Goal: Task Accomplishment & Management: Complete application form

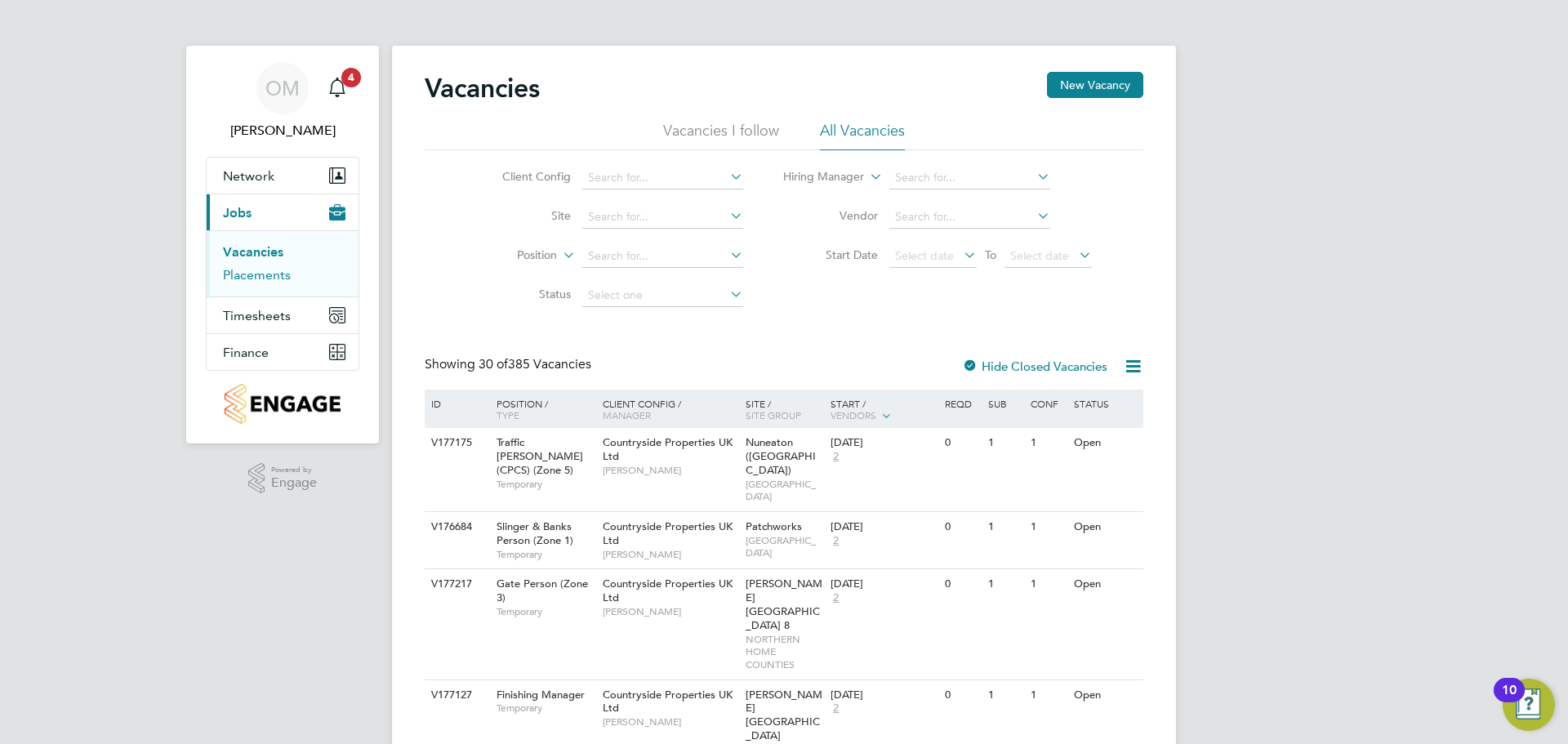
click at [282, 278] on link "Placements" at bounding box center [257, 275] width 68 height 15
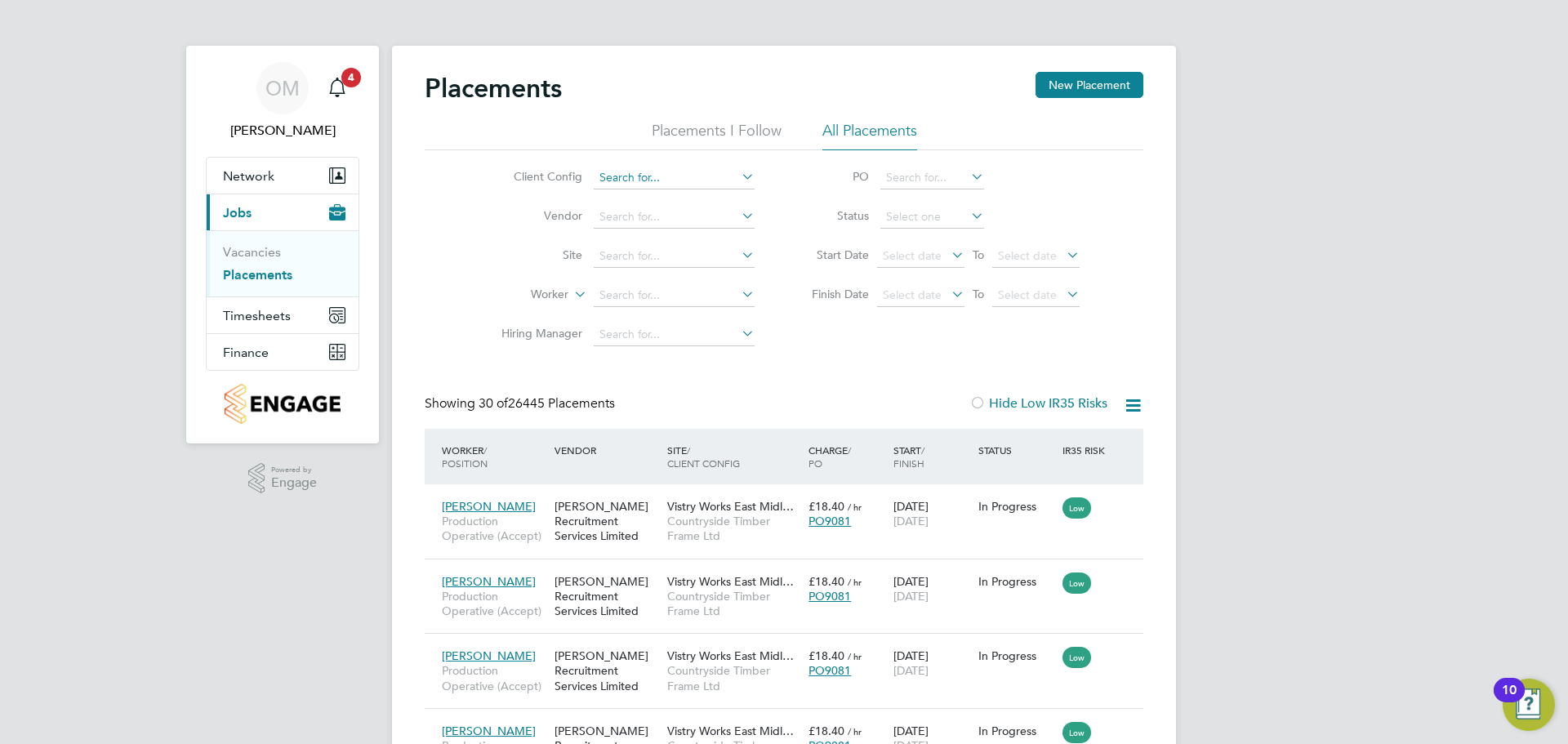
click at [685, 175] on input at bounding box center [674, 178] width 161 height 23
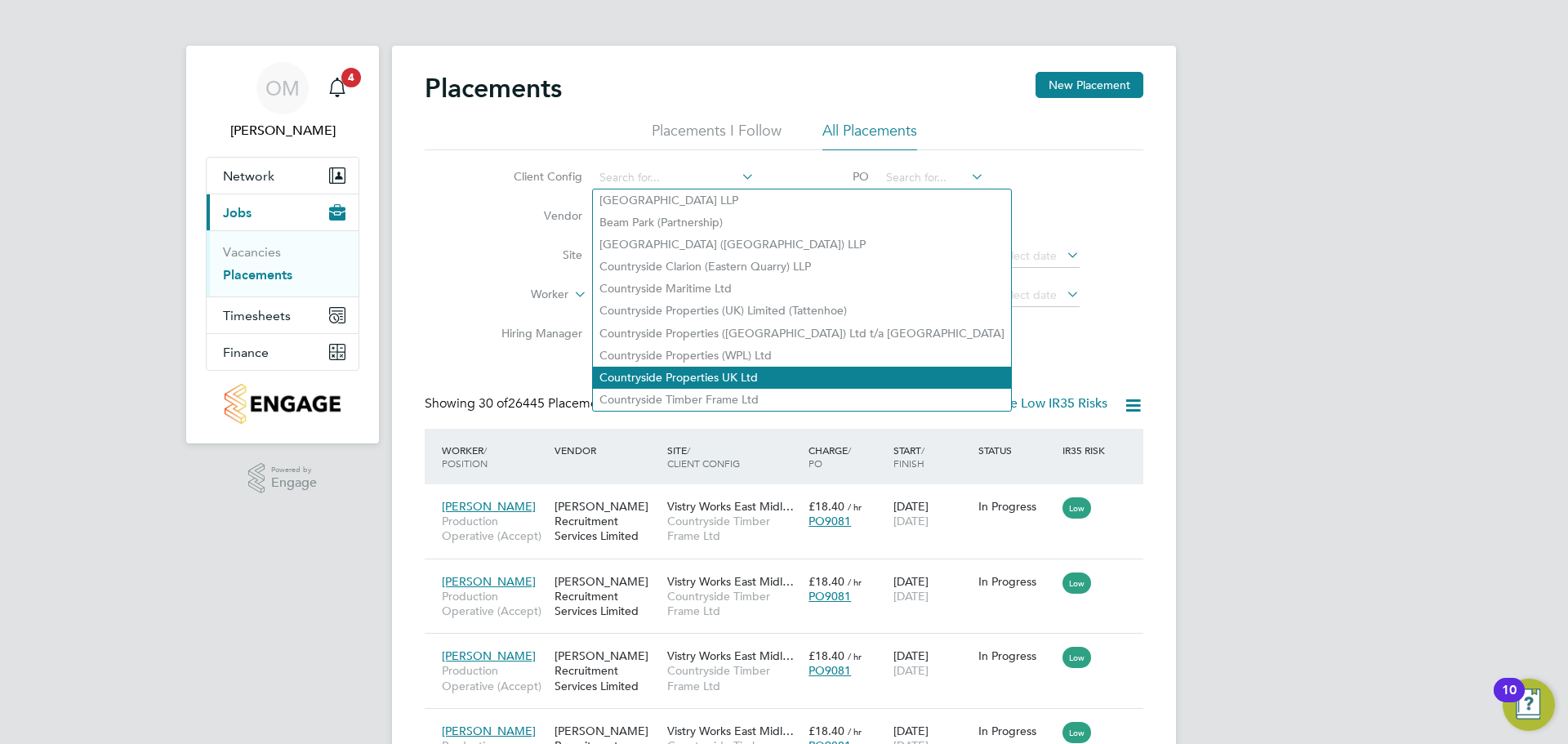
click at [710, 371] on li "Countryside Properties UK Ltd" at bounding box center [802, 377] width 419 height 22
type input "Countryside Properties UK Ltd"
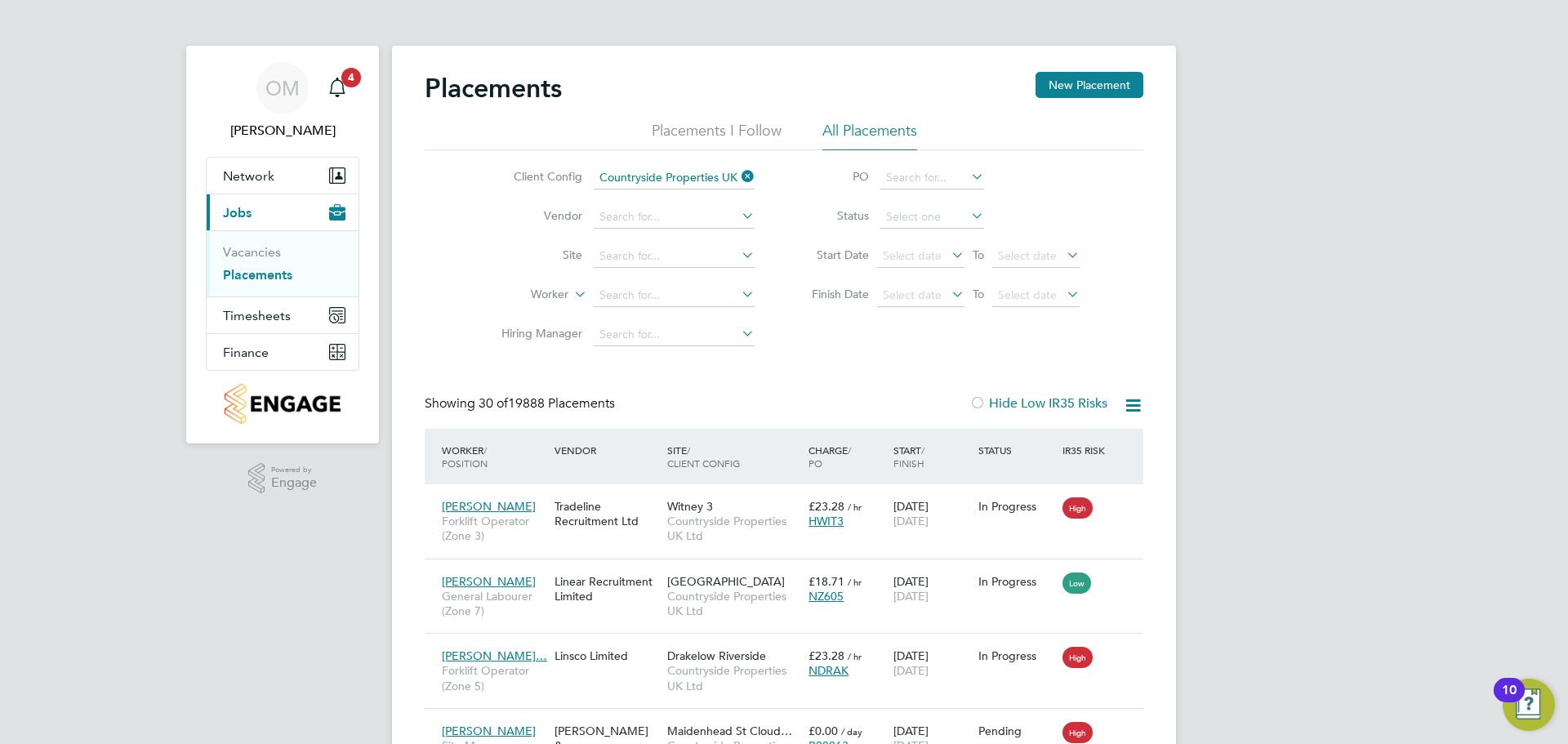
click at [656, 269] on li "Site" at bounding box center [621, 256] width 307 height 39
click at [637, 259] on input at bounding box center [674, 257] width 161 height 23
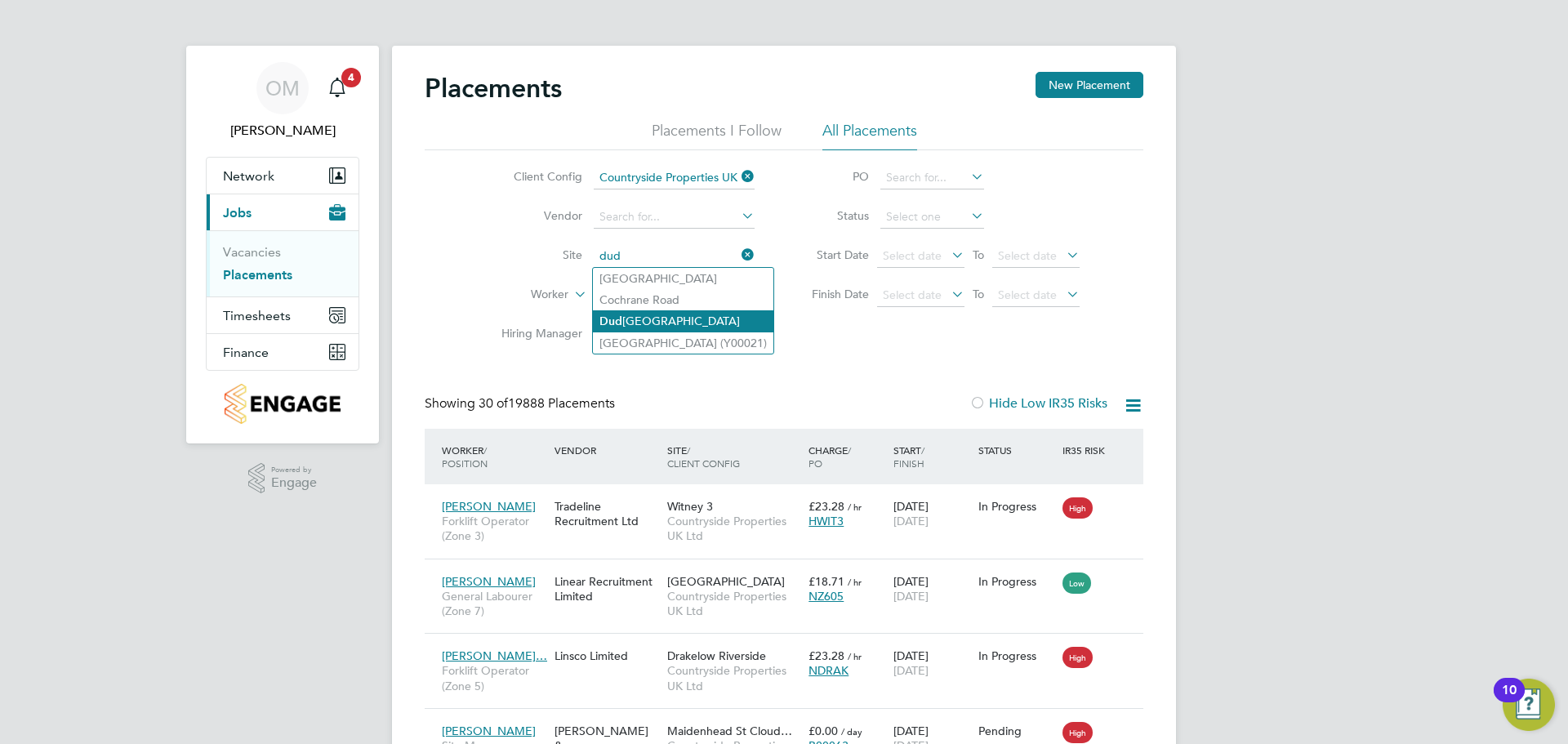
click at [637, 310] on li "[GEOGRAPHIC_DATA]" at bounding box center [683, 321] width 181 height 22
type input "[GEOGRAPHIC_DATA]"
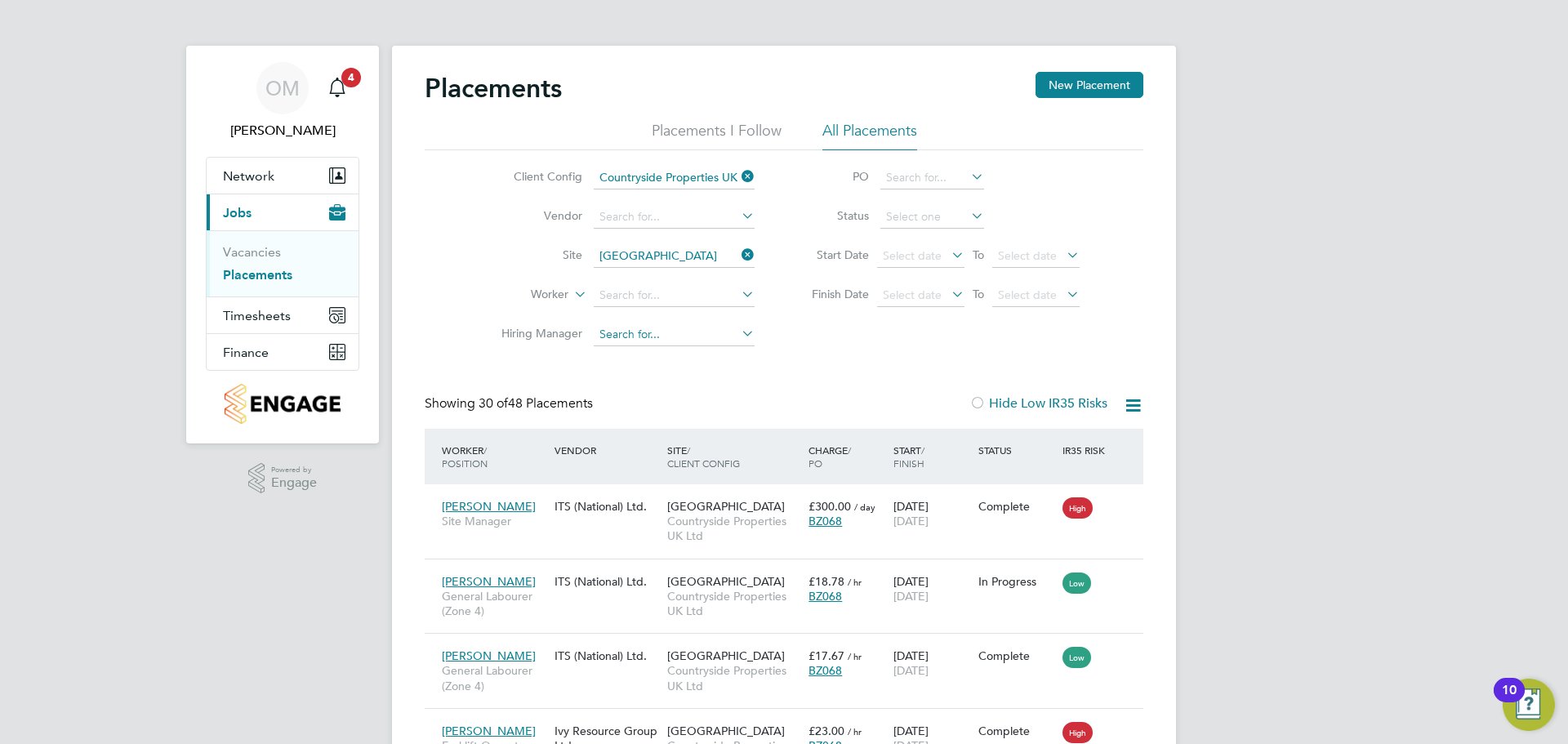
click at [633, 338] on input at bounding box center [674, 335] width 161 height 23
click at [662, 348] on li "[PERSON_NAME] [PERSON_NAME]" at bounding box center [674, 357] width 163 height 22
type input "[PERSON_NAME]"
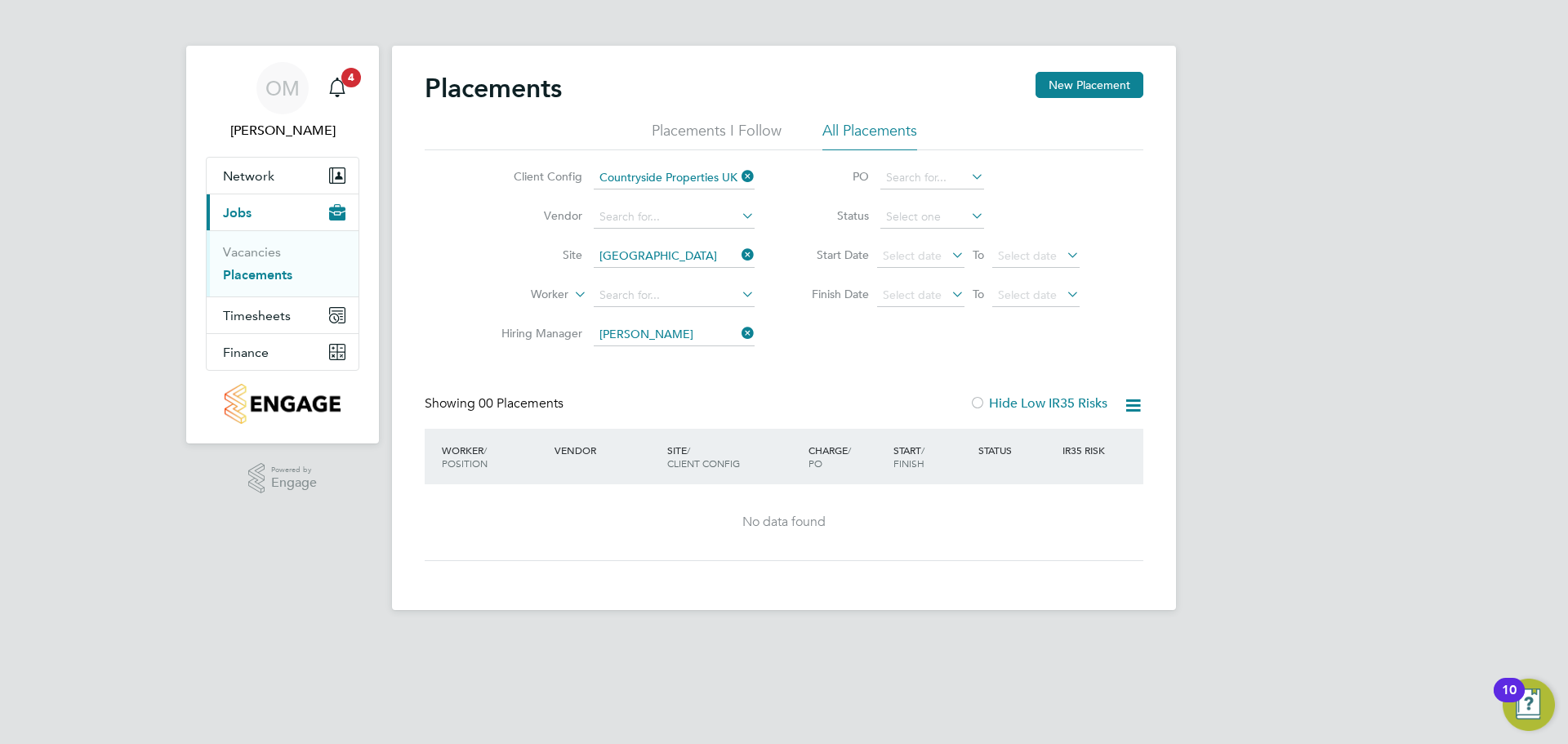
click at [739, 336] on icon at bounding box center [739, 333] width 0 height 23
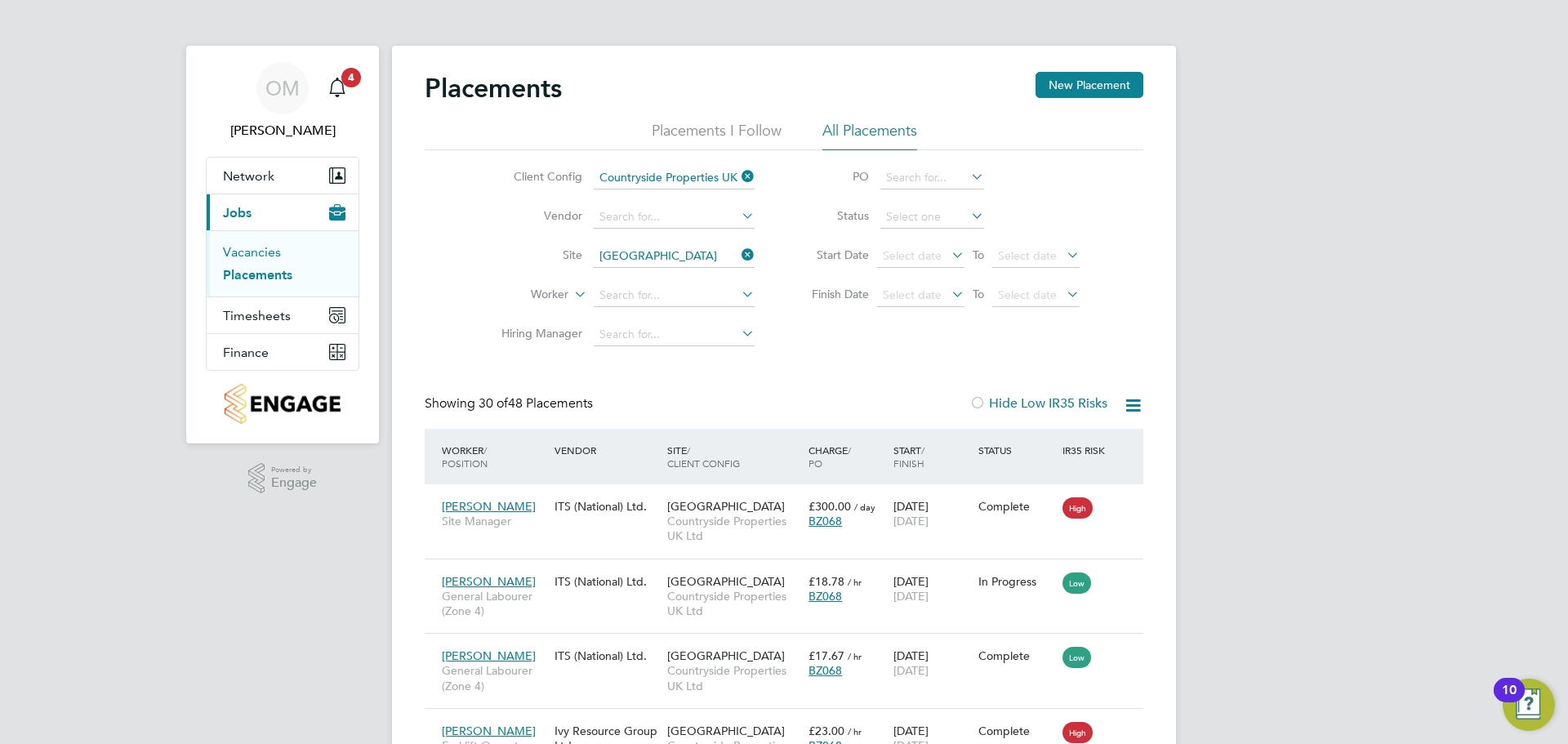
click at [248, 244] on link "Vacancies" at bounding box center [251, 252] width 58 height 15
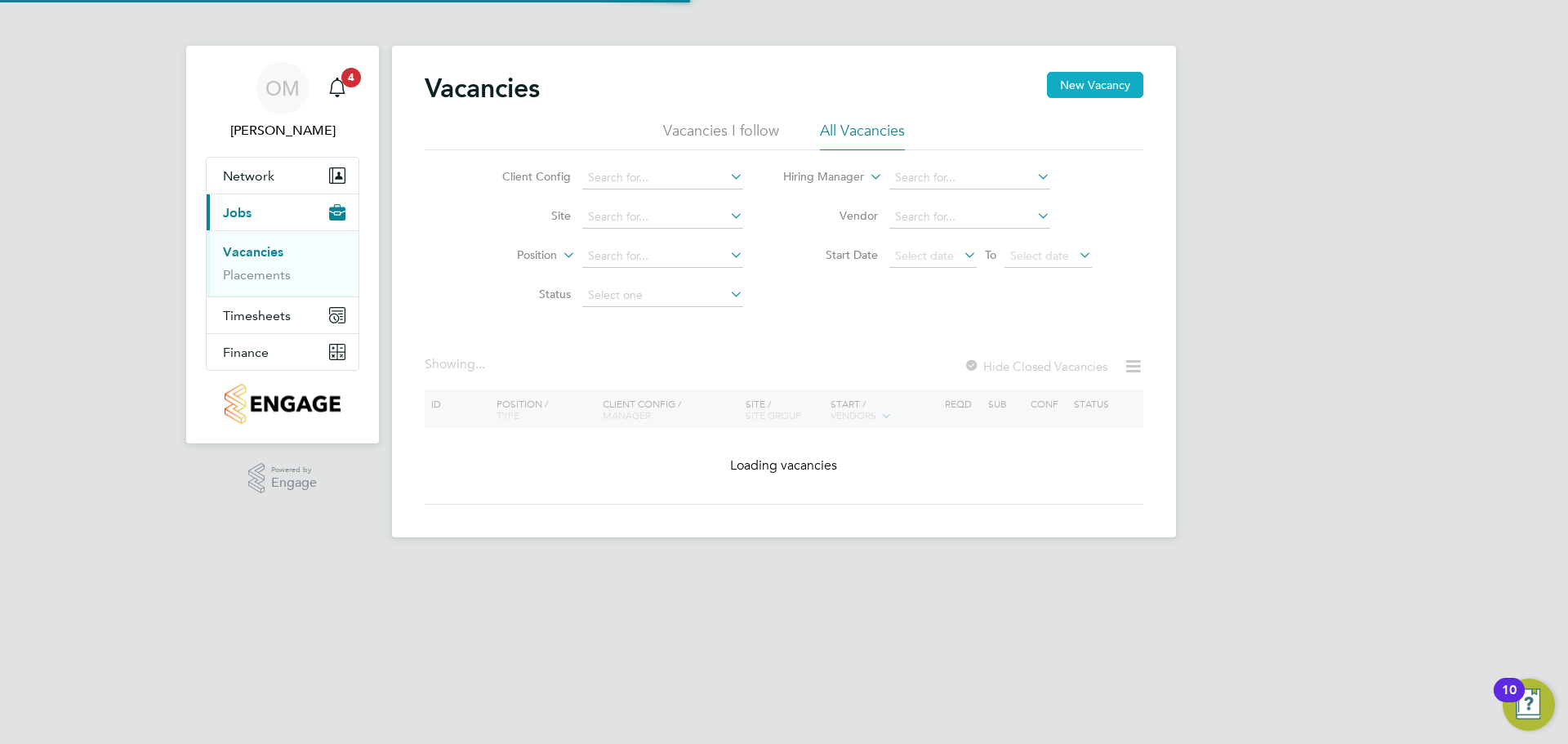
click at [1092, 80] on button "New Vacancy" at bounding box center [1096, 85] width 97 height 27
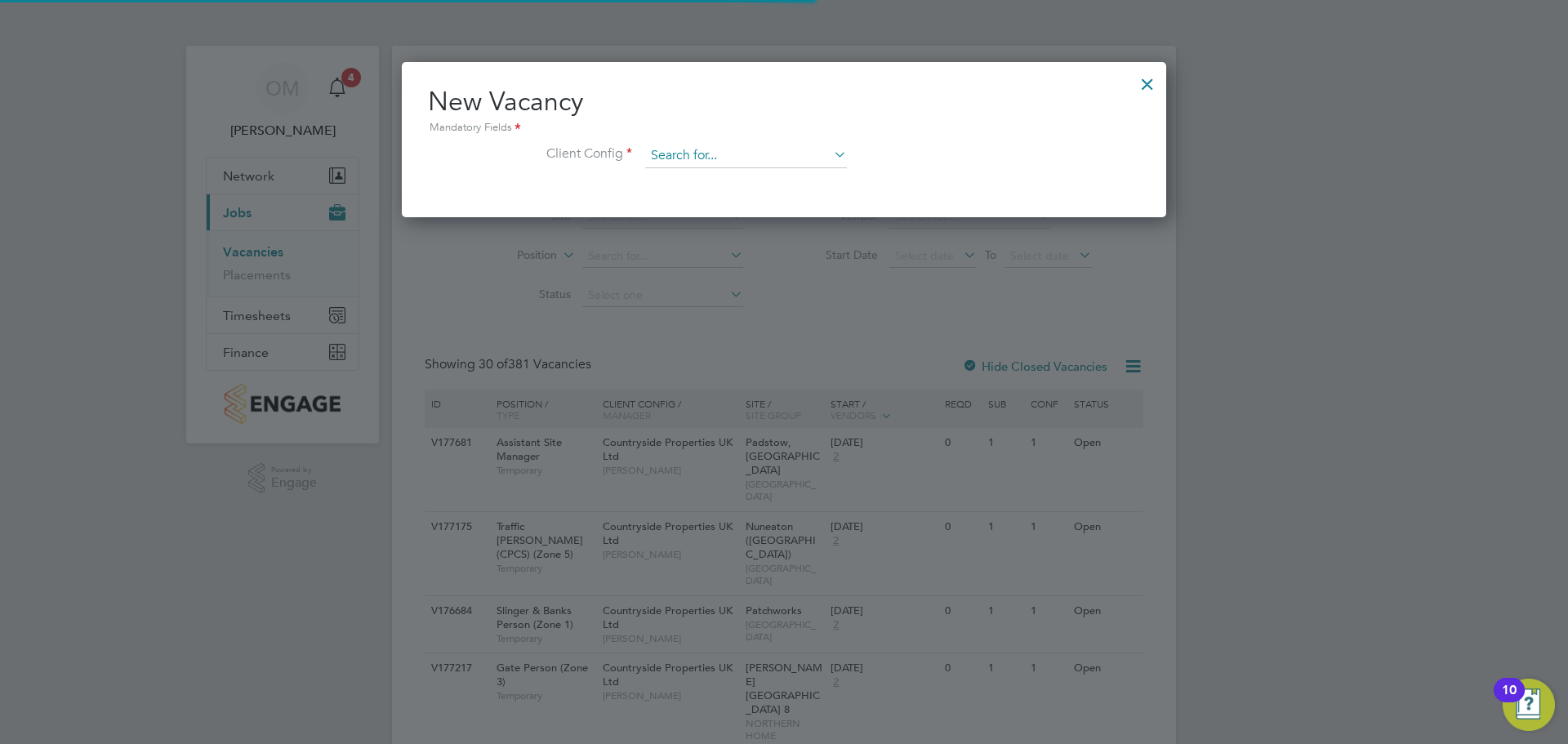
click at [682, 150] on input at bounding box center [745, 156] width 202 height 25
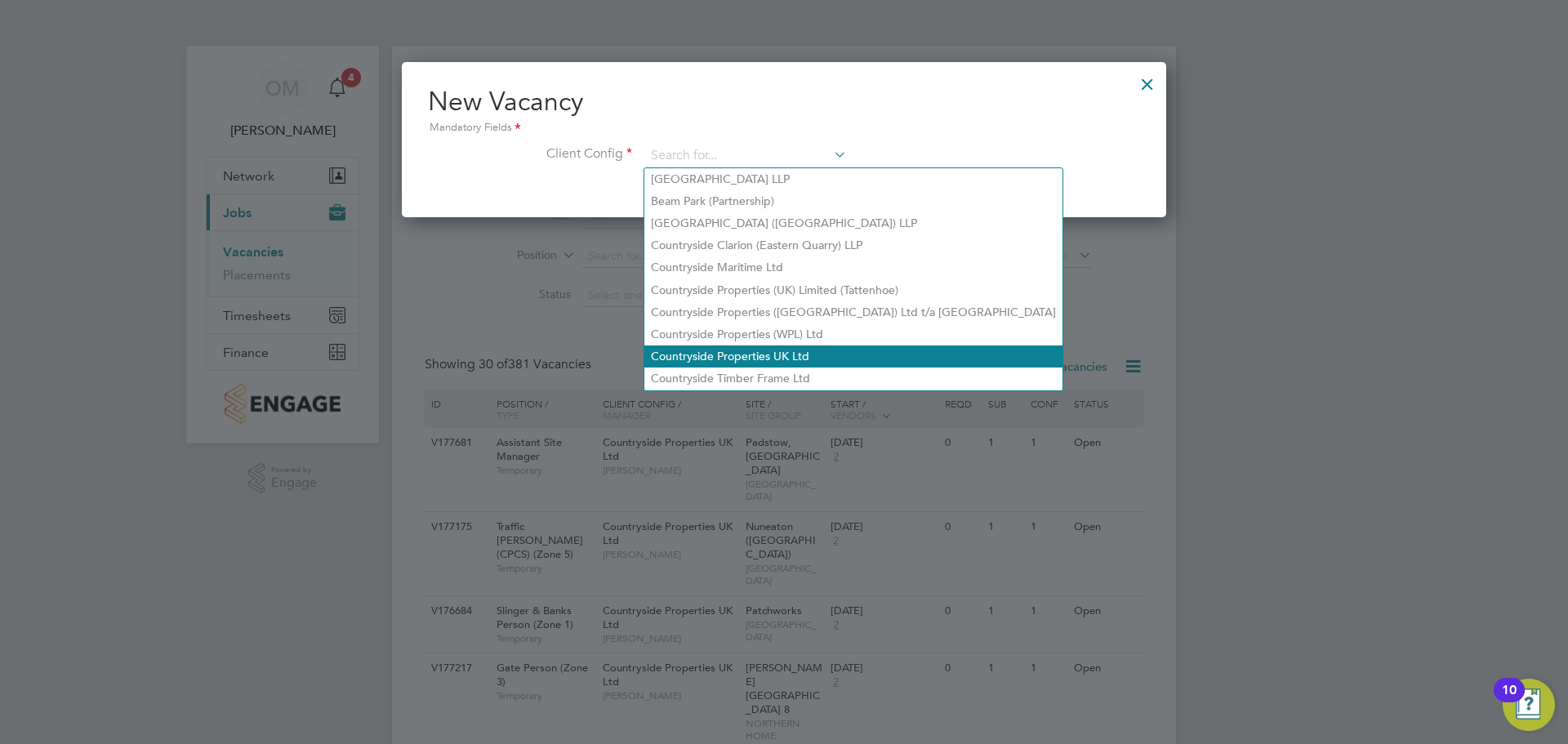
click at [749, 348] on li "Countryside Properties UK Ltd" at bounding box center [854, 356] width 419 height 22
type input "Countryside Properties UK Ltd"
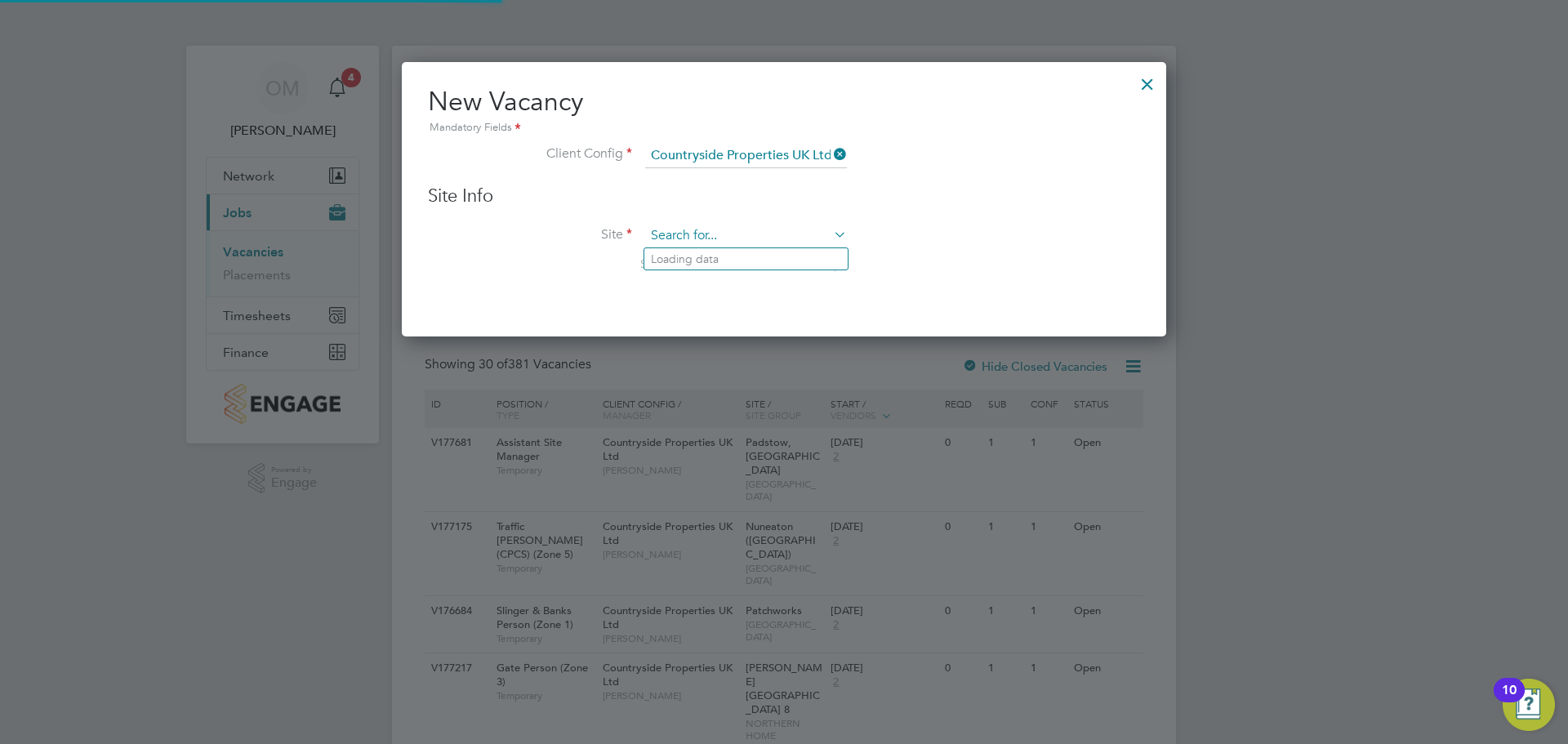
click at [692, 230] on input at bounding box center [745, 236] width 202 height 25
click at [708, 254] on li "Dudbr idge Hill" at bounding box center [746, 258] width 204 height 22
type input "[GEOGRAPHIC_DATA]"
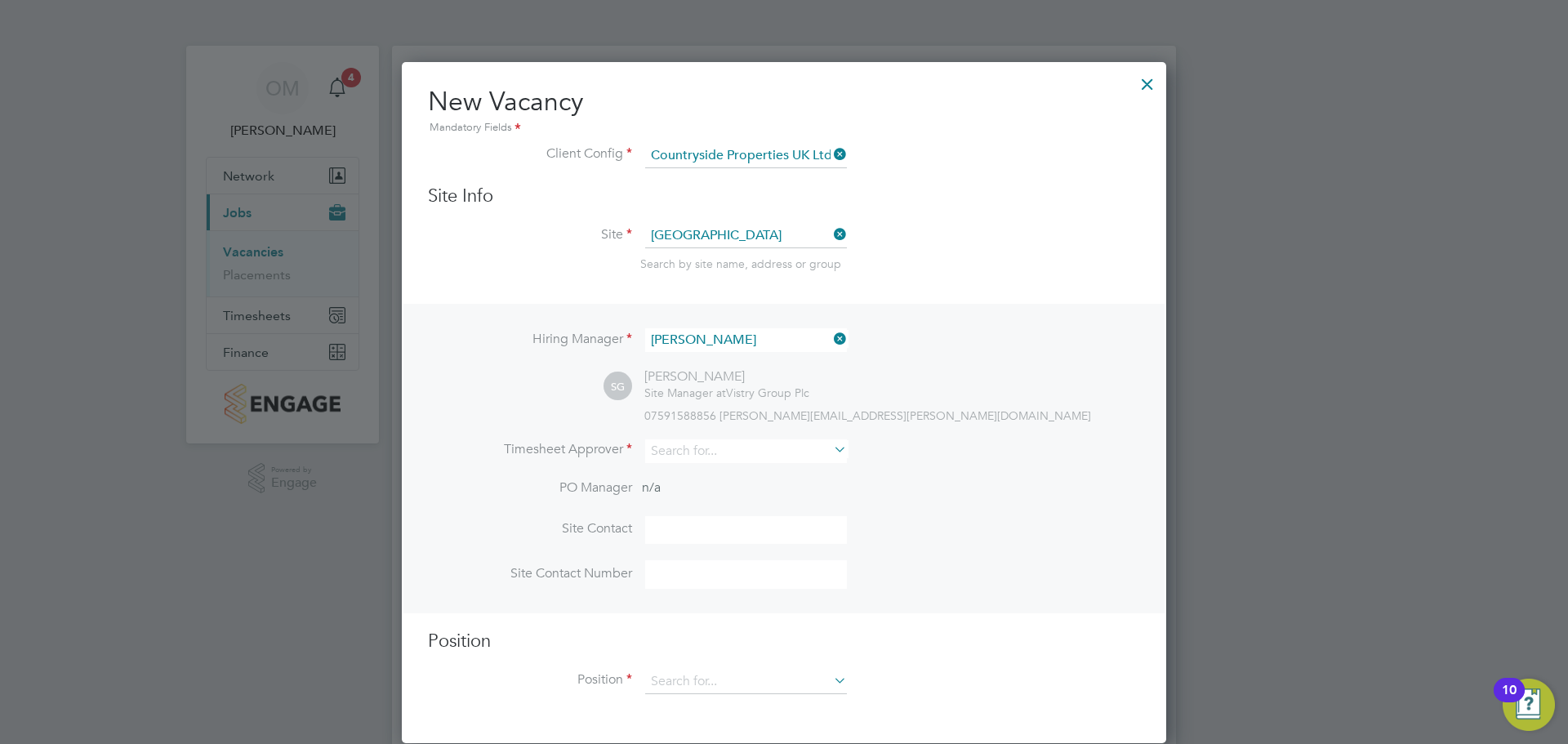
click at [830, 336] on icon at bounding box center [830, 339] width 0 height 23
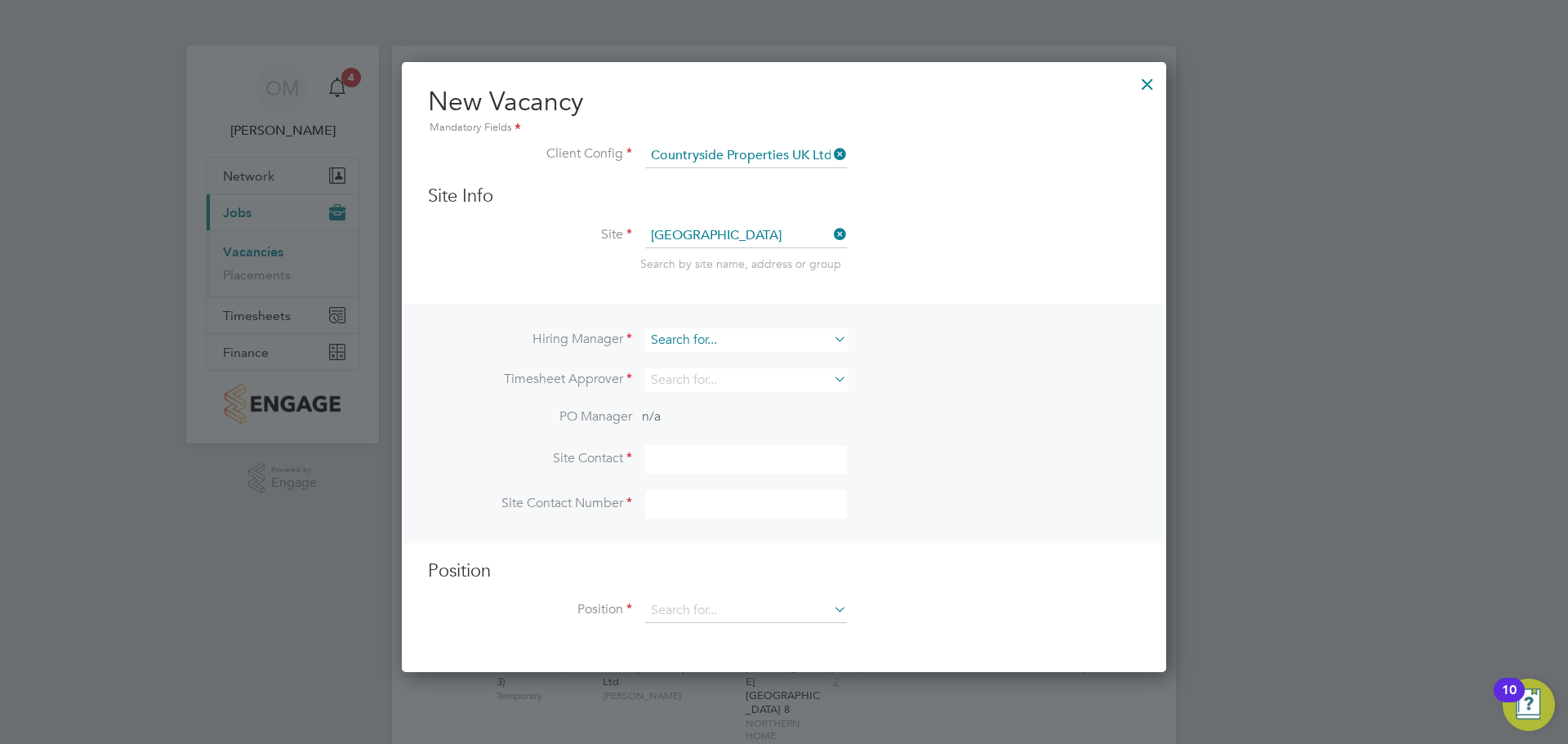
click at [774, 337] on input at bounding box center [745, 340] width 202 height 24
click at [747, 354] on li "[PERSON_NAME] llis" at bounding box center [746, 363] width 204 height 22
type input "[PERSON_NAME]"
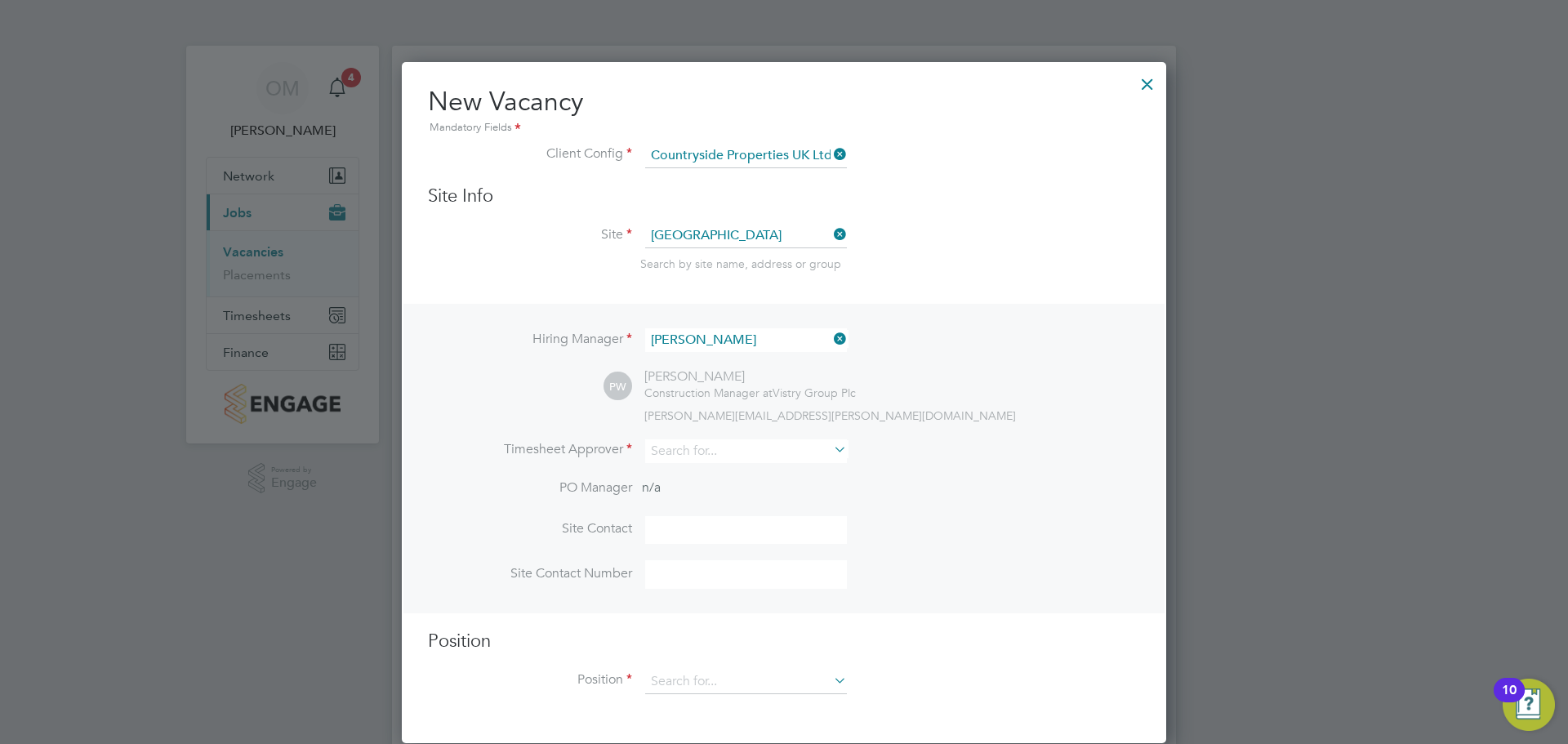
click at [933, 436] on div "Hiring Manager [PERSON_NAME] PW [PERSON_NAME] Construction Manager at Vistry Gr…" at bounding box center [784, 458] width 761 height 310
click at [823, 443] on input at bounding box center [745, 451] width 202 height 24
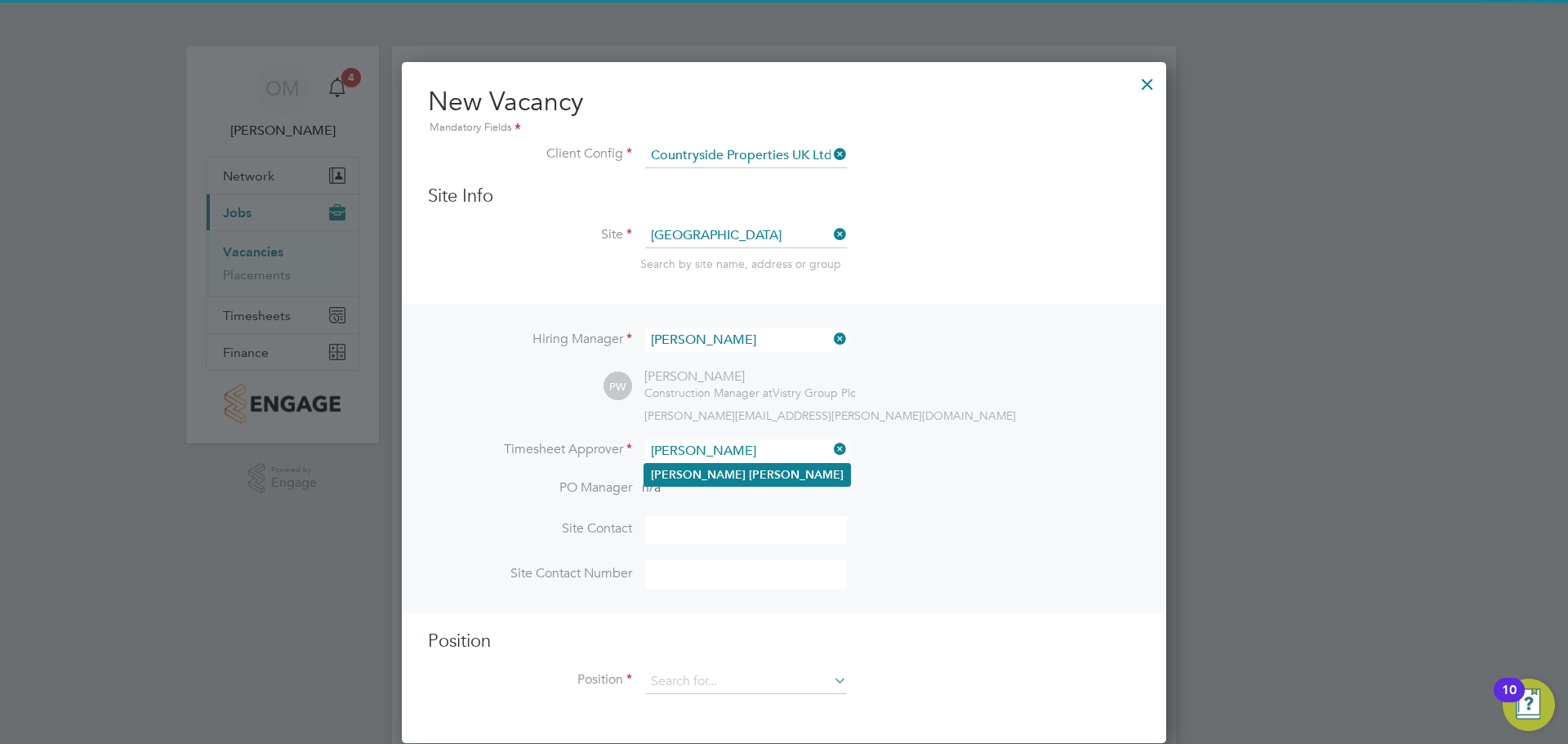
type input "[PERSON_NAME]"
click at [732, 469] on li "[PERSON_NAME]" at bounding box center [747, 474] width 205 height 22
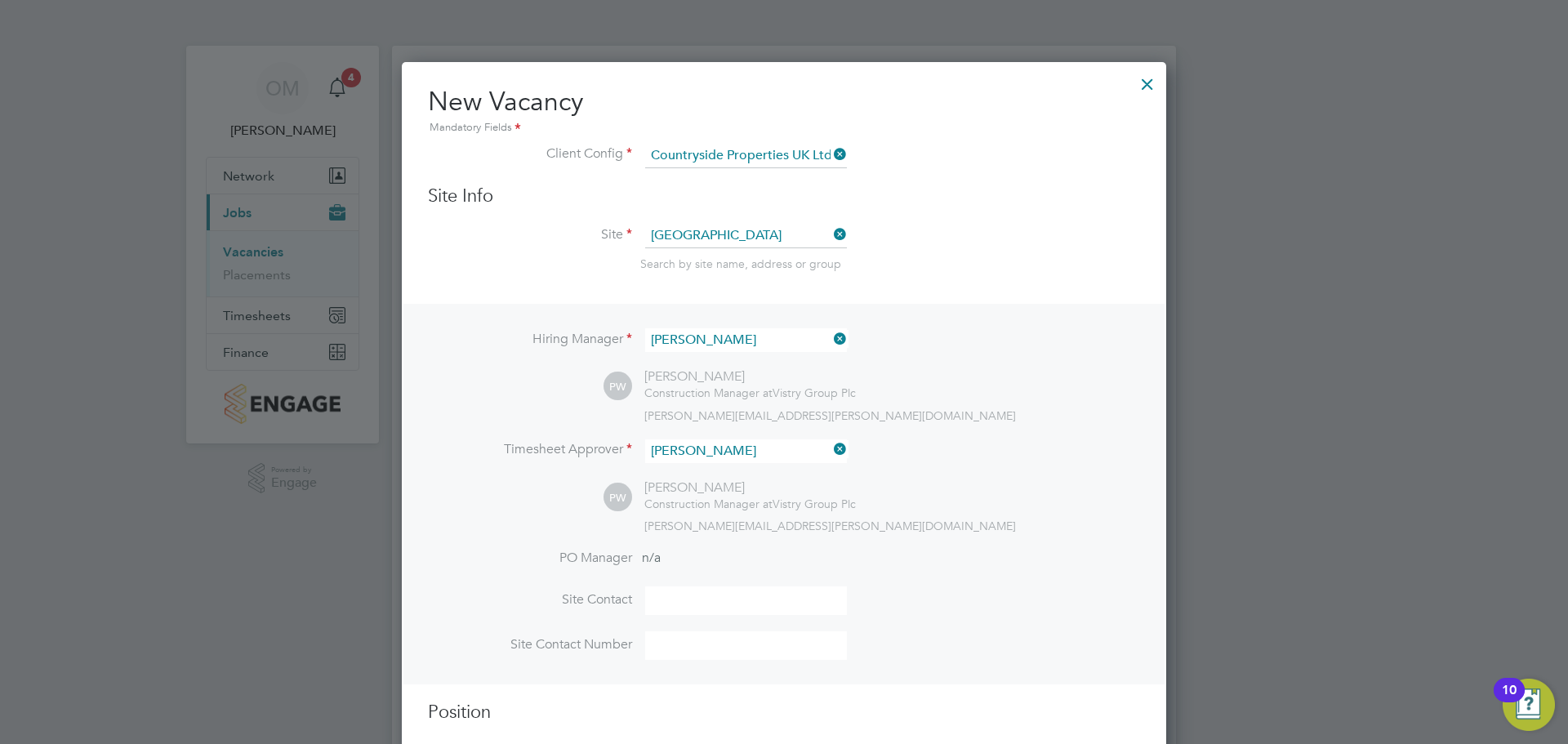
click at [764, 579] on li "PO Manager n/a" at bounding box center [784, 568] width 712 height 37
click at [765, 591] on input at bounding box center [745, 600] width 202 height 28
type input "[PERSON_NAME]"
click at [790, 645] on input at bounding box center [745, 646] width 202 height 28
type input "07729099447"
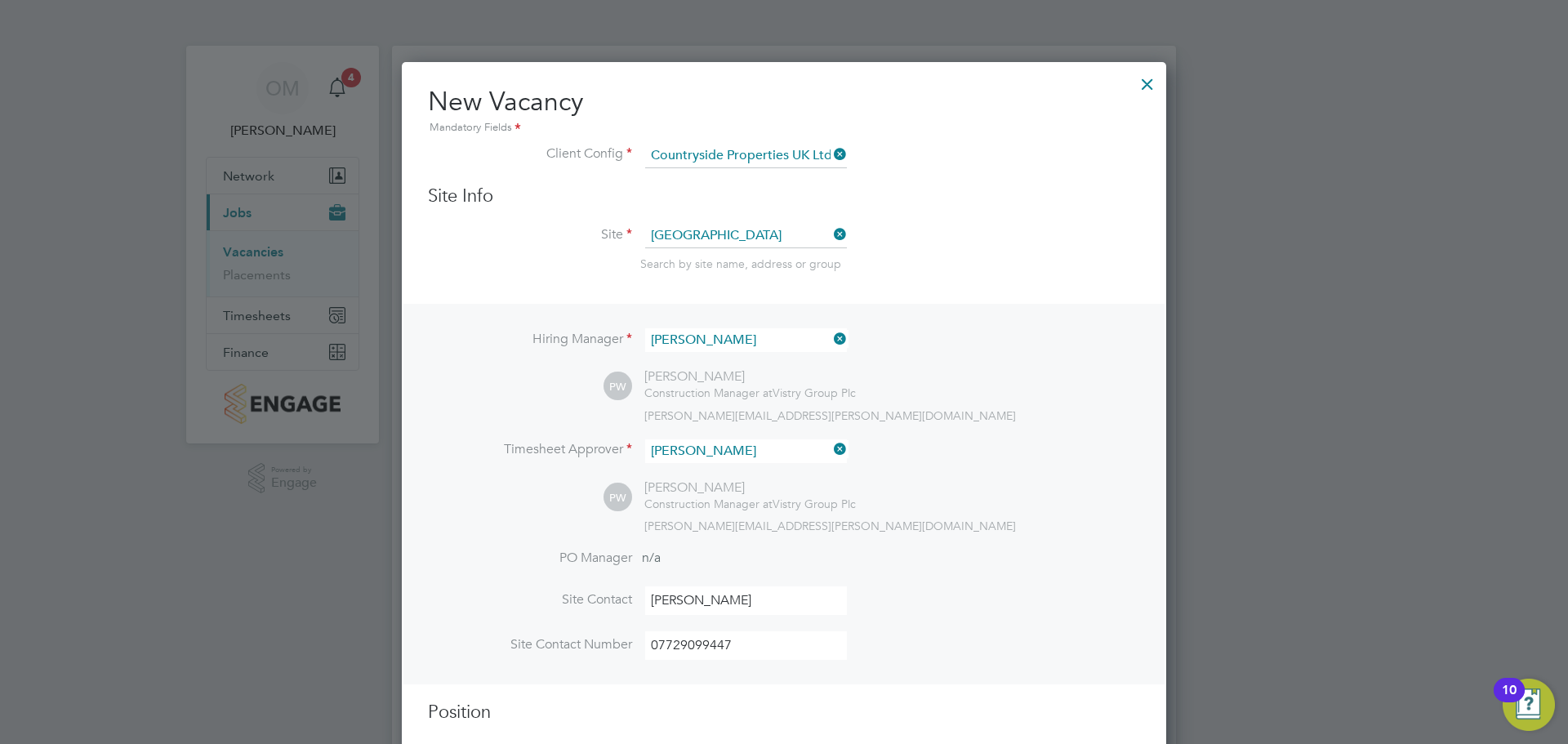
click at [966, 398] on div "PW [PERSON_NAME] Construction Manager at Vistry Group Plc [PERSON_NAME][EMAIL_A…" at bounding box center [871, 395] width 537 height 54
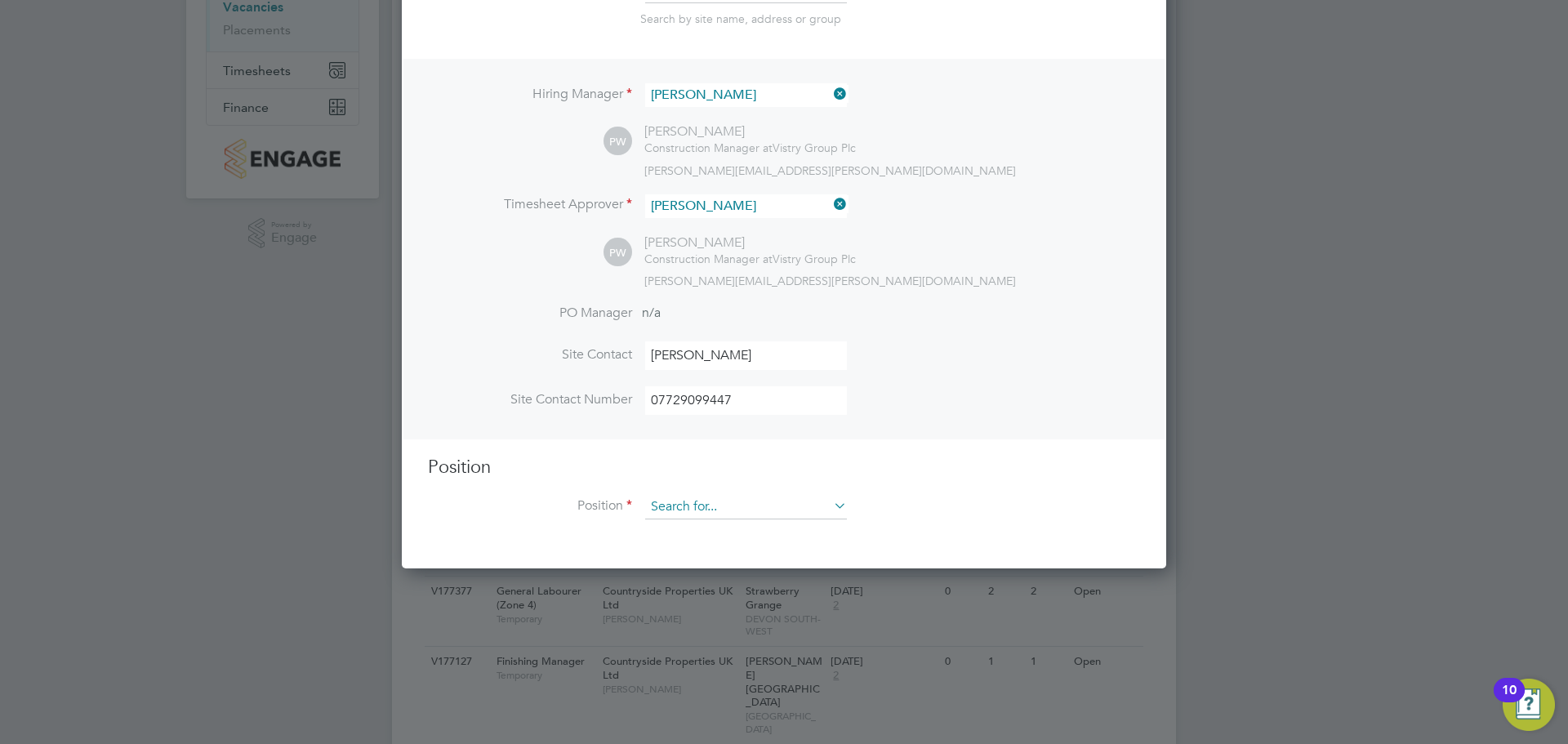
click at [679, 520] on input at bounding box center [745, 507] width 202 height 25
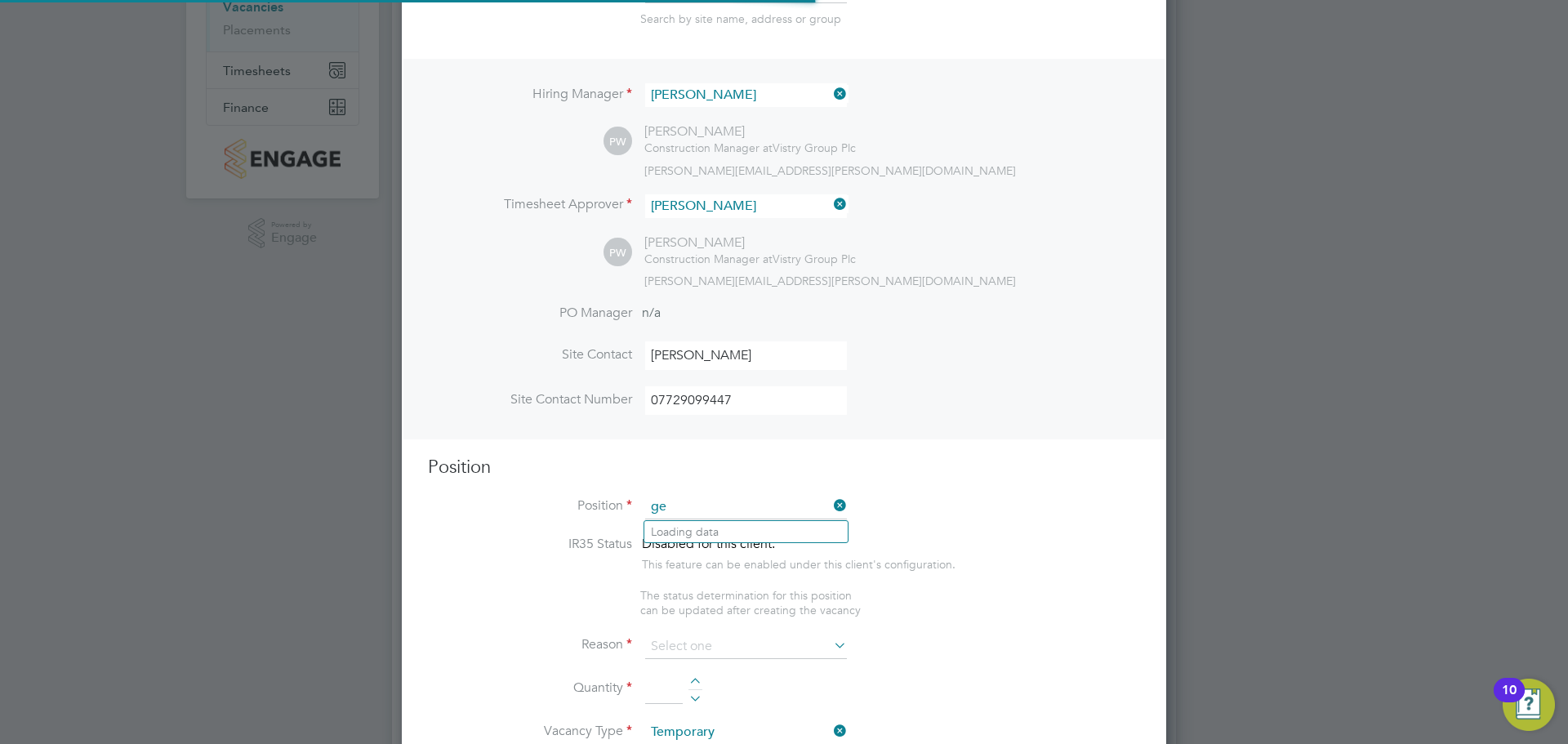
scroll to position [2337, 765]
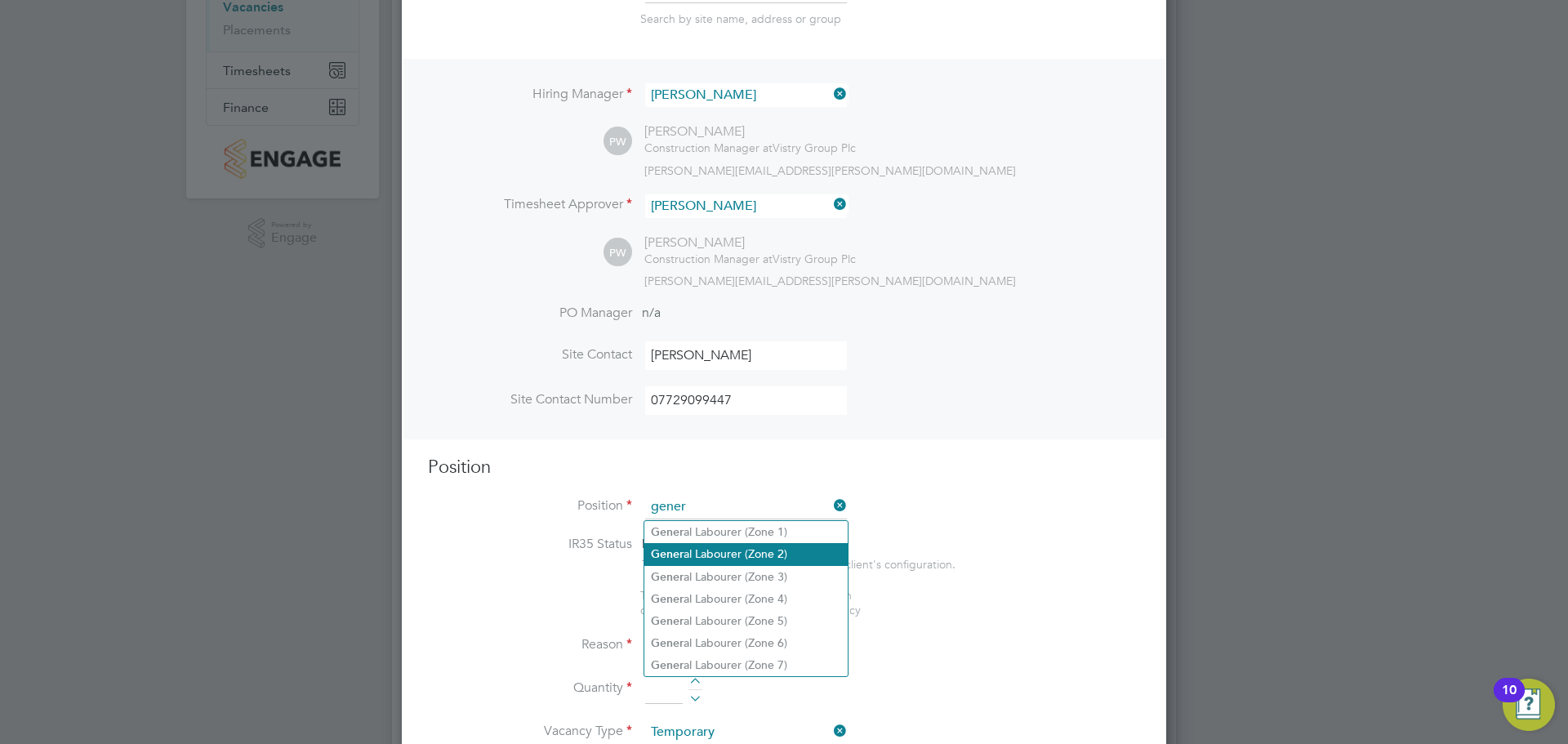
click at [752, 545] on li "Gener al Labourer (Zone 2)" at bounding box center [746, 554] width 204 height 22
type input "General Labourer (Zone 2)"
type textarea "- General labouring duties - Supporting the trades on site - Moving materials a…"
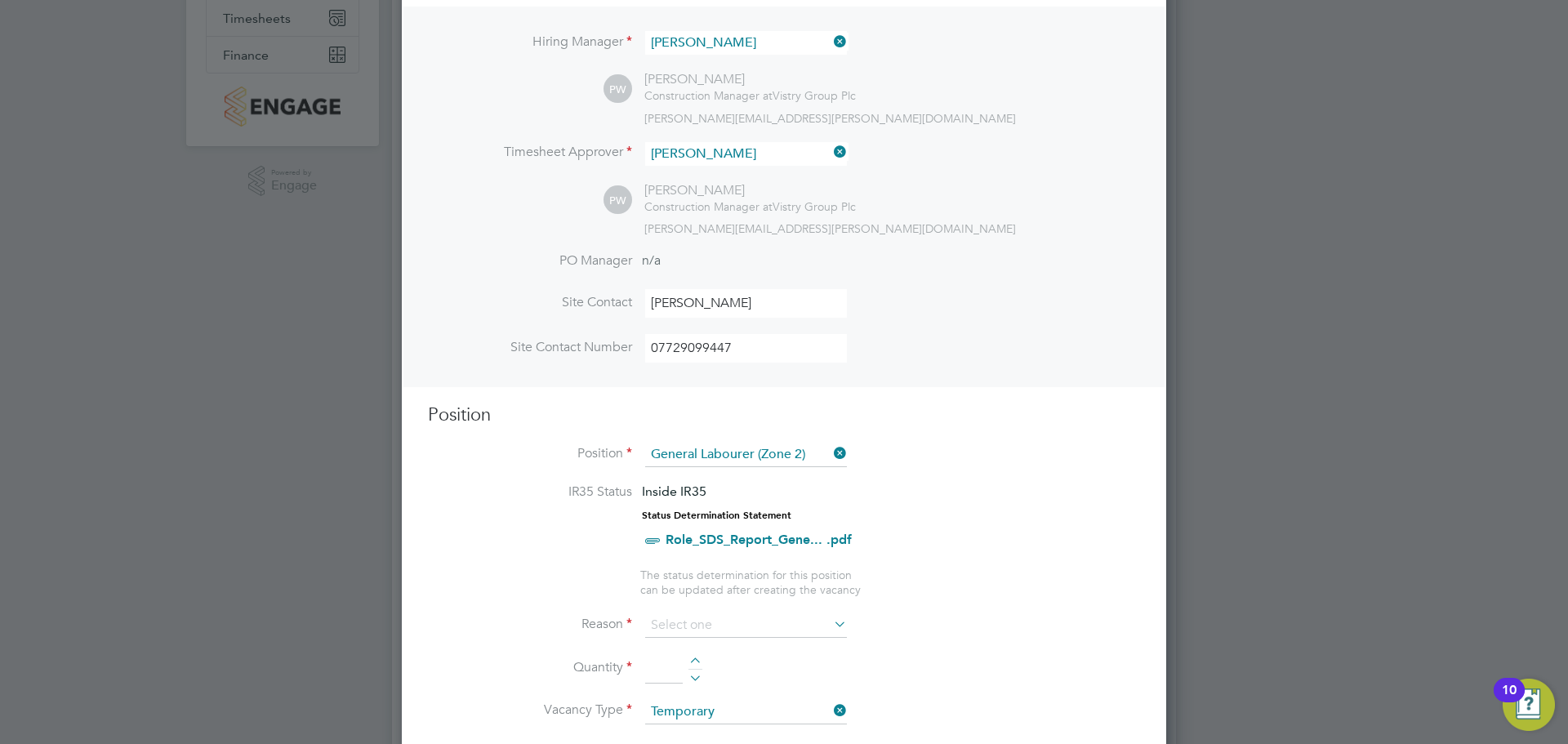
scroll to position [327, 0]
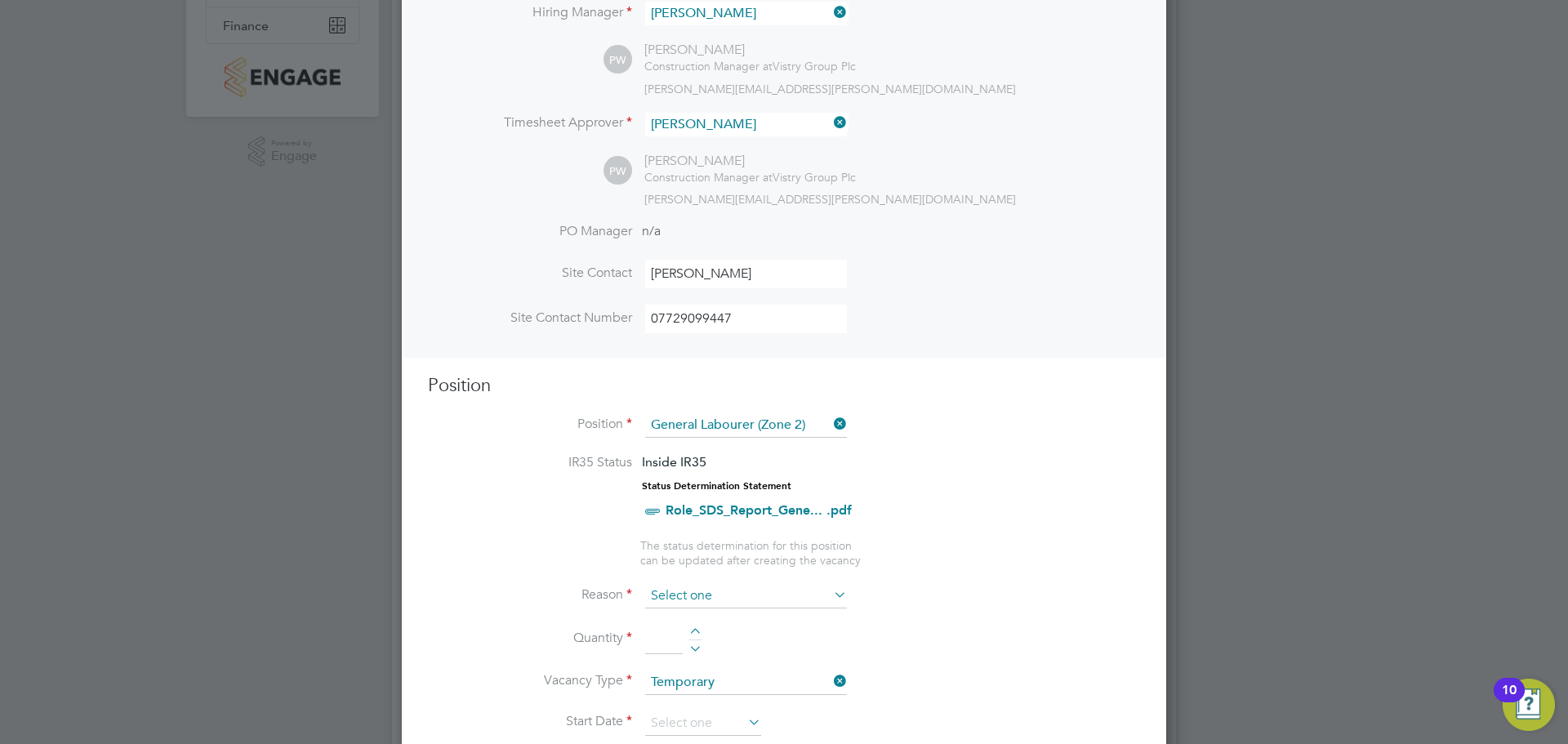
click at [734, 596] on input at bounding box center [745, 596] width 202 height 25
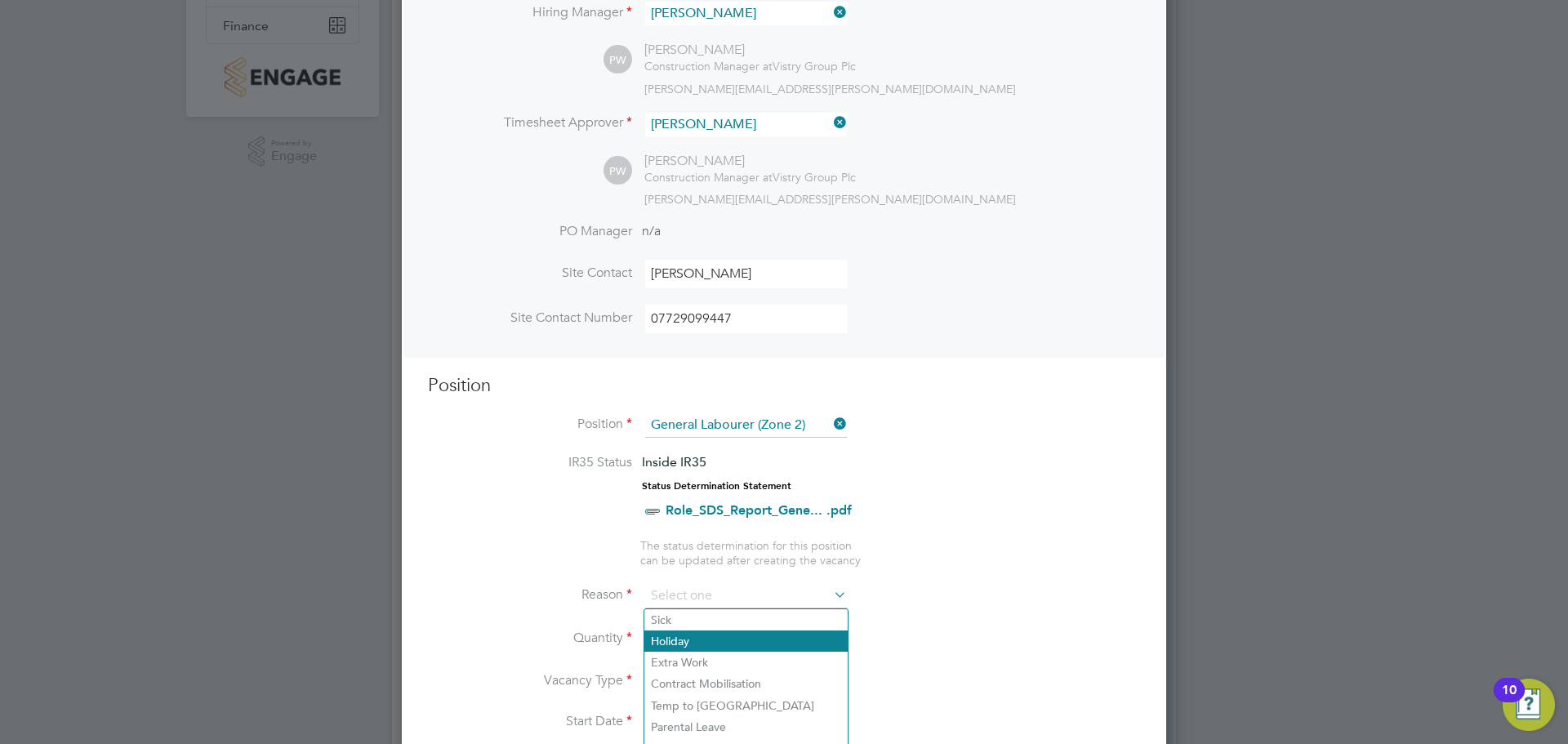
click at [722, 645] on li "Holiday" at bounding box center [746, 641] width 204 height 21
type input "Holiday"
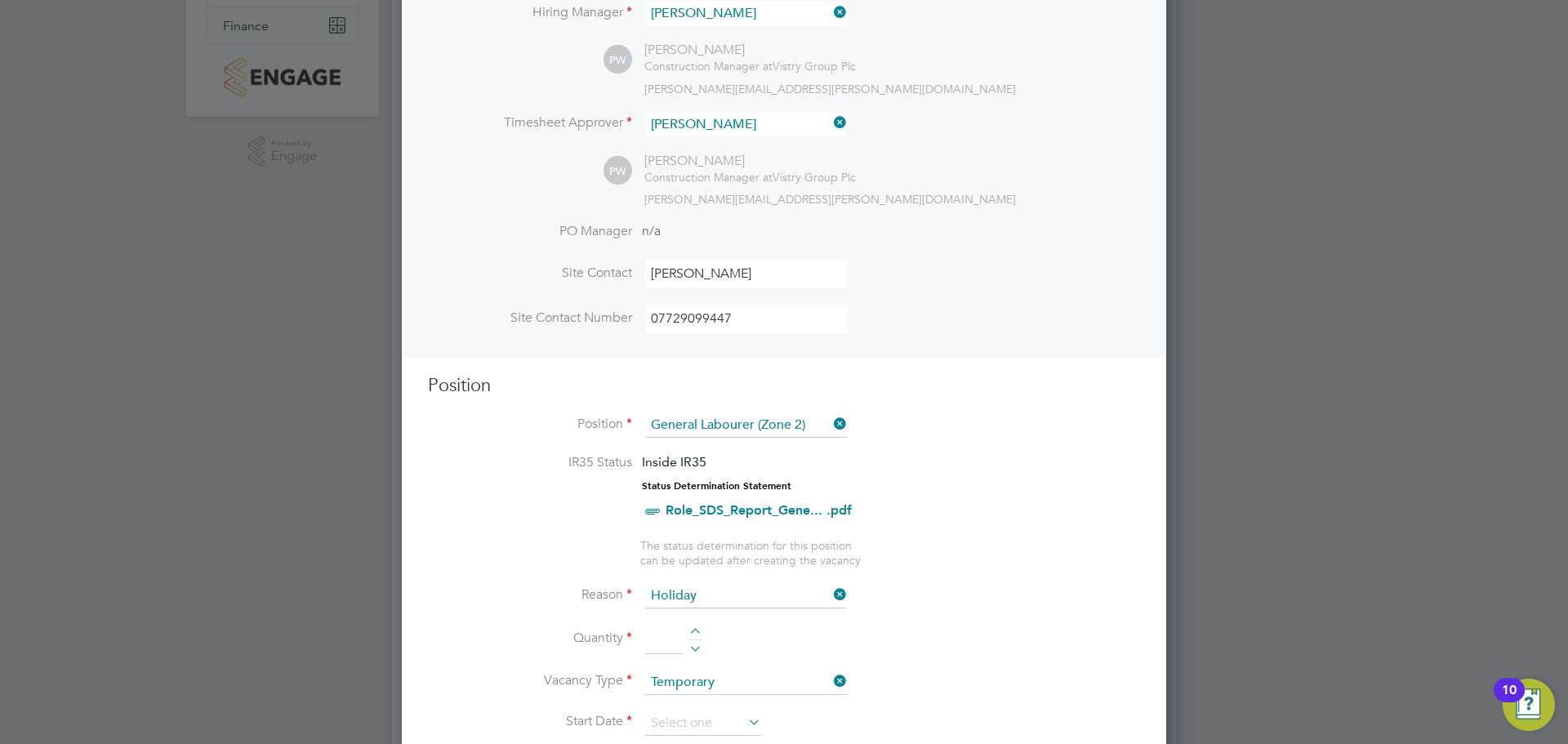
click at [692, 629] on div at bounding box center [695, 633] width 14 height 11
type input "1"
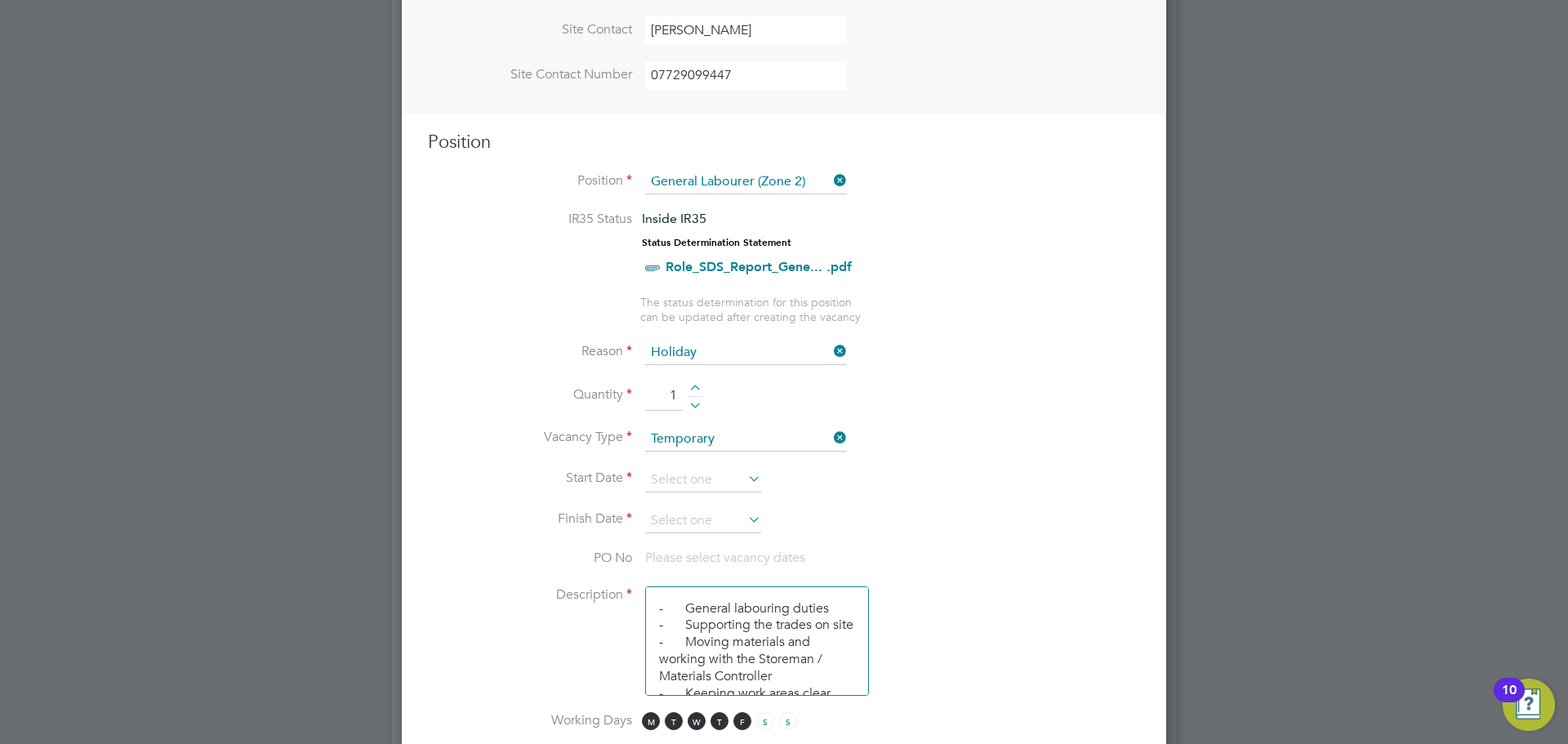
scroll to position [572, 0]
click at [700, 486] on input at bounding box center [703, 479] width 116 height 25
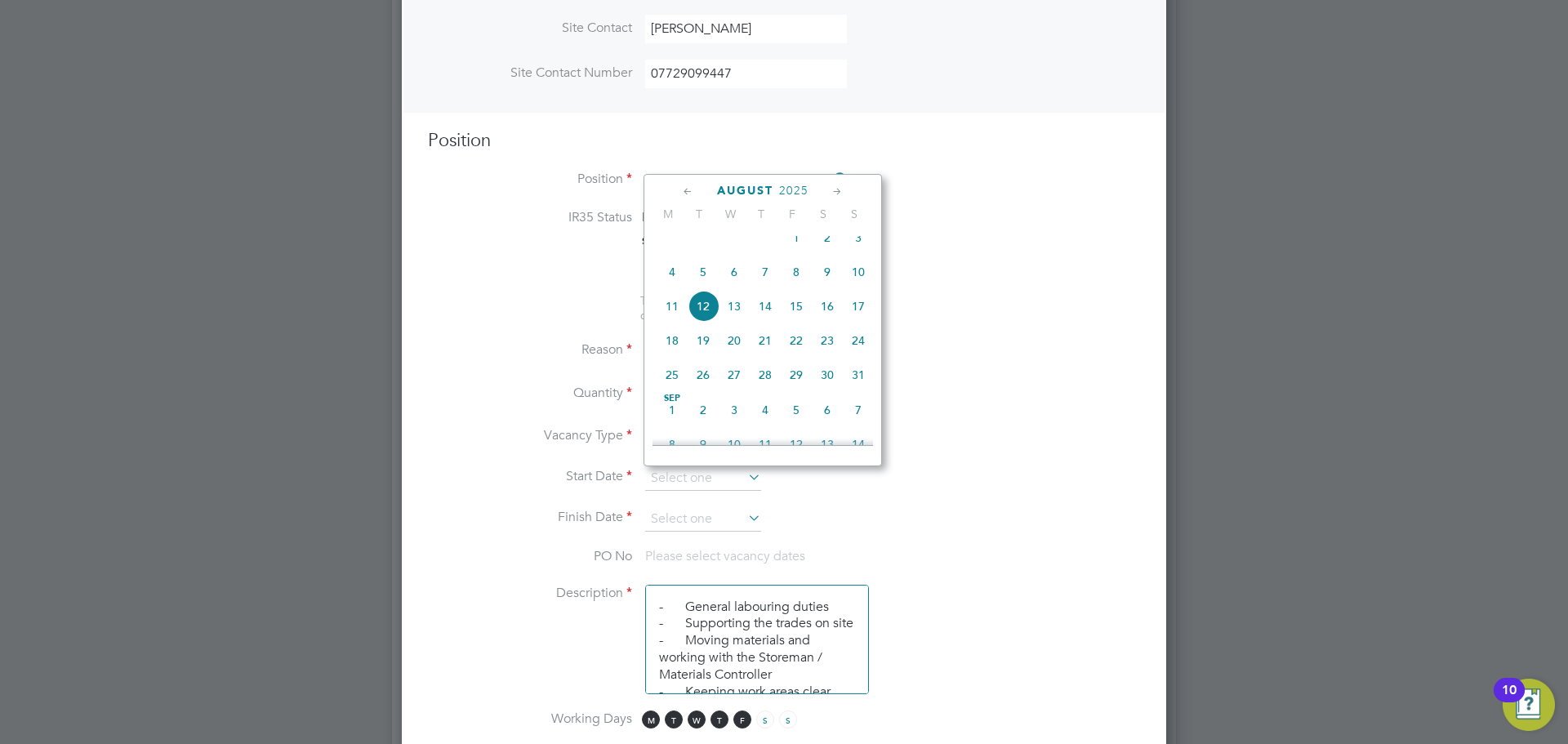
drag, startPoint x: 704, startPoint y: 314, endPoint x: 717, endPoint y: 332, distance: 22.2
click at [704, 314] on span "12" at bounding box center [703, 306] width 31 height 31
type input "[DATE]"
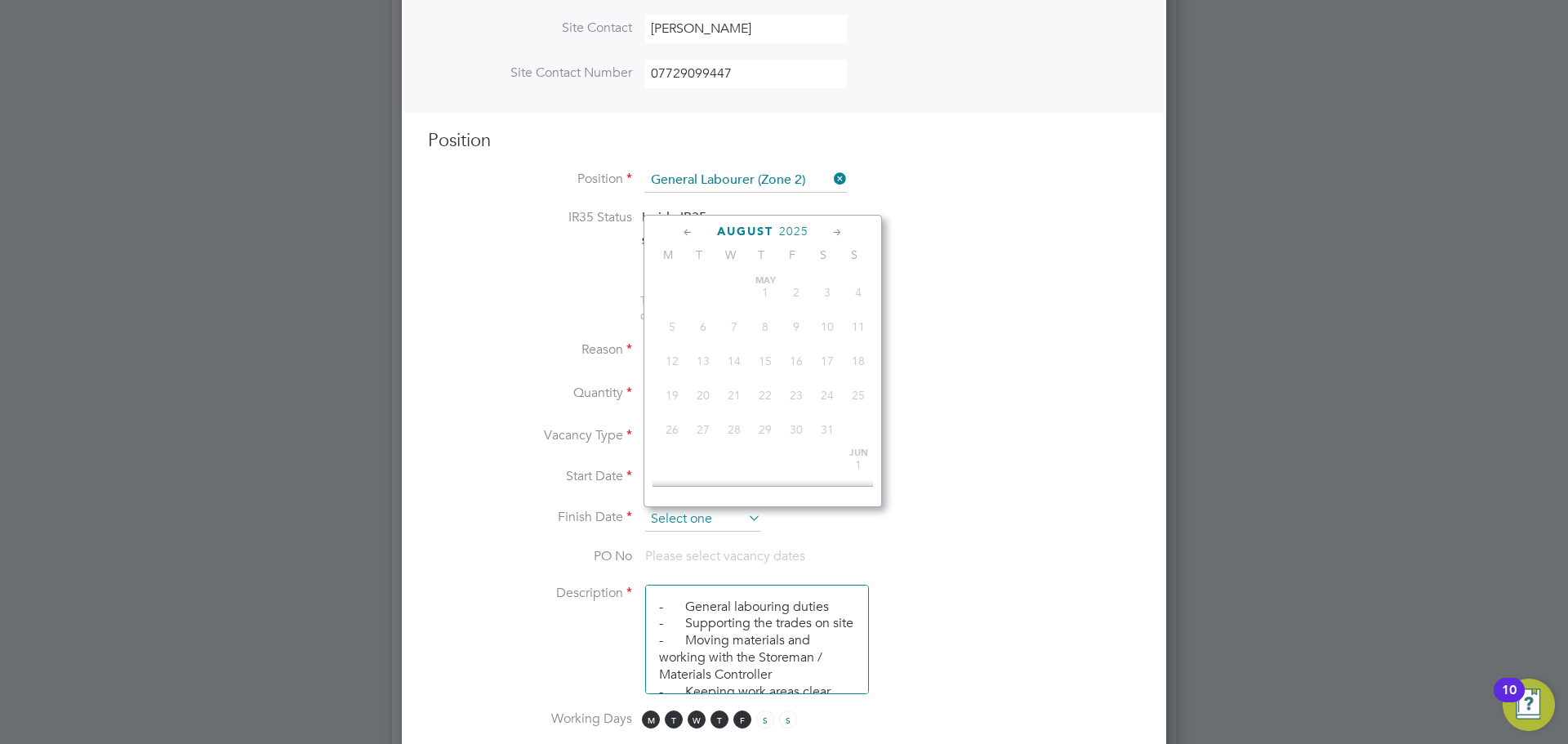
click at [737, 517] on input at bounding box center [703, 520] width 116 height 25
click at [800, 399] on span "19" at bounding box center [796, 382] width 31 height 31
type input "[DATE]"
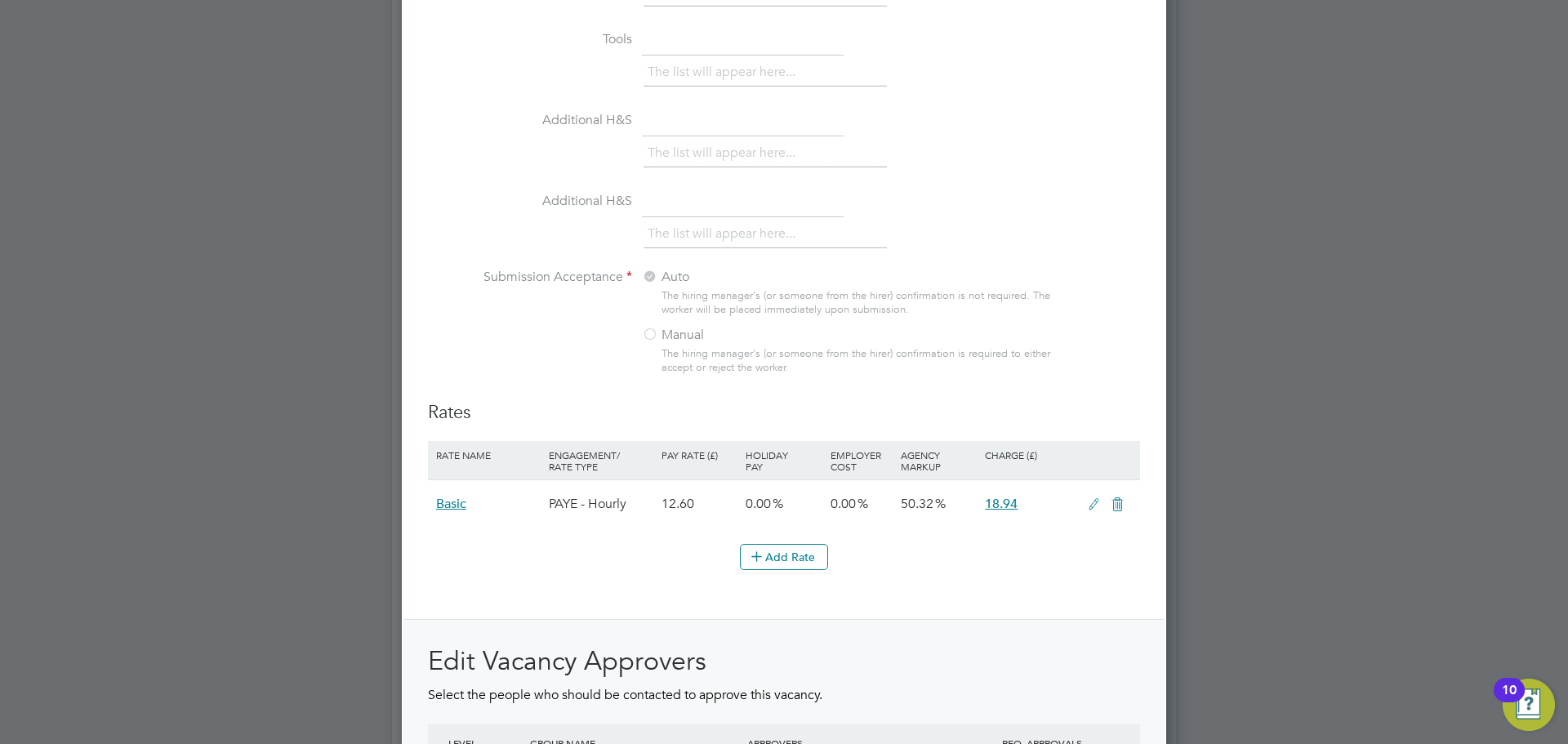
scroll to position [1797, 0]
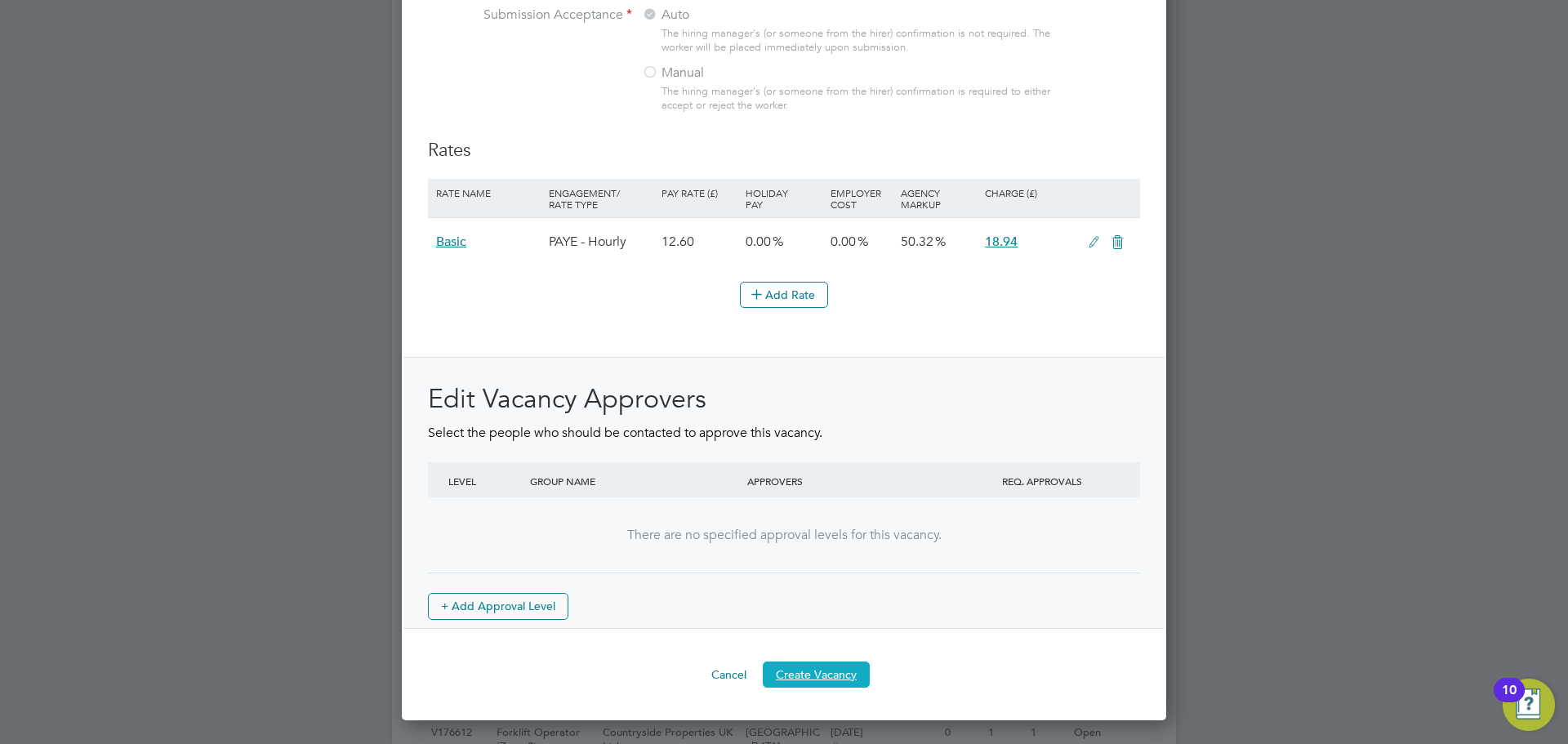
click at [824, 666] on button "Create Vacancy" at bounding box center [816, 675] width 107 height 27
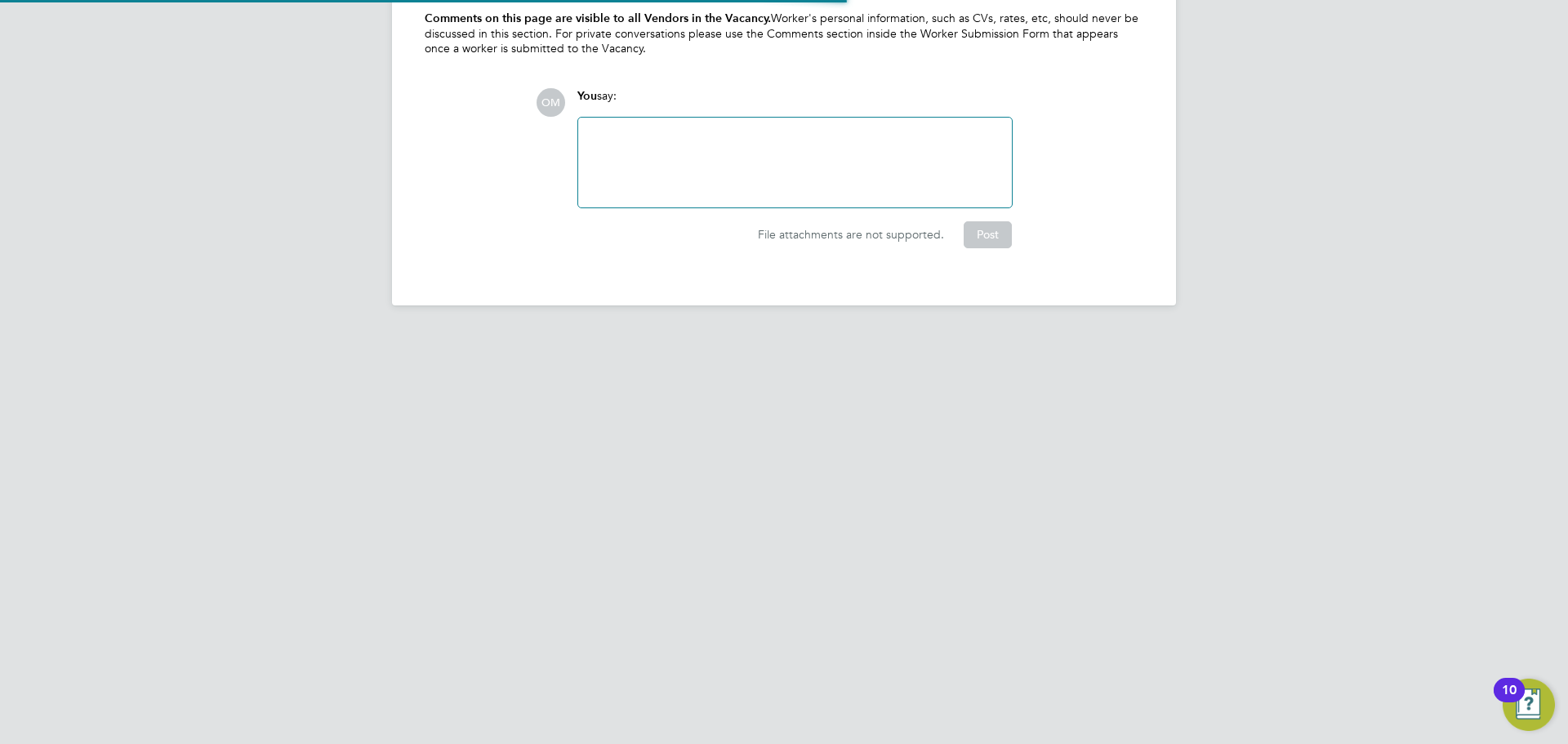
scroll to position [9, 9]
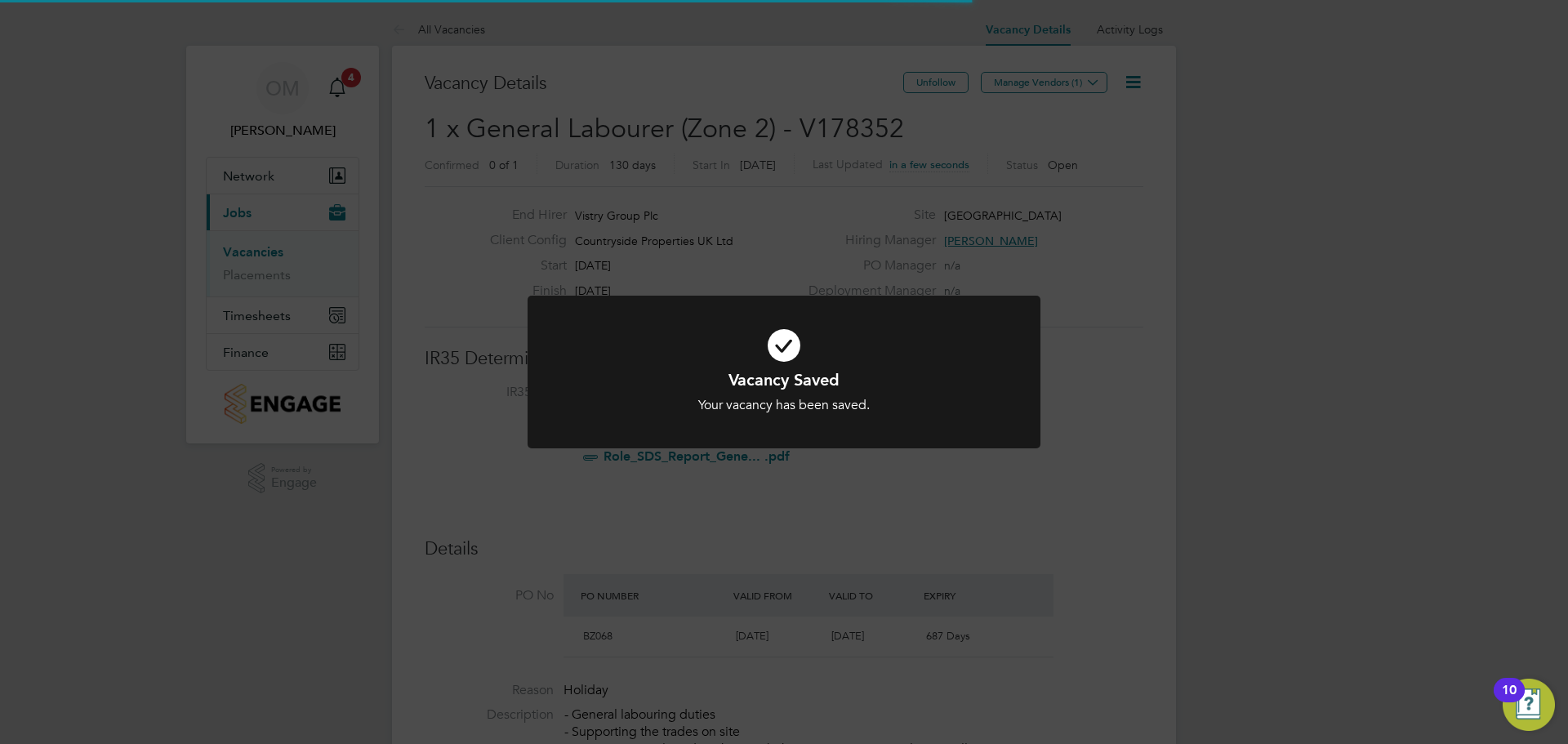
click at [1059, 80] on div "Vacancy Saved Your vacancy has been saved. Cancel Okay" at bounding box center [784, 372] width 1568 height 744
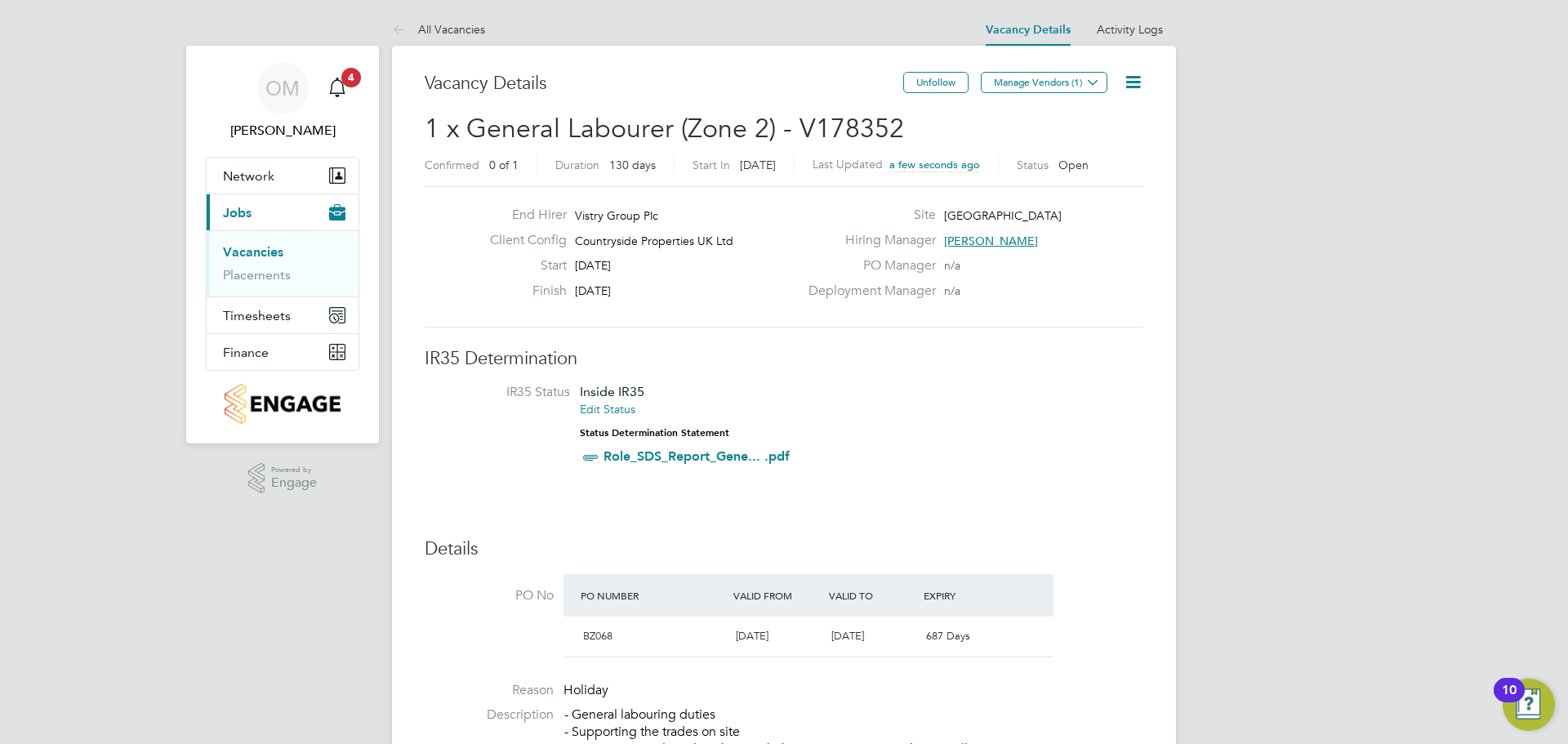
click at [1059, 80] on button "Manage Vendors (1)" at bounding box center [1044, 82] width 127 height 21
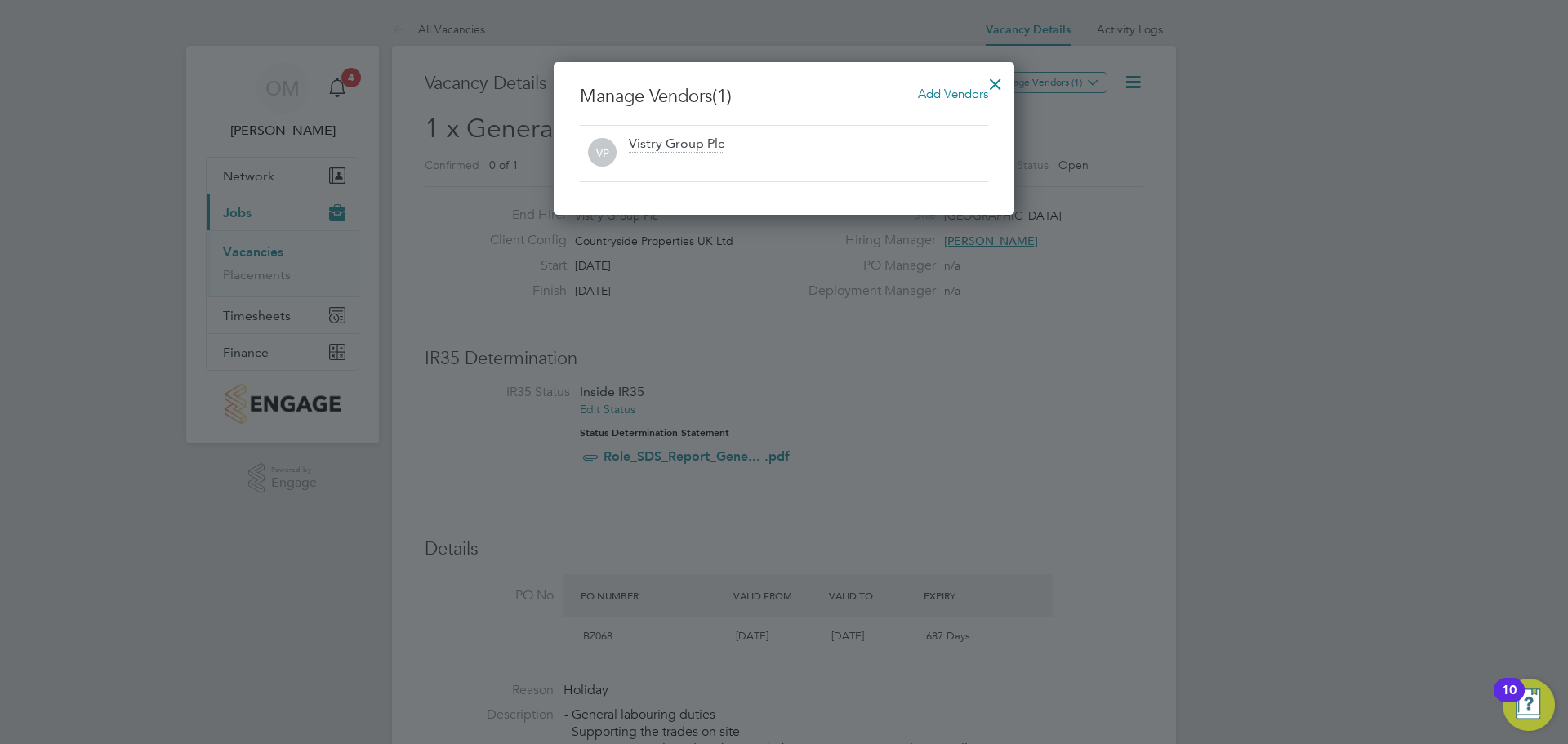
click at [941, 97] on span "Add Vendors" at bounding box center [953, 94] width 70 height 15
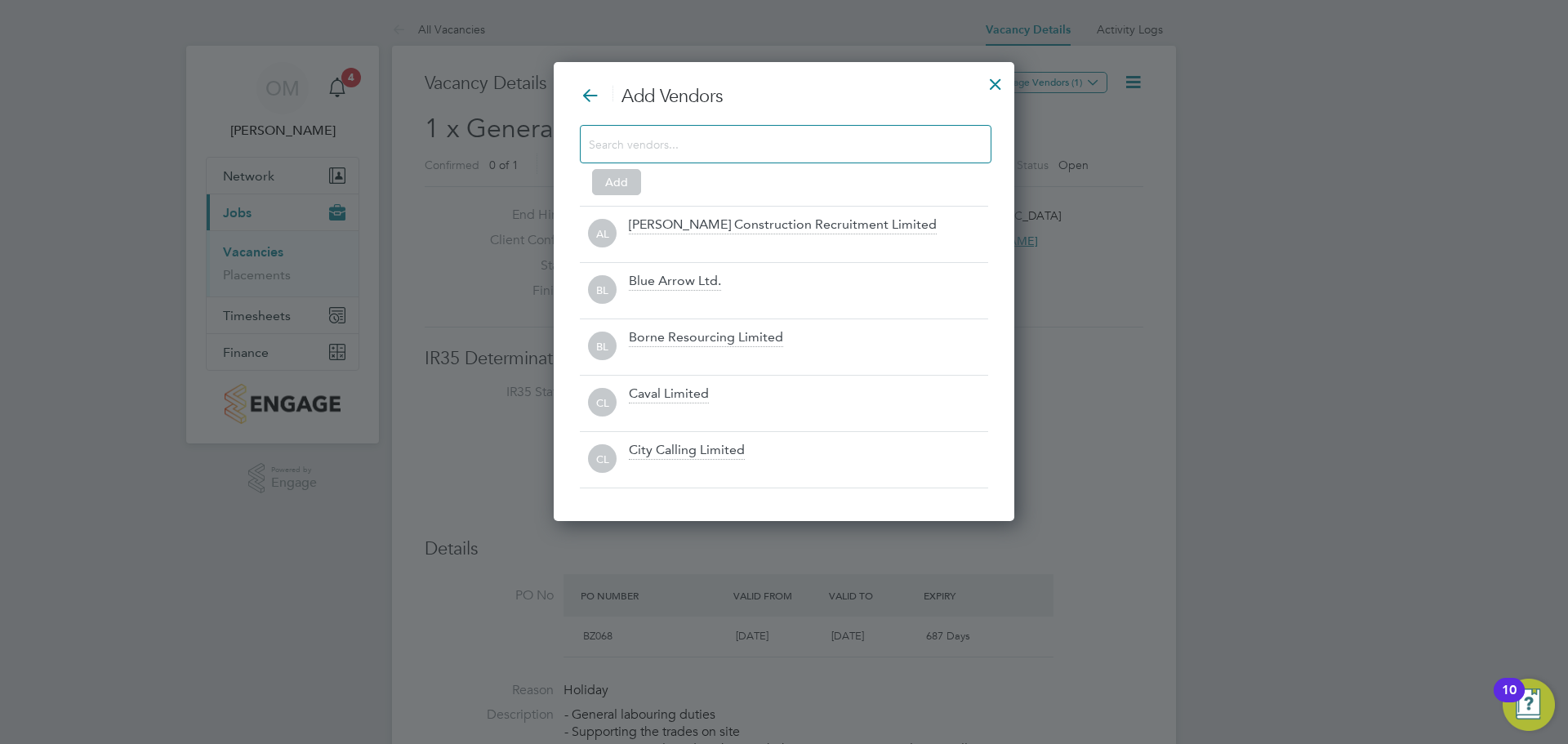
click at [755, 133] on input at bounding box center [773, 144] width 367 height 21
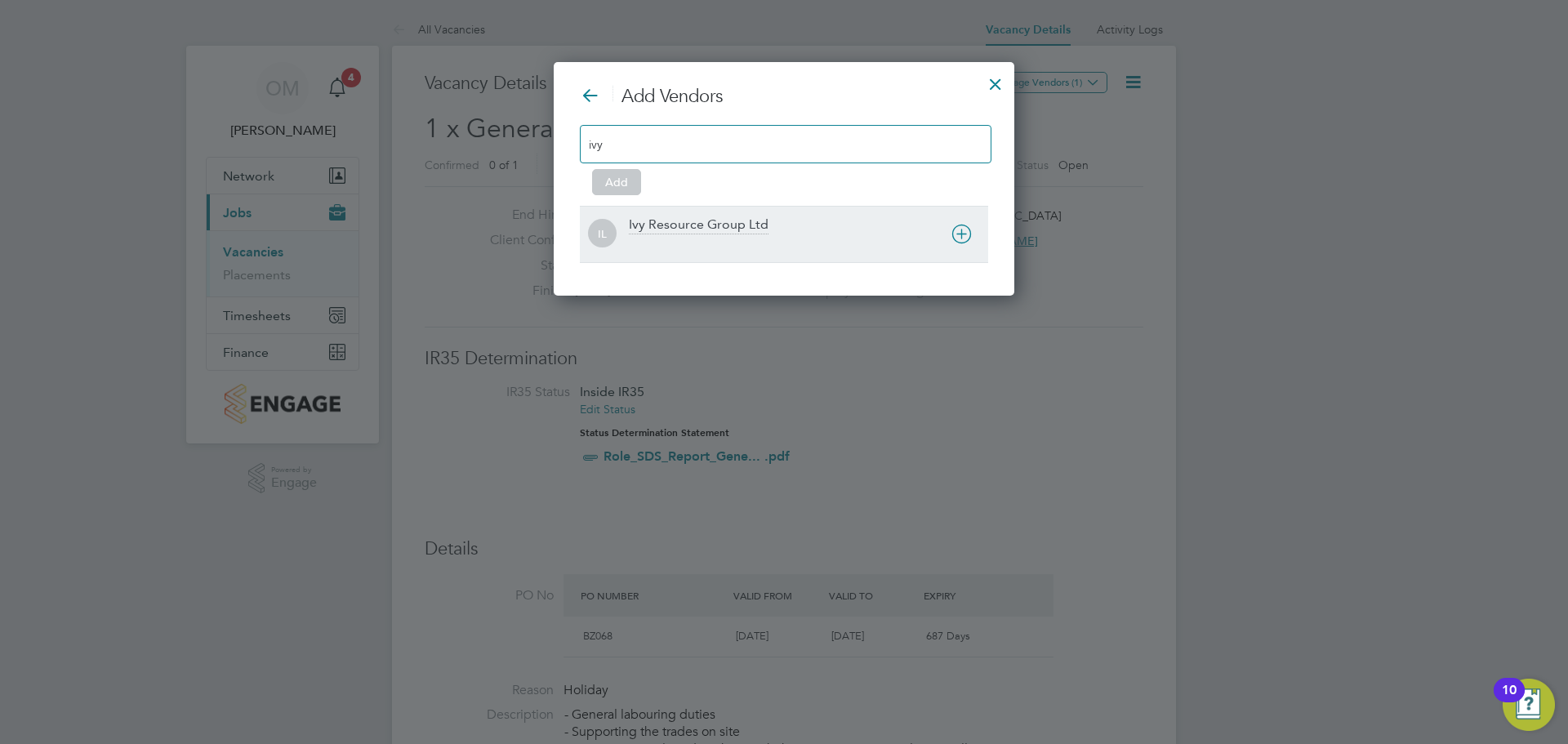
type input "ivy"
click at [704, 217] on div "Ivy Resource Group Ltd" at bounding box center [699, 225] width 140 height 18
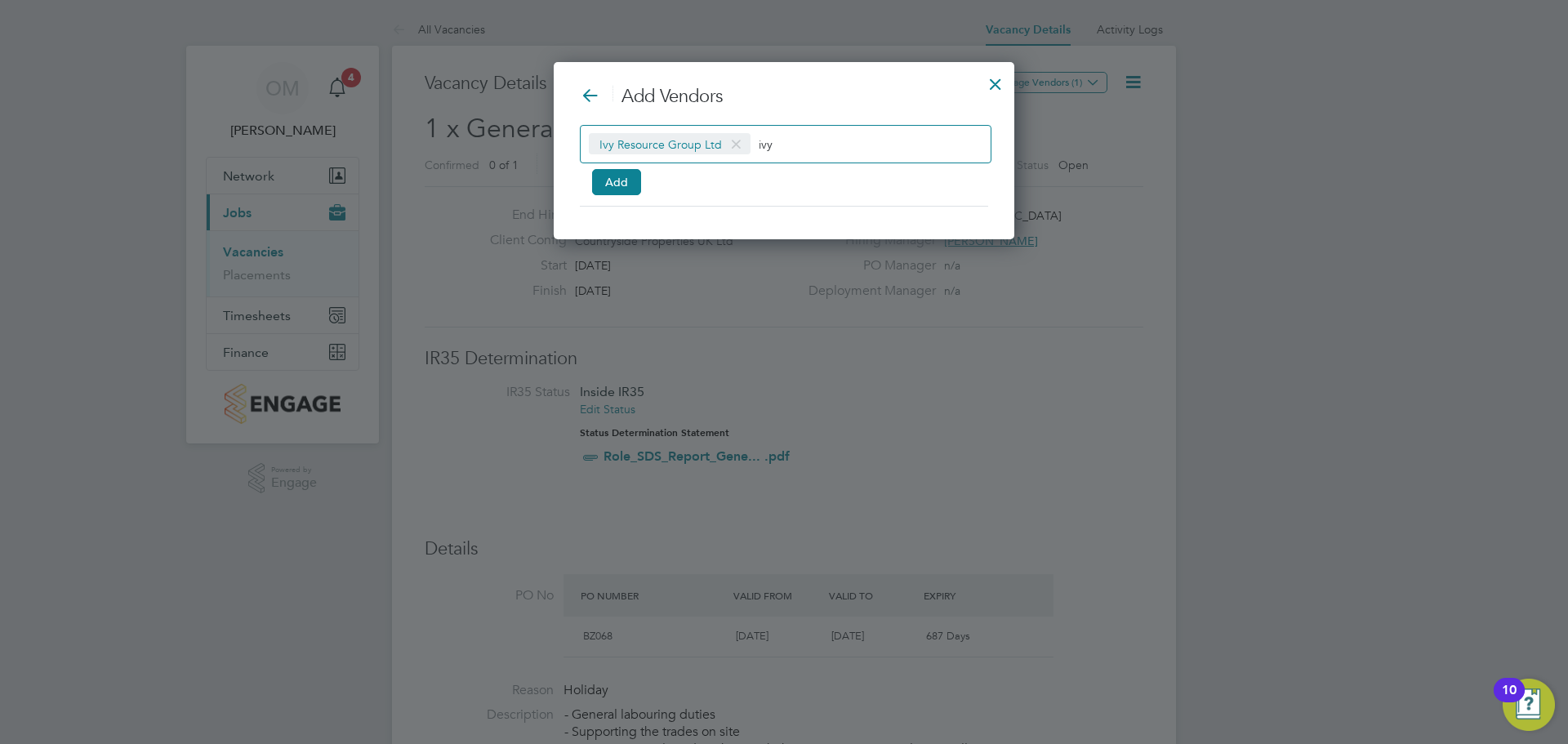
click at [812, 146] on input "ivy" at bounding box center [810, 144] width 102 height 21
type input "i"
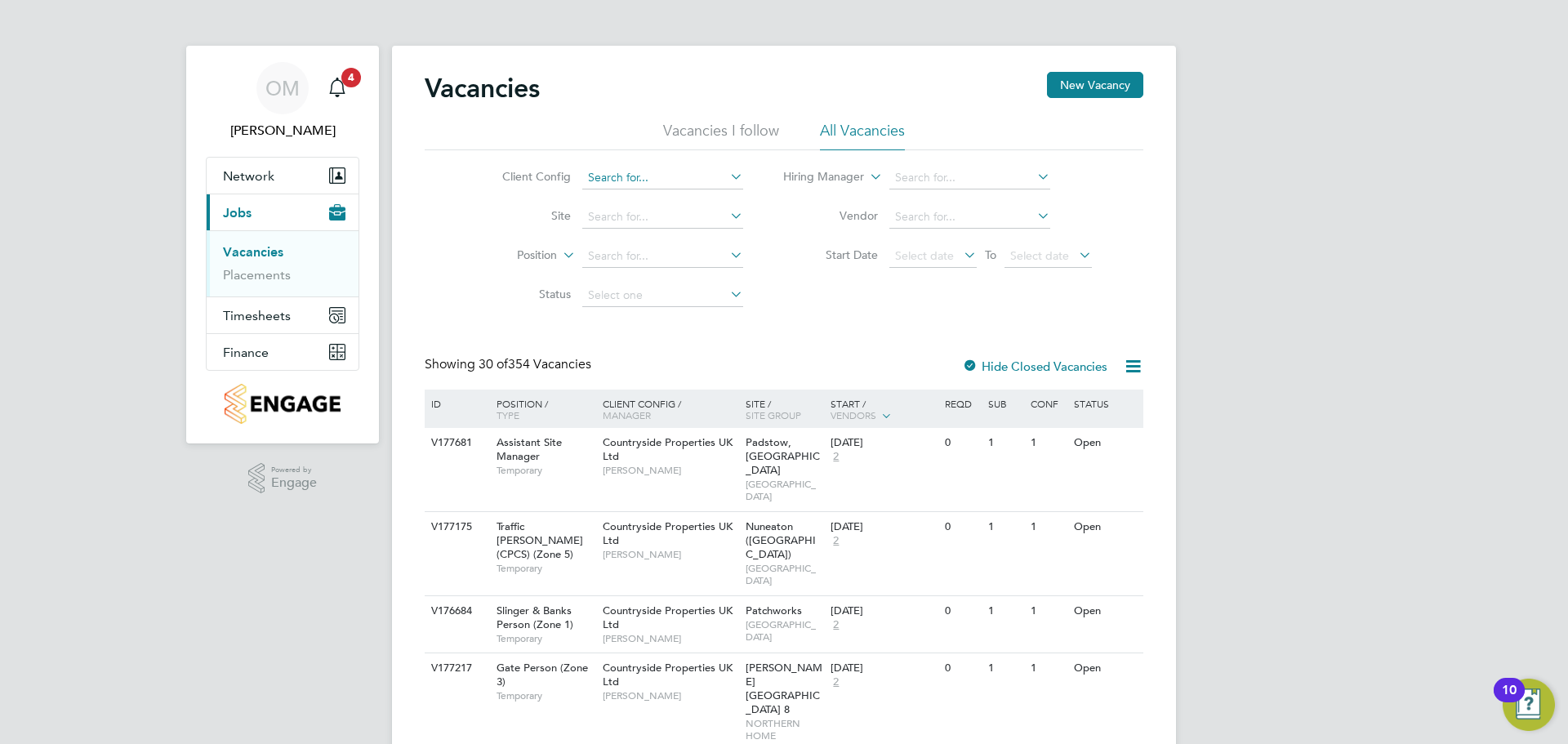
click at [691, 169] on input at bounding box center [663, 178] width 161 height 23
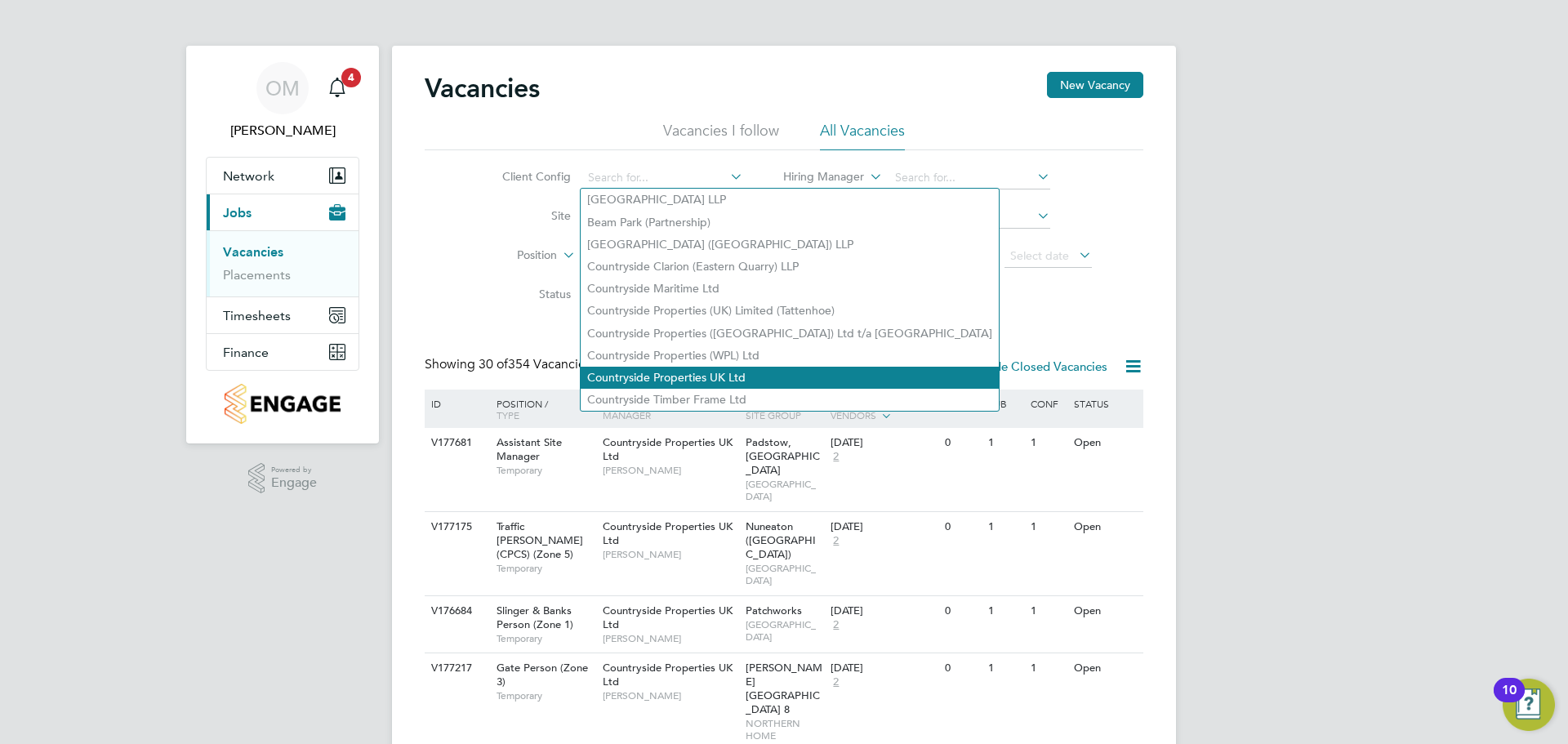
click at [696, 375] on li "Countryside Properties UK Ltd" at bounding box center [790, 377] width 419 height 22
type input "Countryside Properties UK Ltd"
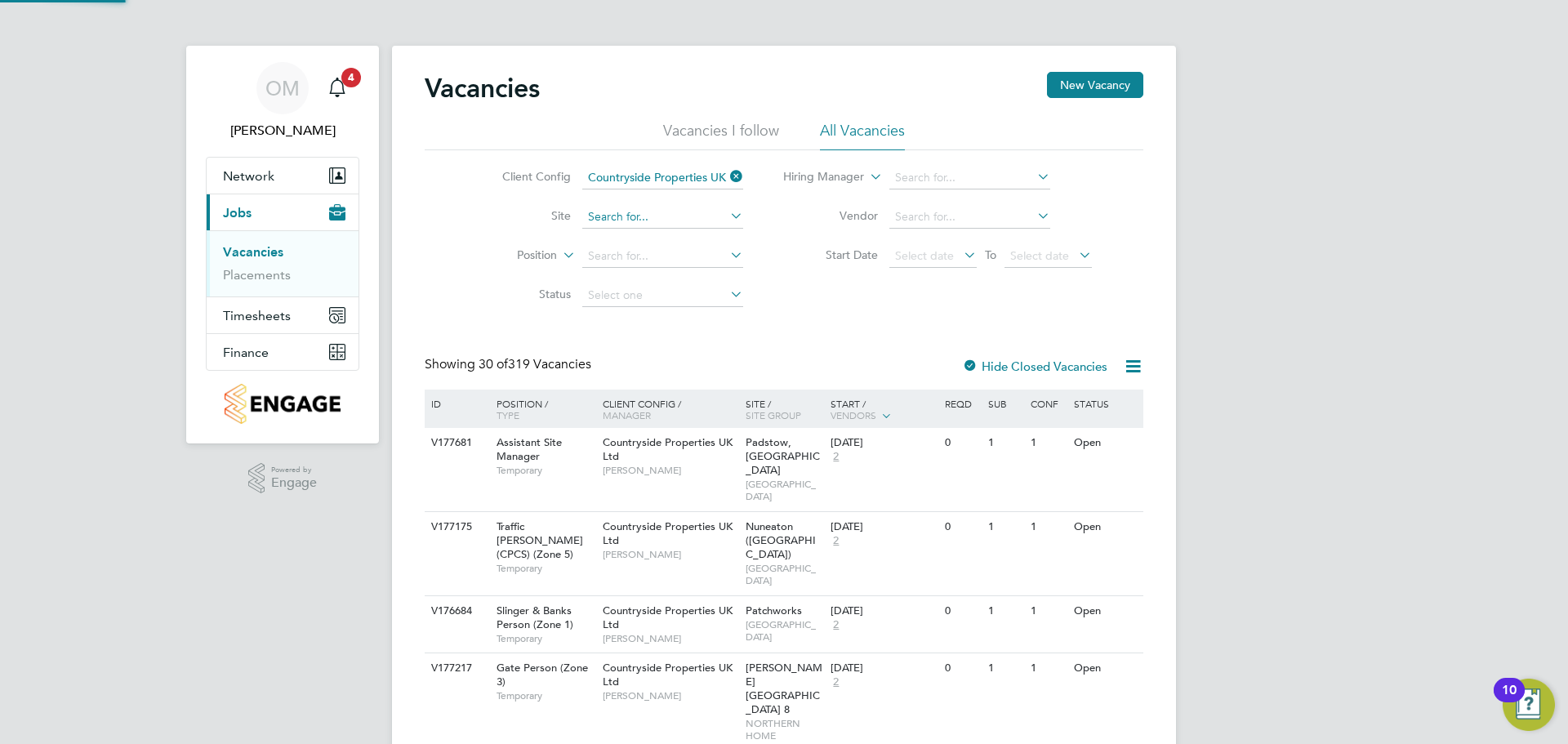
click at [629, 219] on input at bounding box center [663, 217] width 161 height 23
click at [631, 228] on li "Dudbr idge Hill" at bounding box center [662, 239] width 163 height 22
type input "[GEOGRAPHIC_DATA]"
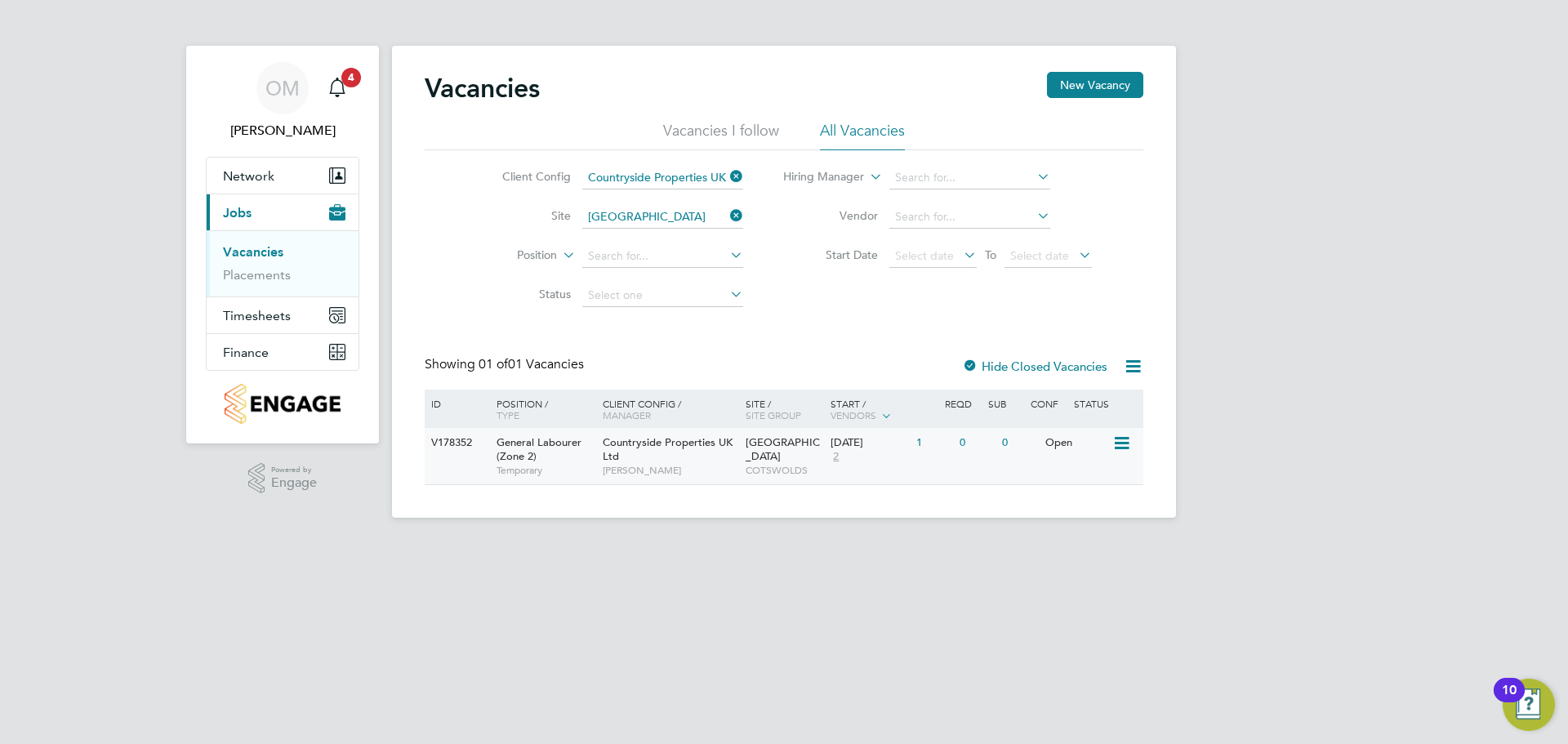
click at [1065, 439] on div "Open" at bounding box center [1077, 443] width 71 height 30
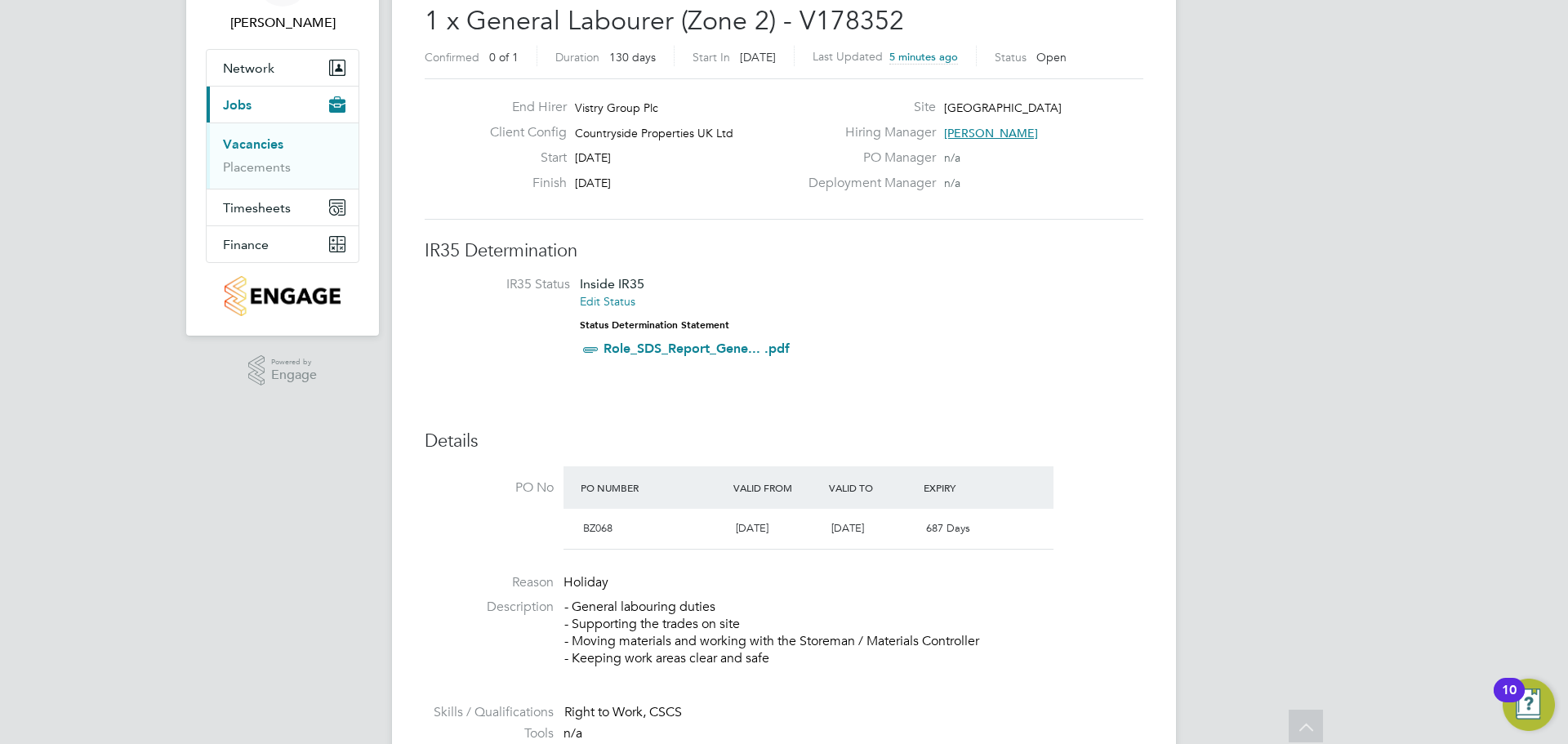
scroll to position [27, 0]
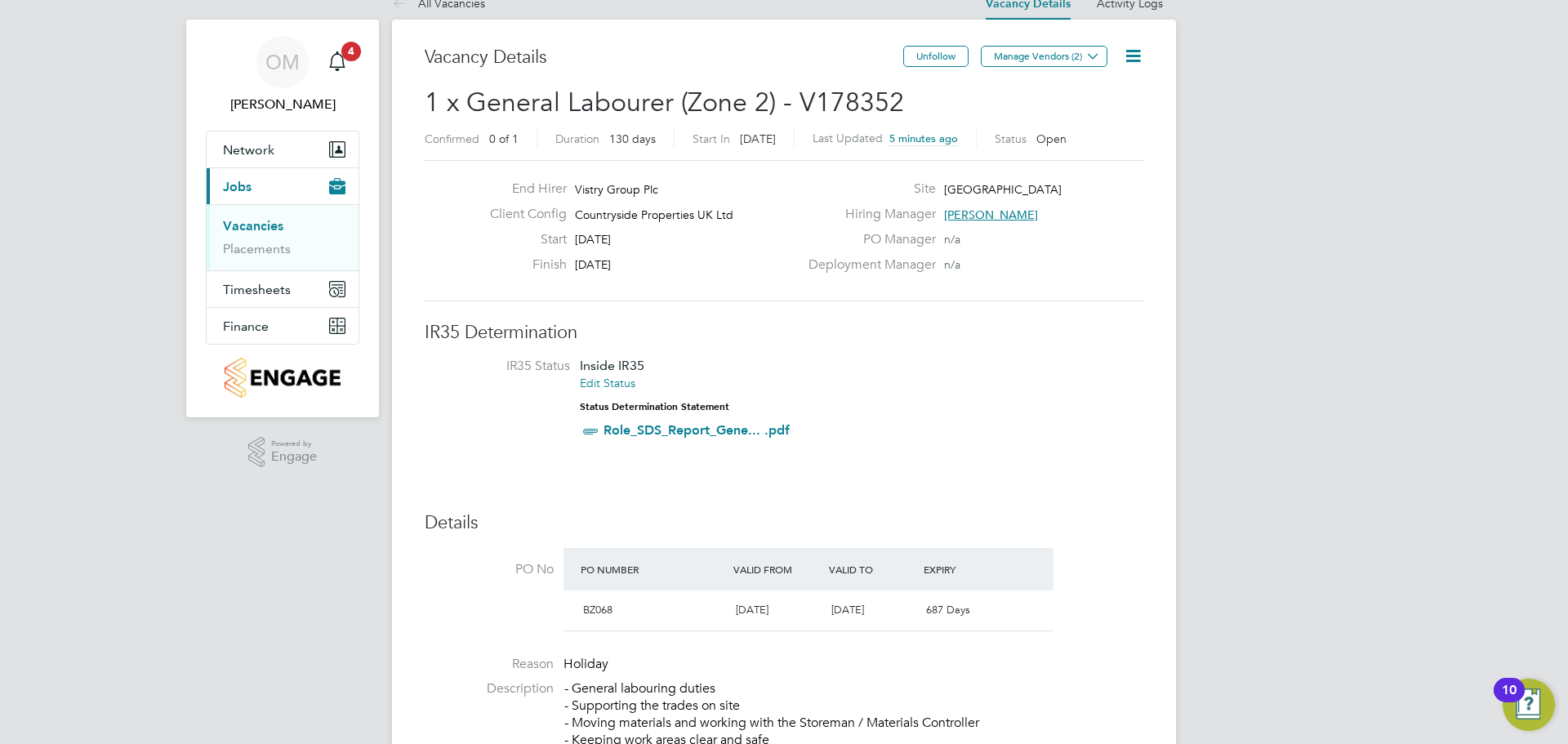
click at [1143, 52] on icon at bounding box center [1133, 56] width 21 height 21
click at [1097, 90] on li "Edit Vacancy e" at bounding box center [1094, 95] width 95 height 23
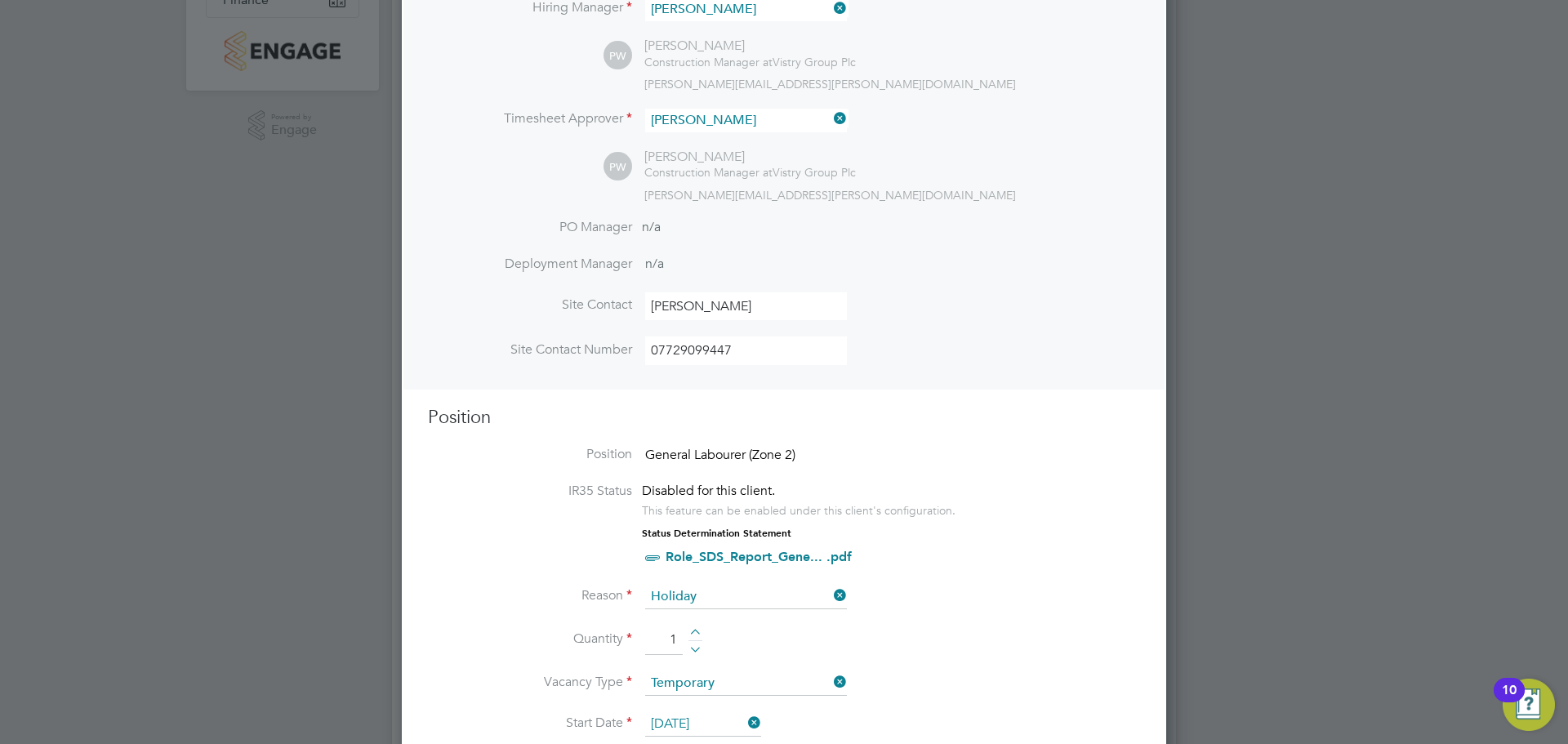
scroll to position [434, 0]
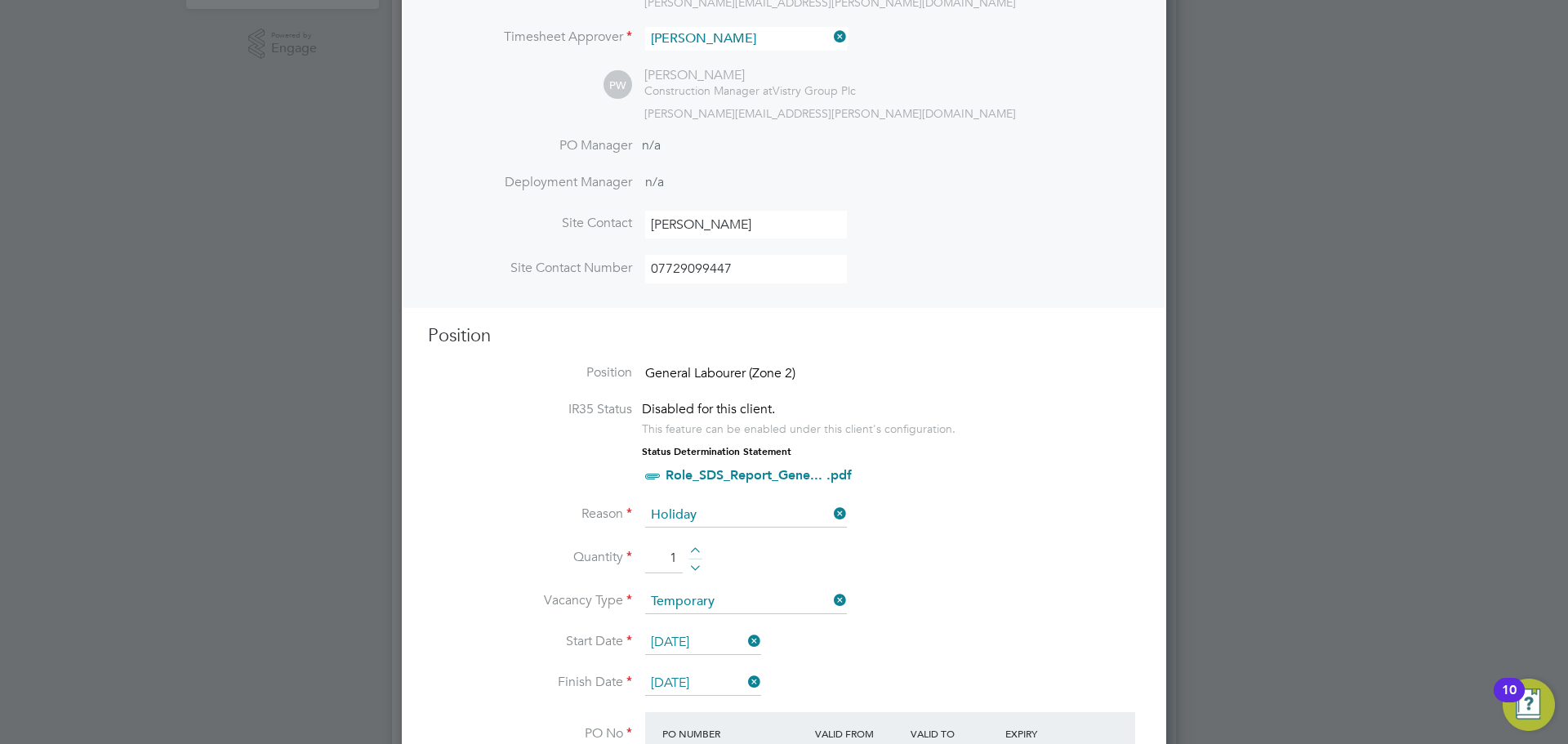
click at [712, 381] on span "General Labourer (Zone 2)" at bounding box center [720, 373] width 151 height 16
click at [736, 372] on span "General Labourer (Zone 2)" at bounding box center [720, 373] width 151 height 16
drag, startPoint x: 799, startPoint y: 377, endPoint x: 791, endPoint y: 378, distance: 8.1
click at [791, 378] on li "Position General Labourer (Zone 2)" at bounding box center [784, 382] width 712 height 37
click at [813, 381] on li "Position General Labourer (Zone 2)" at bounding box center [784, 382] width 712 height 37
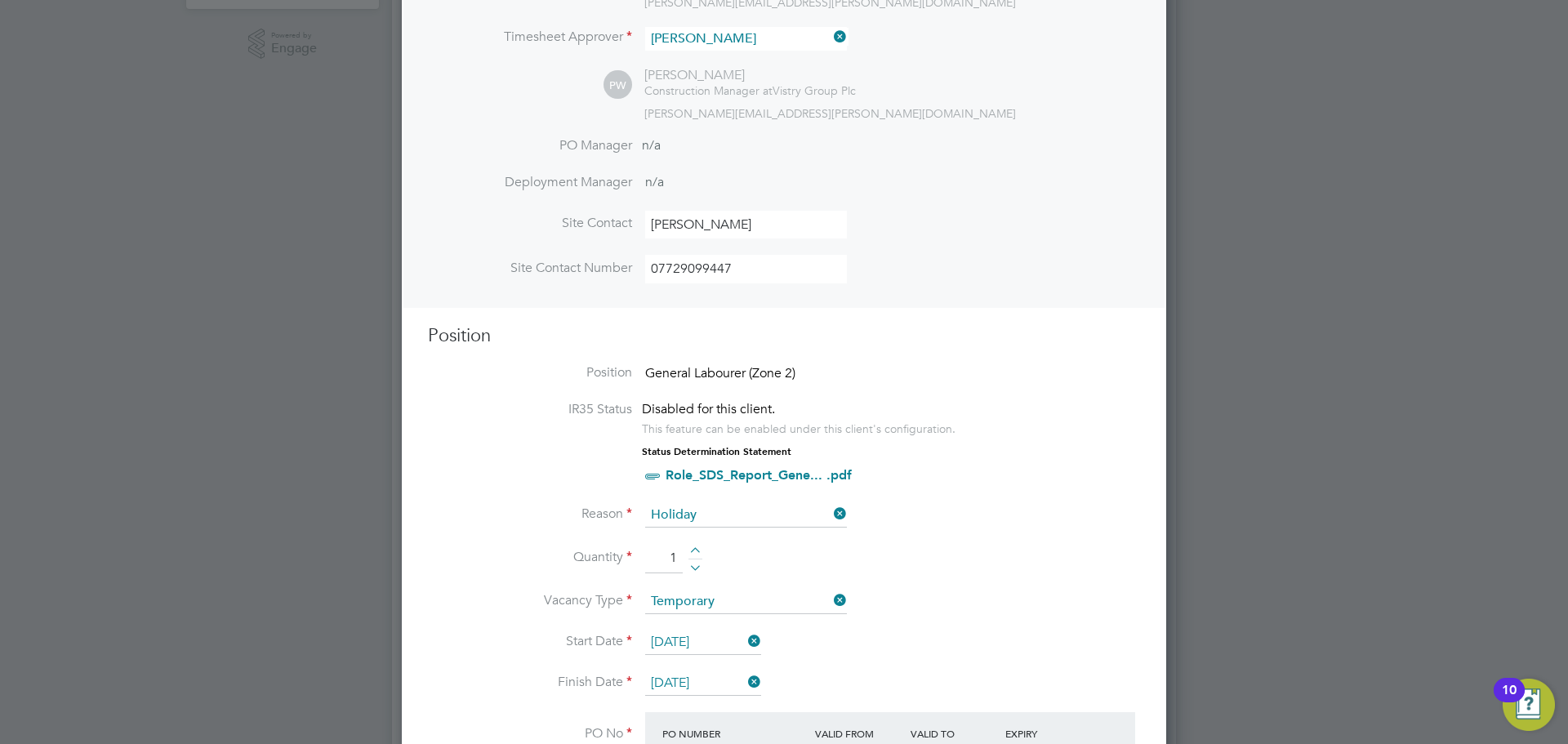
click at [637, 373] on li "Position General Labourer (Zone 2)" at bounding box center [784, 382] width 712 height 37
click at [643, 370] on li "Position General Labourer (Zone 2)" at bounding box center [784, 382] width 712 height 37
click at [653, 371] on span "General Labourer (Zone 2)" at bounding box center [720, 373] width 151 height 16
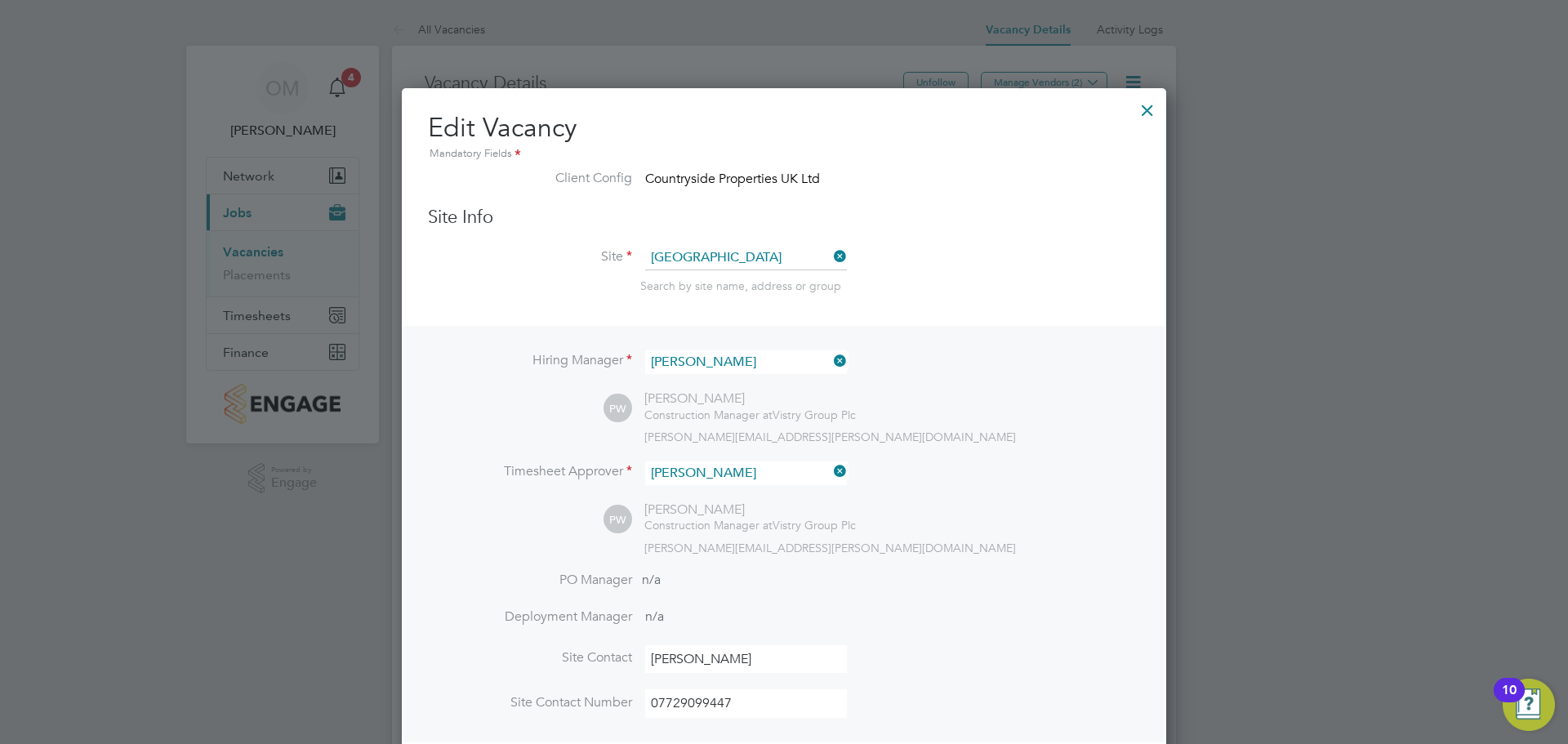
click at [1153, 119] on div at bounding box center [1147, 106] width 29 height 29
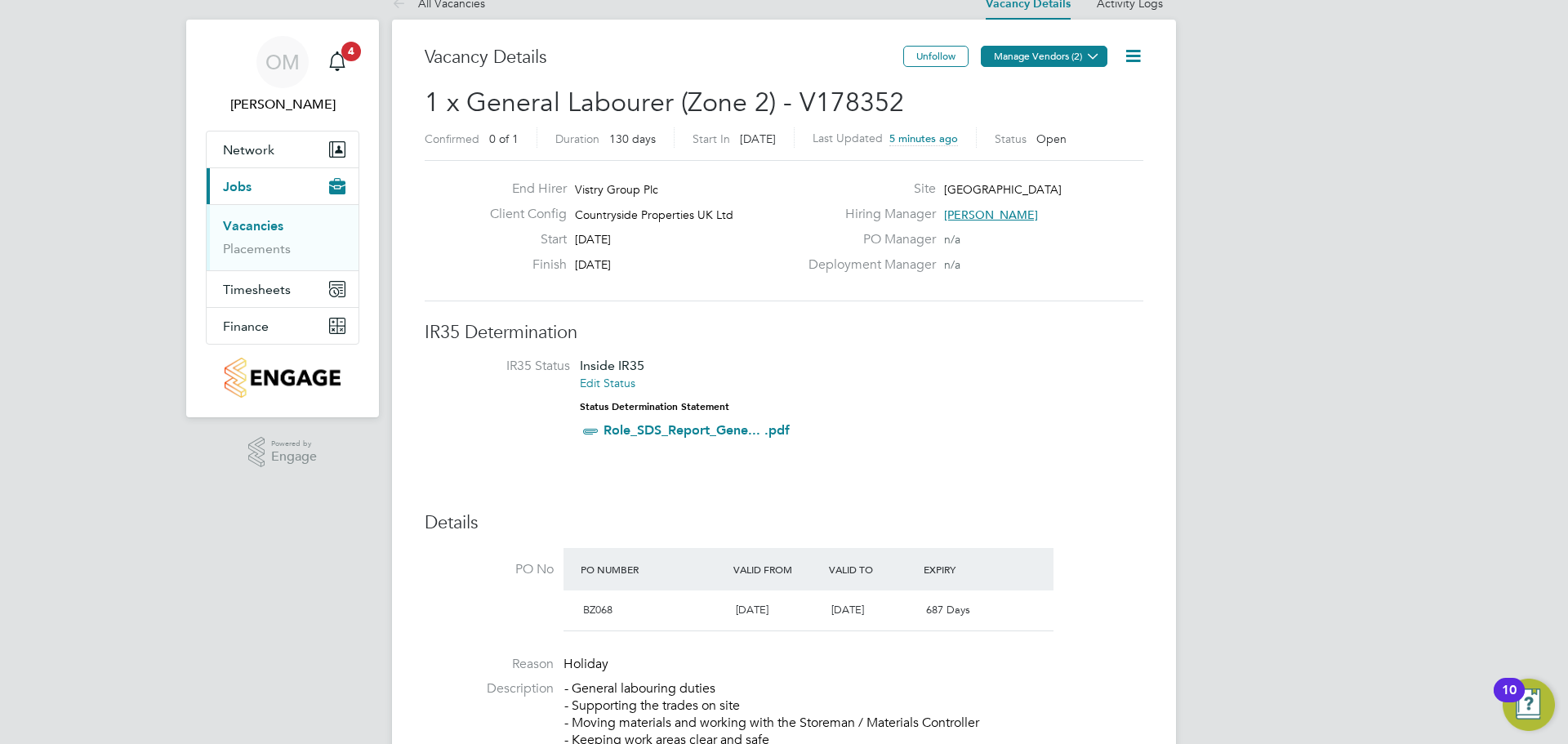
click at [1090, 55] on icon at bounding box center [1093, 56] width 12 height 12
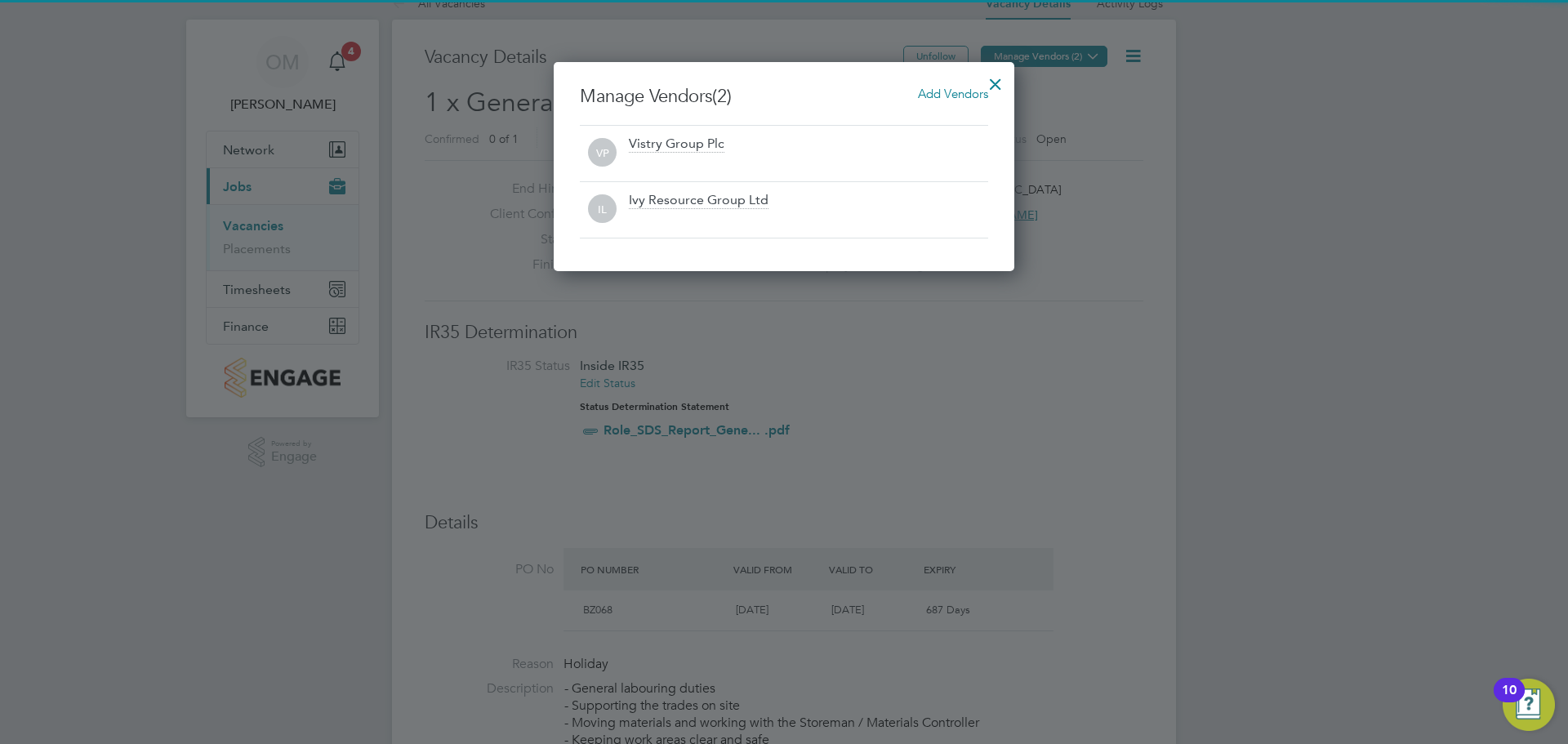
click at [1090, 55] on div at bounding box center [784, 372] width 1568 height 744
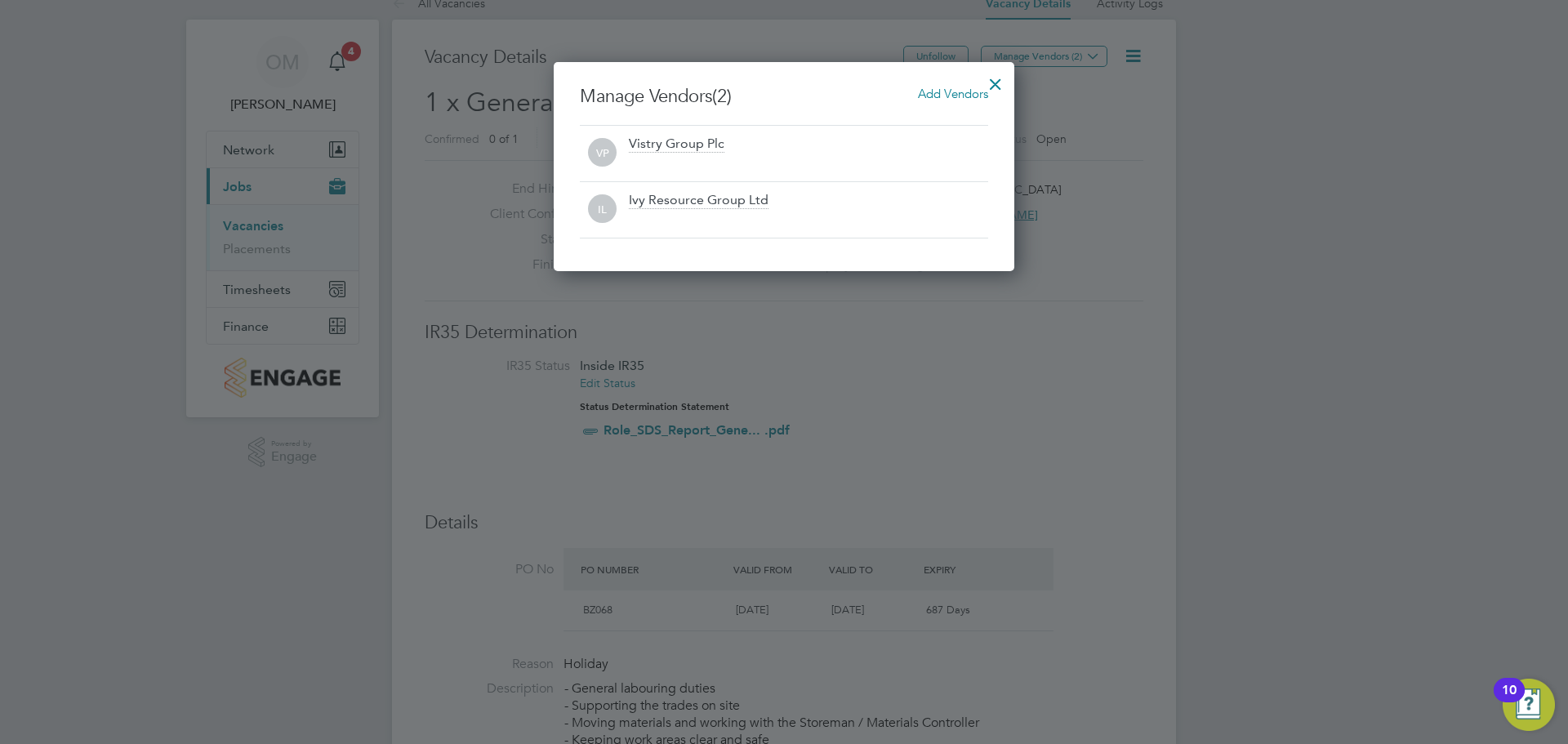
click at [999, 79] on div at bounding box center [995, 80] width 29 height 29
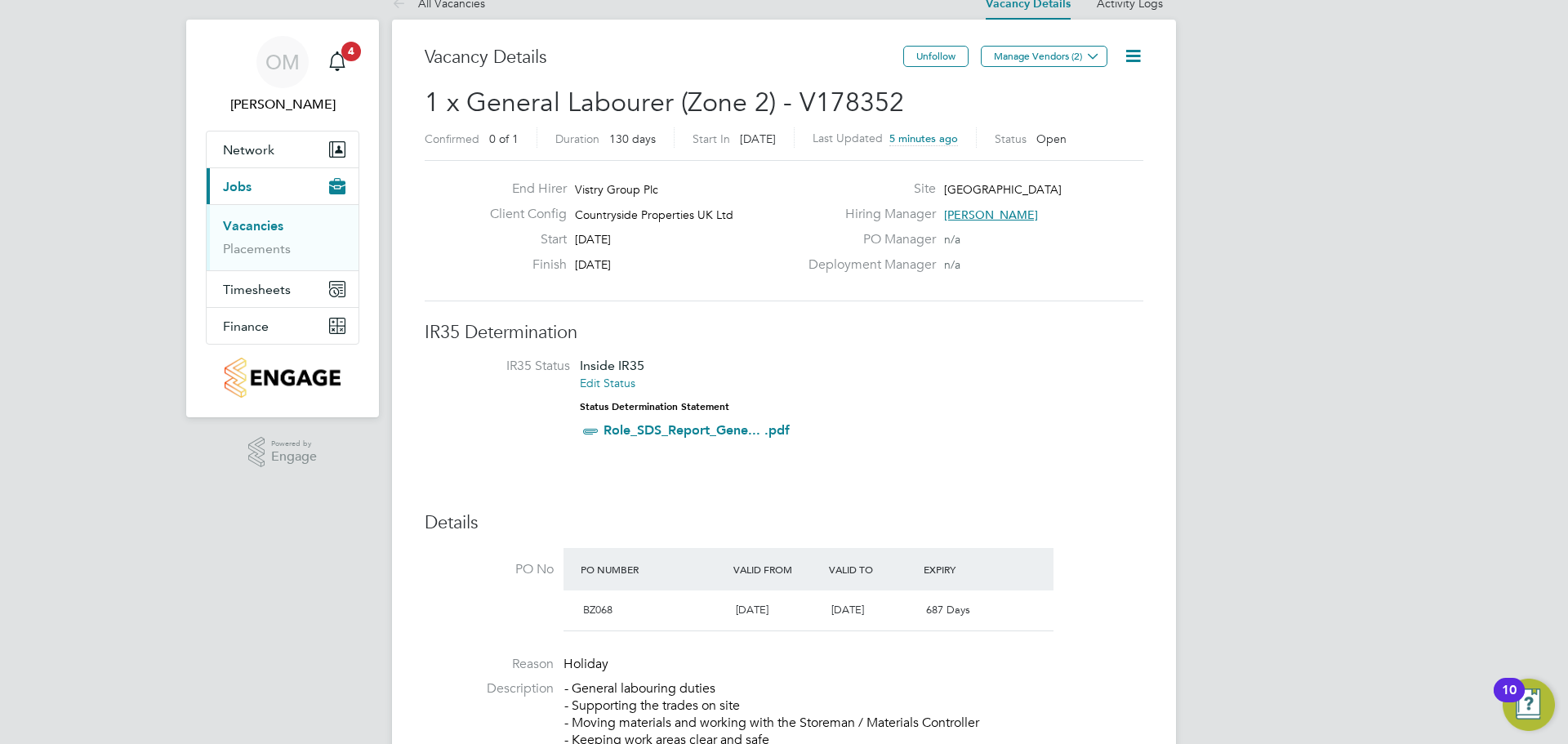
click at [1142, 54] on icon at bounding box center [1133, 56] width 21 height 21
click at [1095, 92] on li "Edit Vacancy e" at bounding box center [1094, 95] width 95 height 23
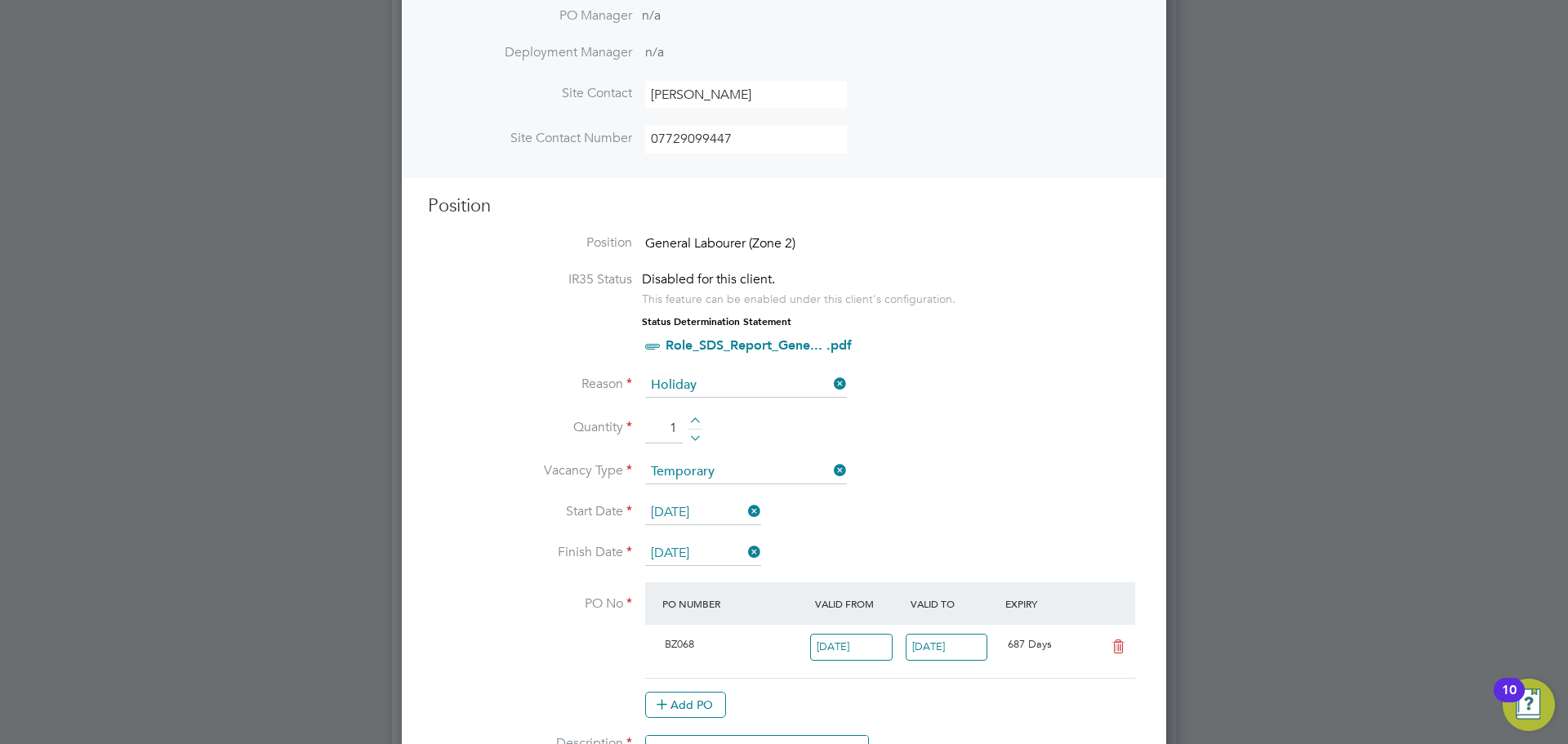
click at [795, 246] on span "General Labourer (Zone 2)" at bounding box center [720, 242] width 151 height 16
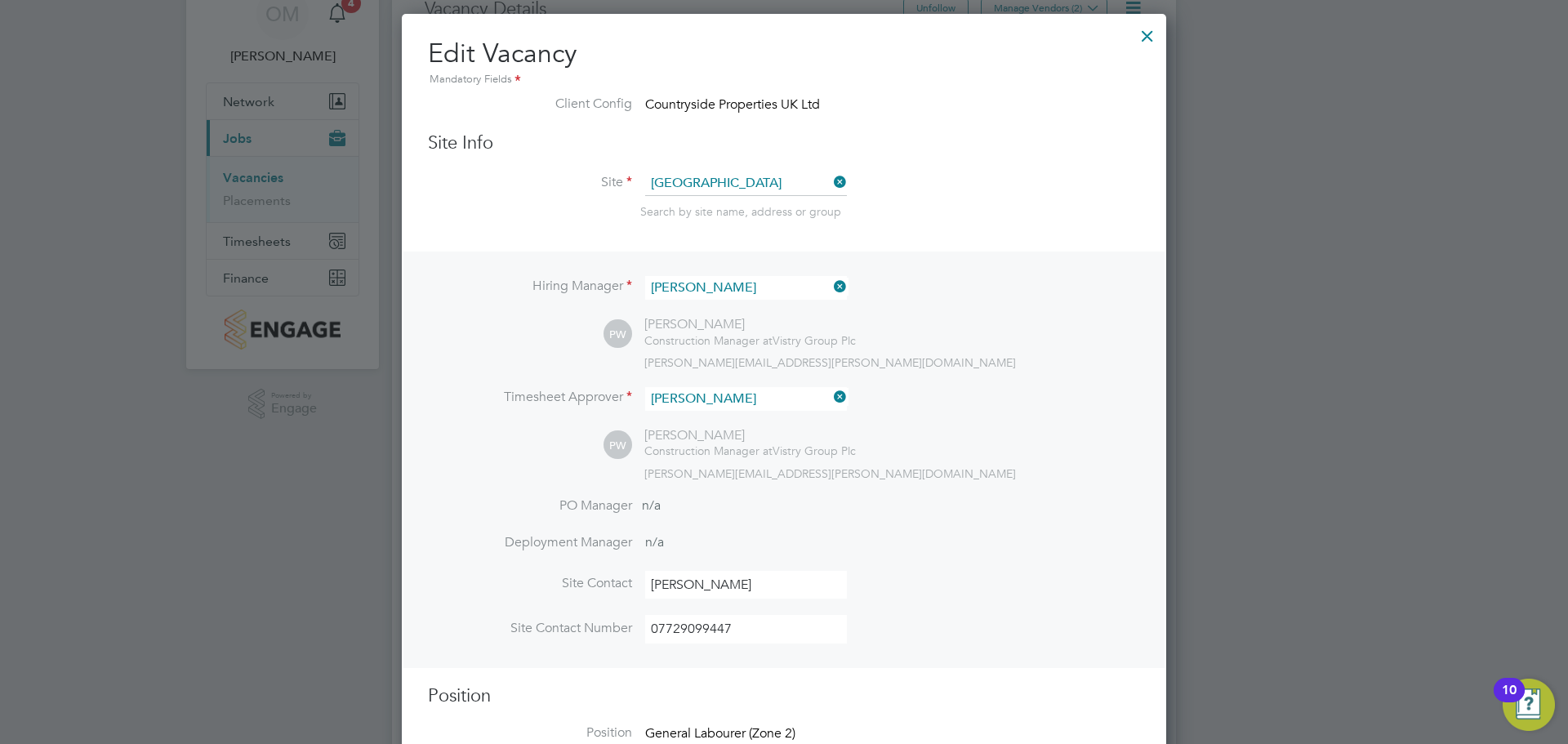
click at [1150, 40] on div at bounding box center [1147, 31] width 29 height 29
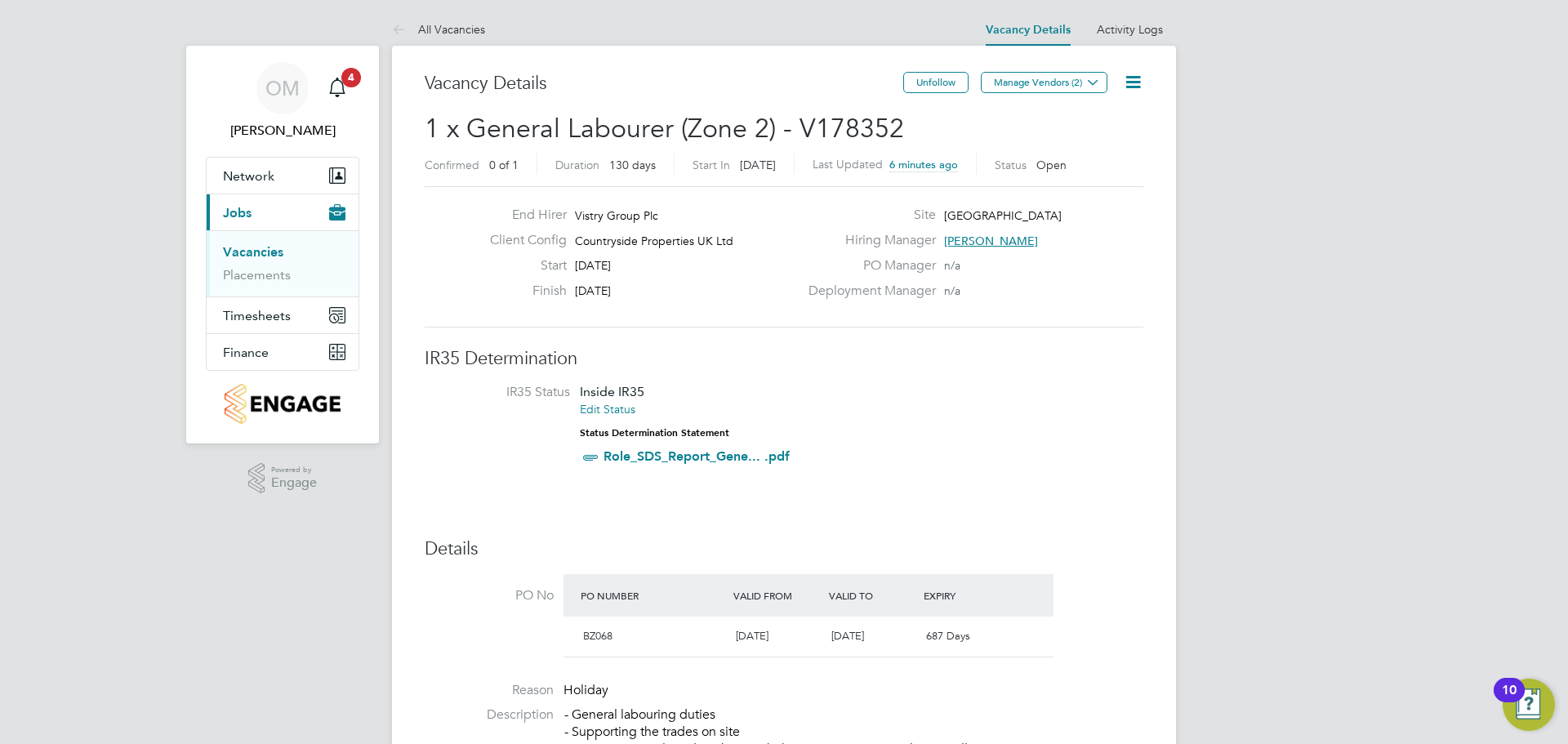
click at [1144, 81] on icon at bounding box center [1133, 82] width 21 height 21
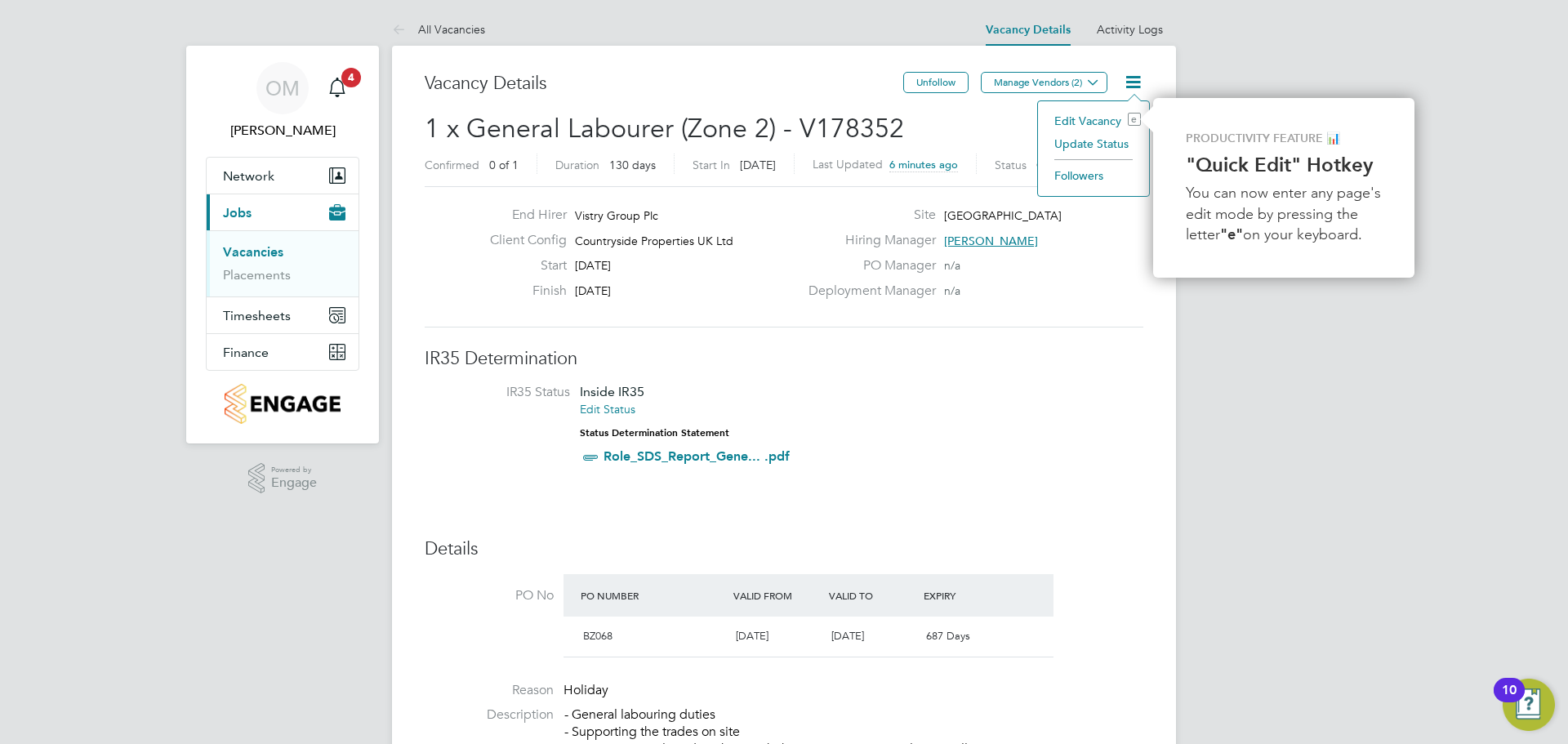
click at [1114, 116] on li "Edit Vacancy e" at bounding box center [1094, 121] width 95 height 23
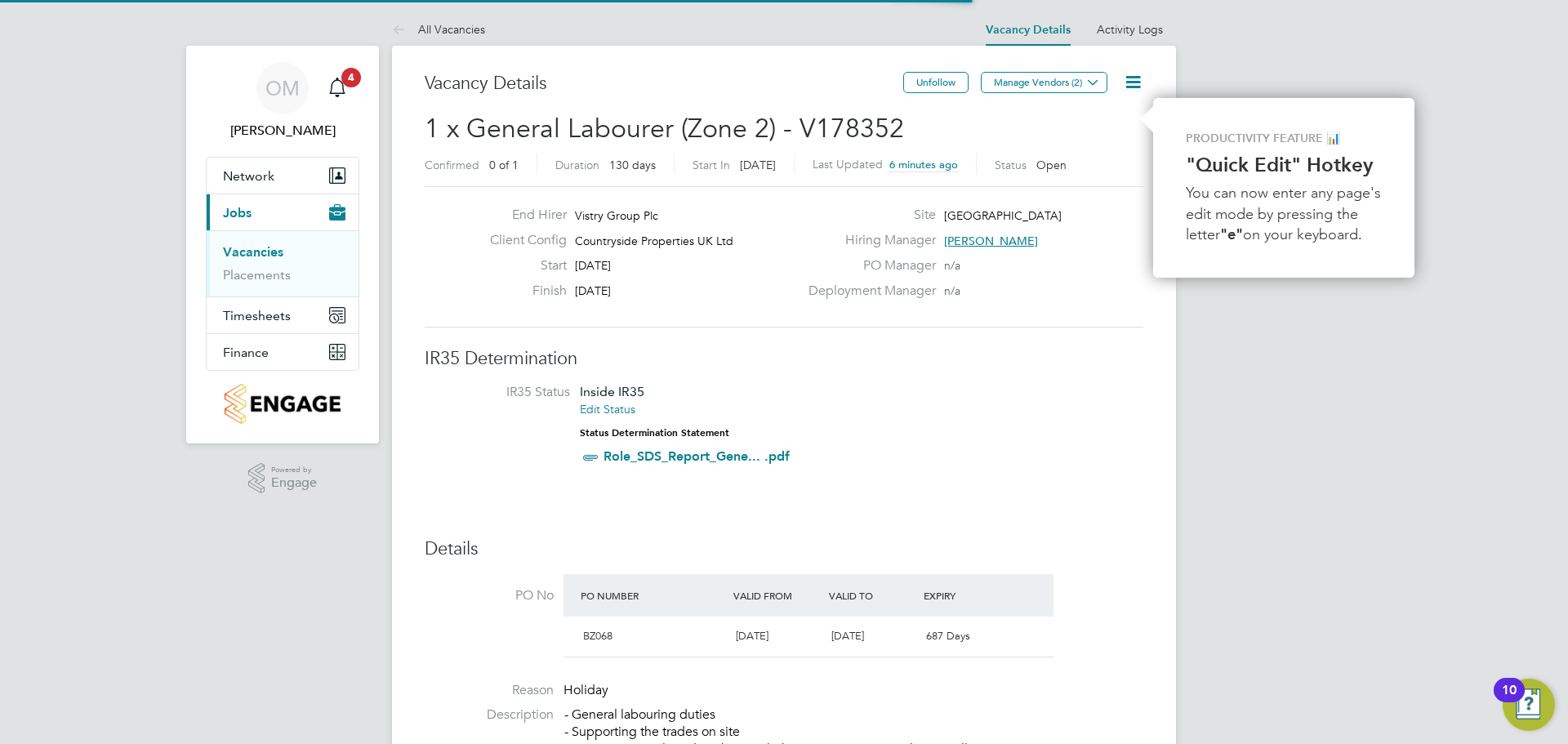
scroll to position [38, 713]
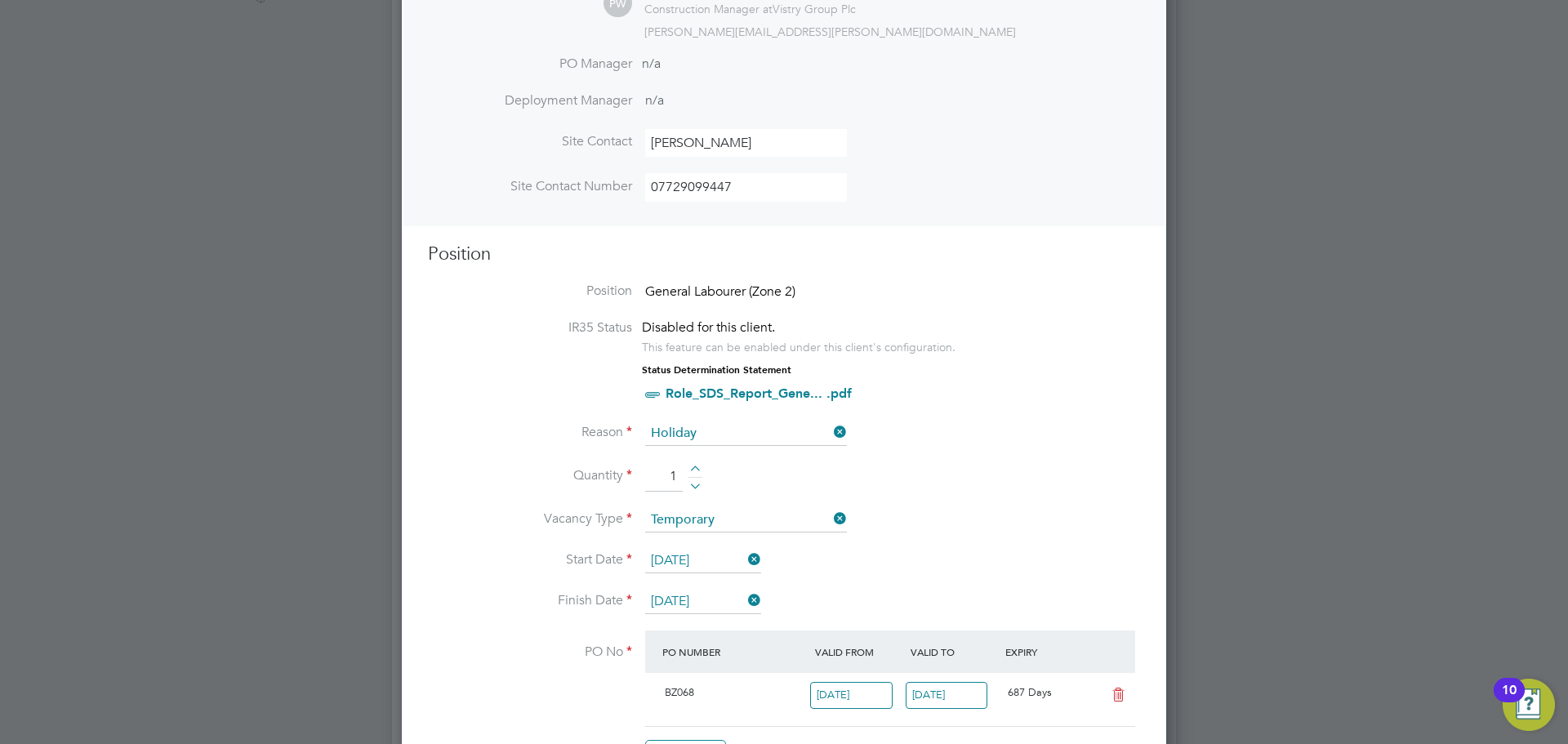
click at [830, 430] on icon at bounding box center [830, 432] width 0 height 23
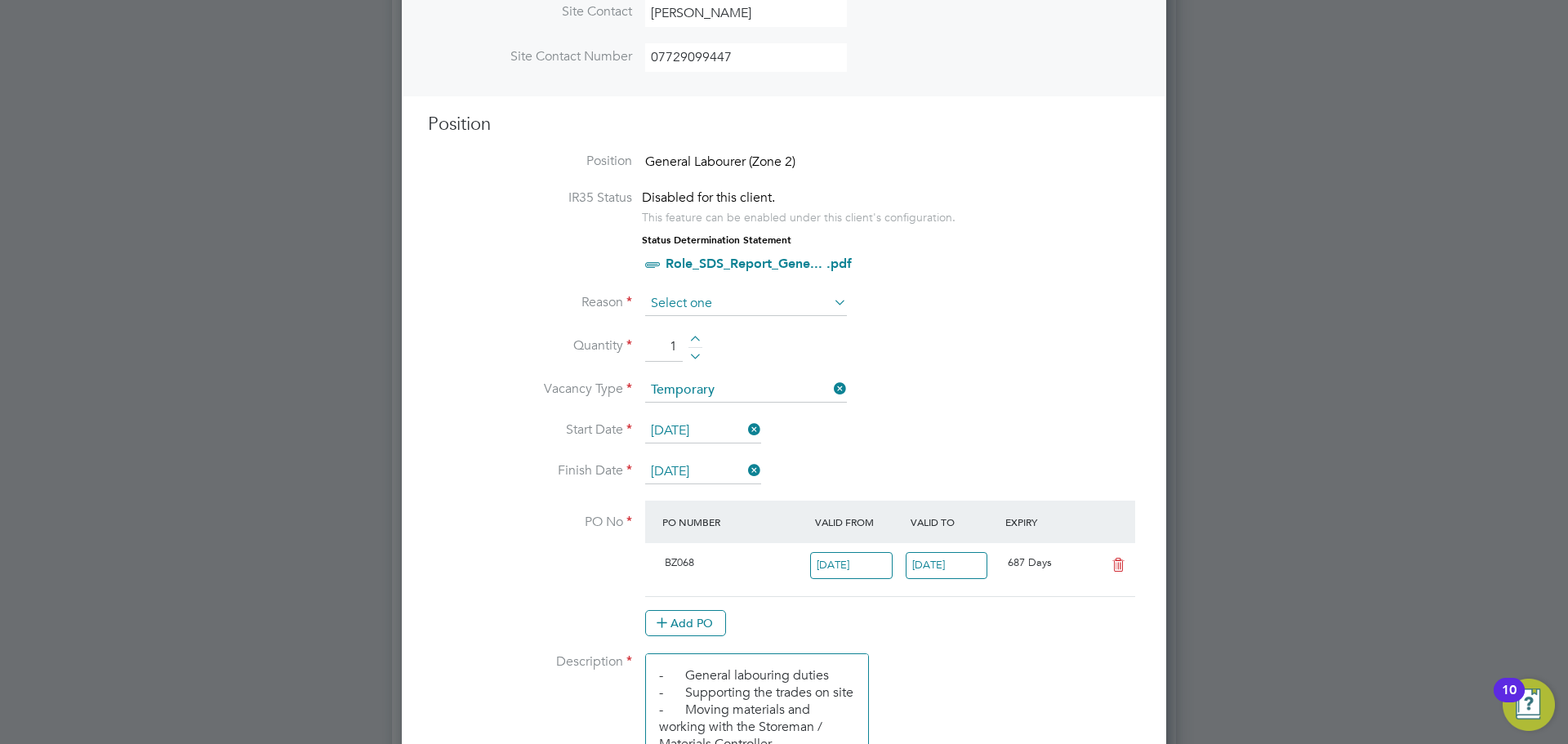
click at [829, 300] on input at bounding box center [745, 304] width 202 height 25
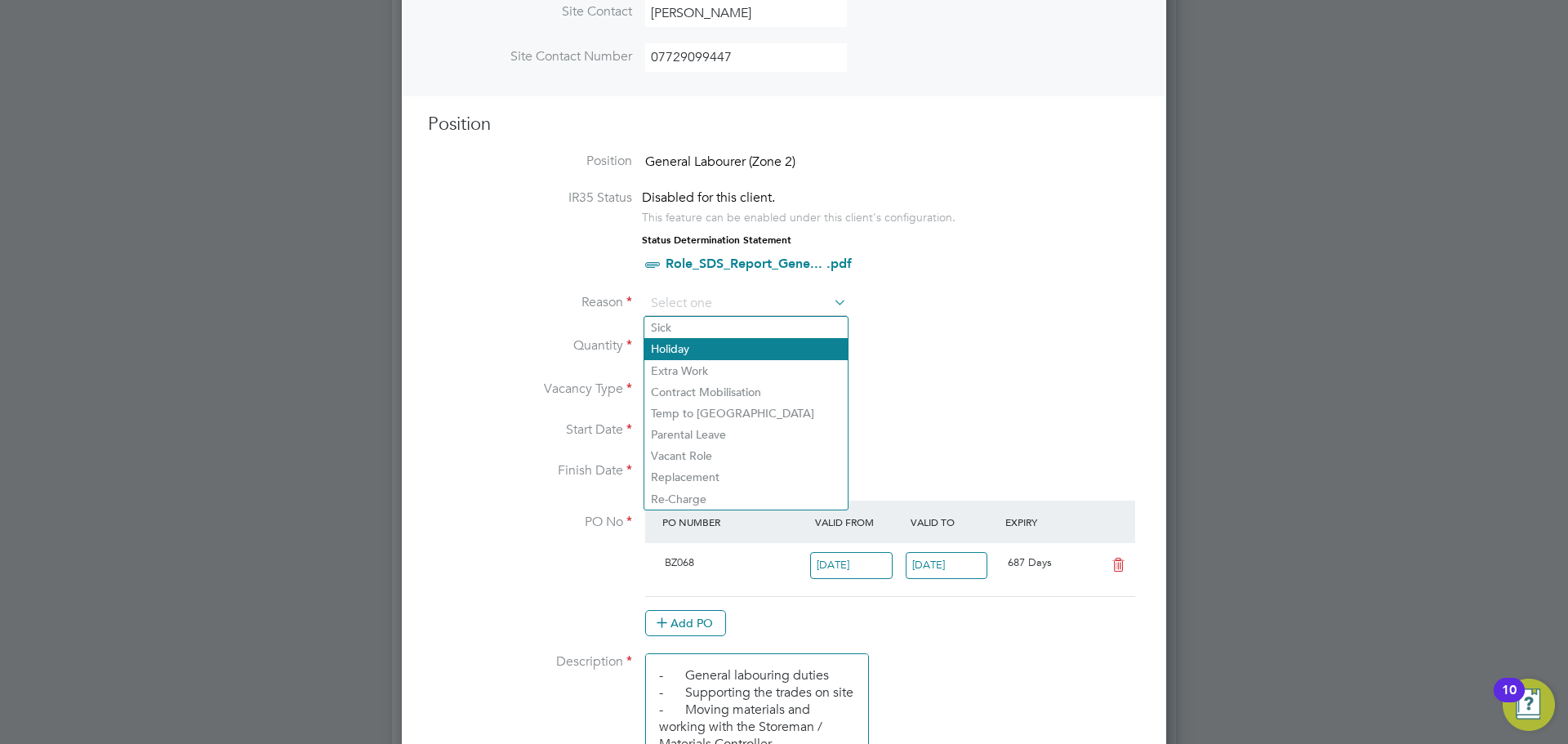
click at [745, 353] on li "Holiday" at bounding box center [746, 348] width 204 height 21
type input "Holiday"
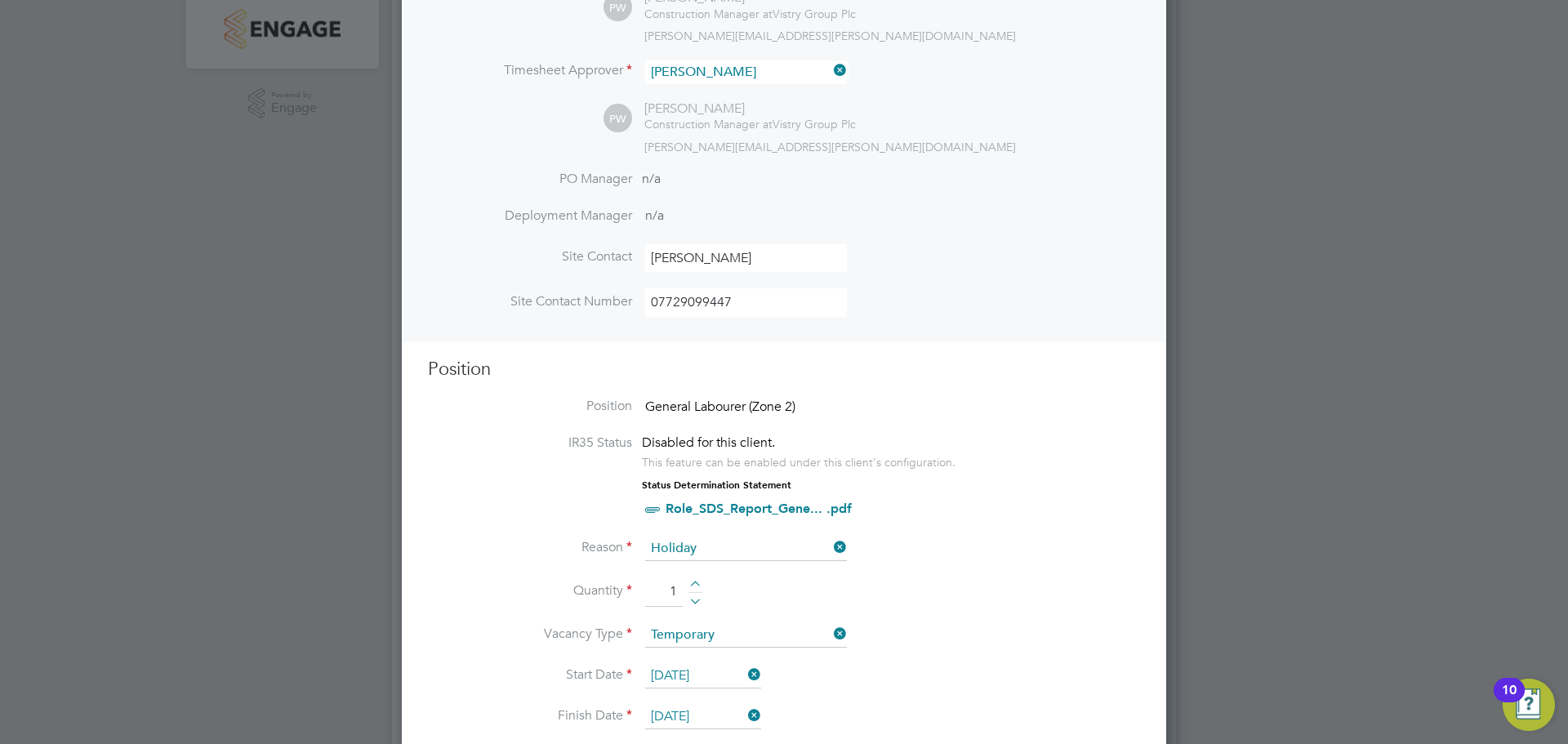
click at [764, 404] on span "General Labourer (Zone 2)" at bounding box center [720, 406] width 151 height 16
click at [793, 407] on span "General Labourer (Zone 2)" at bounding box center [720, 406] width 151 height 16
click at [795, 407] on span "General Labourer (Zone 2)" at bounding box center [720, 406] width 151 height 16
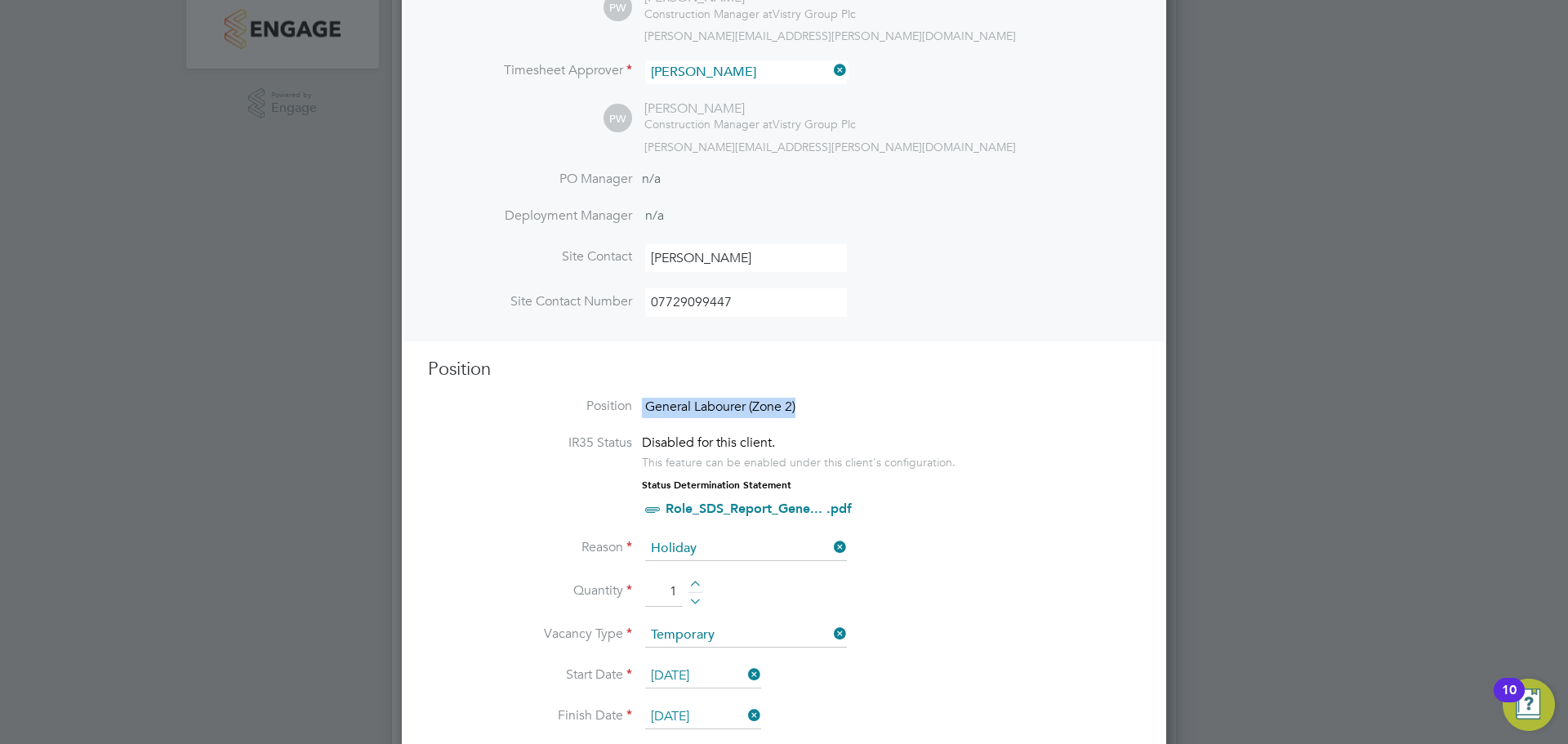
click at [793, 406] on span "General Labourer (Zone 2)" at bounding box center [720, 406] width 151 height 16
click at [821, 404] on li "Position General Labourer (Zone 2)" at bounding box center [784, 416] width 712 height 37
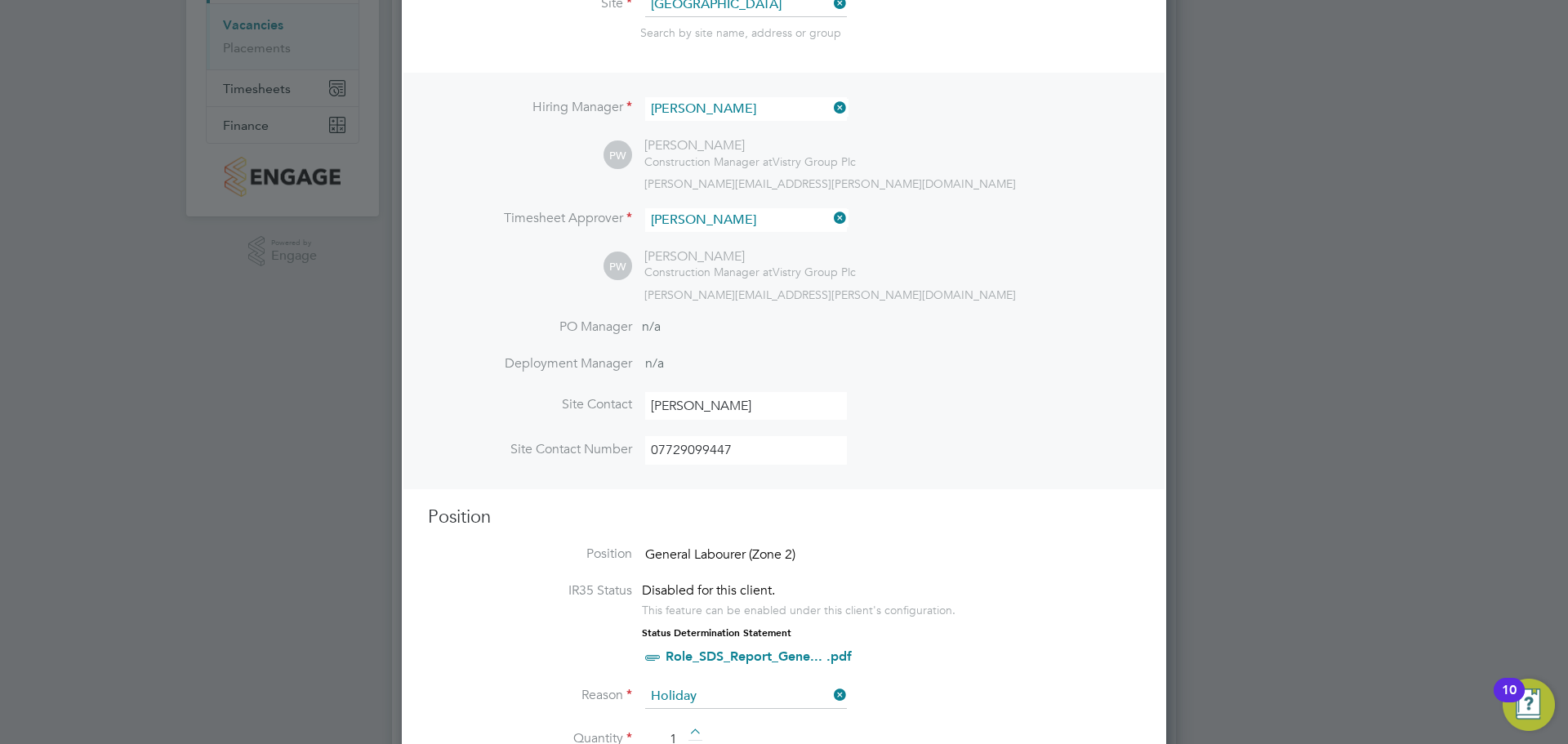
scroll to position [0, 0]
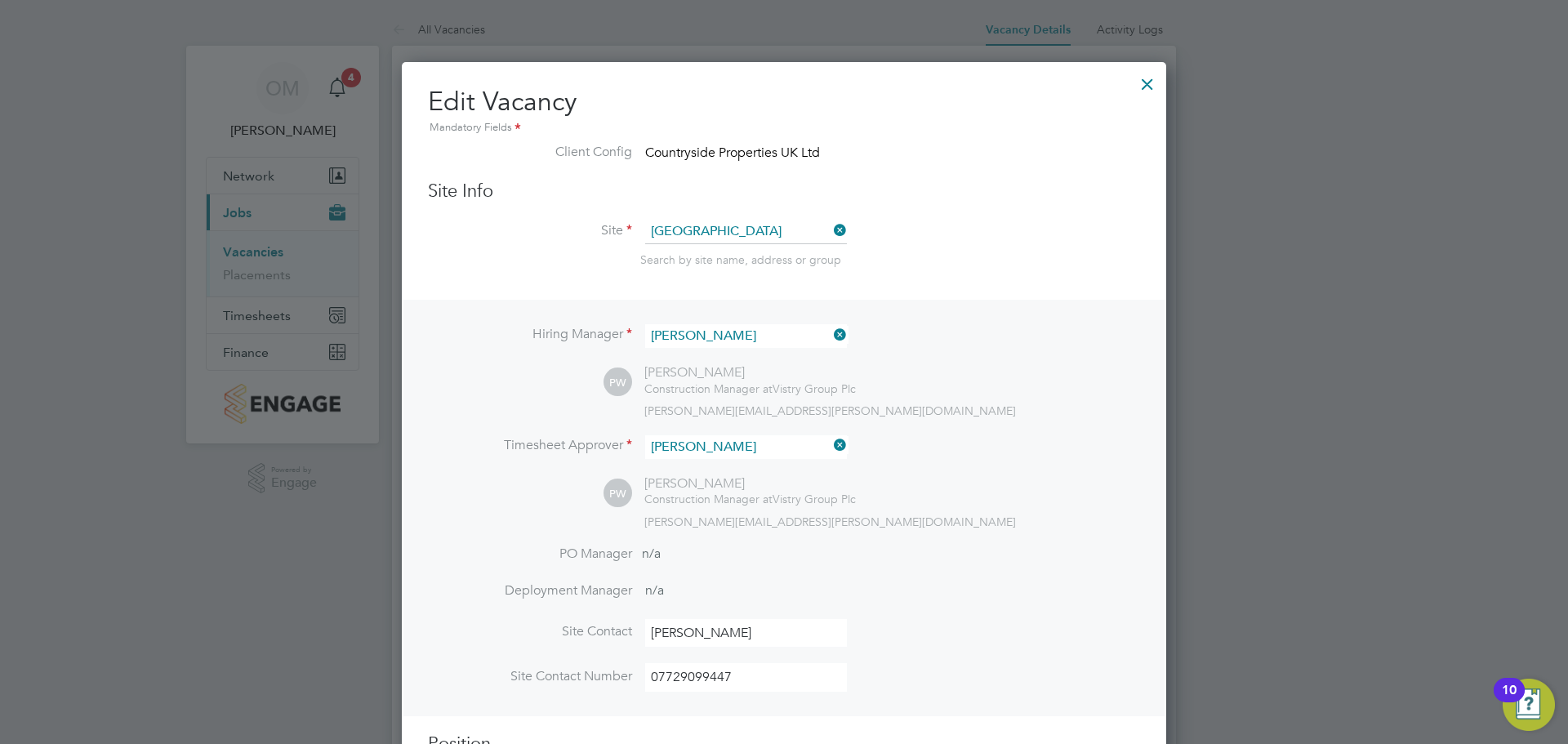
click at [639, 148] on li "Client Config Countryside Properties UK Ltd" at bounding box center [784, 162] width 712 height 37
drag, startPoint x: 611, startPoint y: 146, endPoint x: 625, endPoint y: 145, distance: 14.0
click at [625, 145] on label "Client Config" at bounding box center [530, 152] width 205 height 17
click at [1161, 73] on div at bounding box center [1147, 80] width 29 height 29
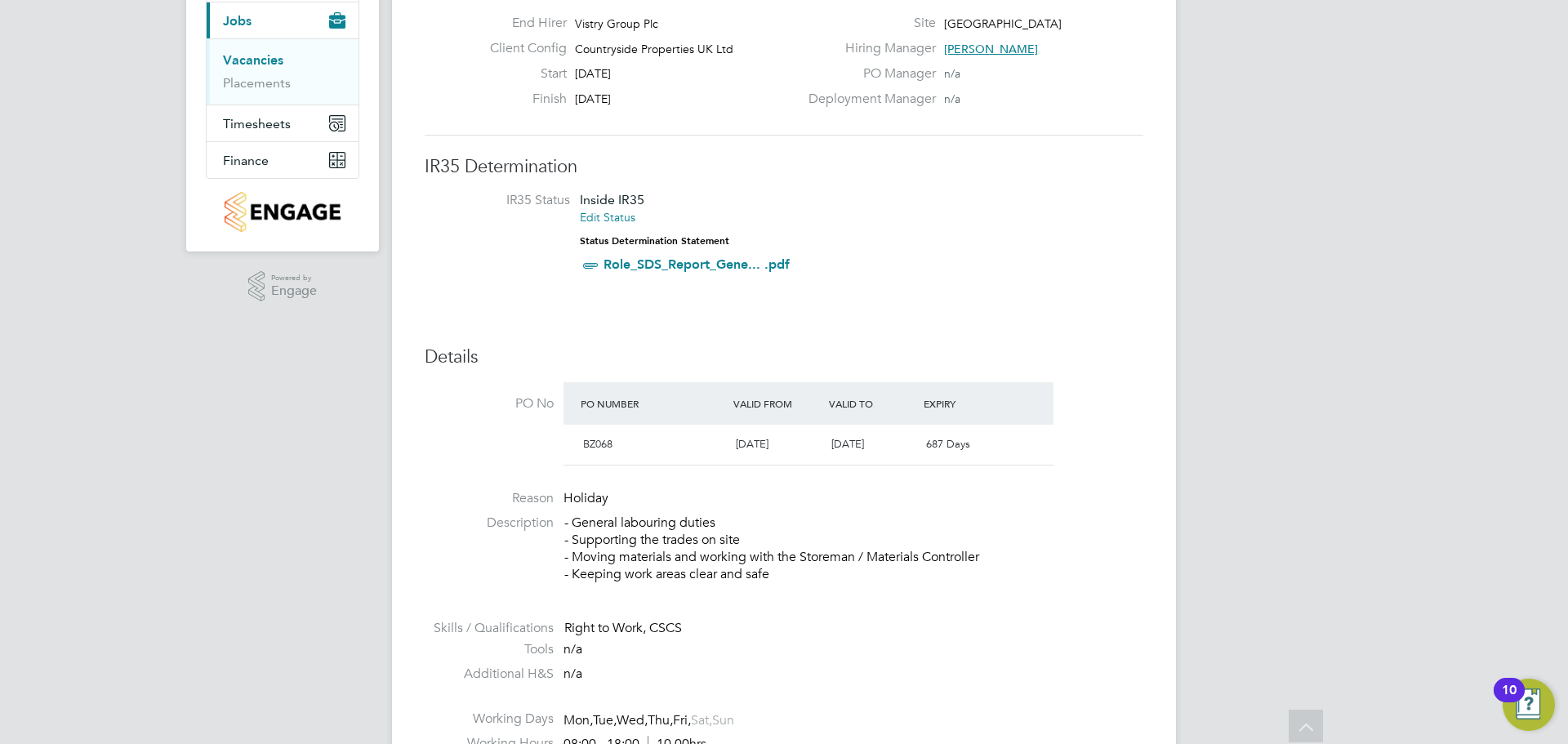
scroll to position [164, 0]
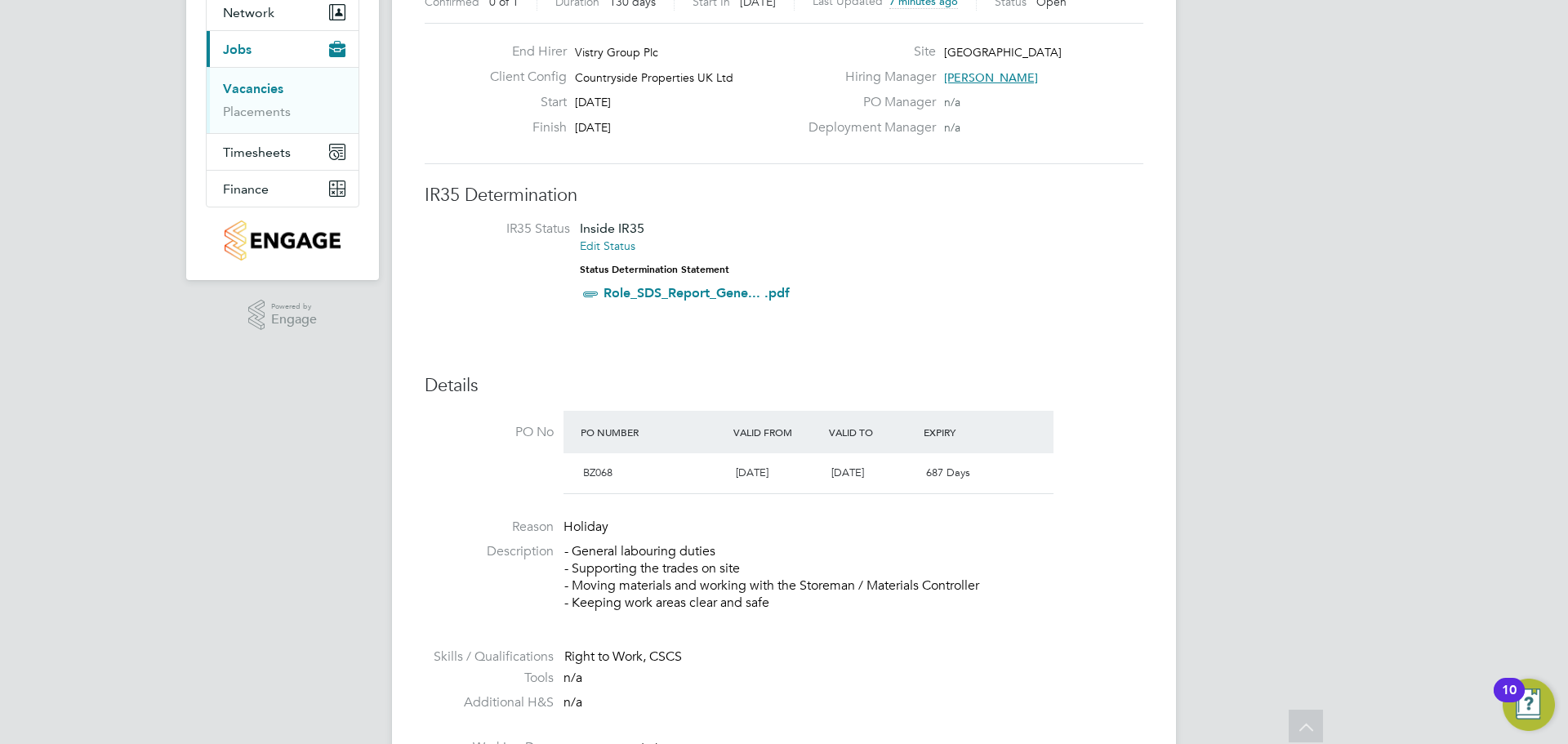
click at [254, 83] on link "Vacancies" at bounding box center [253, 88] width 61 height 15
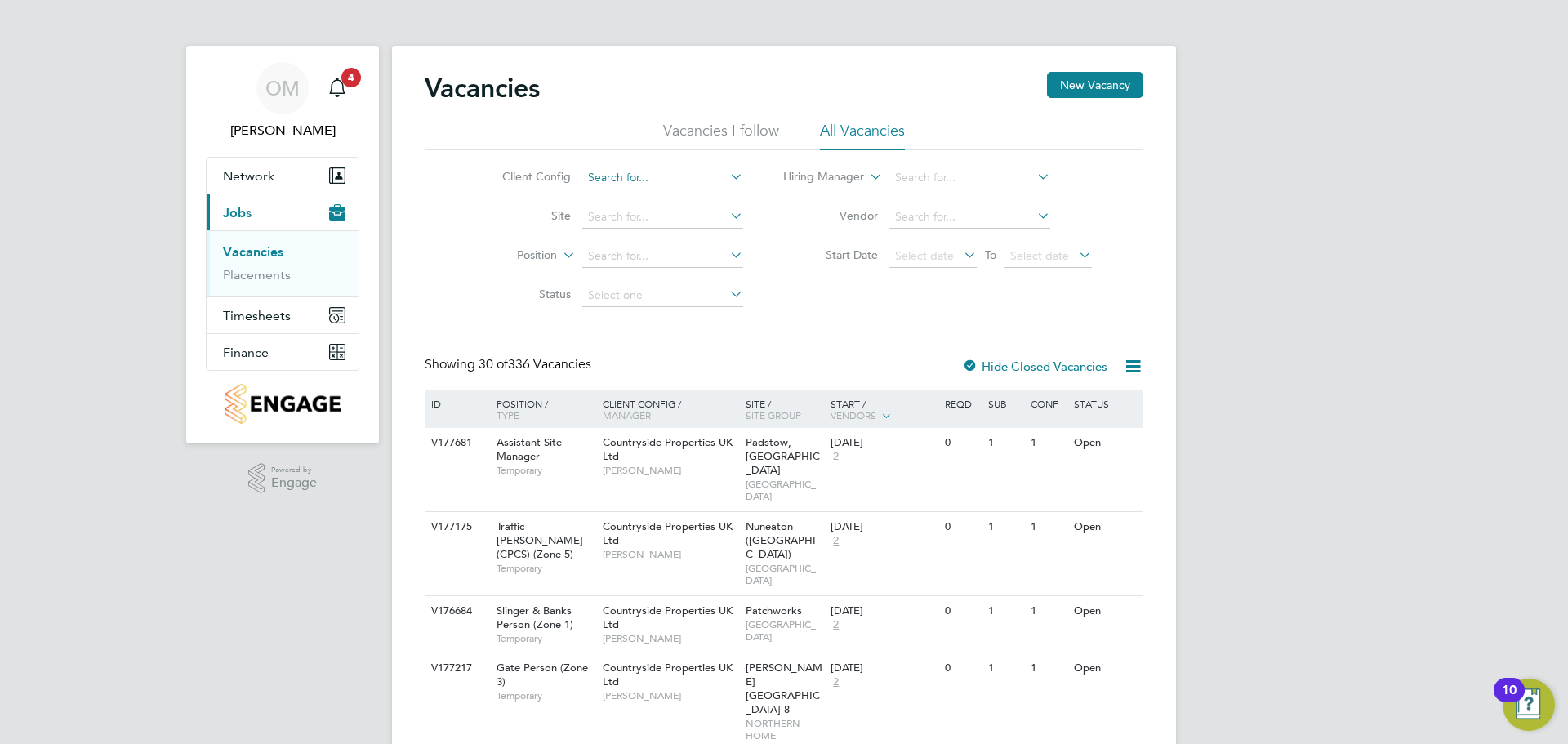
click at [706, 169] on input at bounding box center [663, 178] width 161 height 23
click at [716, 366] on li "Countryside Properties UK Ltd" at bounding box center [790, 377] width 419 height 22
type input "Countryside Properties UK Ltd"
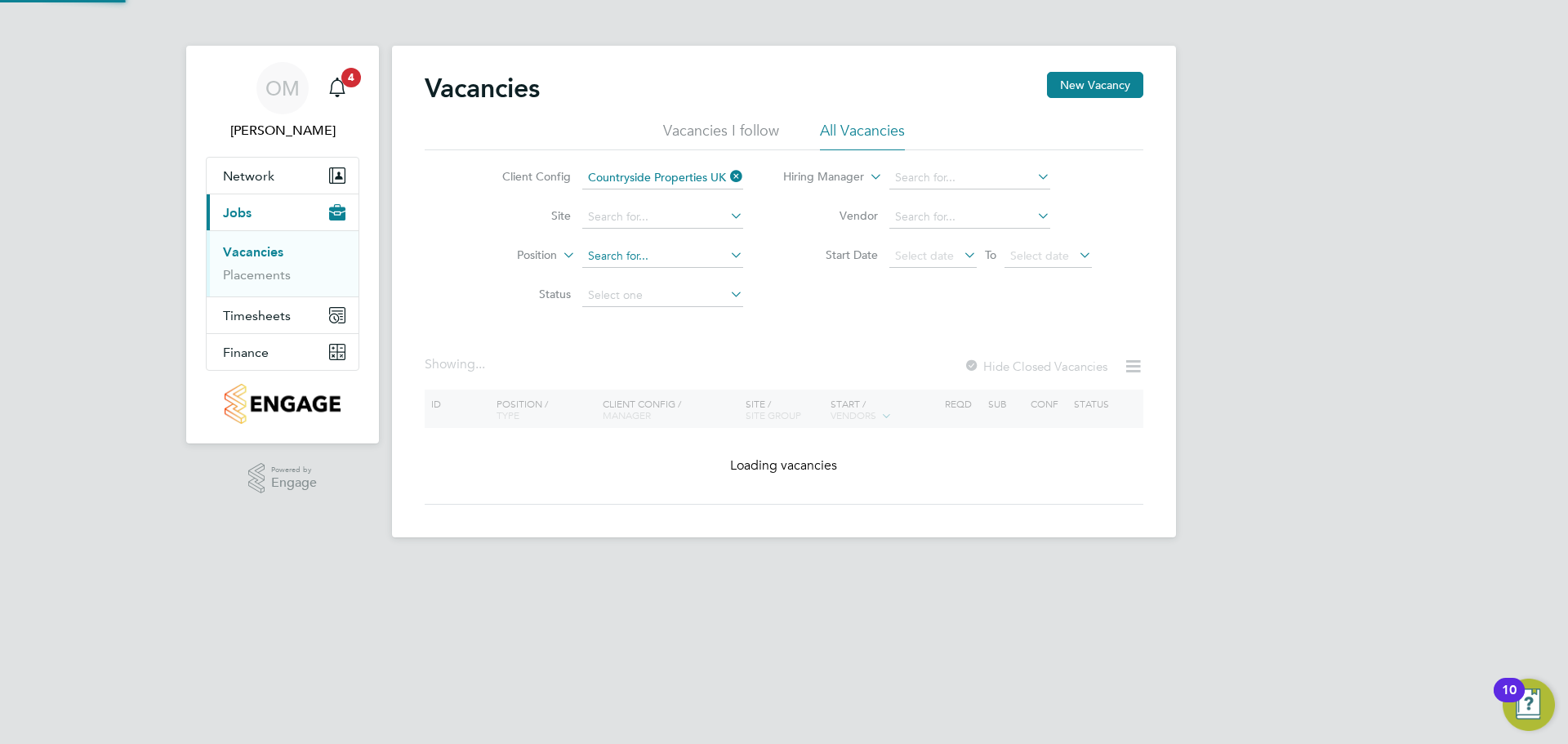
click at [622, 253] on input at bounding box center [663, 257] width 161 height 23
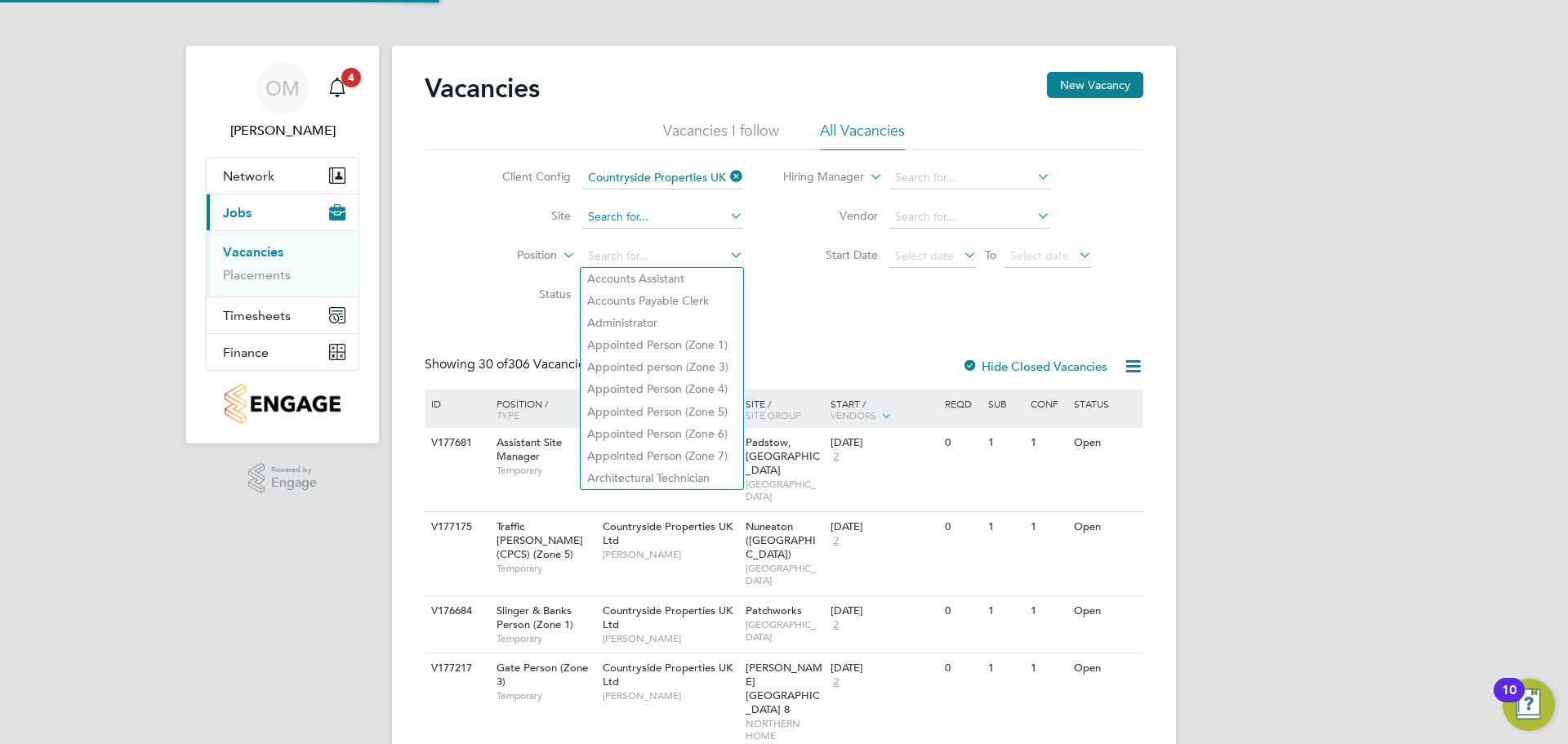
click at [639, 223] on input at bounding box center [663, 217] width 161 height 23
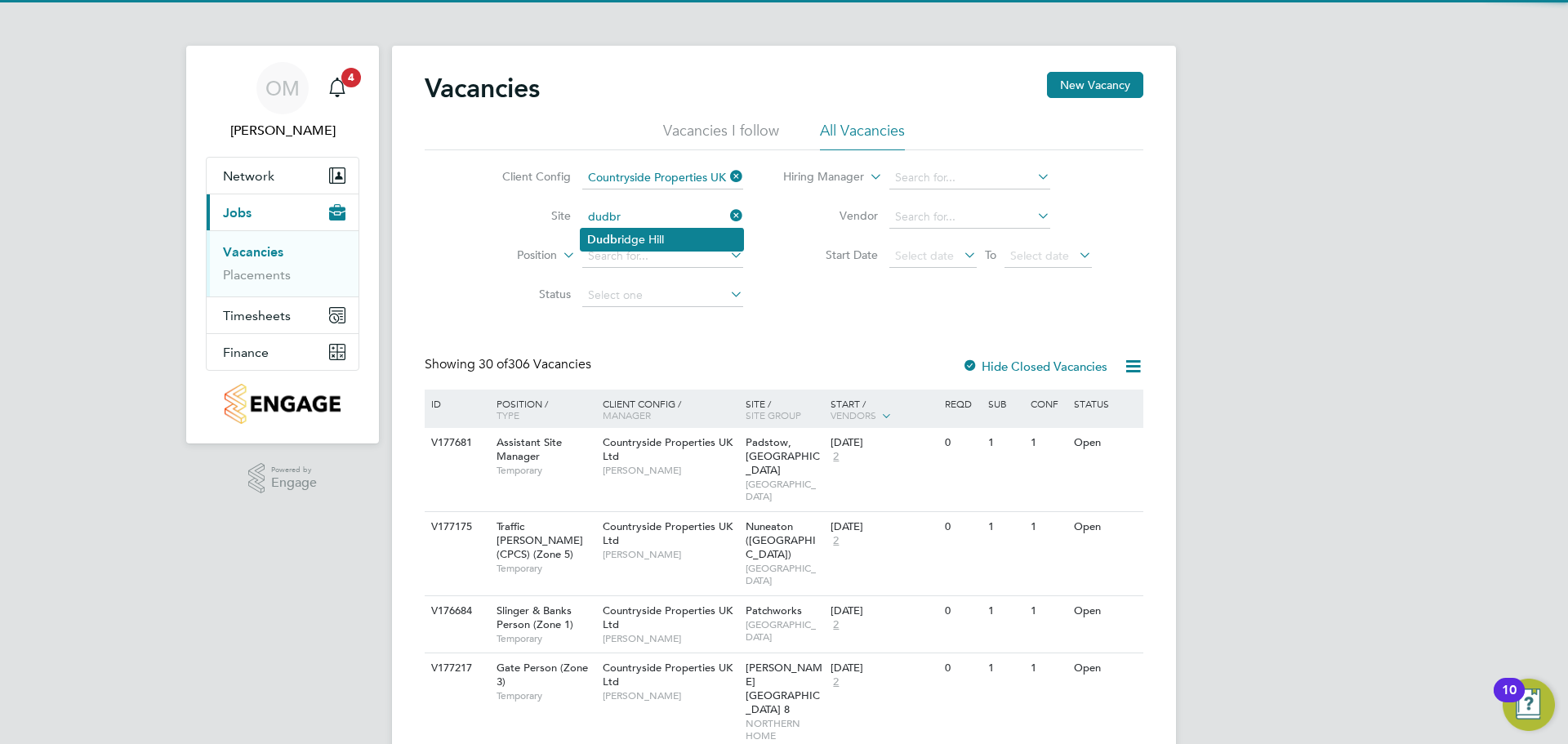
click at [621, 240] on b "Dudbr" at bounding box center [604, 239] width 34 height 14
type input "[GEOGRAPHIC_DATA]"
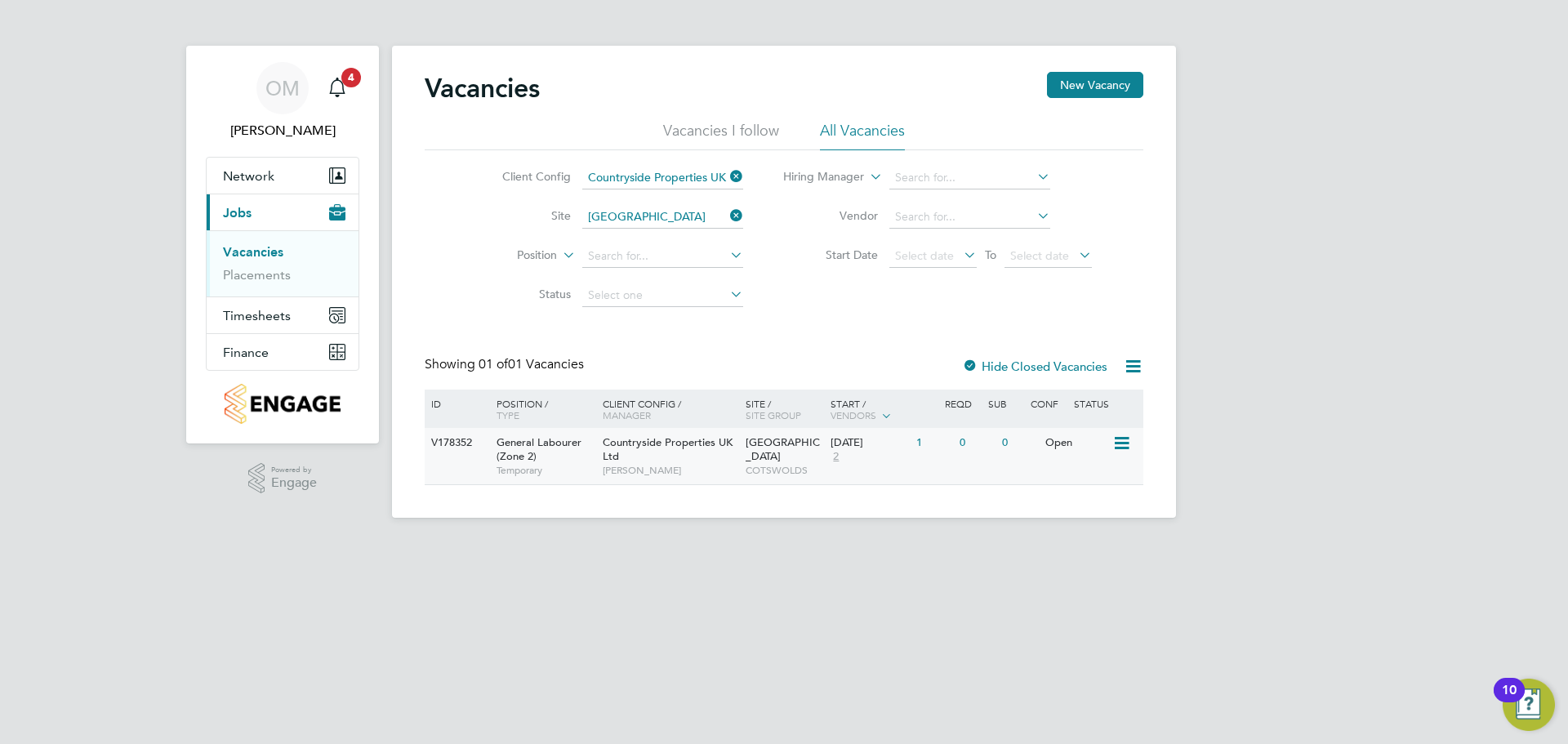
click at [1117, 438] on icon at bounding box center [1120, 443] width 16 height 20
click at [1059, 502] on li "Edit" at bounding box center [1080, 504] width 95 height 23
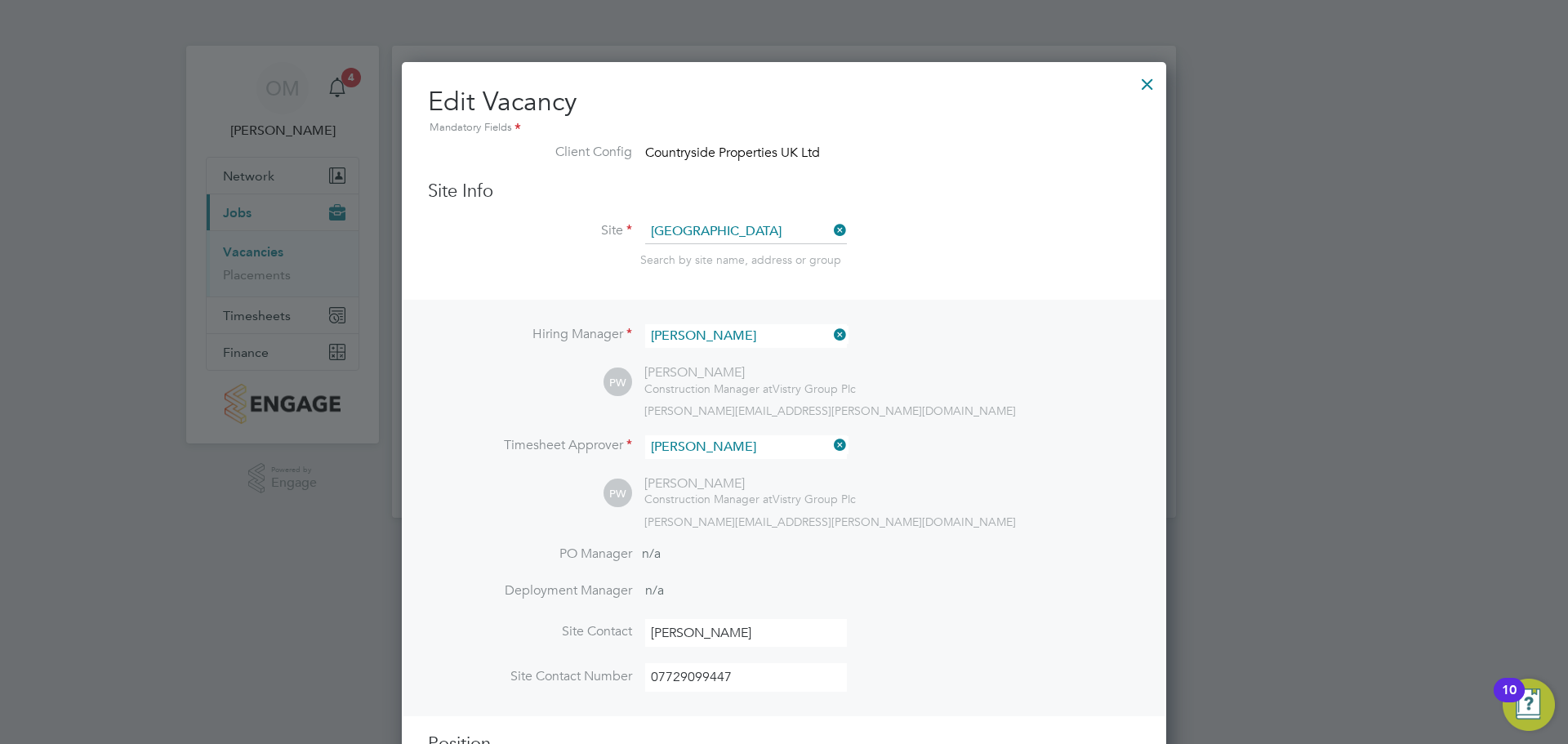
click at [1133, 92] on div at bounding box center [1147, 80] width 29 height 29
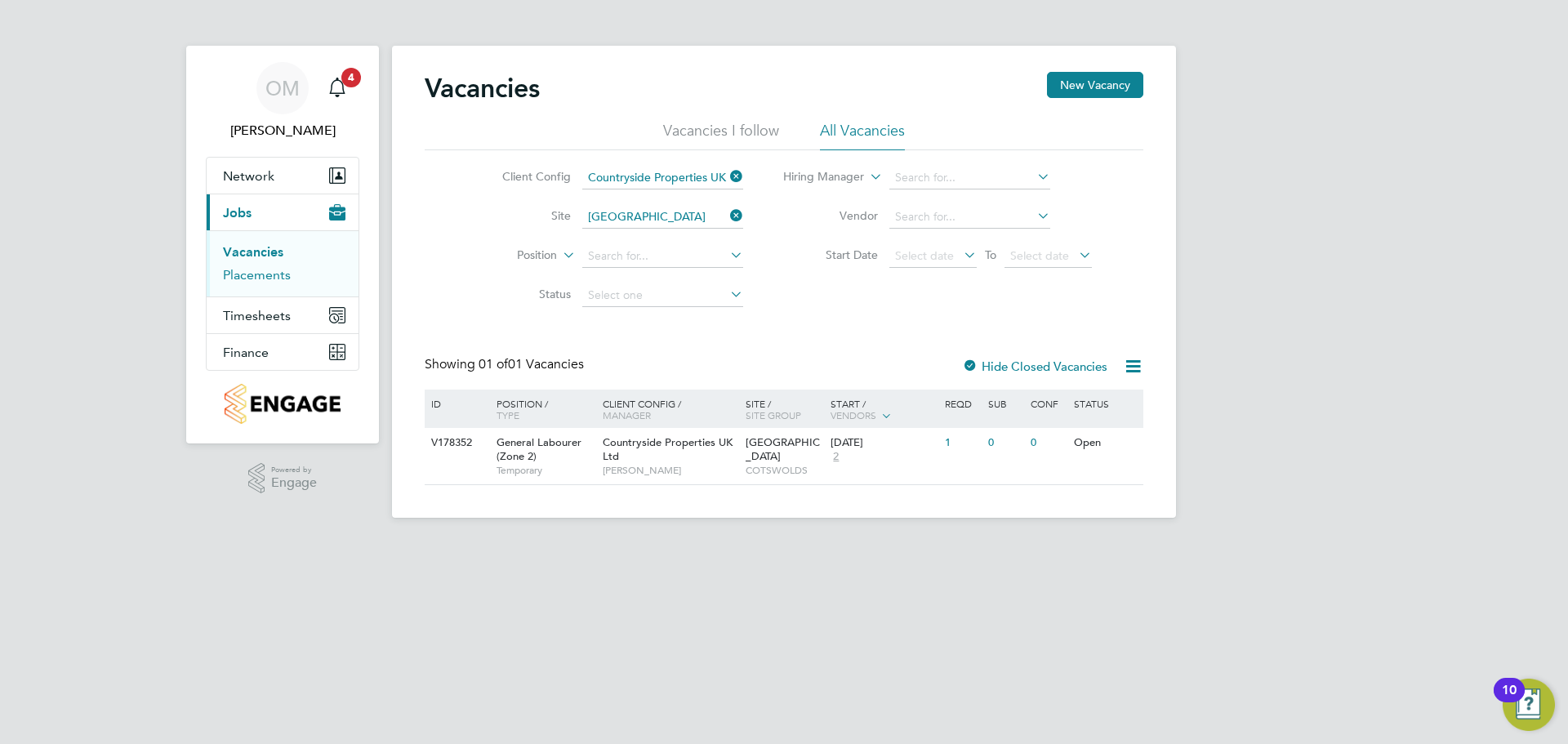
click at [266, 269] on link "Placements" at bounding box center [257, 275] width 68 height 15
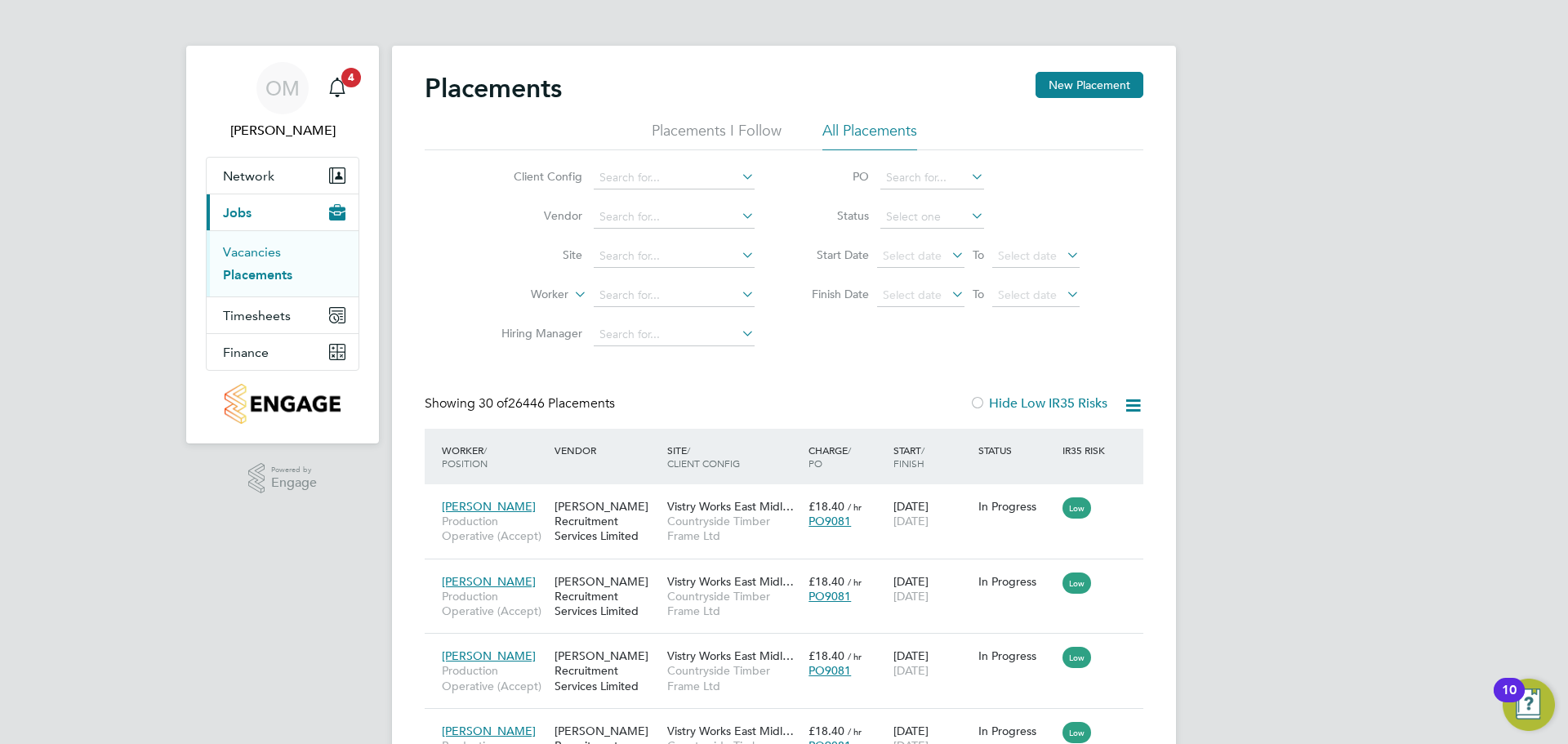
scroll to position [62, 142]
click at [264, 243] on ul "Vacancies Placements" at bounding box center [282, 263] width 151 height 66
click at [262, 250] on link "Vacancies" at bounding box center [251, 252] width 58 height 15
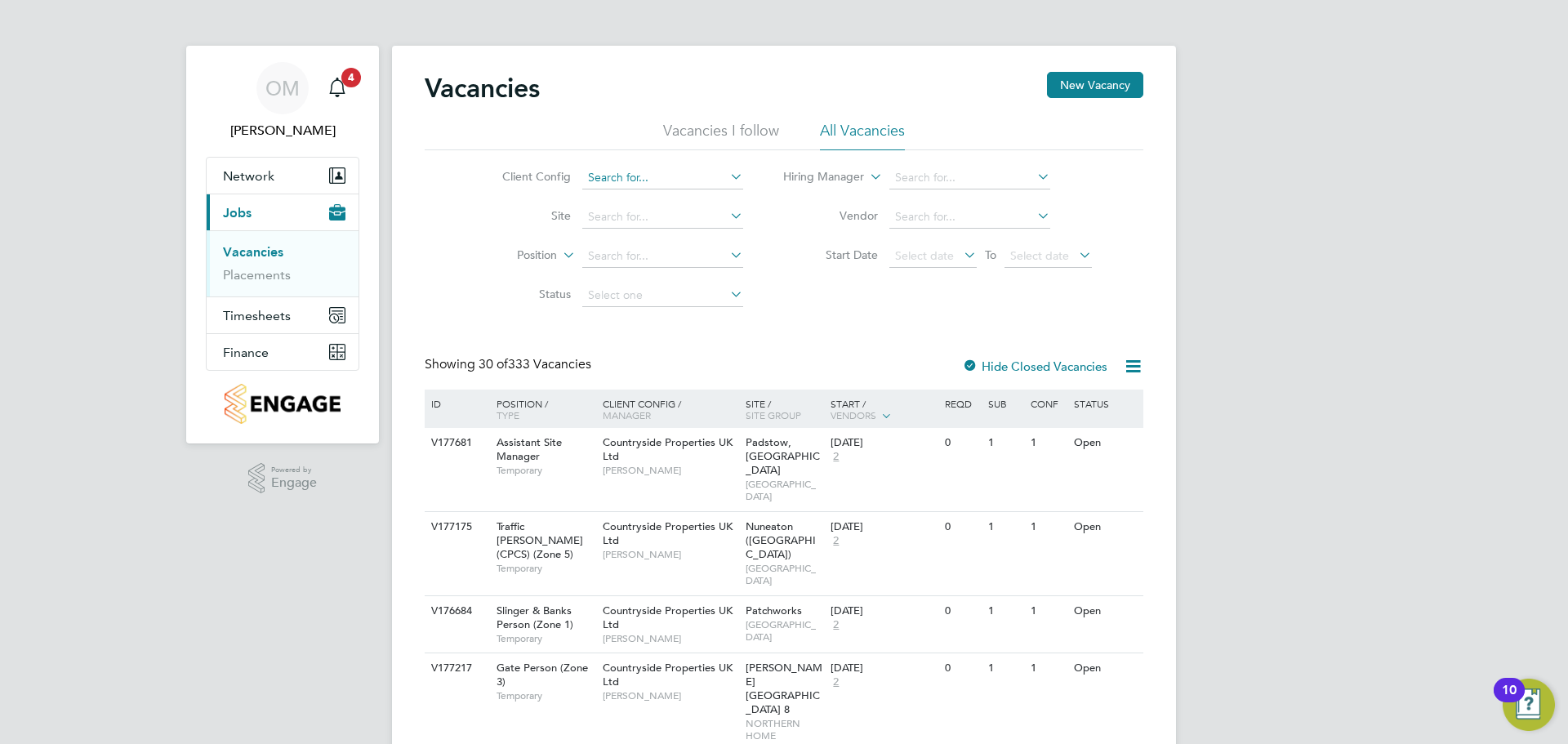
click at [668, 178] on input at bounding box center [663, 178] width 161 height 23
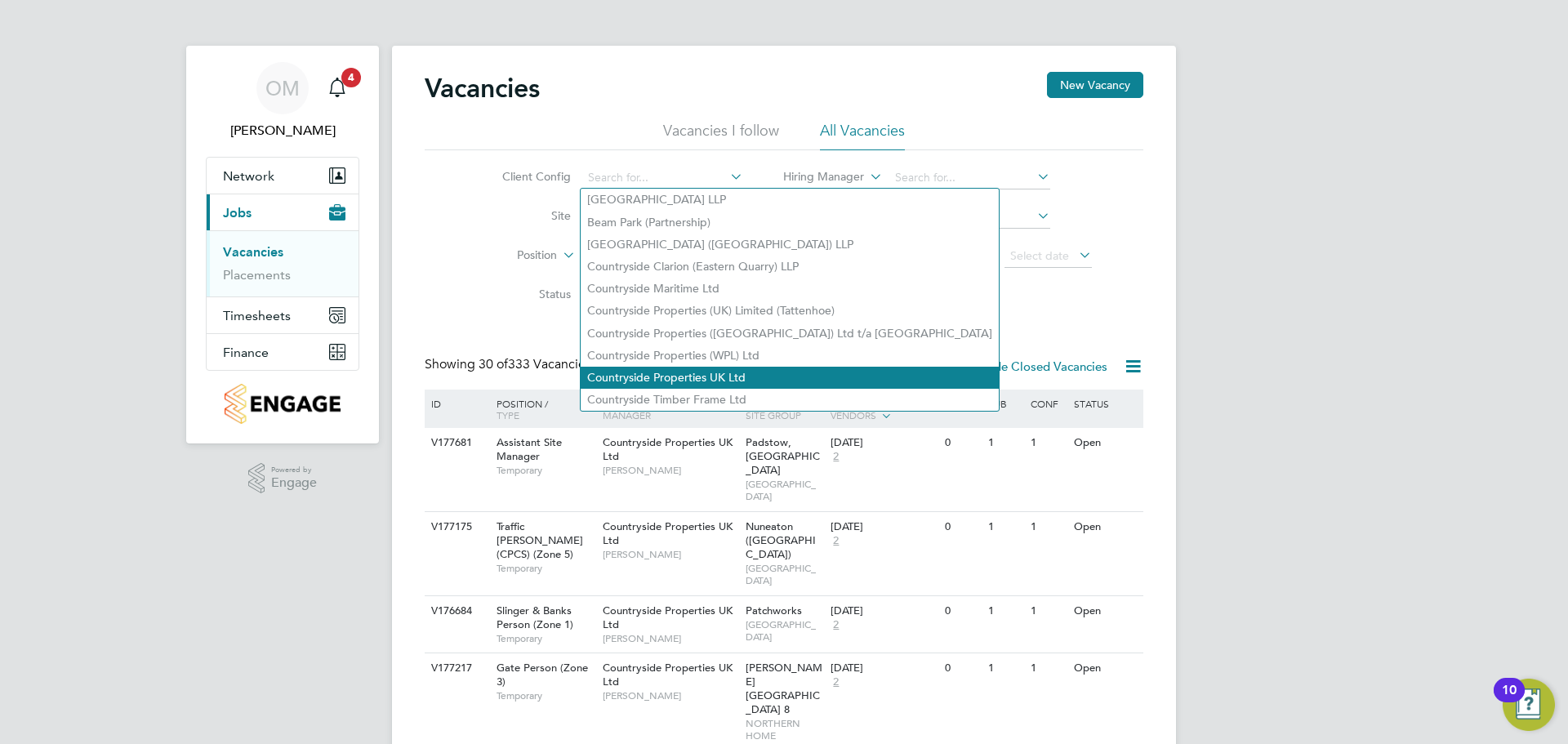
click at [686, 366] on li "Countryside Properties UK Ltd" at bounding box center [790, 377] width 419 height 22
type input "Countryside Properties UK Ltd"
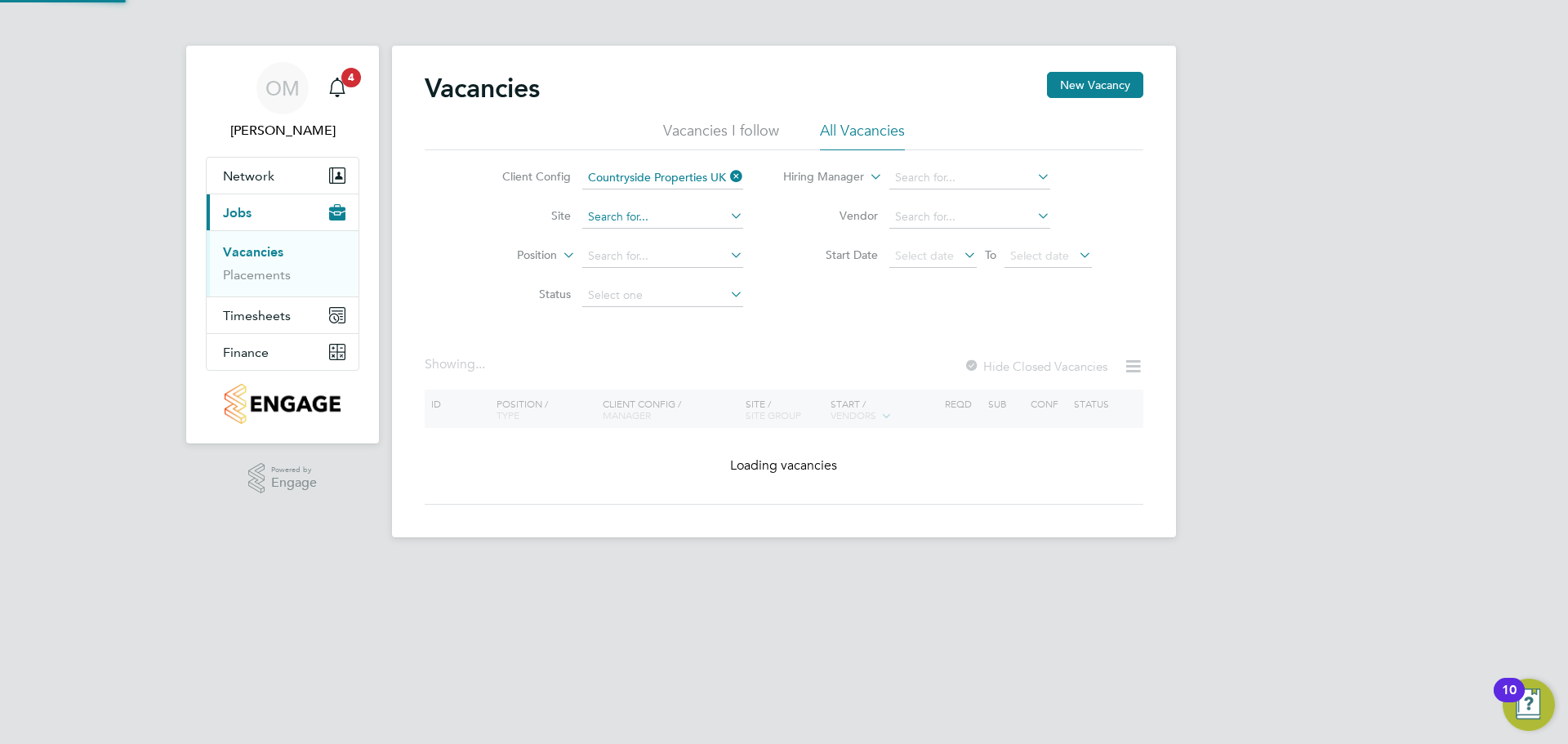
click at [633, 219] on input at bounding box center [663, 217] width 161 height 23
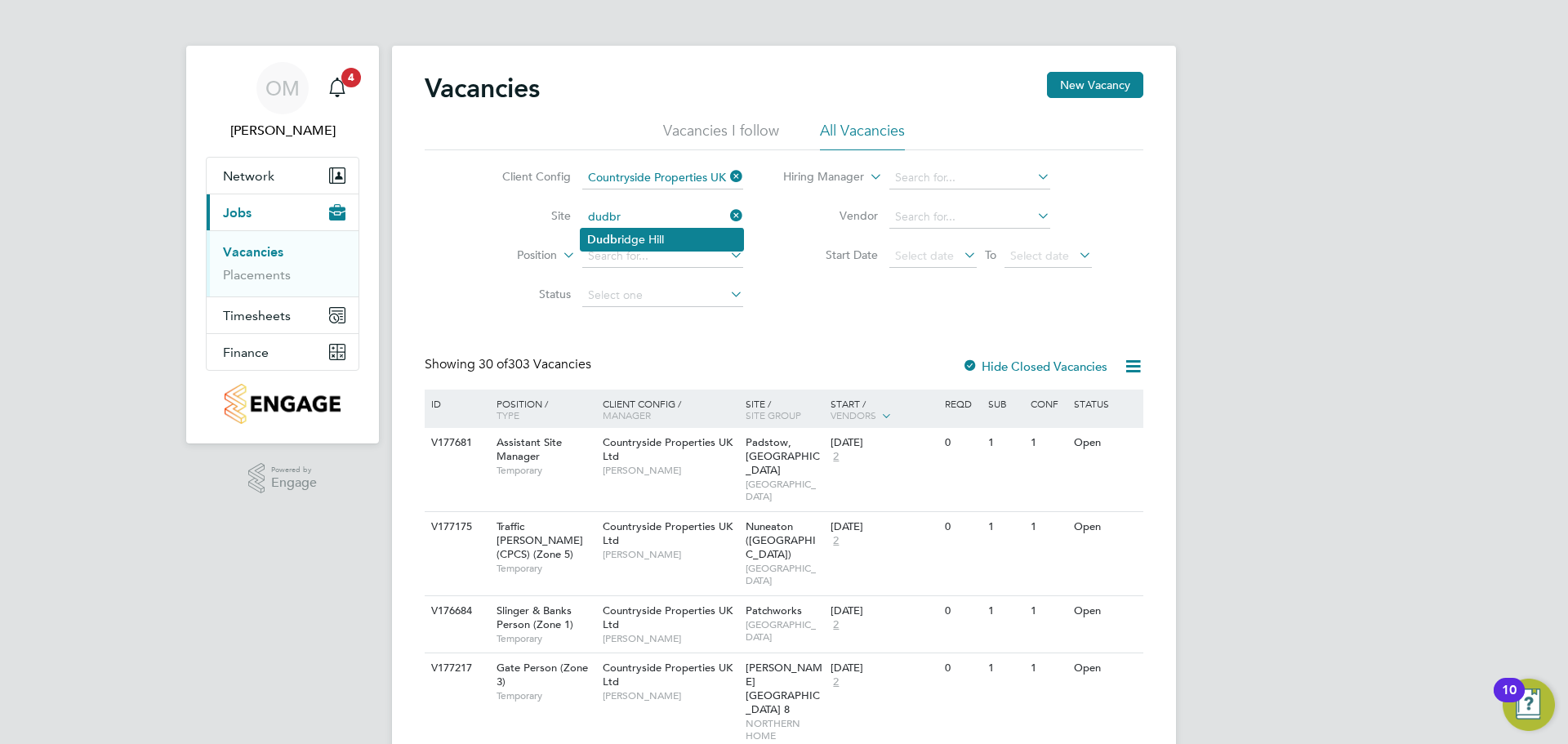
click at [642, 229] on li "Dudbr idge Hill" at bounding box center [662, 239] width 163 height 22
type input "[GEOGRAPHIC_DATA]"
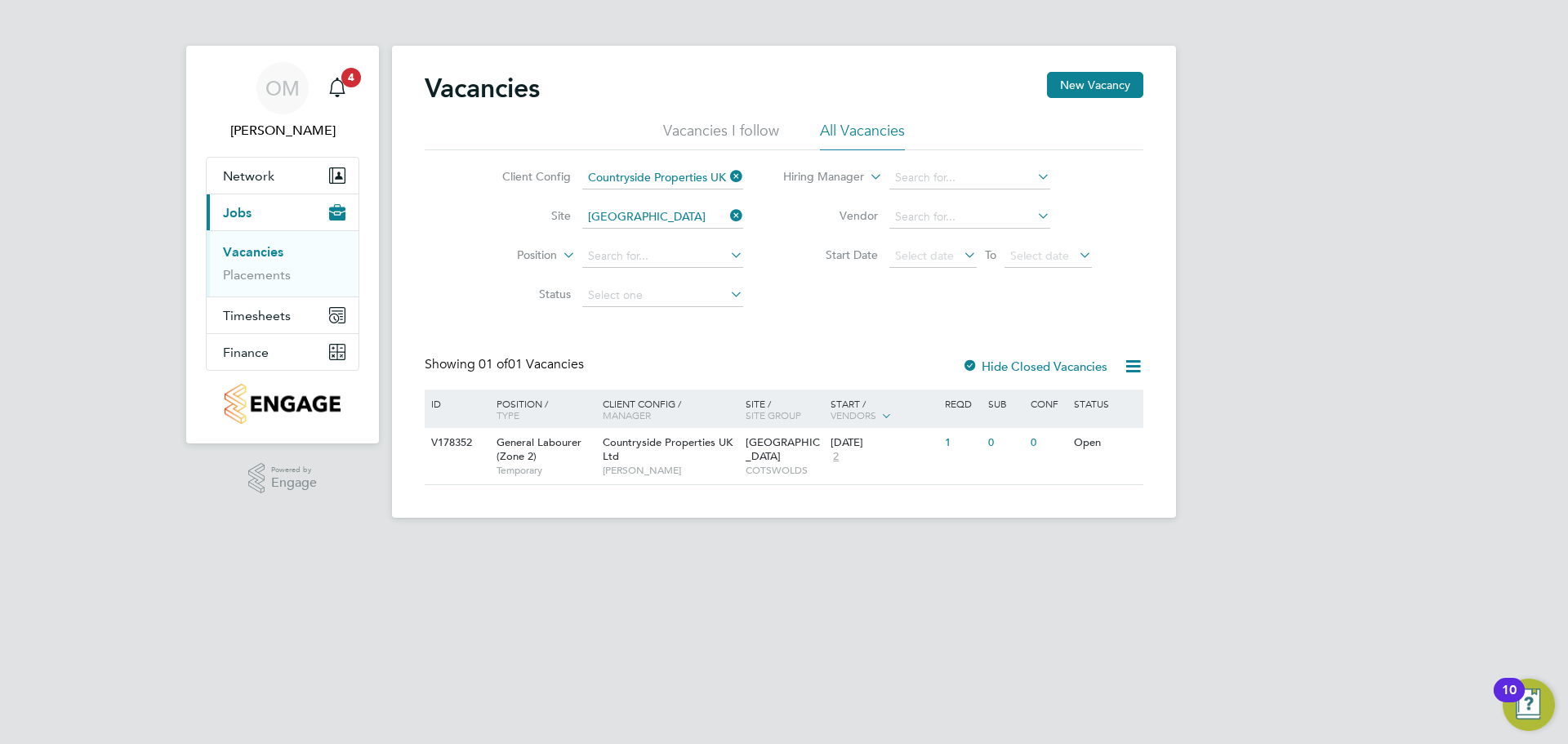
click at [987, 365] on label "Hide Closed Vacancies" at bounding box center [1035, 366] width 146 height 15
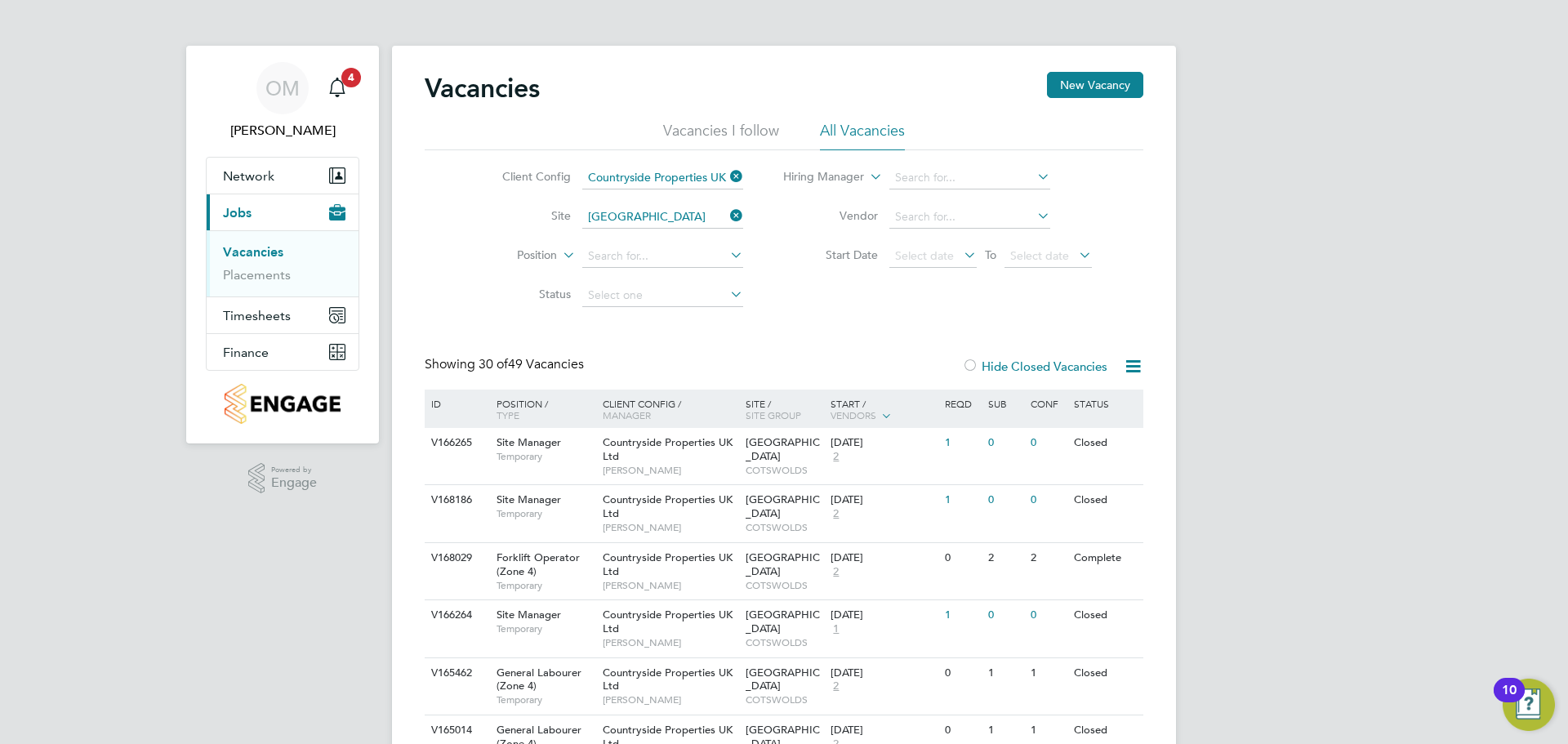
click at [993, 363] on label "Hide Closed Vacancies" at bounding box center [1035, 366] width 146 height 15
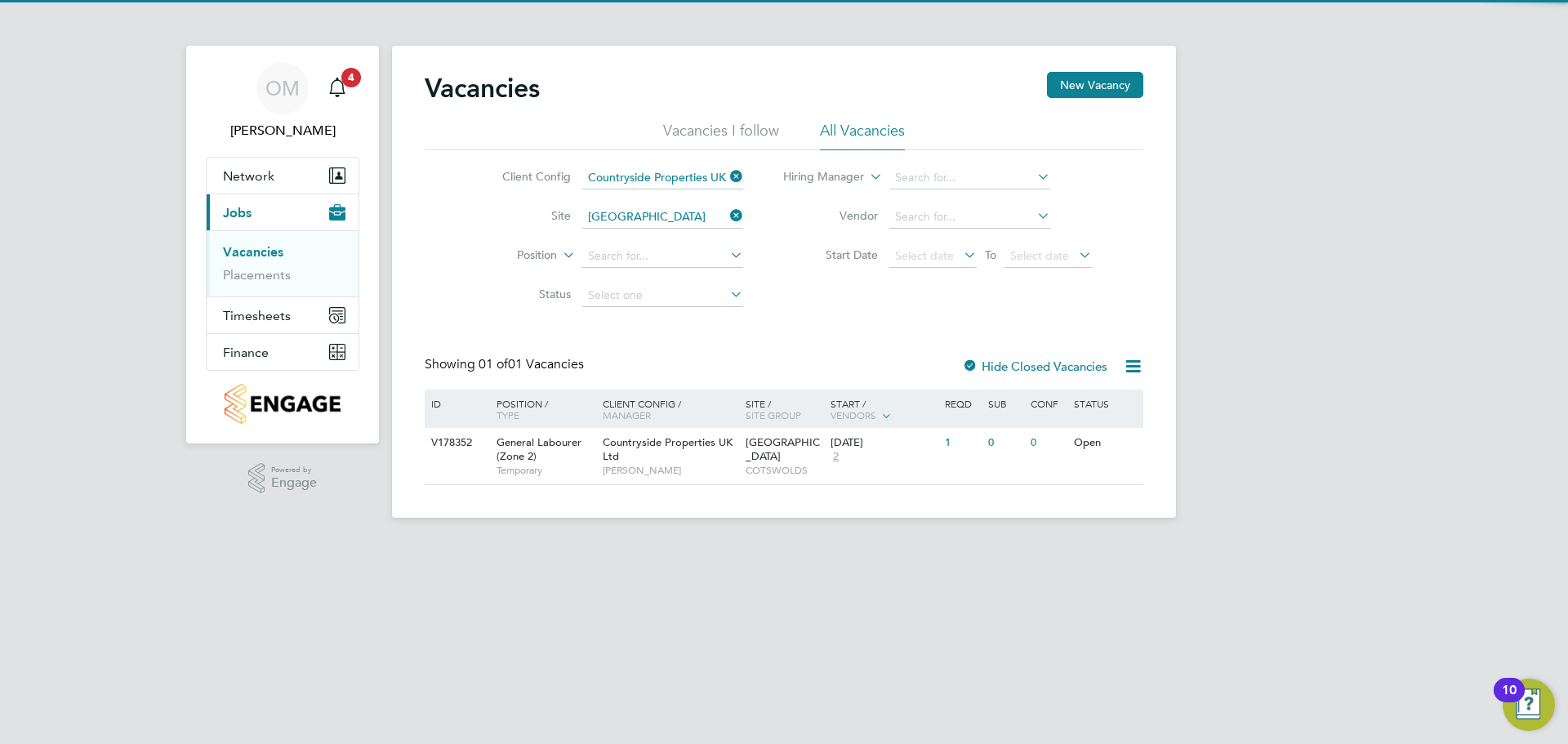
click at [1127, 372] on icon at bounding box center [1133, 366] width 21 height 21
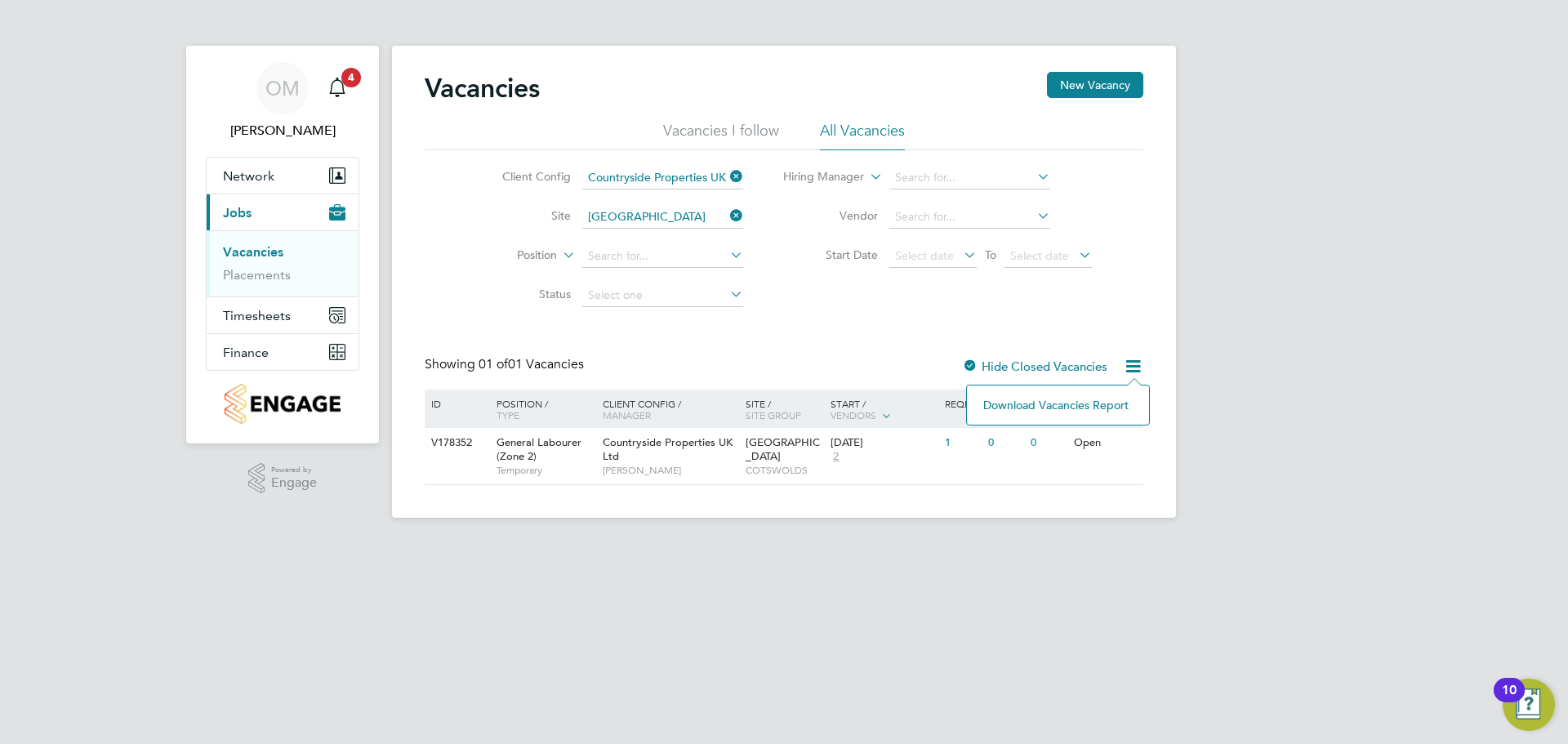
click at [1129, 372] on icon at bounding box center [1133, 366] width 21 height 21
click at [1055, 438] on div "Open" at bounding box center [1077, 443] width 71 height 30
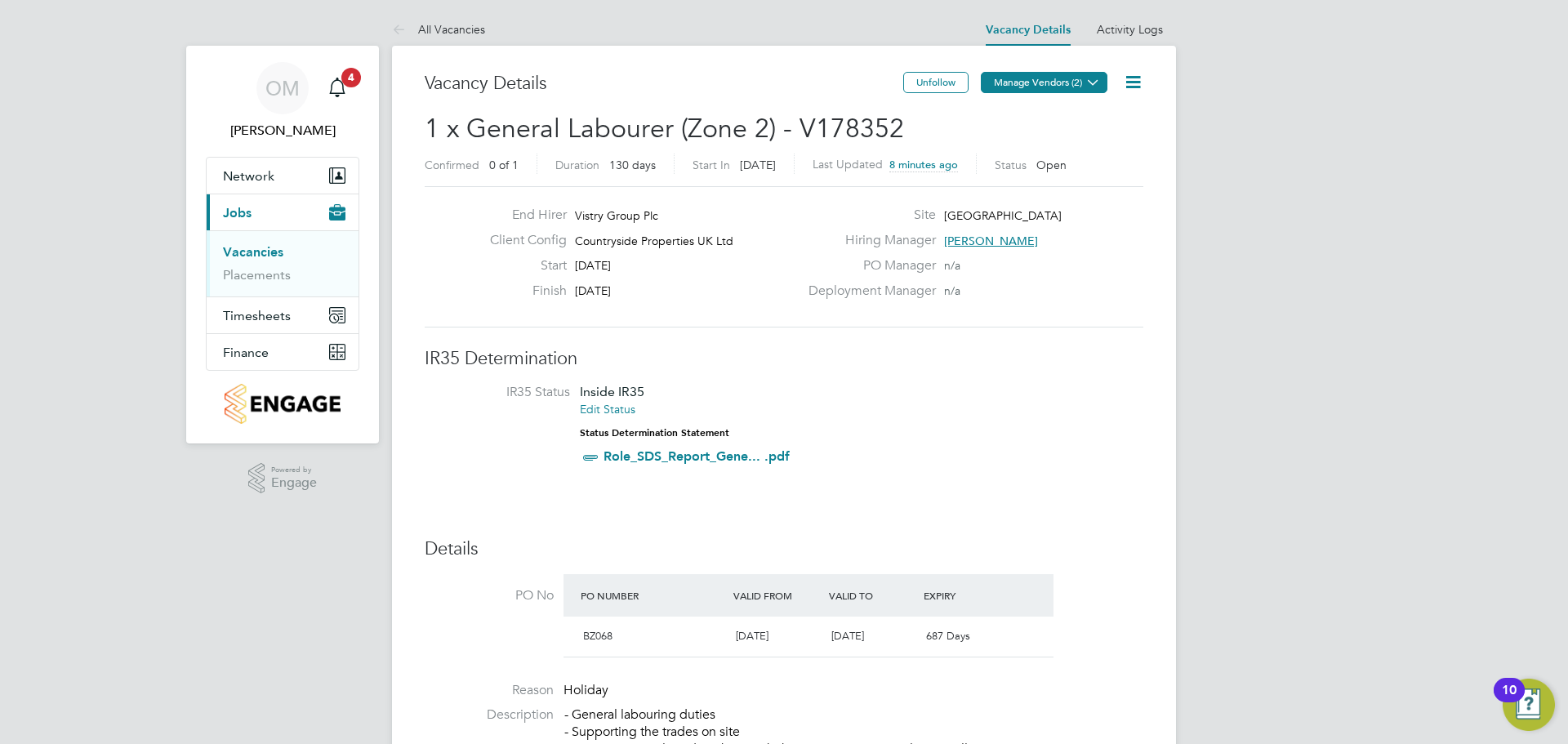
click at [1033, 85] on button "Manage Vendors (2)" at bounding box center [1044, 82] width 127 height 21
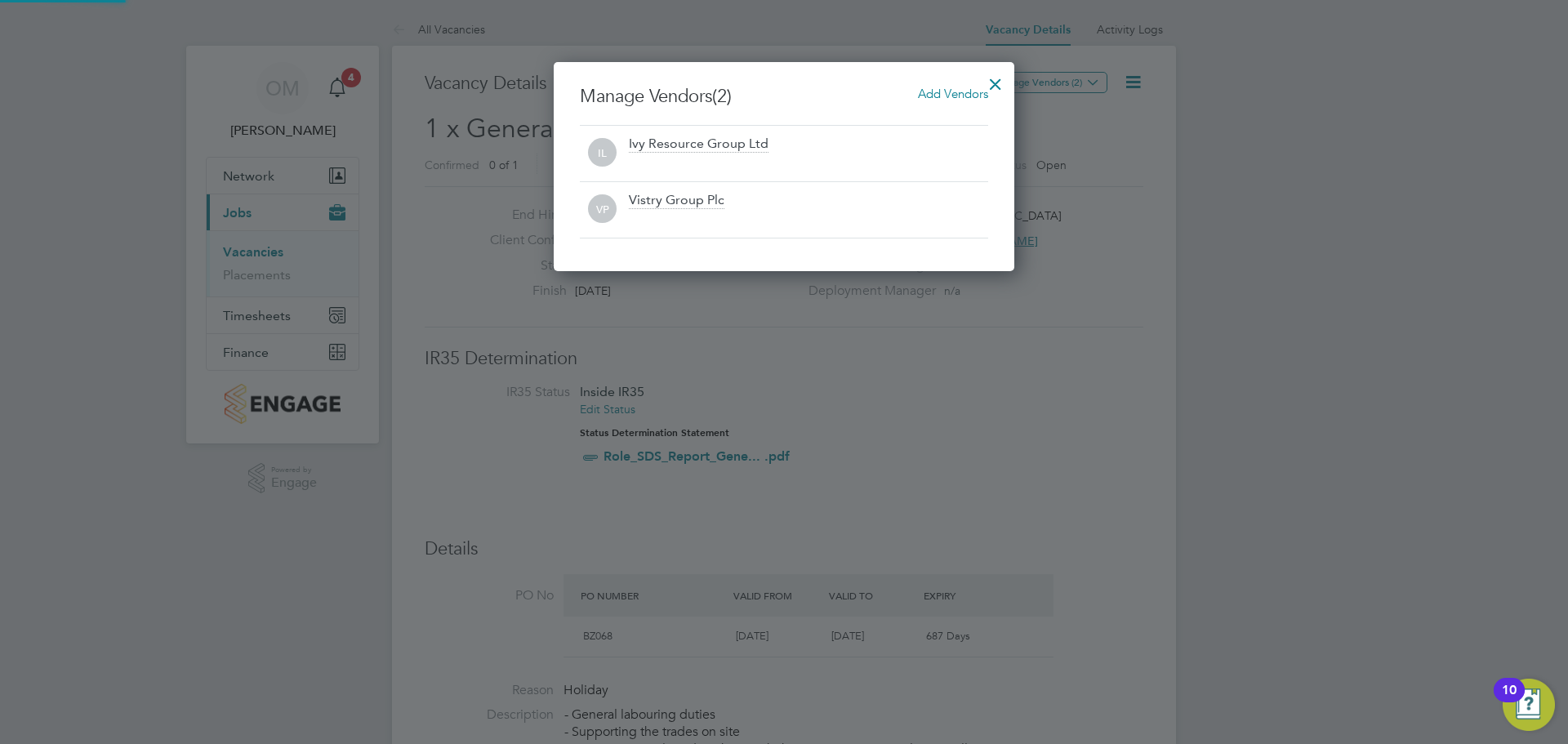
scroll to position [209, 461]
click at [984, 81] on div at bounding box center [995, 80] width 29 height 29
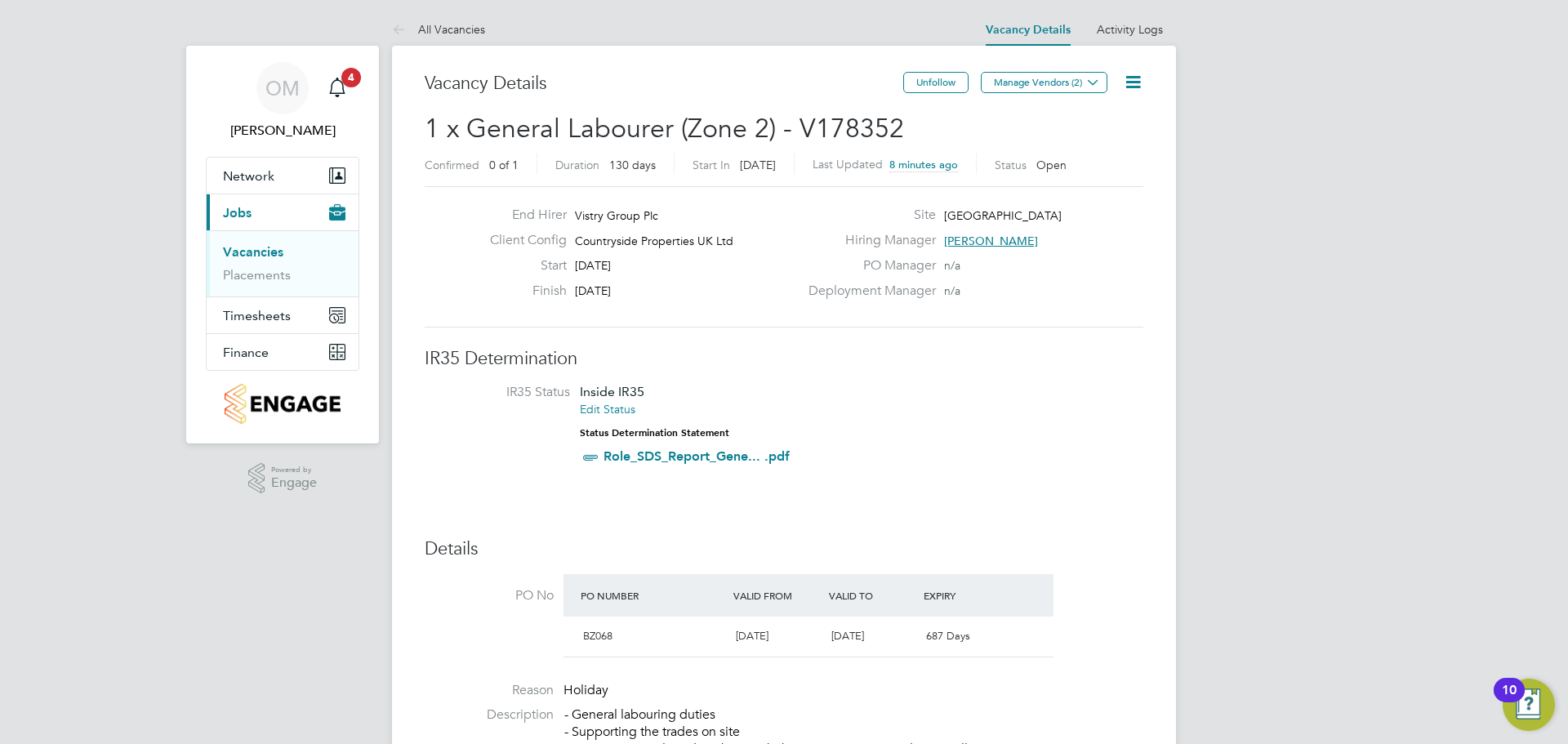
click at [1137, 83] on icon at bounding box center [1133, 82] width 21 height 21
click at [1101, 143] on li "Update Status" at bounding box center [1094, 144] width 95 height 23
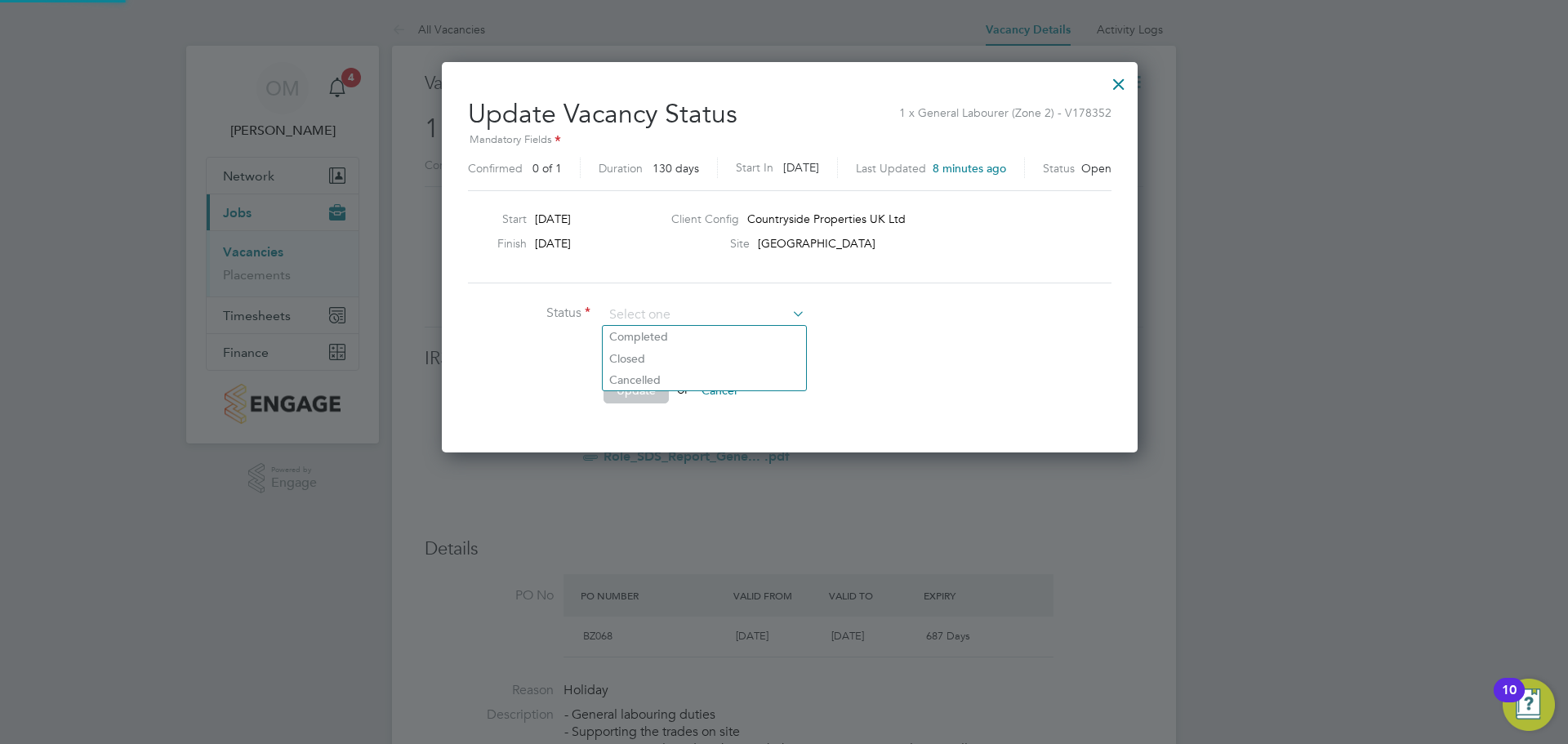
scroll to position [389, 686]
click at [656, 375] on li "Cancelled" at bounding box center [704, 380] width 204 height 21
type input "Cancelled"
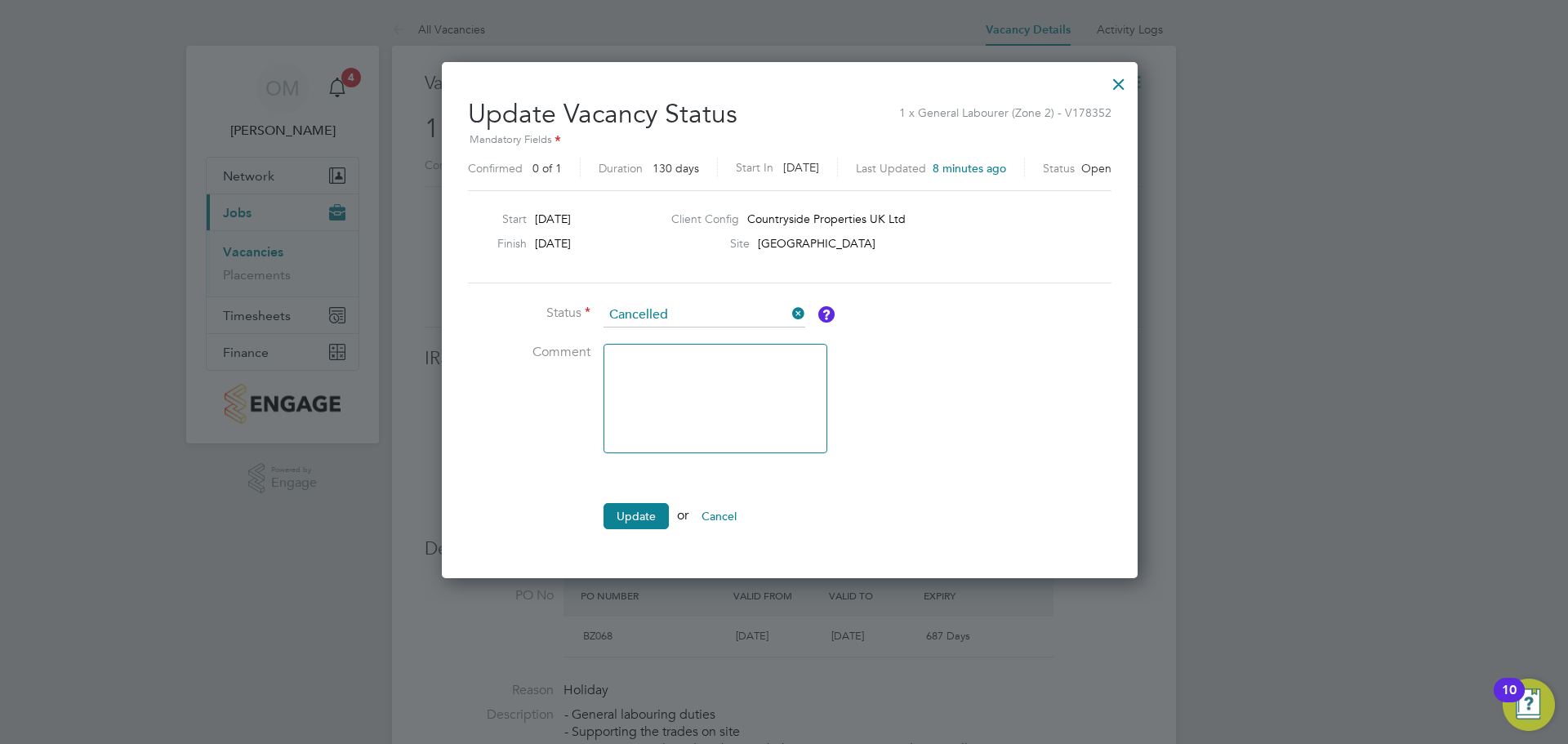
scroll to position [515, 686]
click at [663, 390] on textarea at bounding box center [715, 399] width 223 height 110
type textarea "Incorrect zone"
click at [641, 508] on button "Update" at bounding box center [635, 516] width 65 height 27
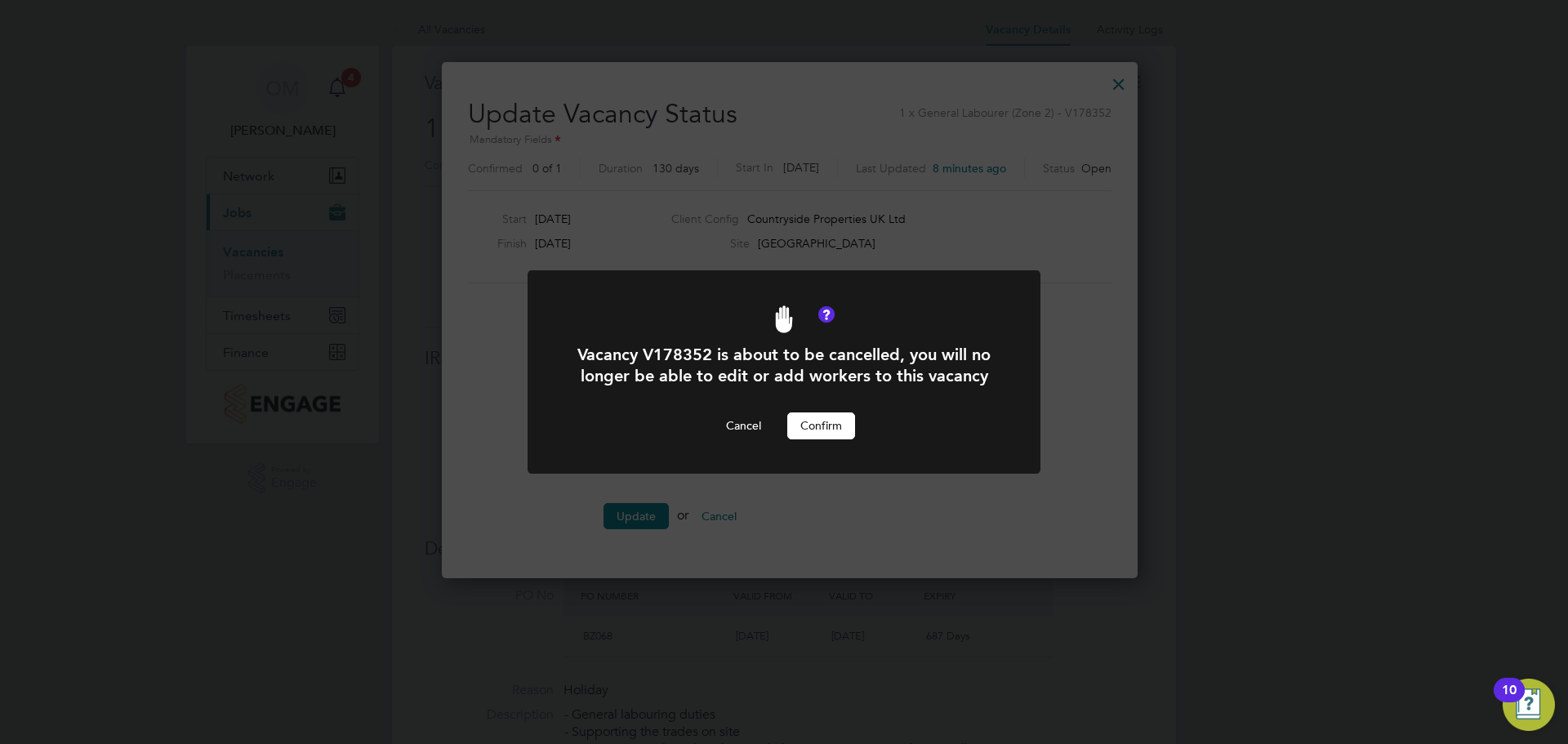
click at [819, 429] on button "Confirm" at bounding box center [822, 426] width 68 height 27
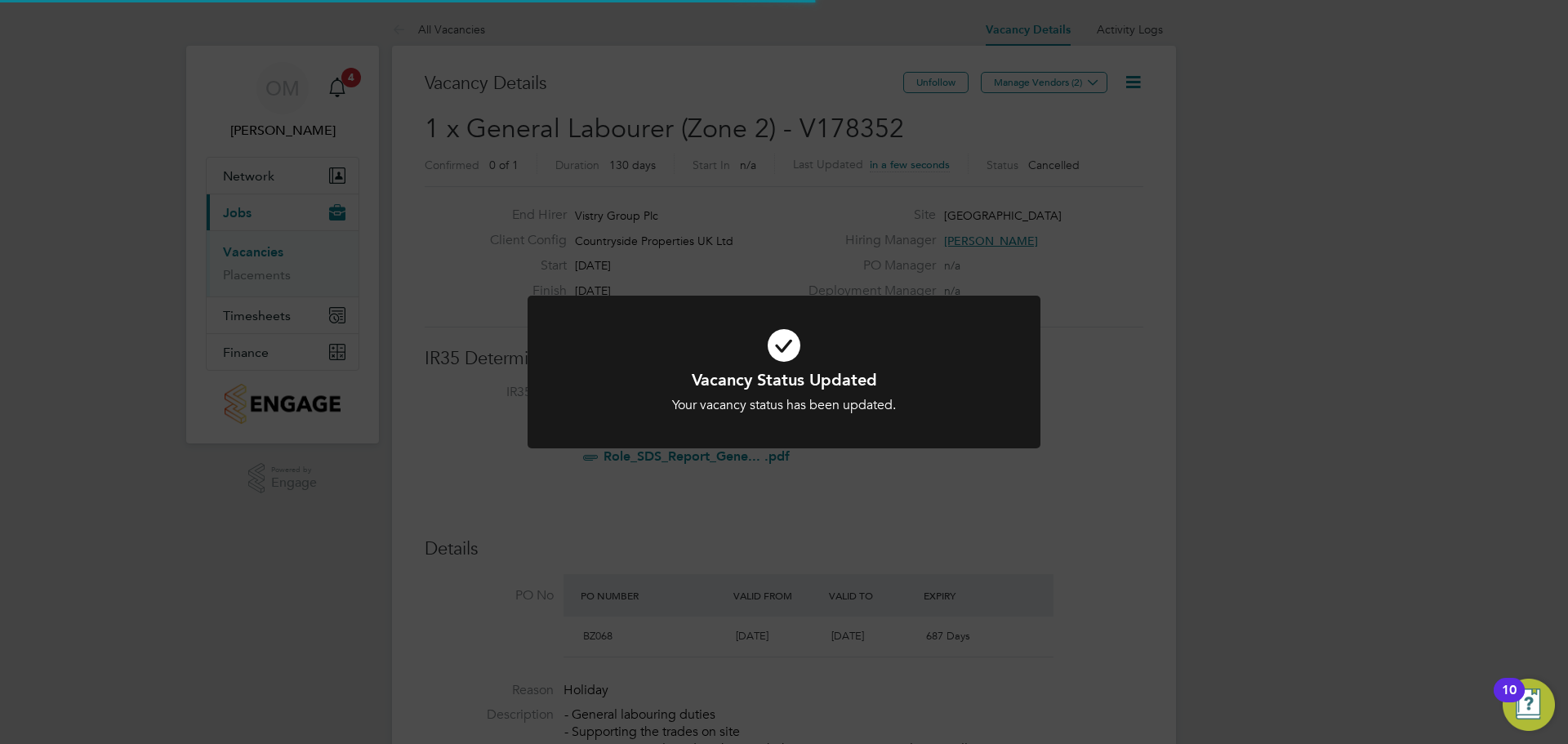
scroll to position [48, 143]
click at [859, 469] on div "Vacancy Status Updated Your vacancy status has been updated. Cancel Okay" at bounding box center [784, 372] width 1568 height 744
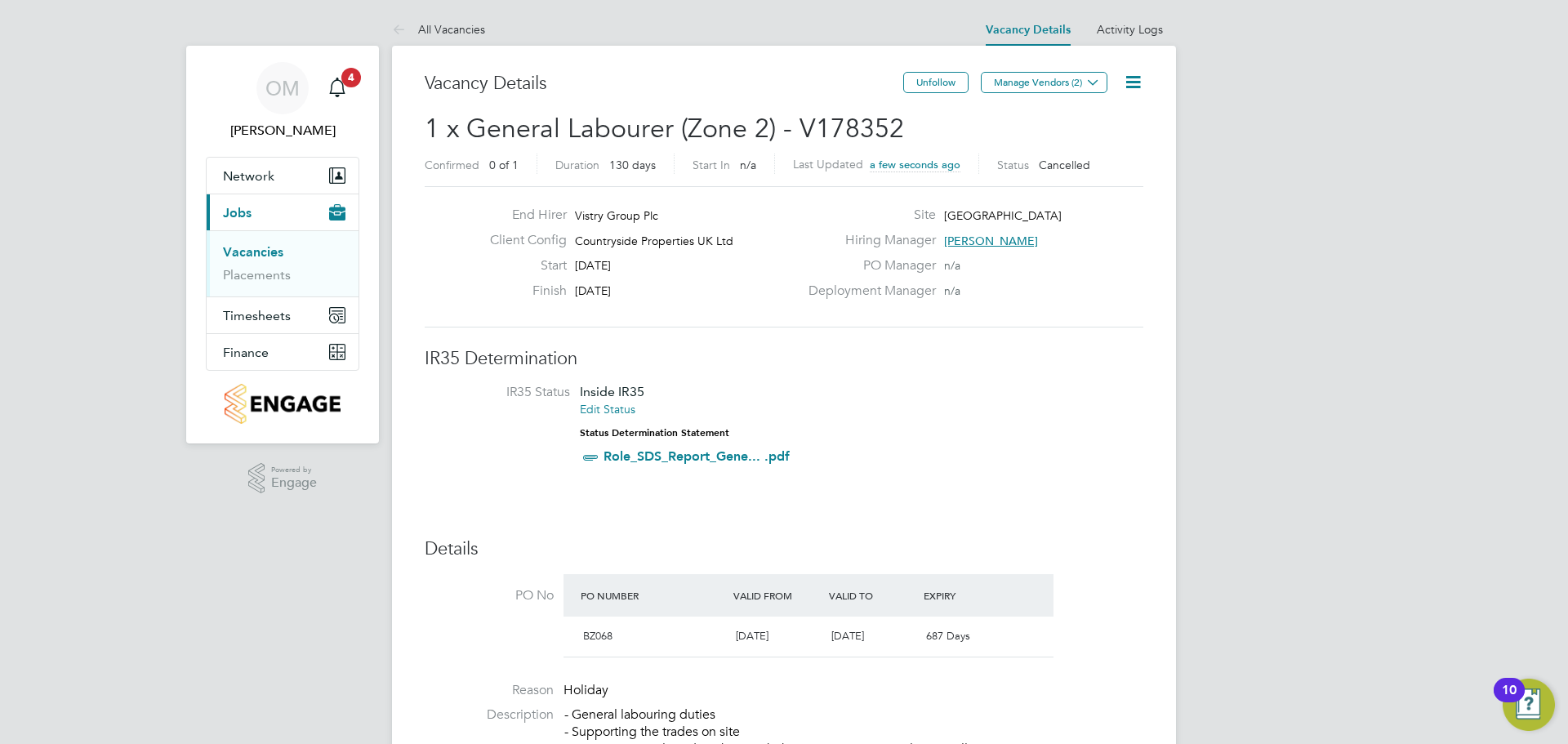
click at [257, 250] on link "Vacancies" at bounding box center [253, 252] width 61 height 15
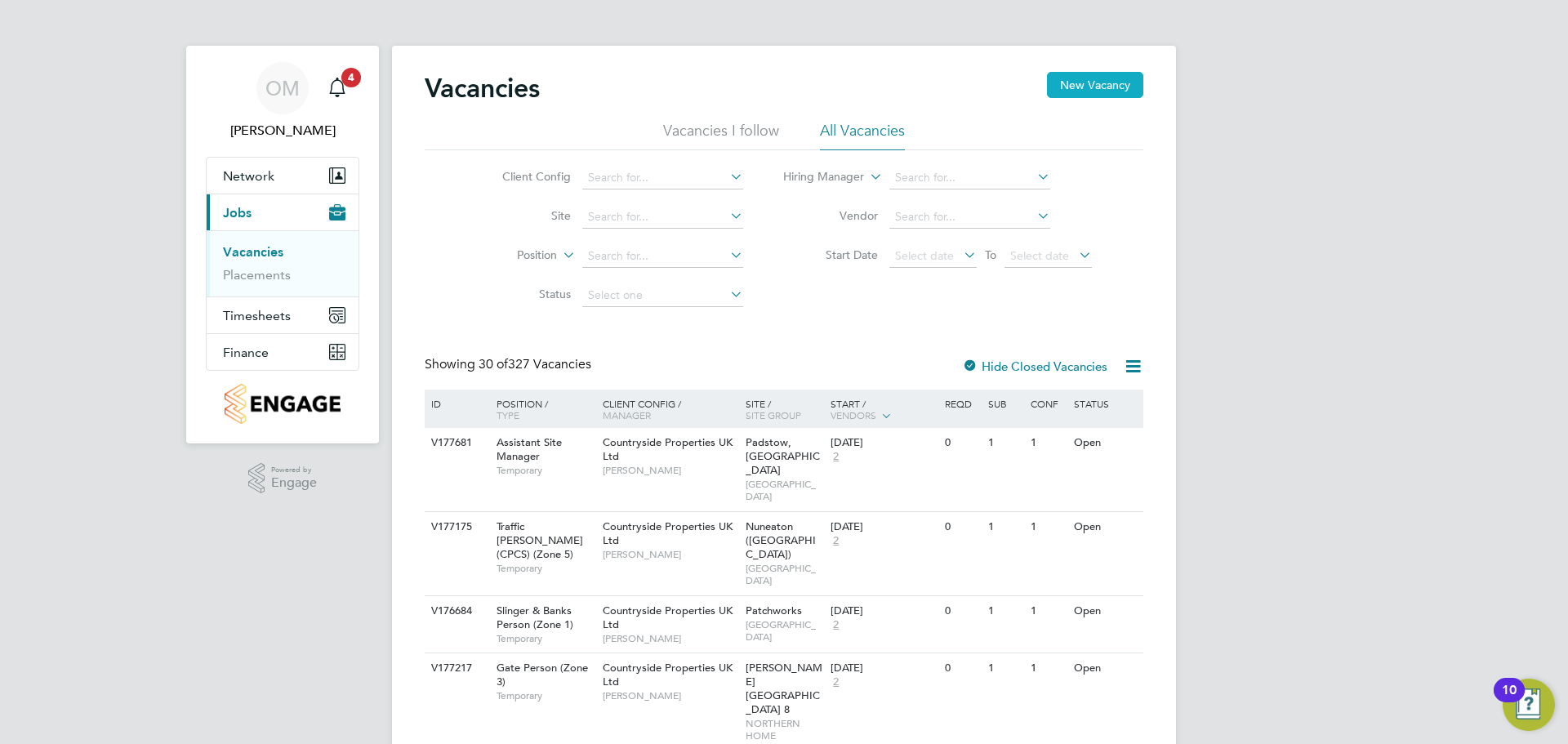
click at [1102, 78] on button "New Vacancy" at bounding box center [1096, 85] width 97 height 27
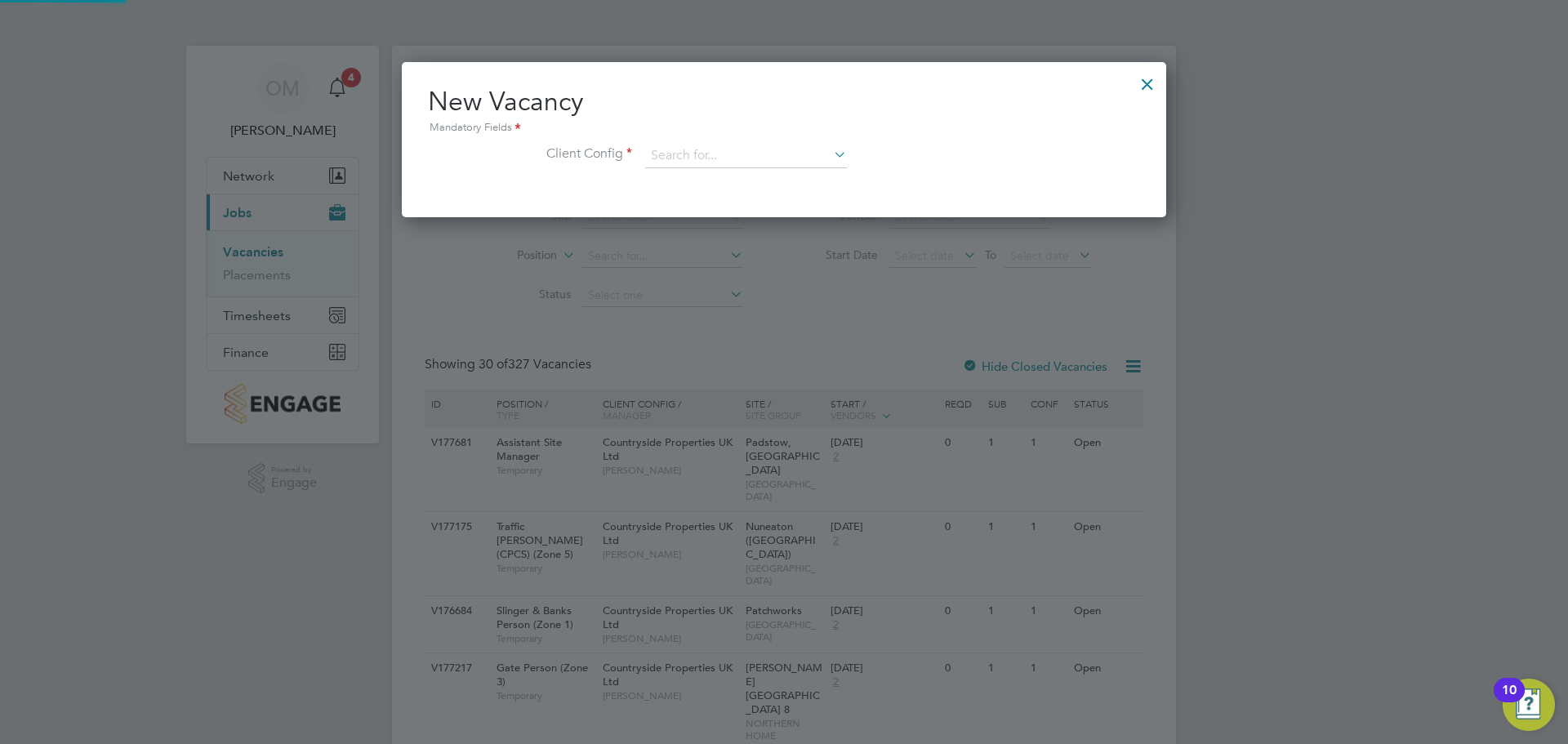
scroll to position [155, 765]
click at [706, 157] on input at bounding box center [745, 156] width 202 height 25
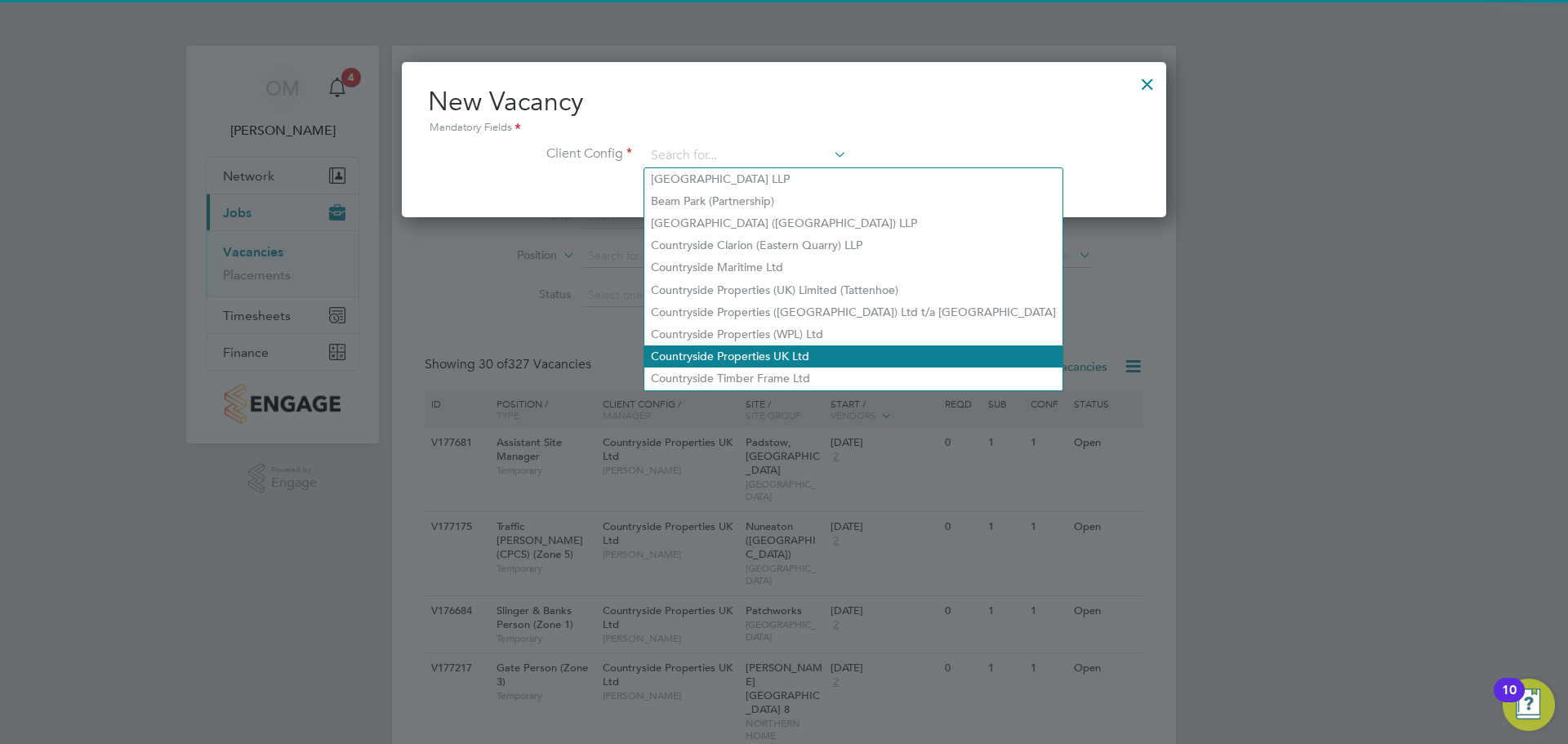
click at [768, 345] on li "Countryside Properties UK Ltd" at bounding box center [854, 356] width 419 height 22
type input "Countryside Properties UK Ltd"
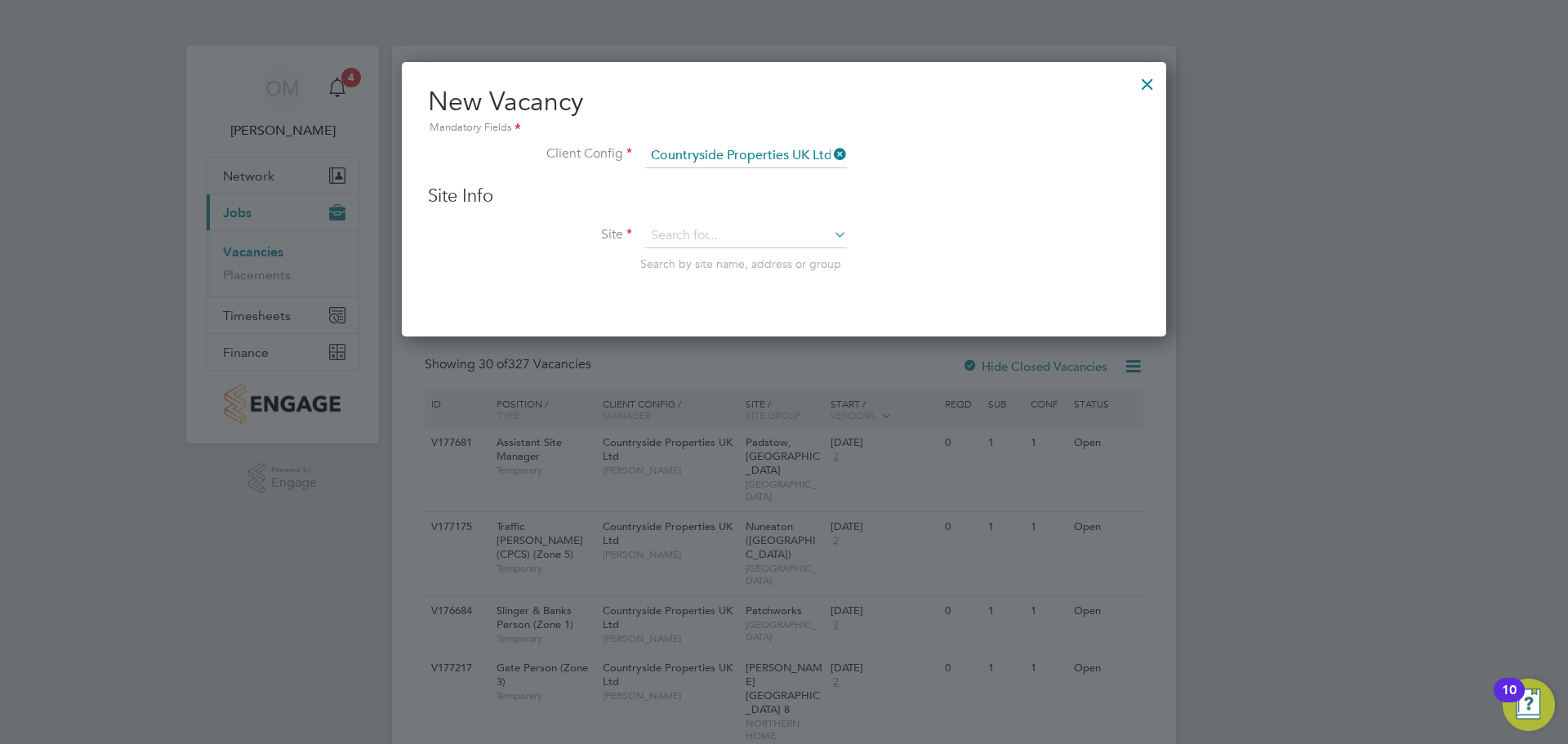
scroll to position [276, 765]
click at [686, 231] on input at bounding box center [745, 236] width 202 height 25
click at [696, 249] on li "Dudbrid ge Hill" at bounding box center [746, 258] width 204 height 22
type input "[GEOGRAPHIC_DATA]"
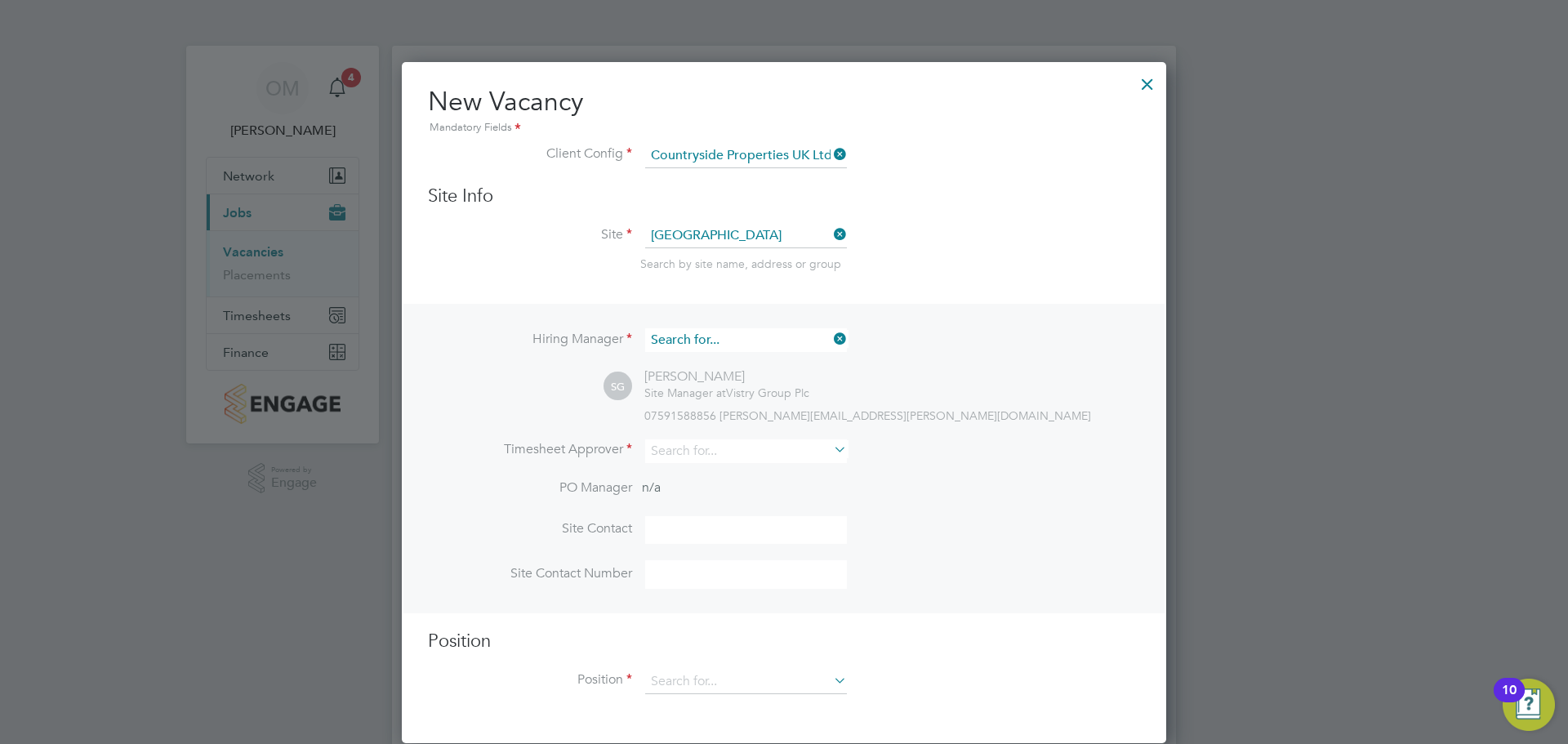
click at [829, 335] on input at bounding box center [745, 340] width 202 height 24
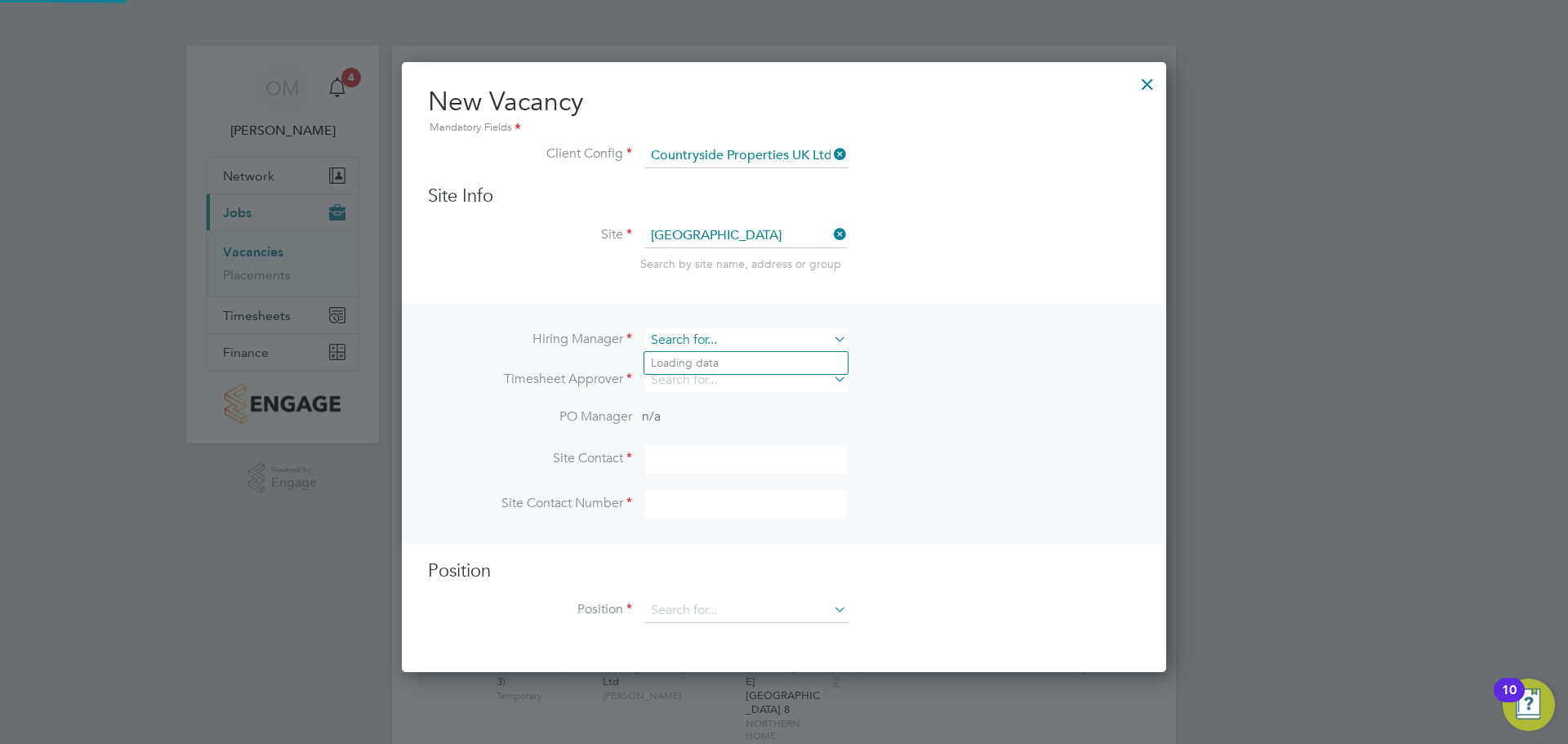
scroll to position [611, 765]
type input "[PERSON_NAME]"
click at [800, 329] on input at bounding box center [745, 340] width 202 height 24
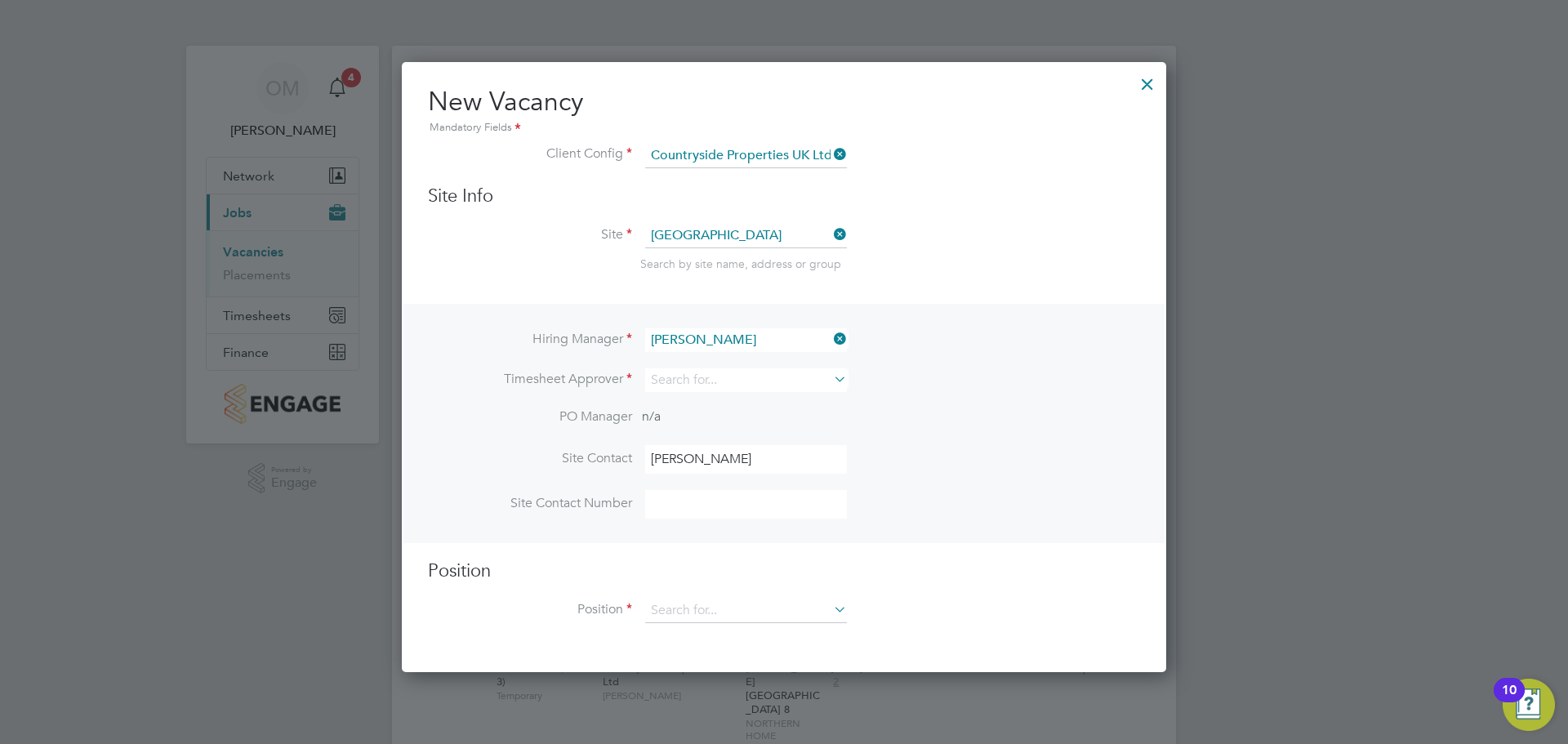
click at [737, 360] on li "[PERSON_NAME] [PERSON_NAME]" at bounding box center [746, 363] width 204 height 22
type input "[PERSON_NAME]"
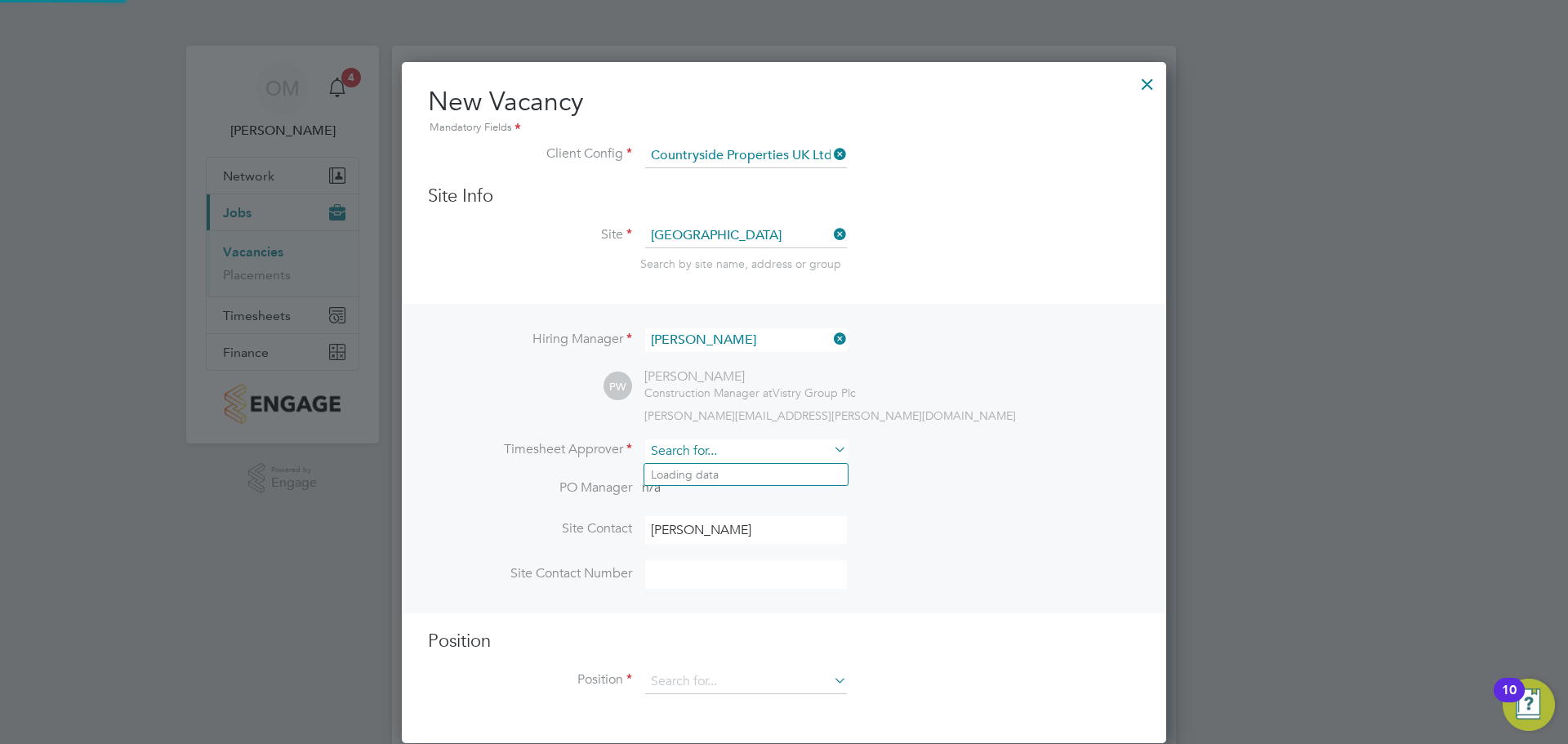
click at [720, 454] on input at bounding box center [745, 451] width 202 height 24
click at [718, 475] on li "Paul Will is" at bounding box center [746, 474] width 204 height 22
type input "[PERSON_NAME]"
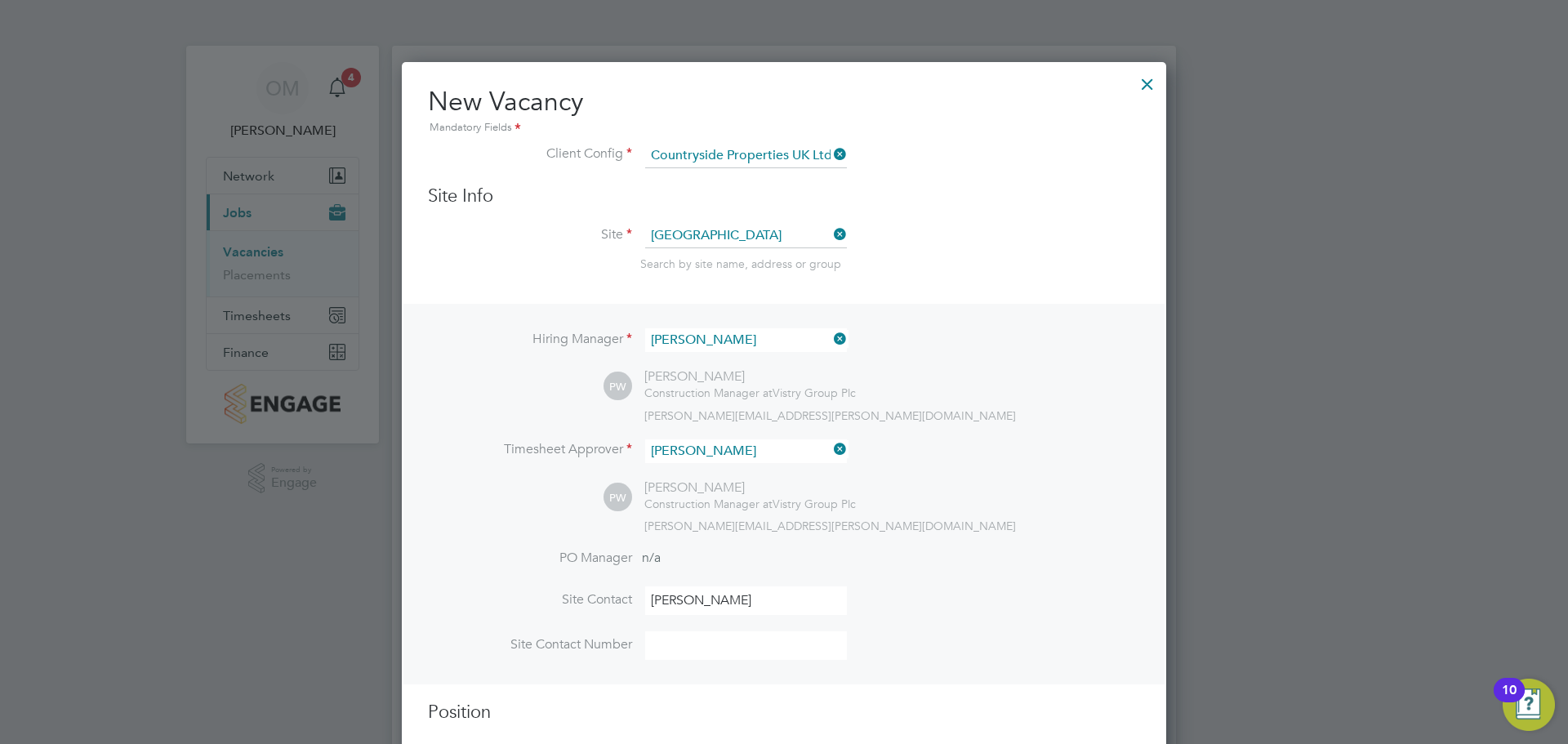
click at [713, 606] on input "[PERSON_NAME]" at bounding box center [745, 600] width 202 height 28
type input "[PERSON_NAME]"
click at [720, 648] on input at bounding box center [745, 646] width 202 height 28
type input "07729099447"
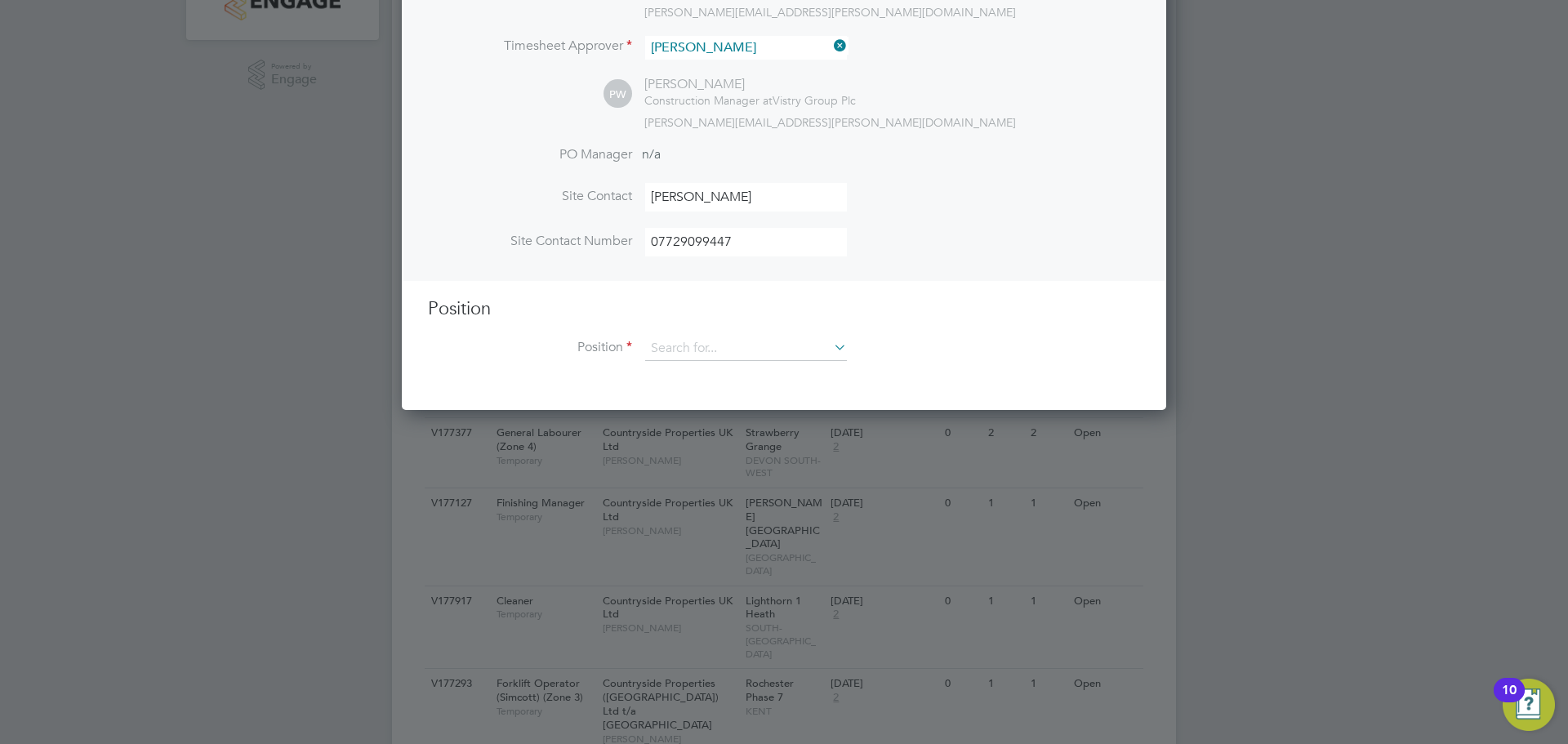
scroll to position [408, 0]
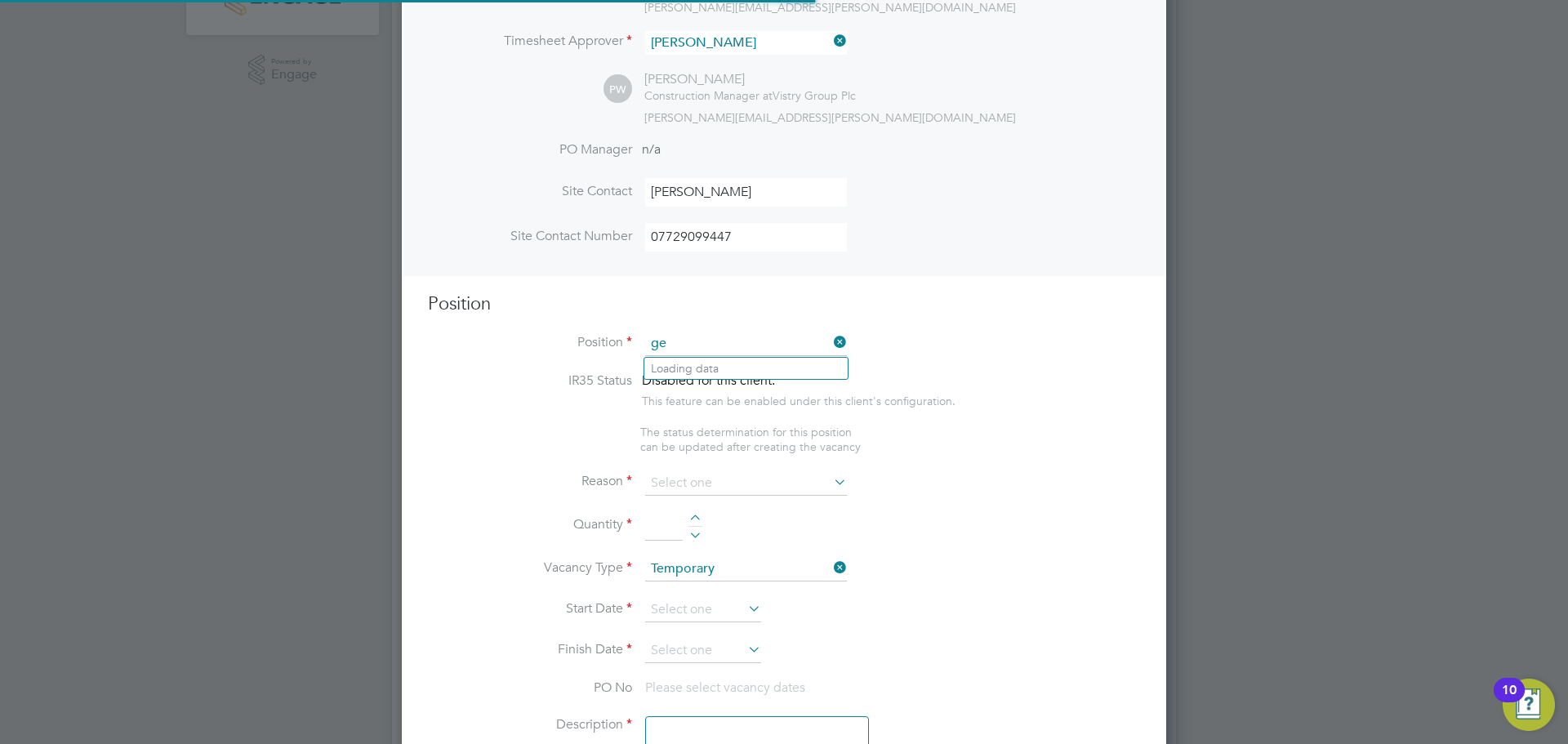
scroll to position [2337, 765]
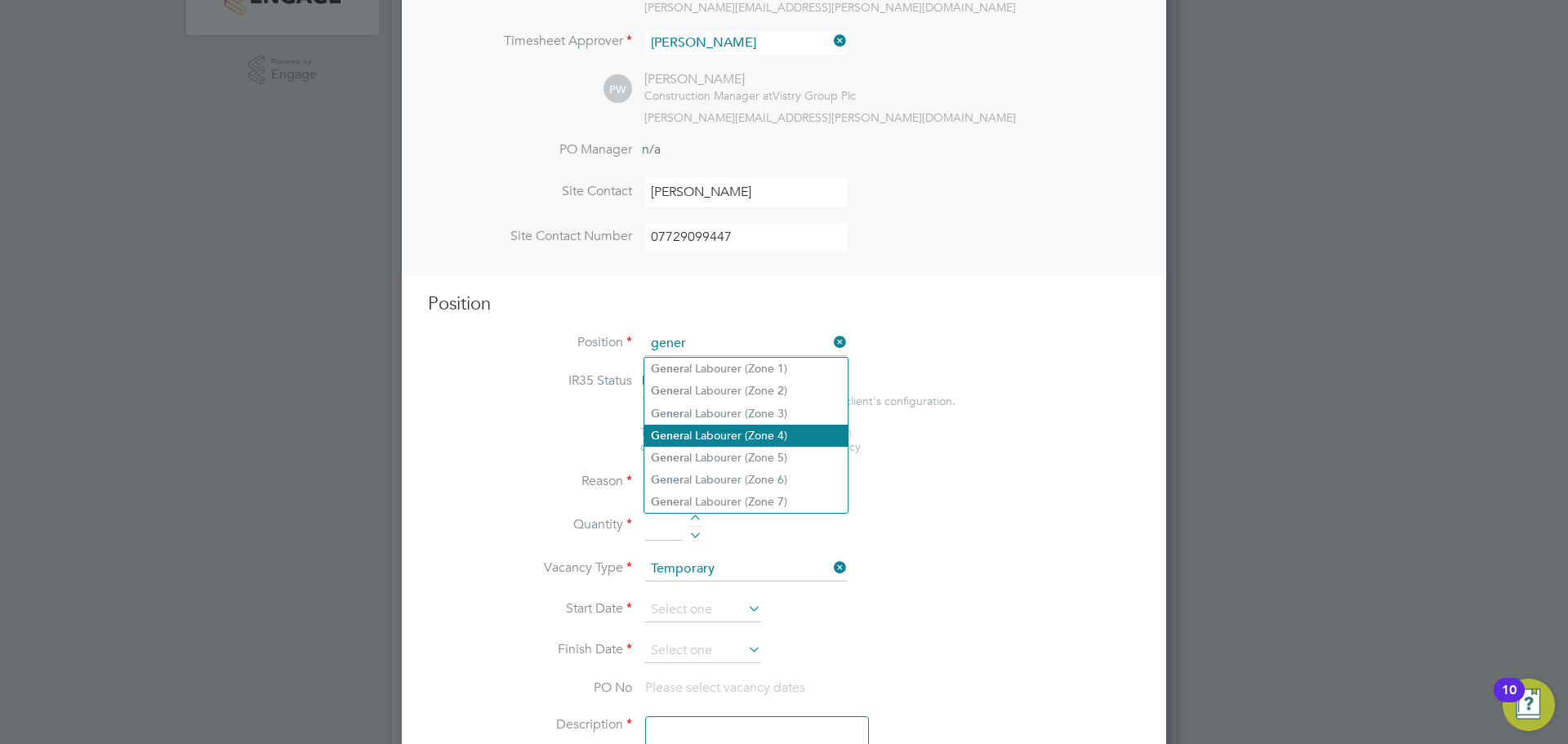
click at [769, 426] on li "Gener al Labourer (Zone 4)" at bounding box center [746, 435] width 204 height 22
type input "General Labourer (Zone 4)"
type textarea "- General site labouring duties - Supporting the trades on site - Moving materi…"
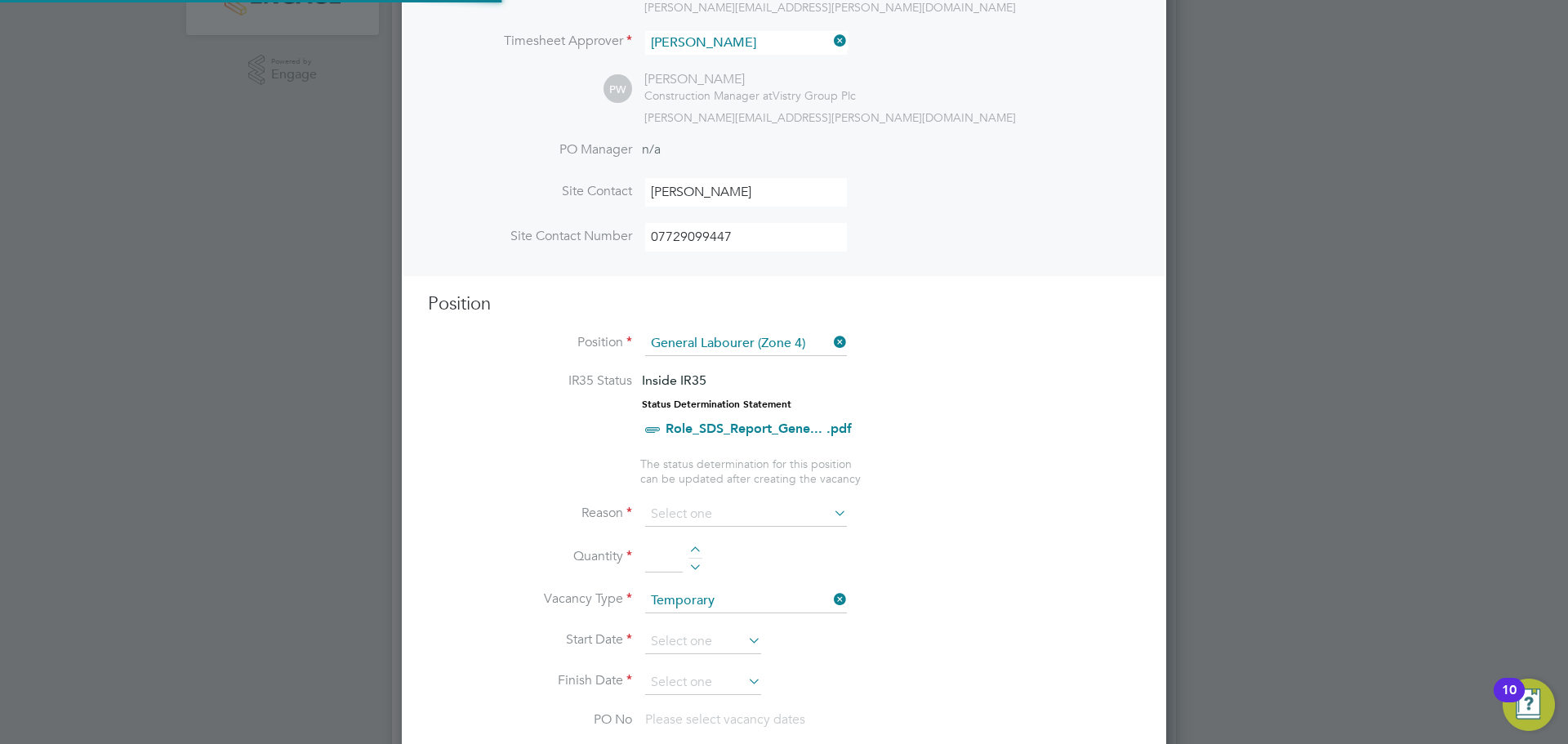
scroll to position [48, 114]
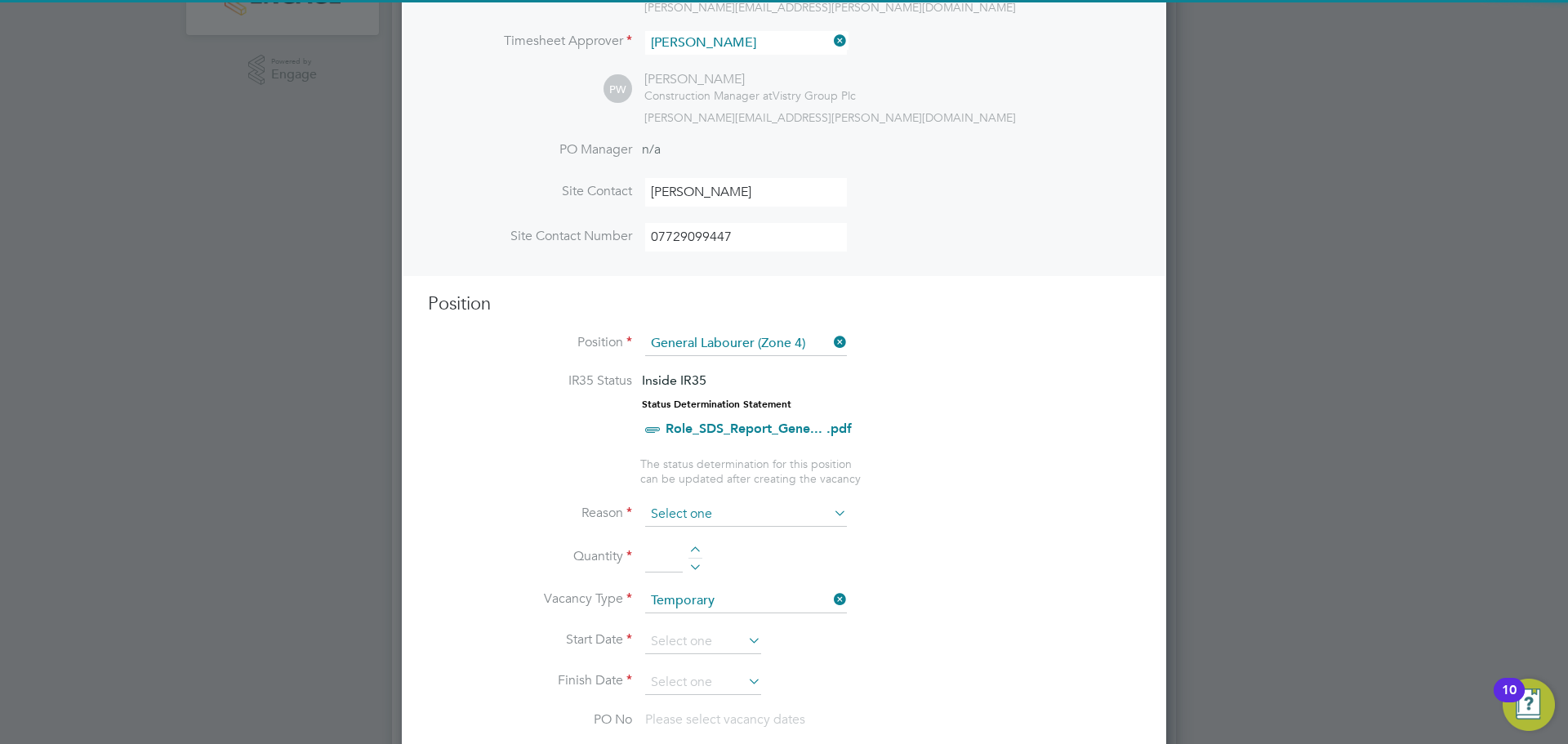
click at [732, 517] on input at bounding box center [745, 514] width 202 height 25
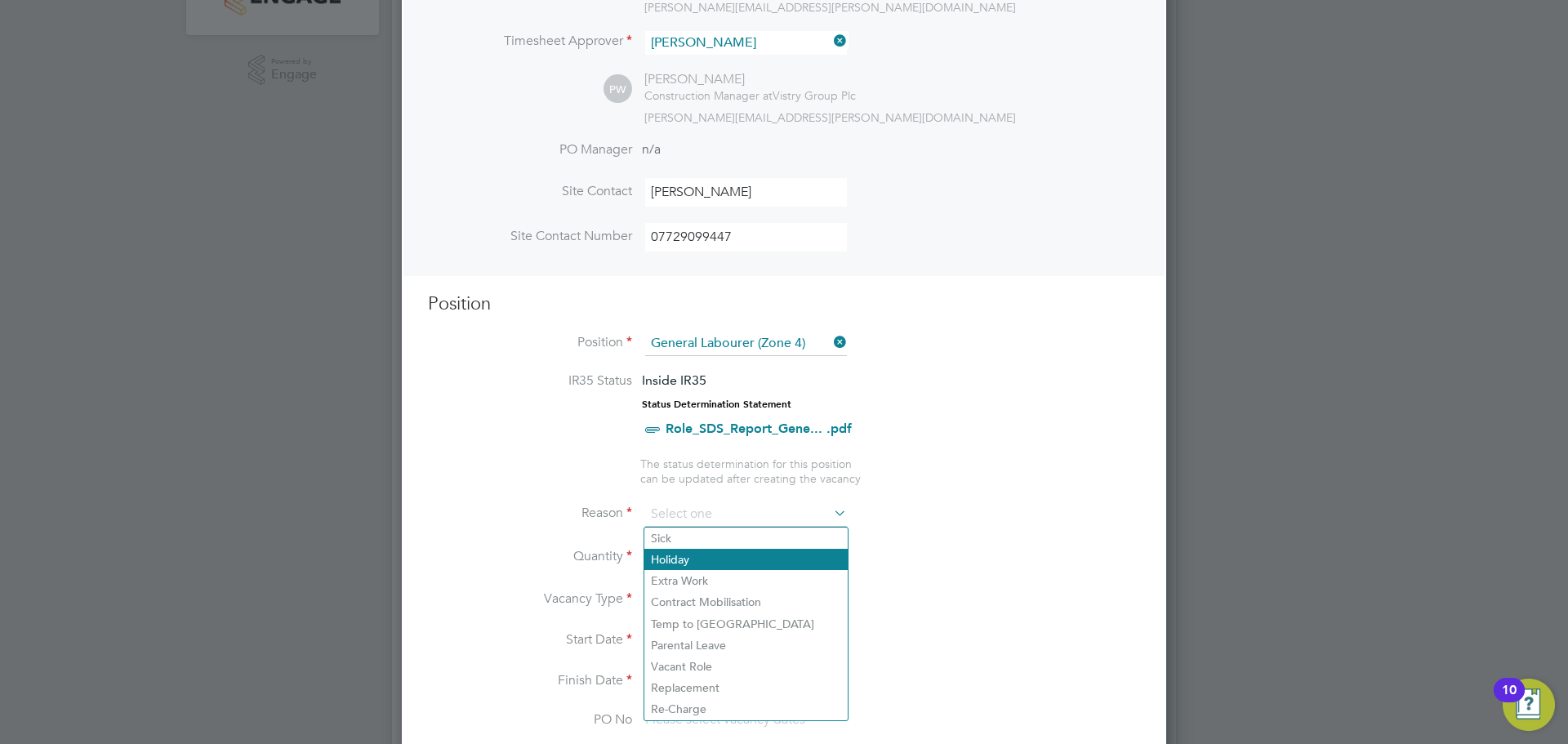
click at [749, 568] on li "Holiday" at bounding box center [746, 559] width 204 height 21
type input "Holiday"
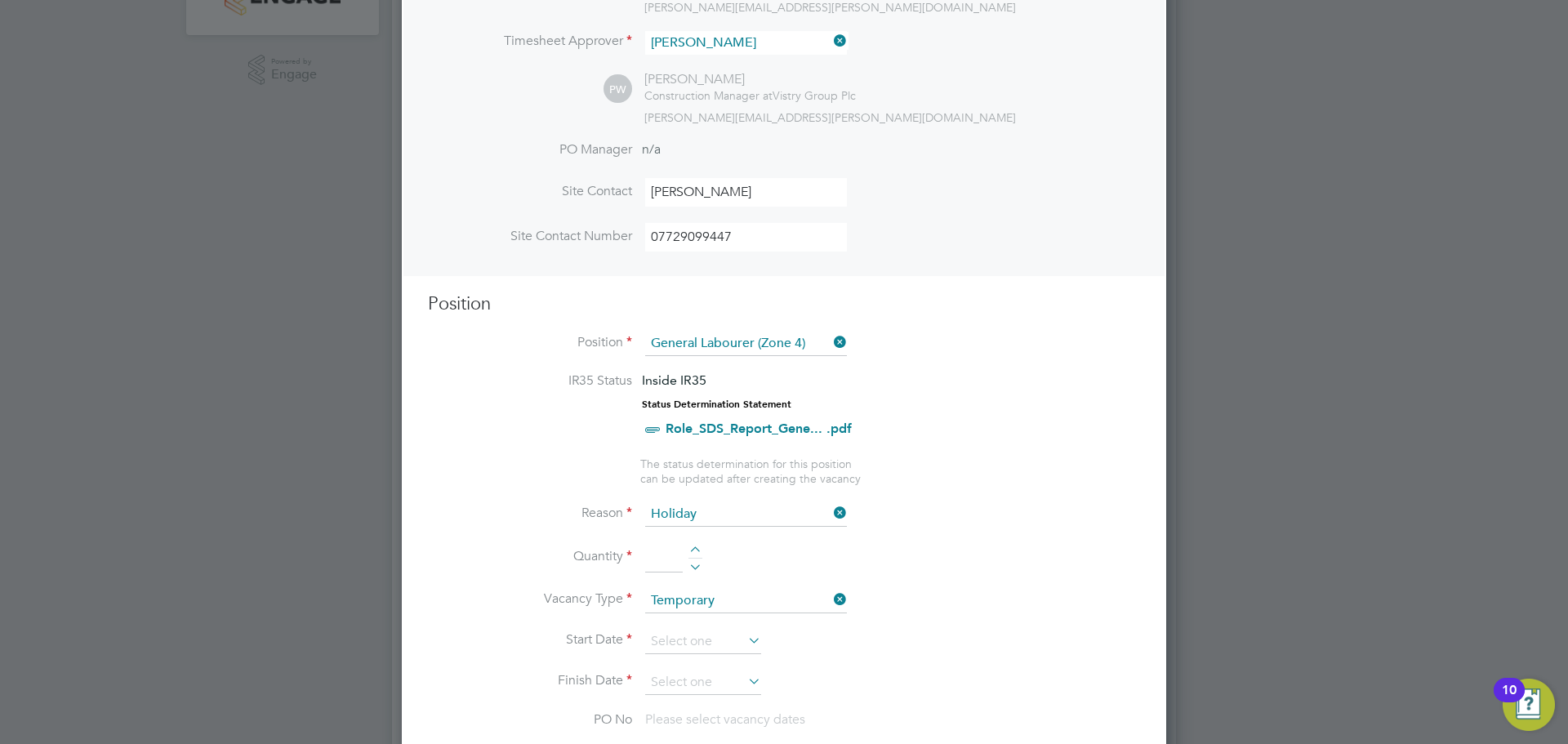
click at [695, 545] on li "Quantity" at bounding box center [784, 566] width 712 height 45
click at [699, 552] on div at bounding box center [695, 552] width 14 height 11
type input "1"
click at [716, 636] on input at bounding box center [703, 642] width 116 height 25
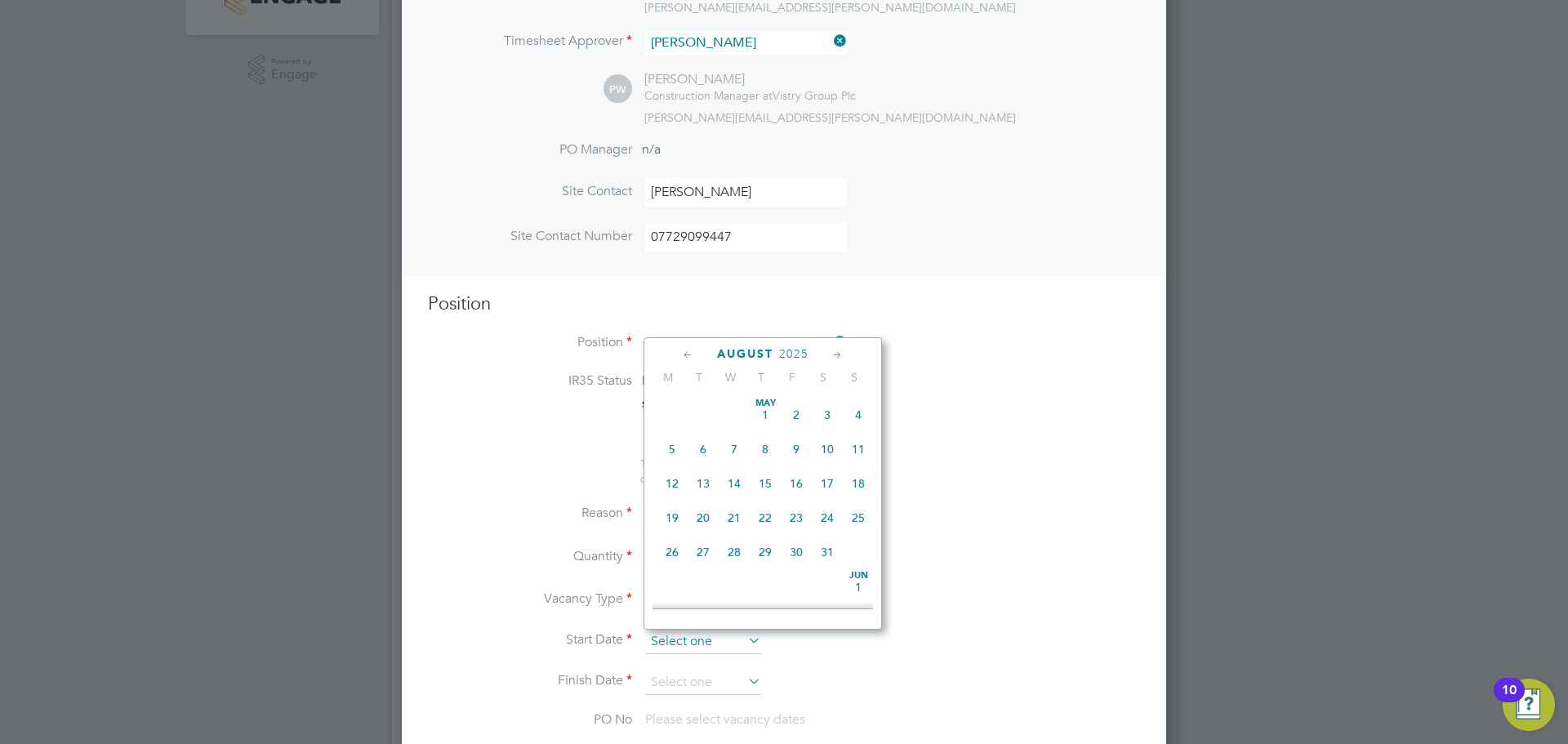
scroll to position [565, 0]
click at [704, 485] on span "12" at bounding box center [703, 469] width 31 height 31
type input "[DATE]"
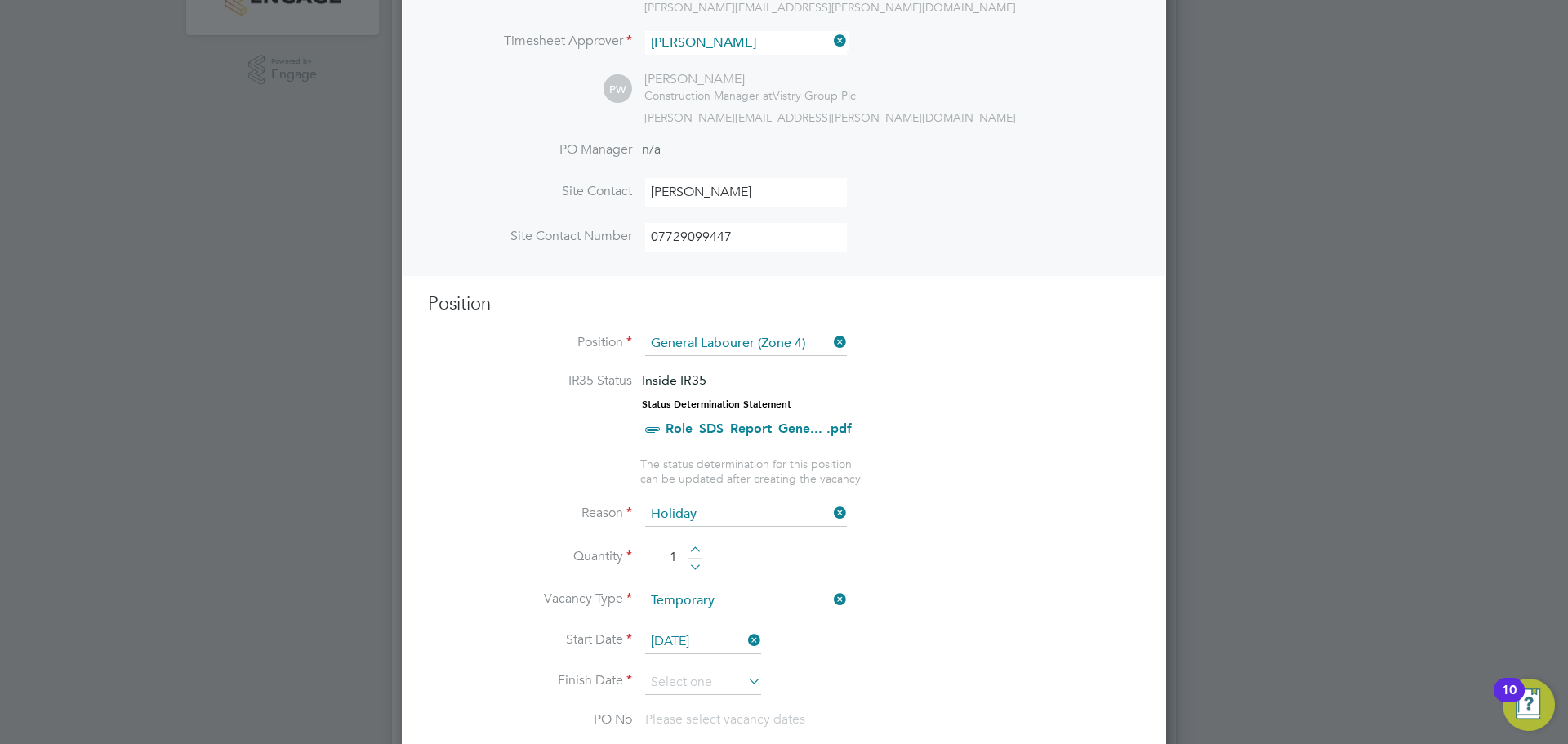
click at [745, 673] on icon at bounding box center [745, 681] width 0 height 23
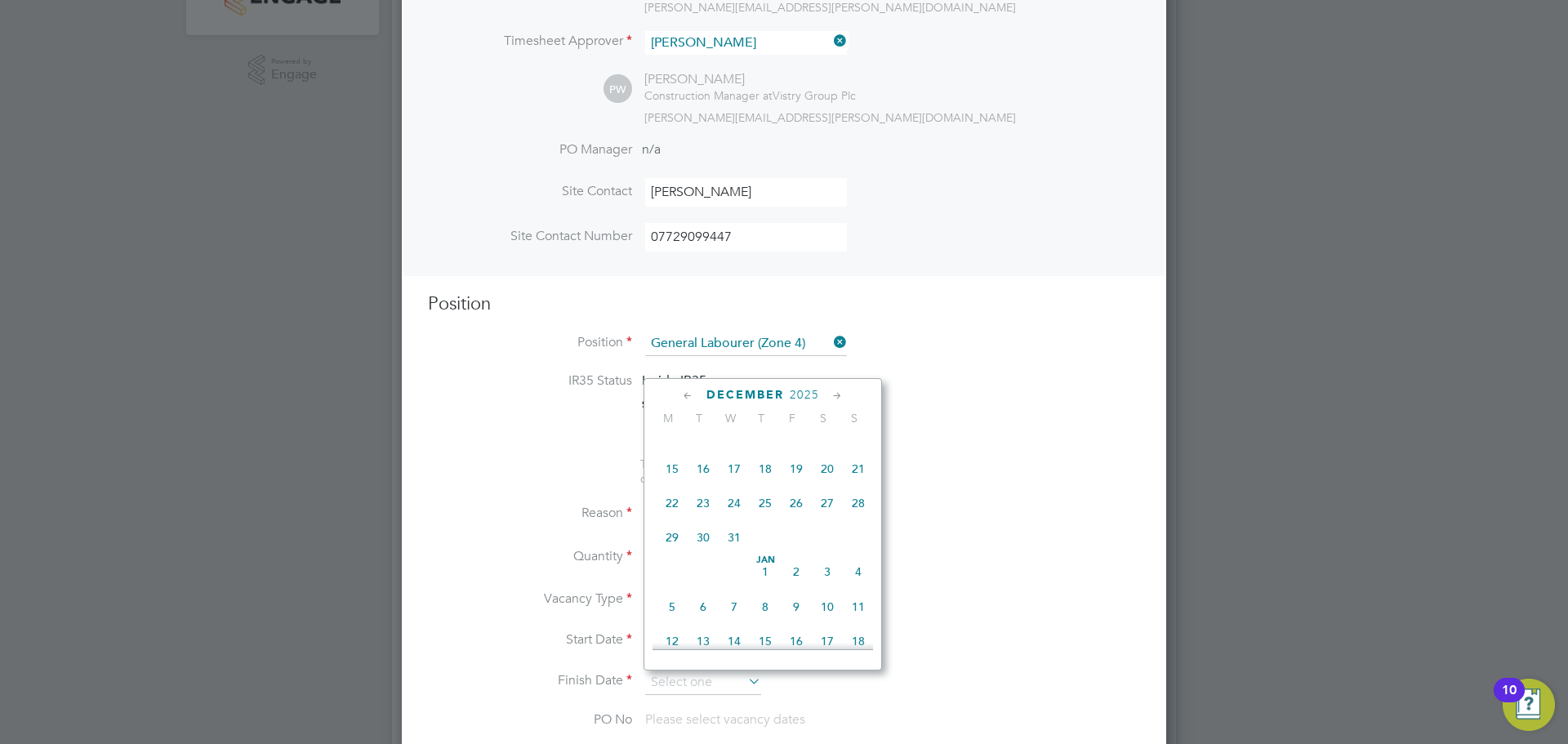
scroll to position [1300, 0]
click at [800, 480] on span "19" at bounding box center [796, 464] width 31 height 31
type input "[DATE]"
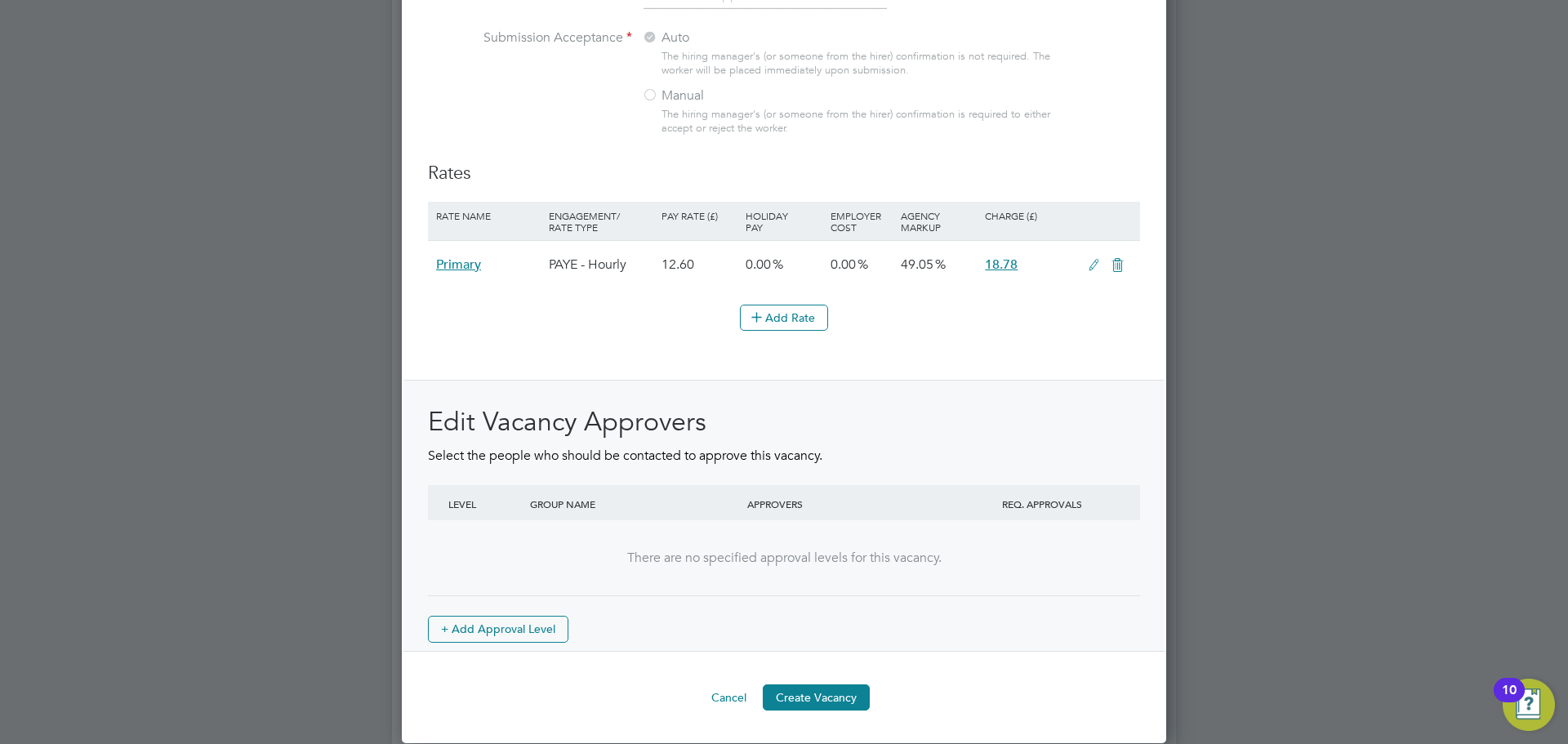
scroll to position [1802, 0]
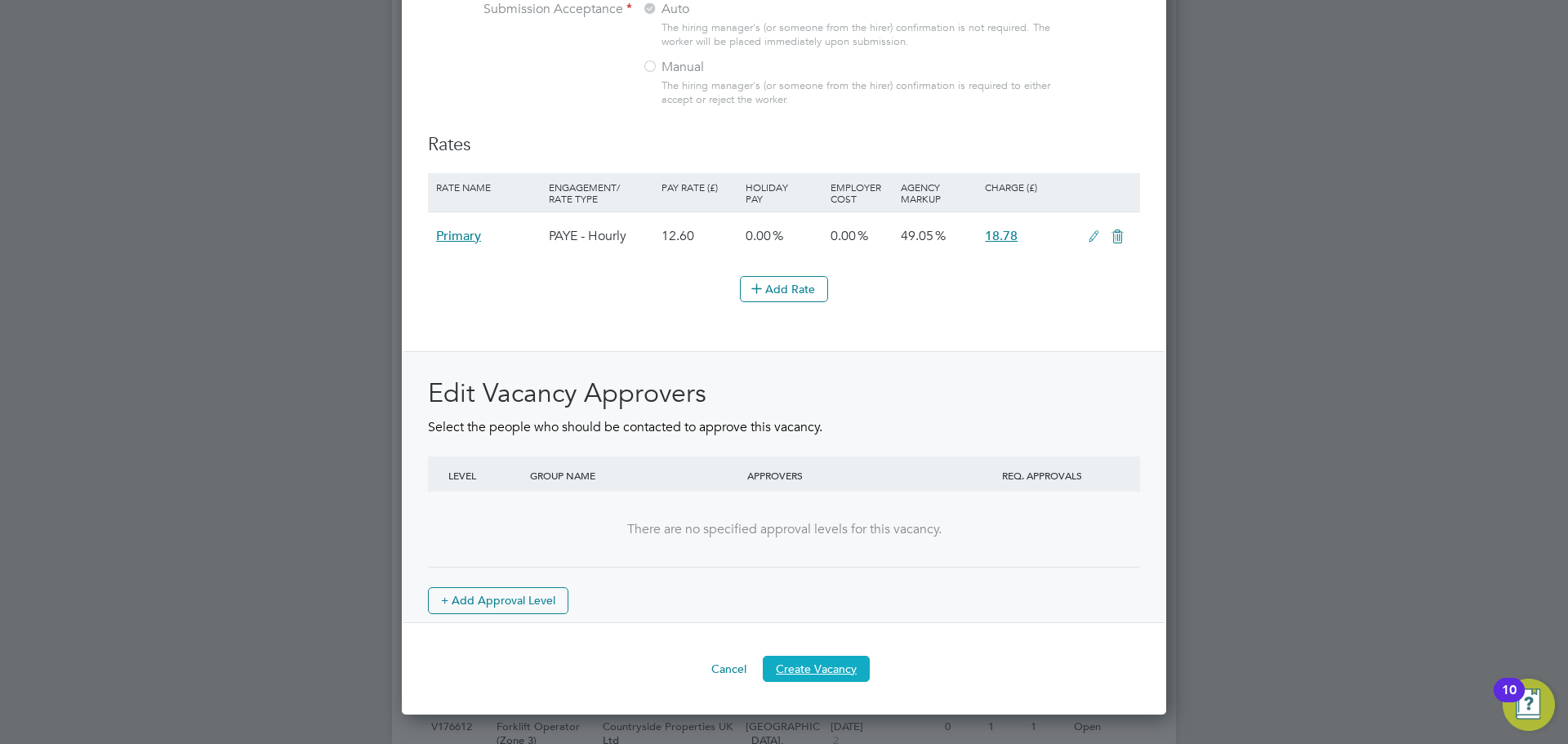
click at [823, 663] on button "Create Vacancy" at bounding box center [816, 669] width 107 height 27
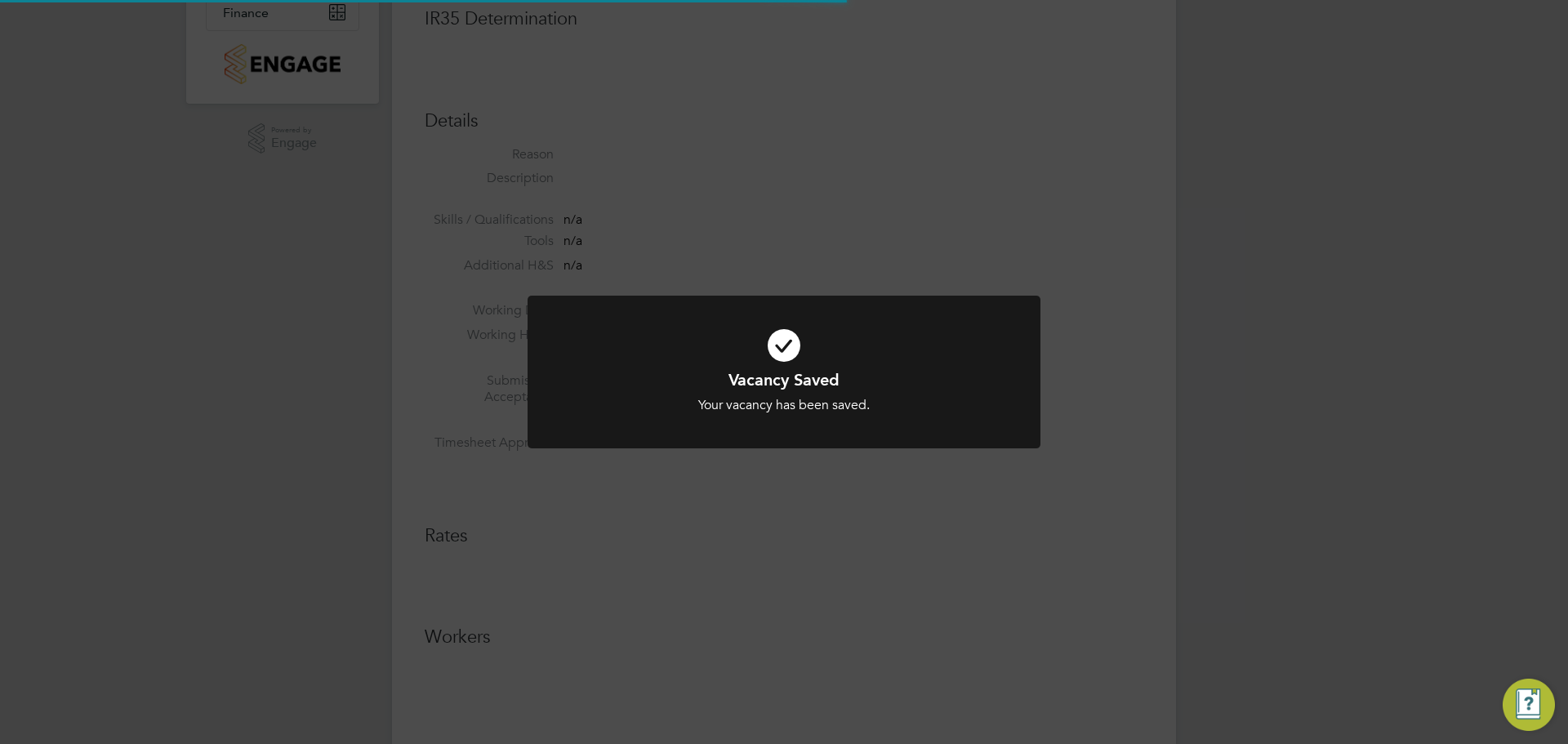
scroll to position [2, 0]
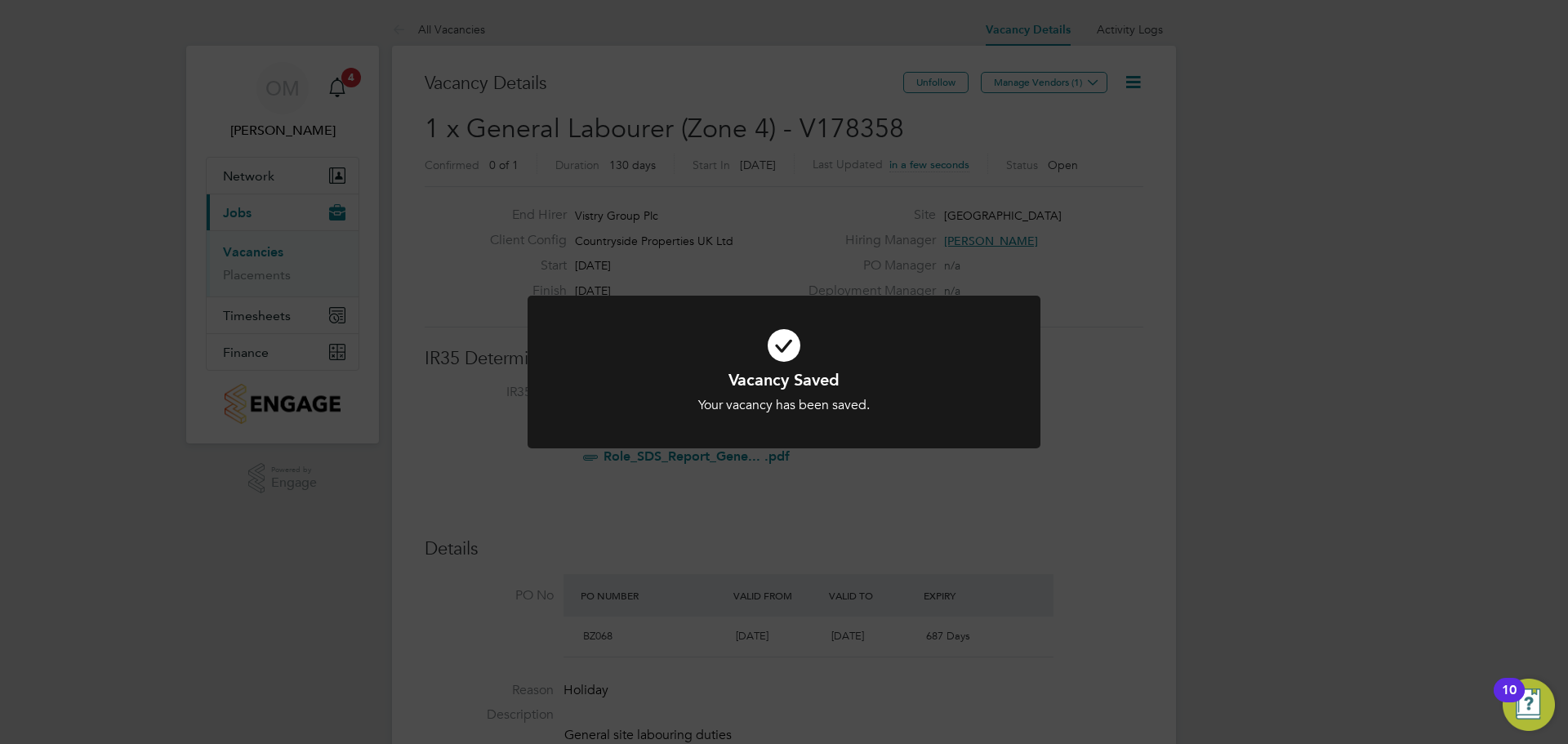
click at [1026, 88] on div "Vacancy Saved Your vacancy has been saved. Cancel Okay" at bounding box center [784, 372] width 1568 height 744
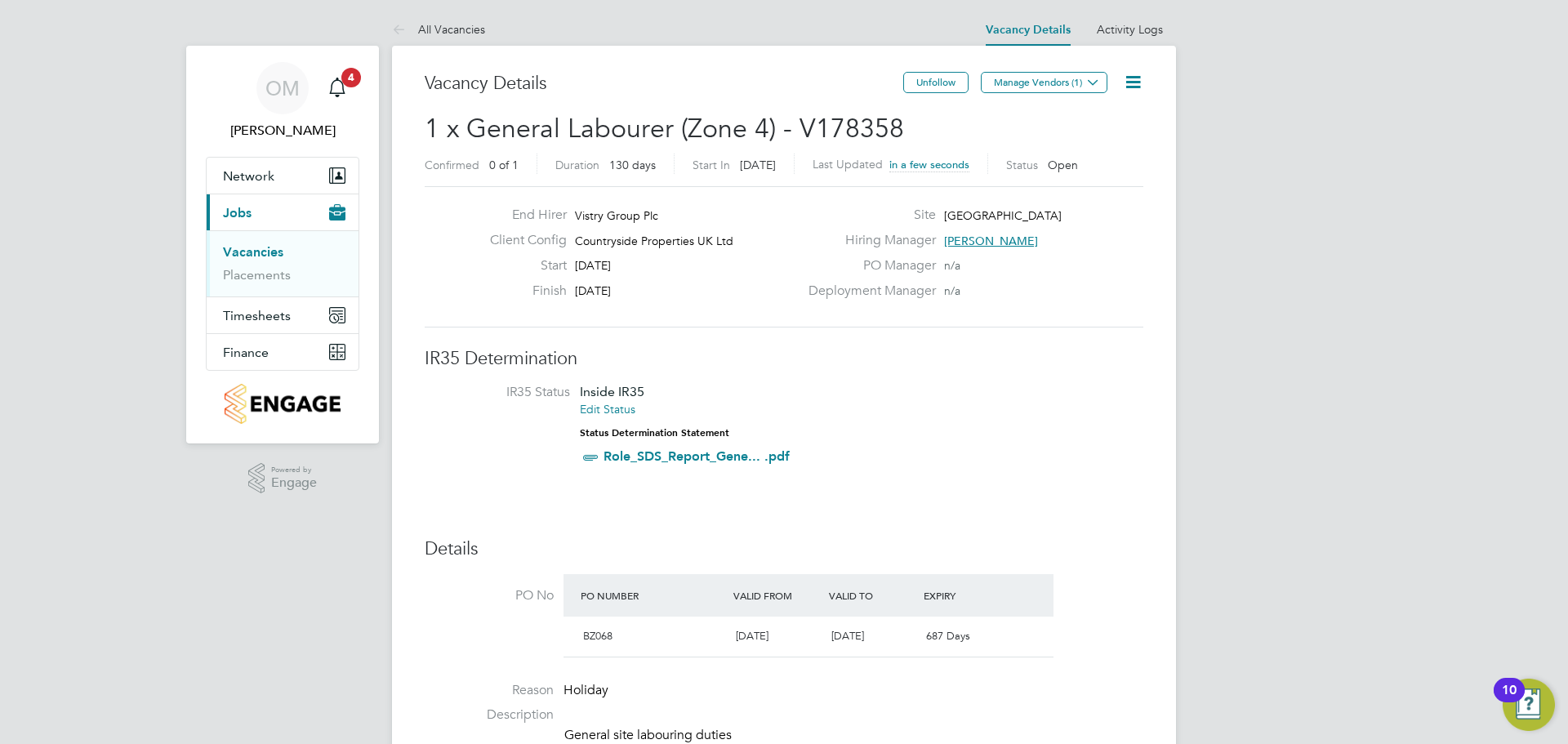
click at [1026, 80] on button "Manage Vendors (1)" at bounding box center [1044, 82] width 127 height 21
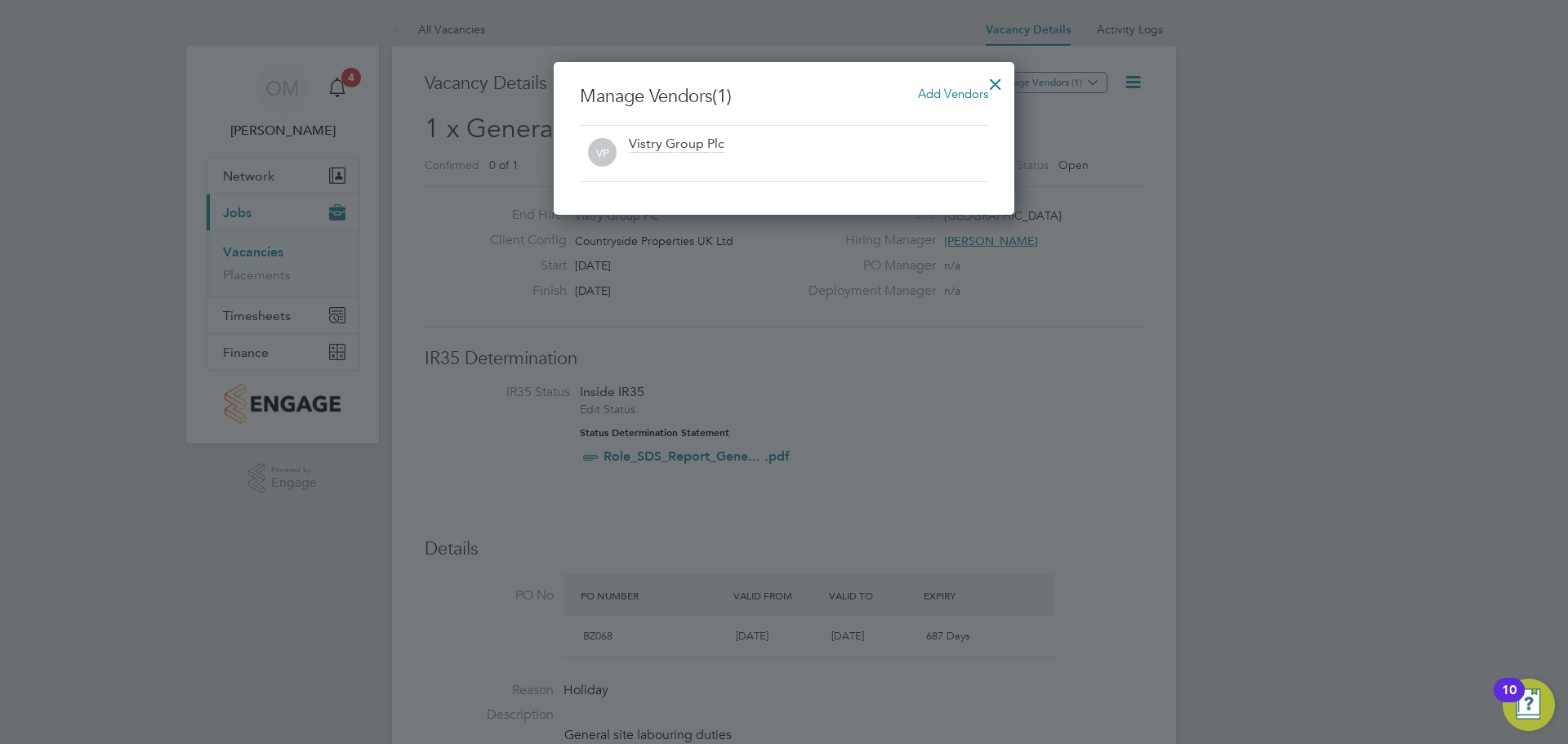
click at [938, 97] on span "Add Vendors" at bounding box center [953, 94] width 70 height 15
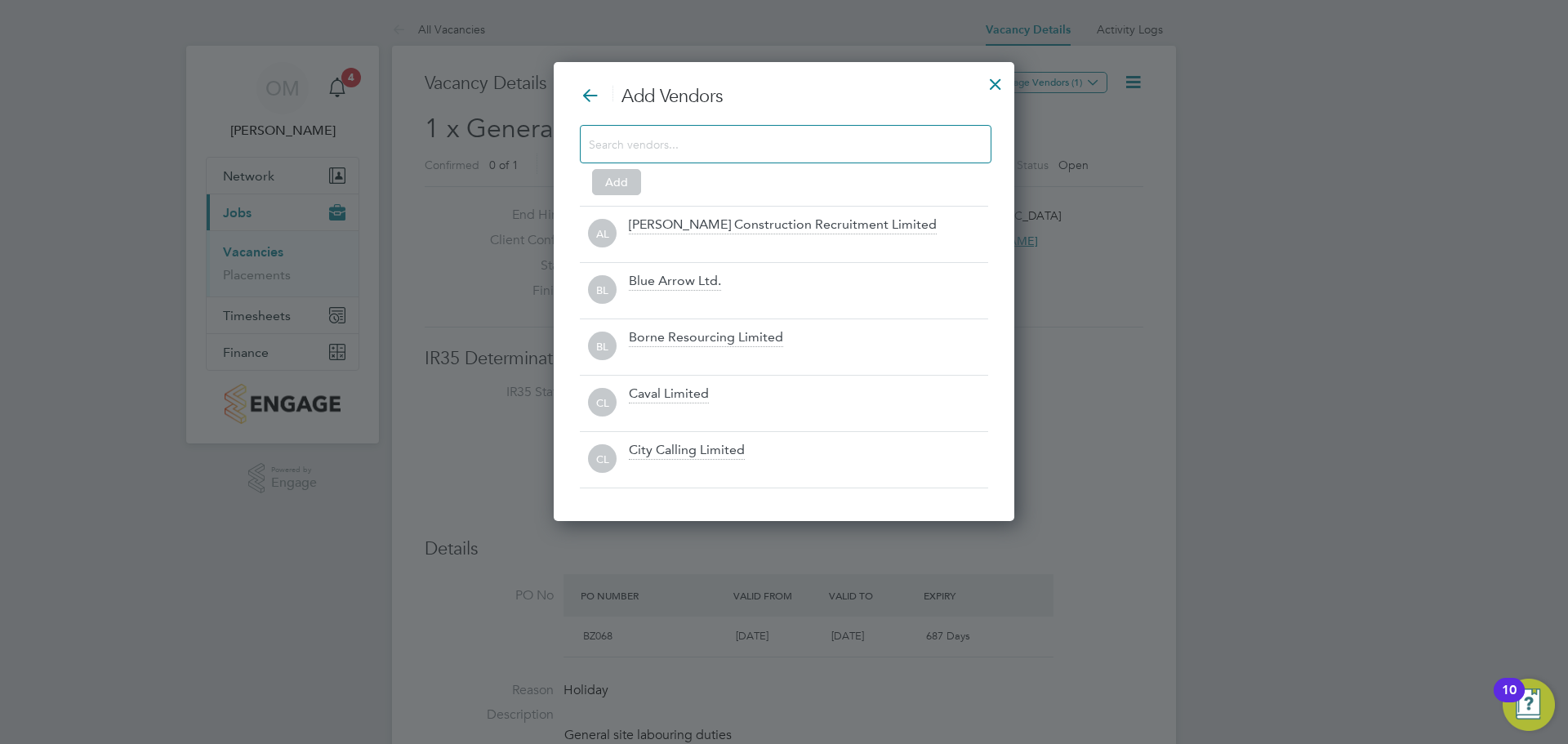
click at [752, 132] on div at bounding box center [785, 144] width 412 height 39
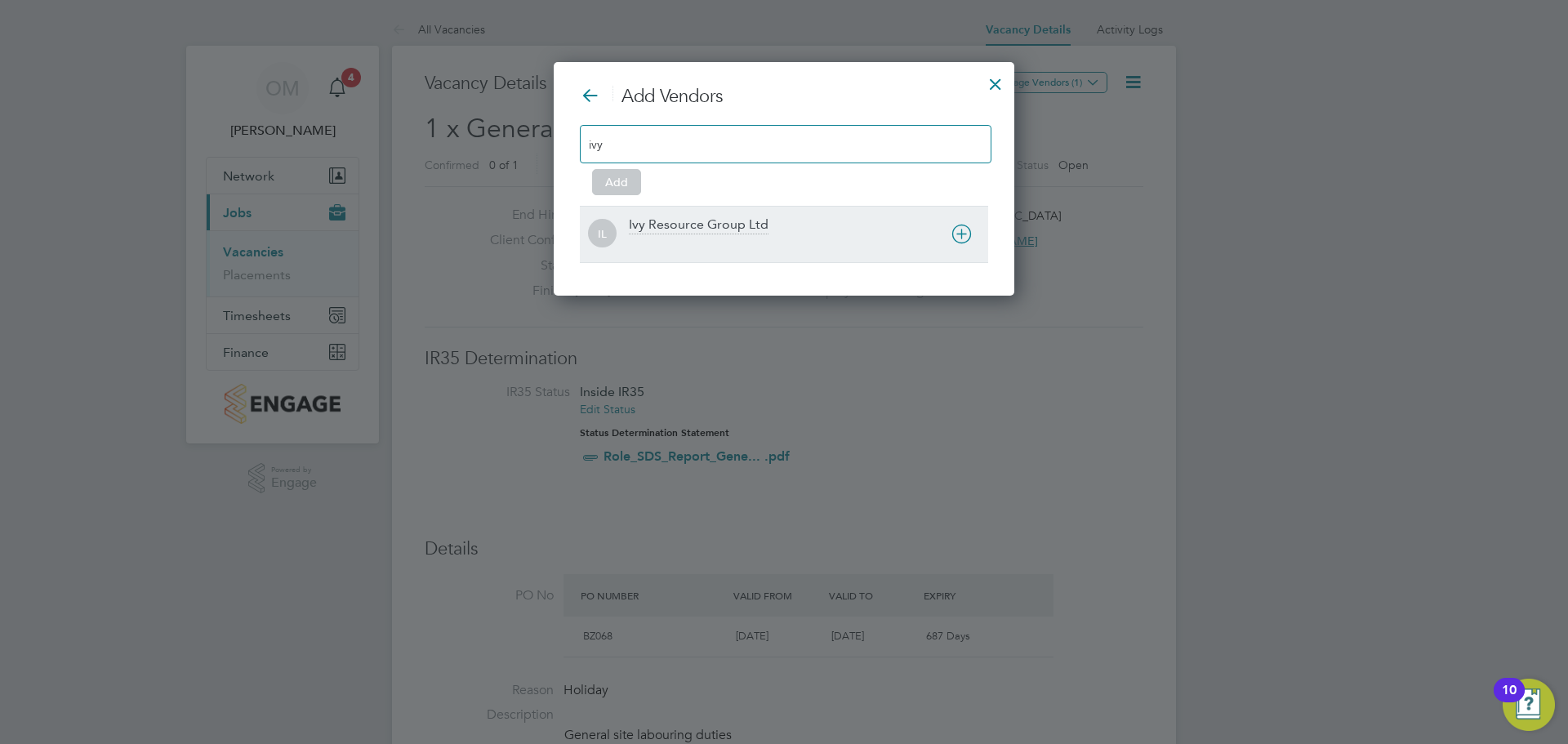
type input "ivy"
click at [734, 221] on div "Ivy Resource Group Ltd" at bounding box center [699, 225] width 140 height 18
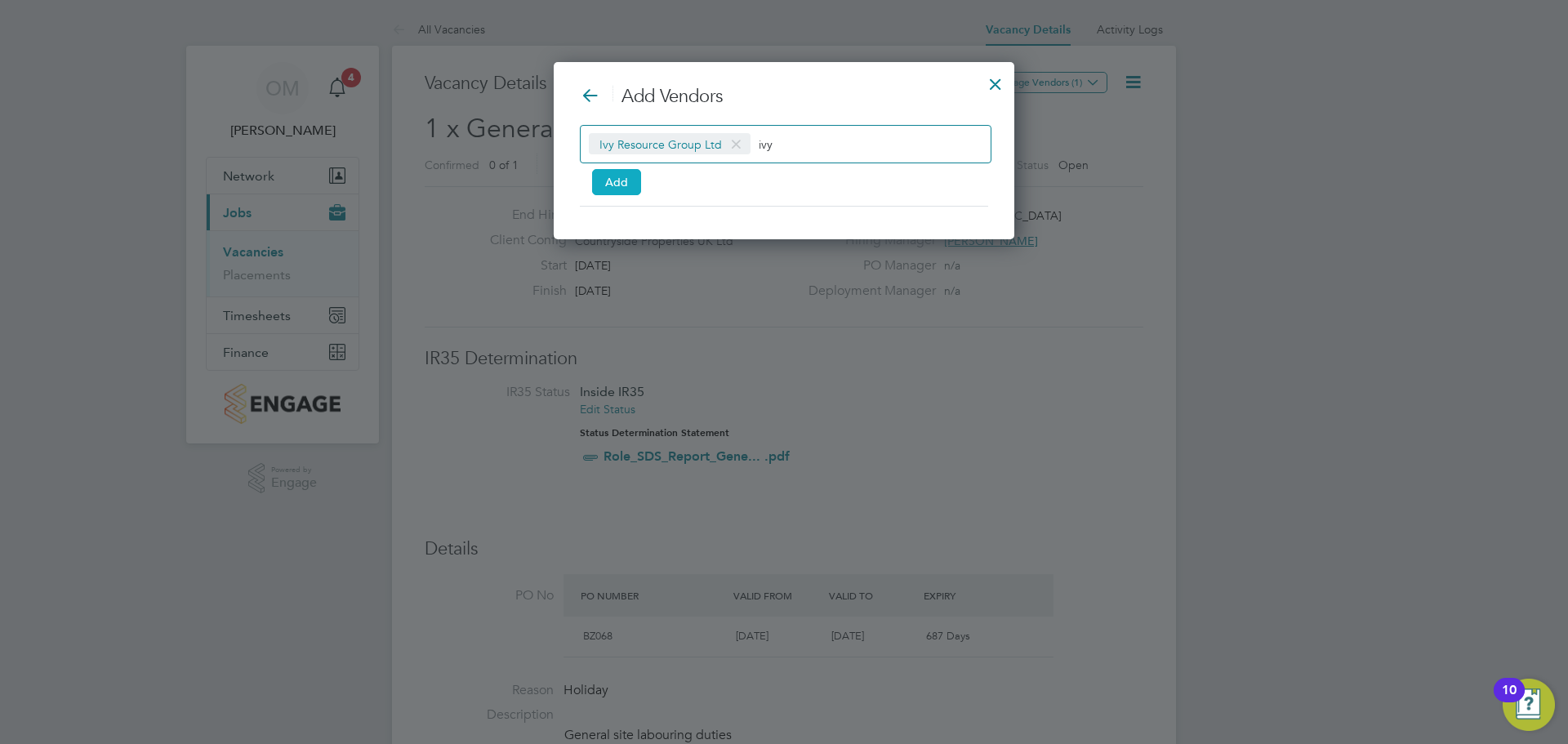
click at [621, 176] on button "Add" at bounding box center [616, 183] width 49 height 27
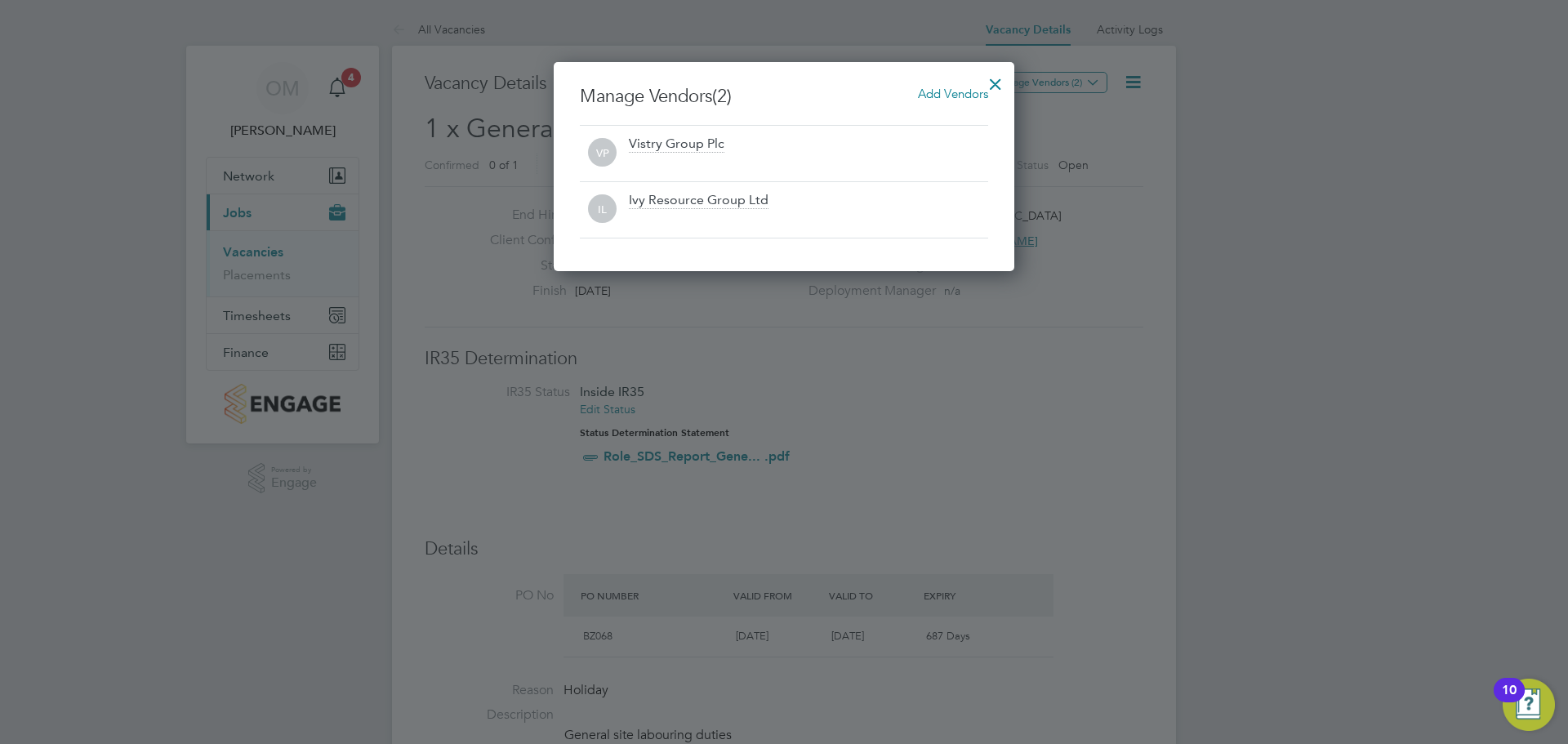
click at [998, 78] on div at bounding box center [995, 80] width 29 height 29
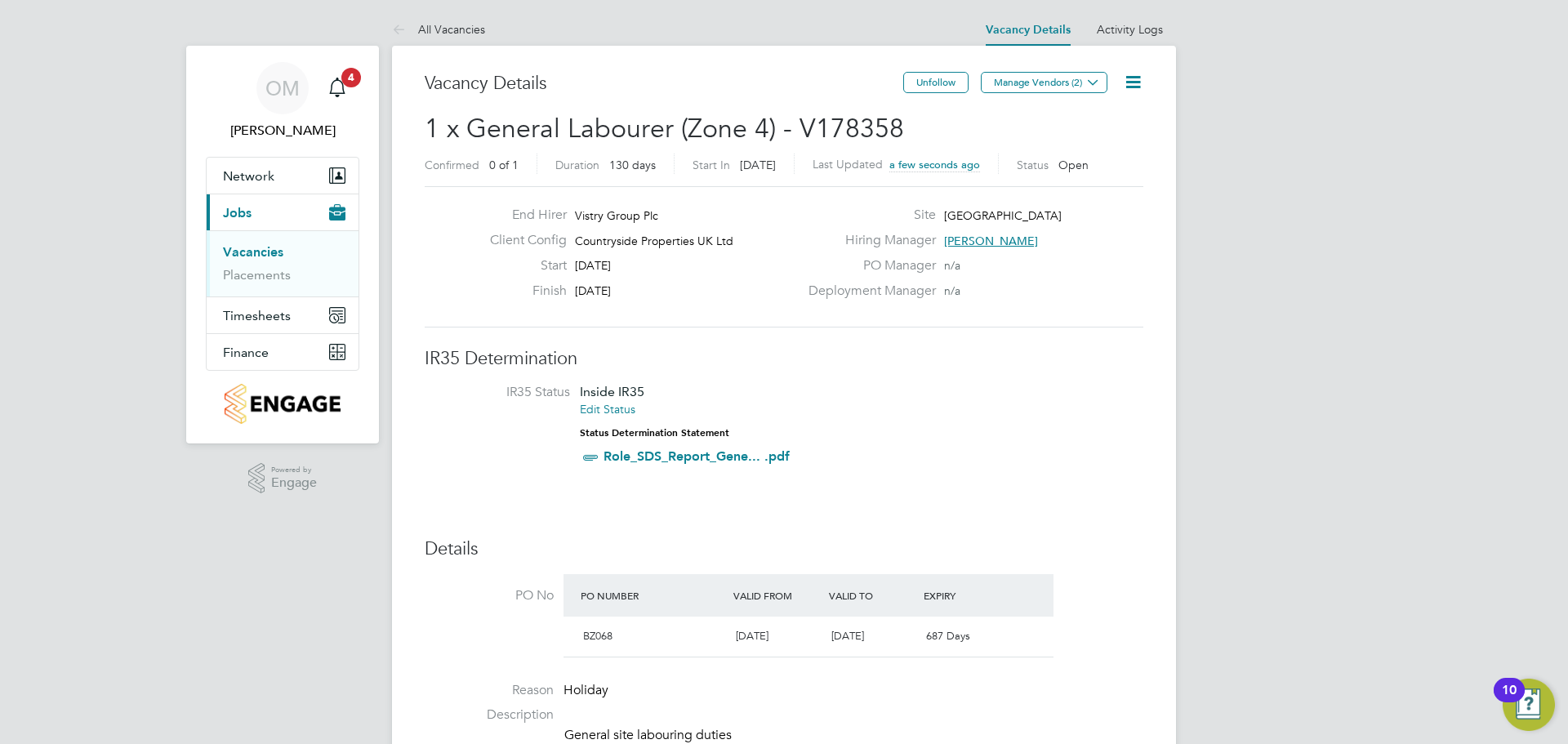
click at [262, 247] on link "Vacancies" at bounding box center [253, 252] width 61 height 15
